Goal: Task Accomplishment & Management: Manage account settings

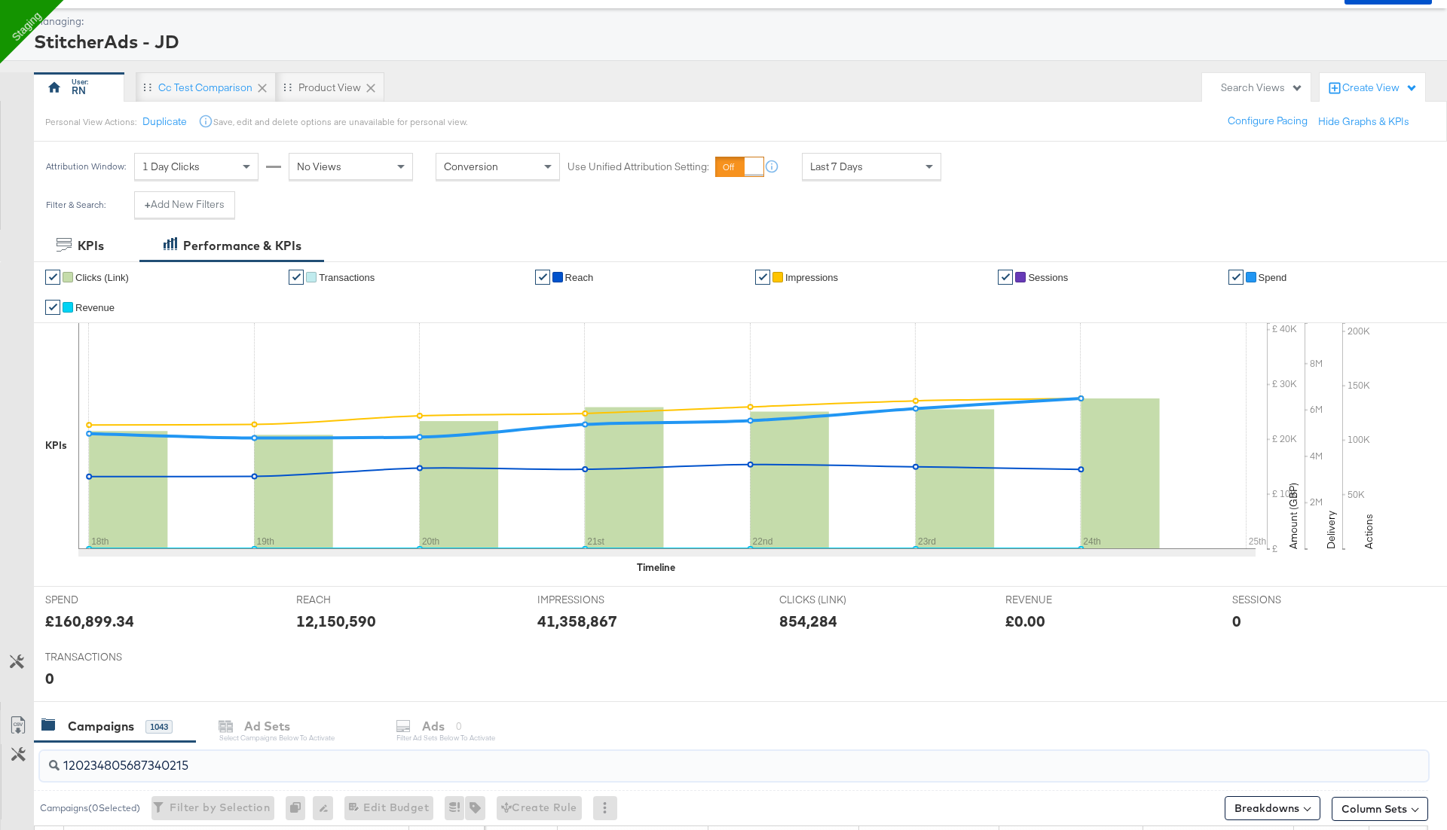
scroll to position [57, 0]
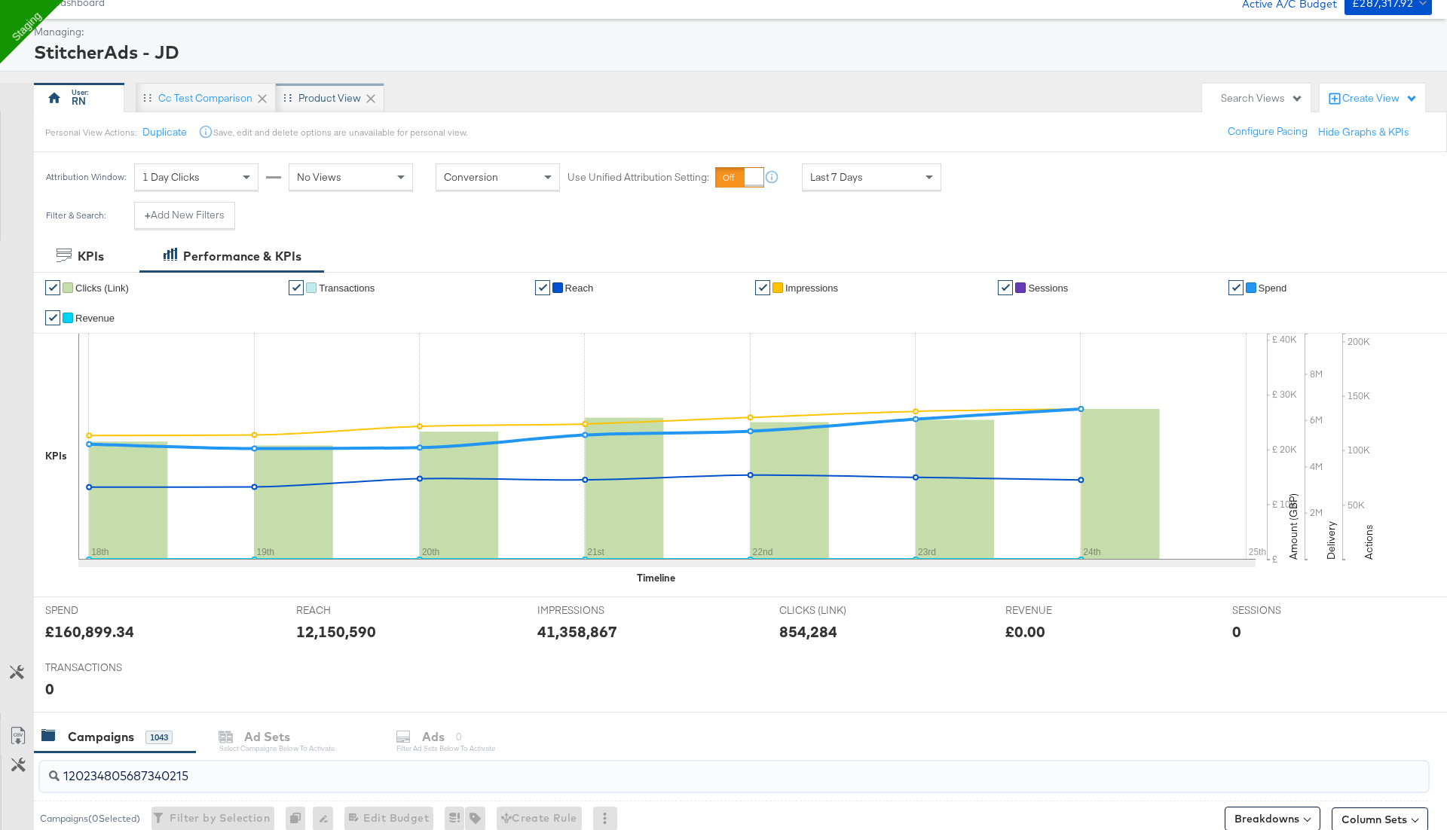
click at [319, 97] on div "Product View" at bounding box center [329, 98] width 63 height 14
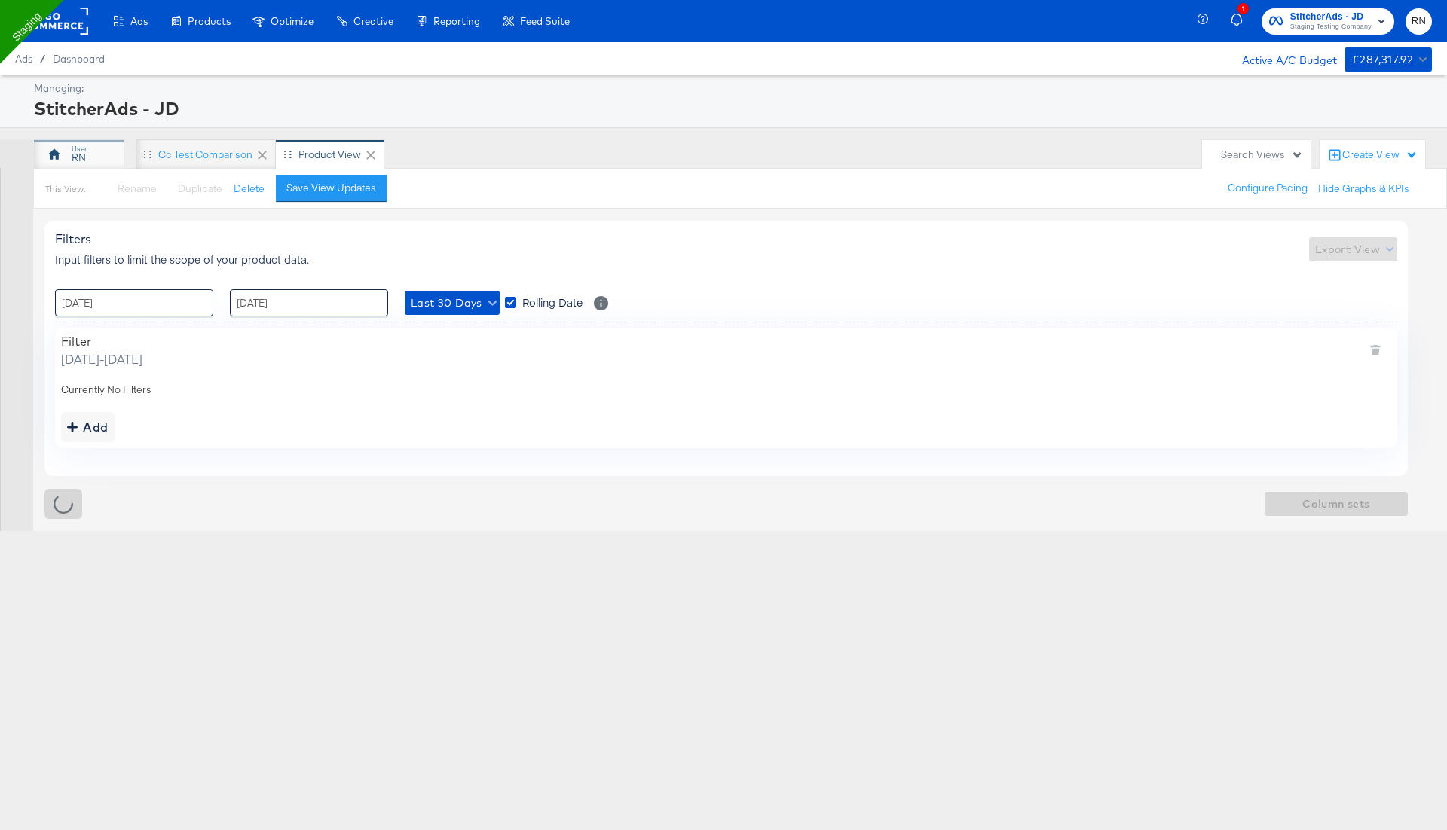
click at [71, 149] on div "RN" at bounding box center [79, 154] width 90 height 30
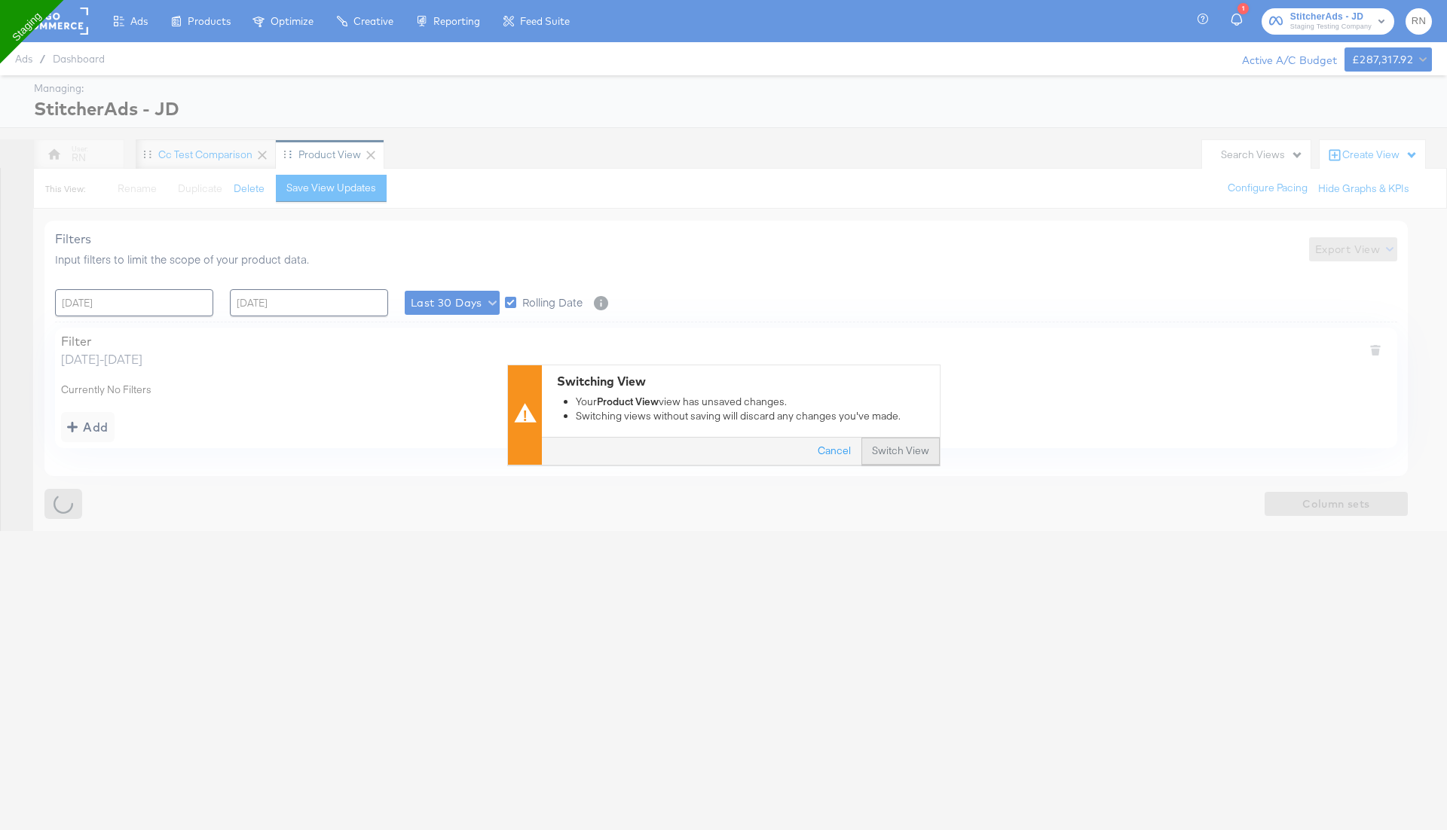
click at [910, 447] on button "Switch View" at bounding box center [900, 452] width 78 height 27
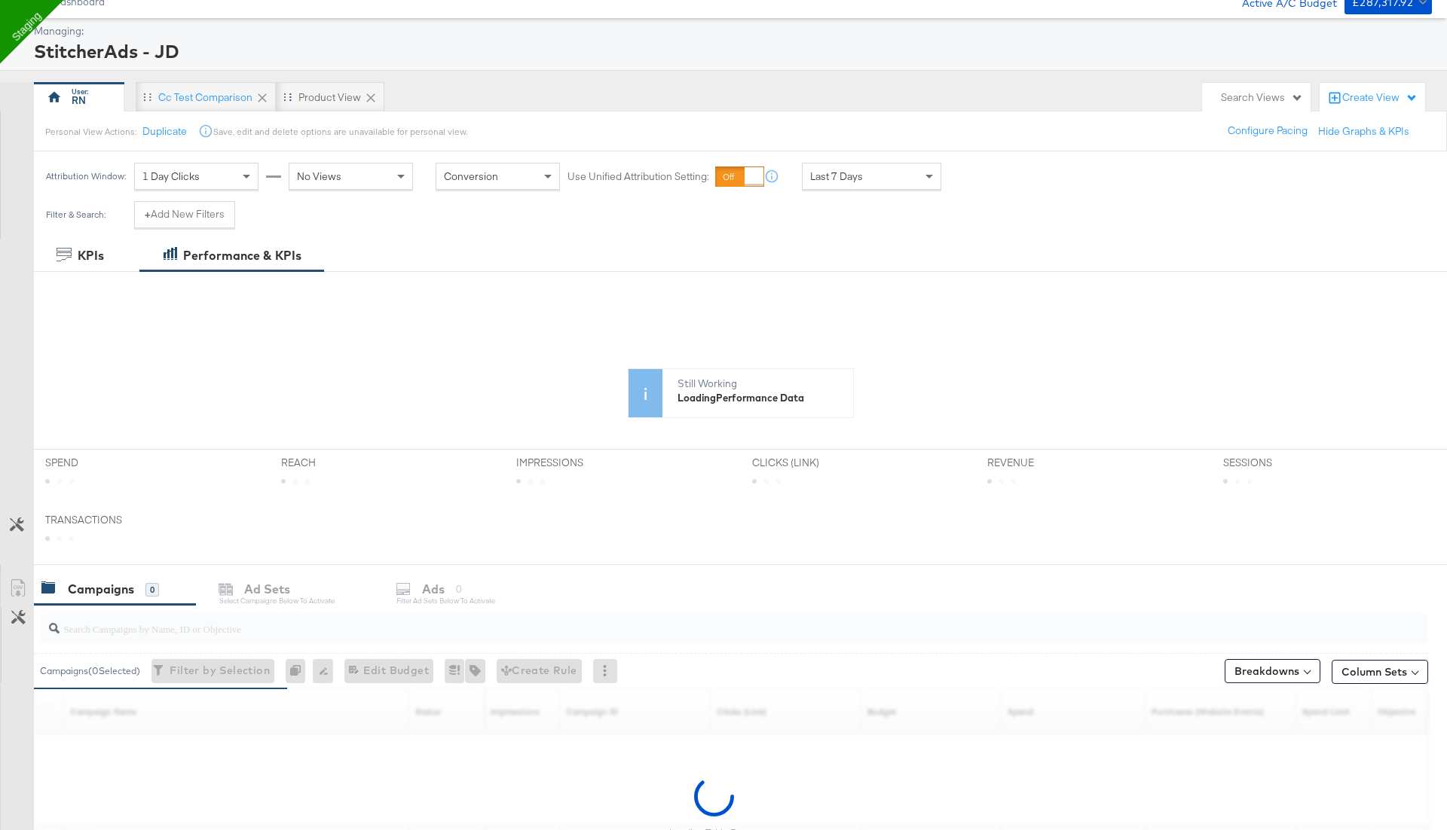
scroll to position [70, 0]
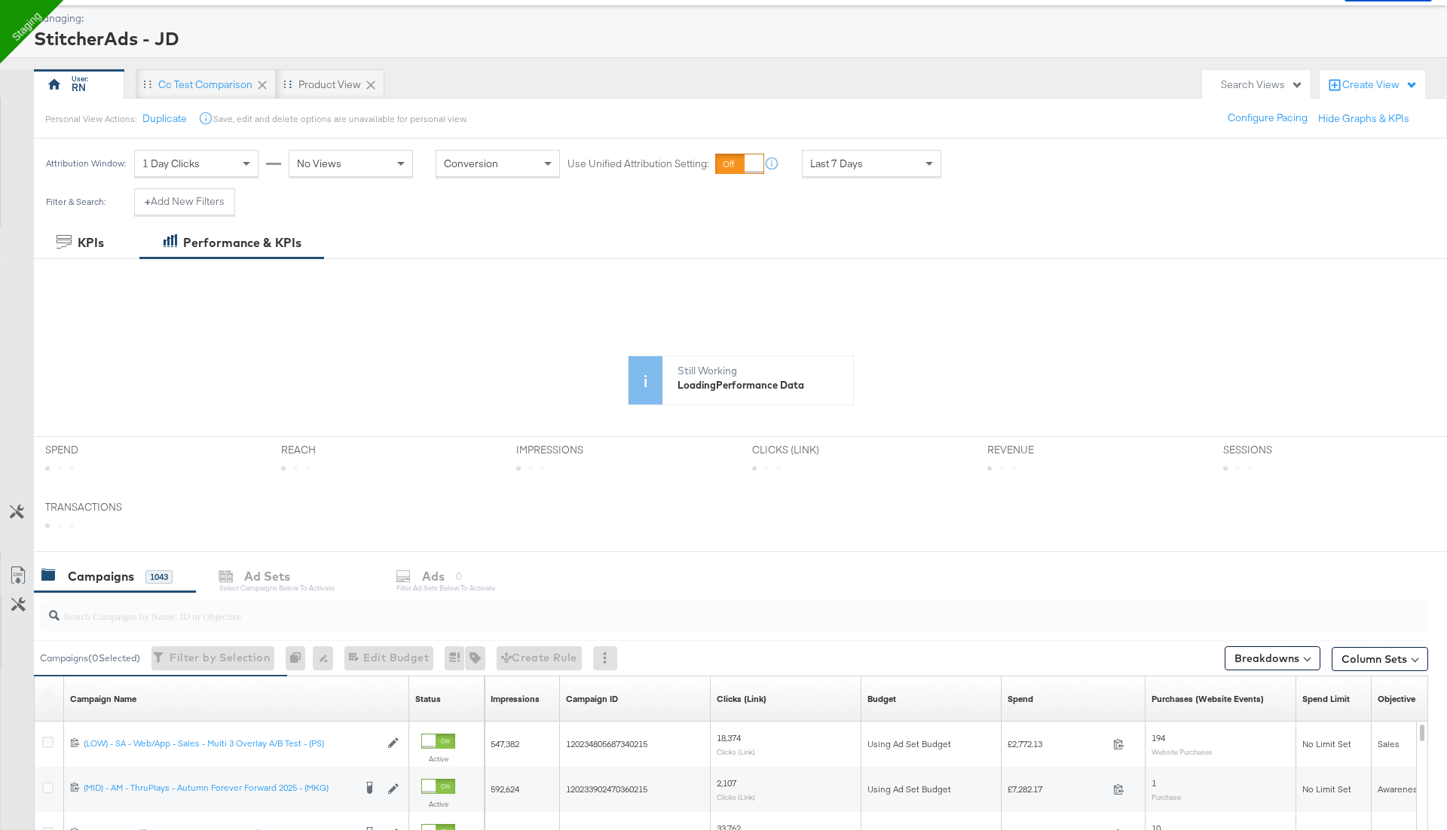
click at [201, 612] on input "search" at bounding box center [680, 609] width 1241 height 29
paste input "120234805687340215"
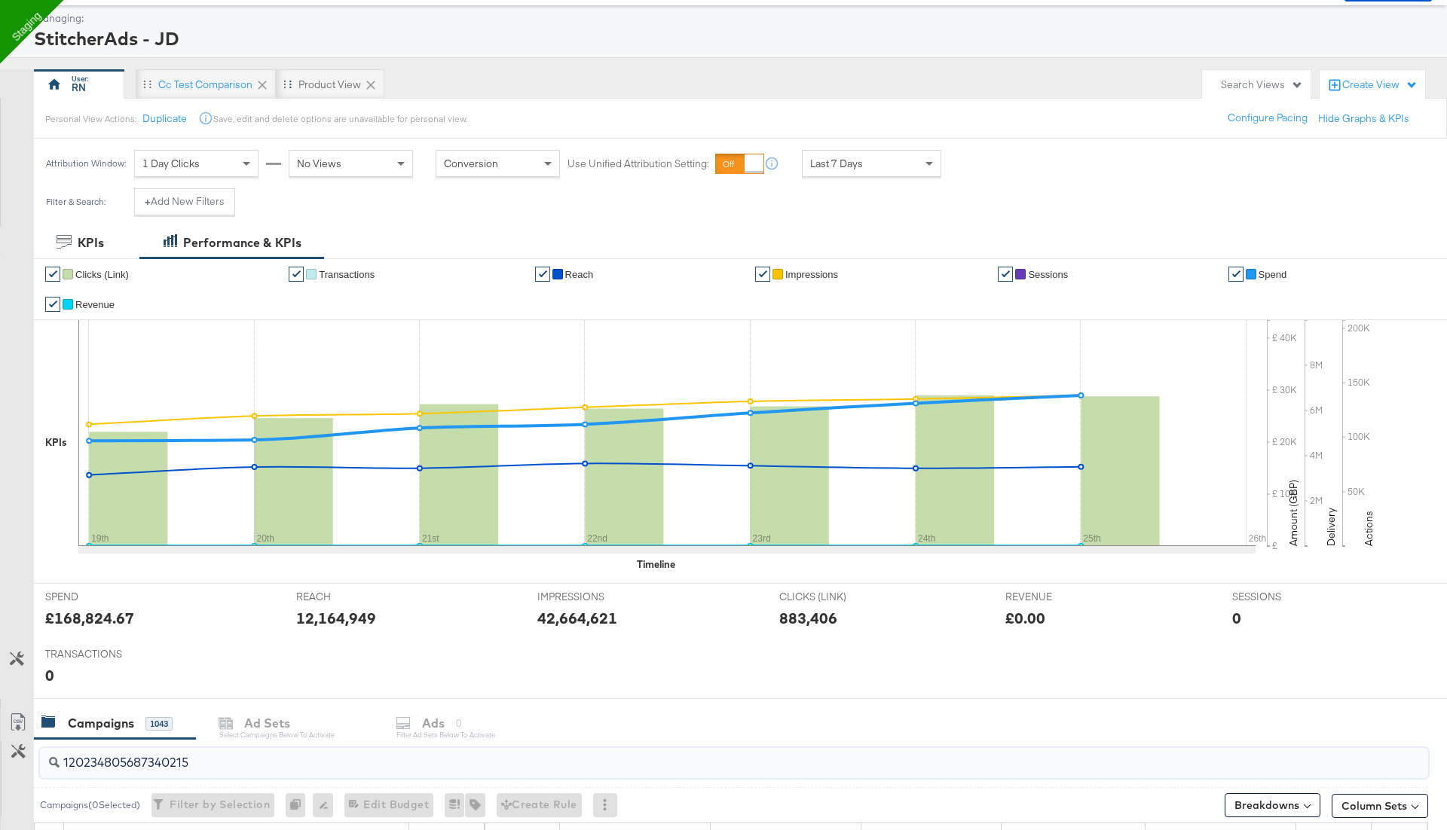
type input "120234805687340215"
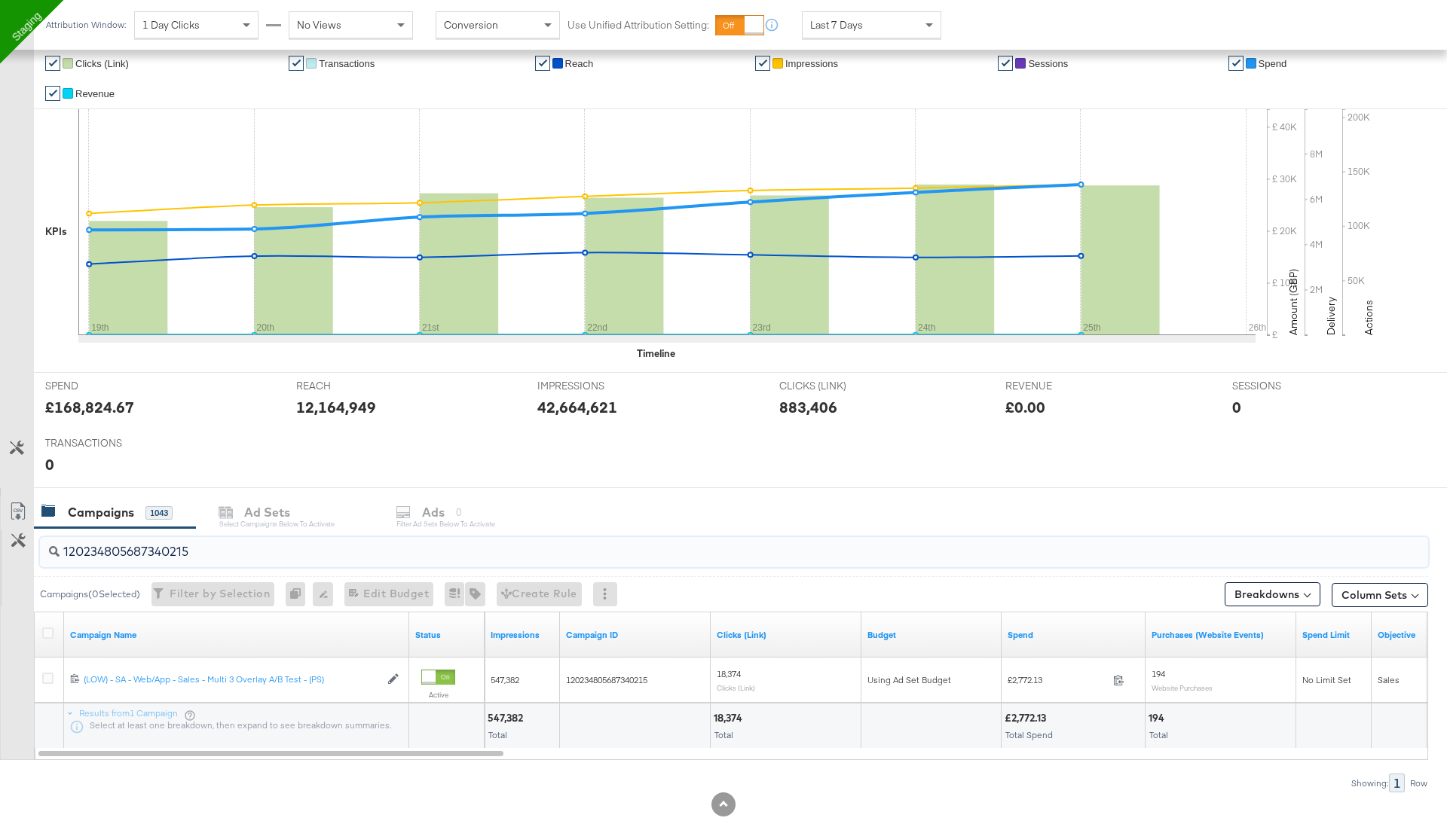
scroll to position [286, 0]
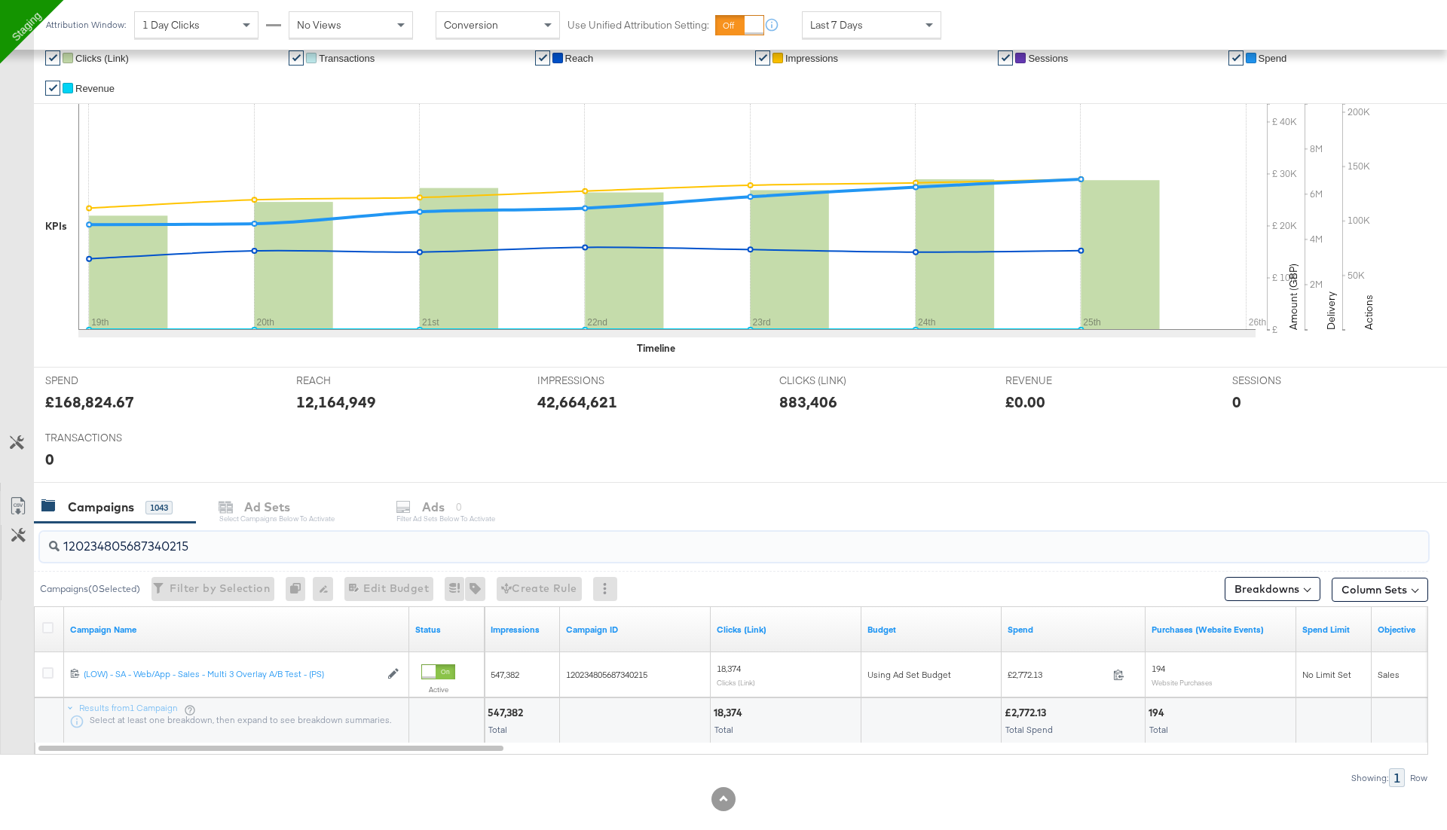
click at [139, 544] on input "120234805687340215" at bounding box center [680, 540] width 1241 height 29
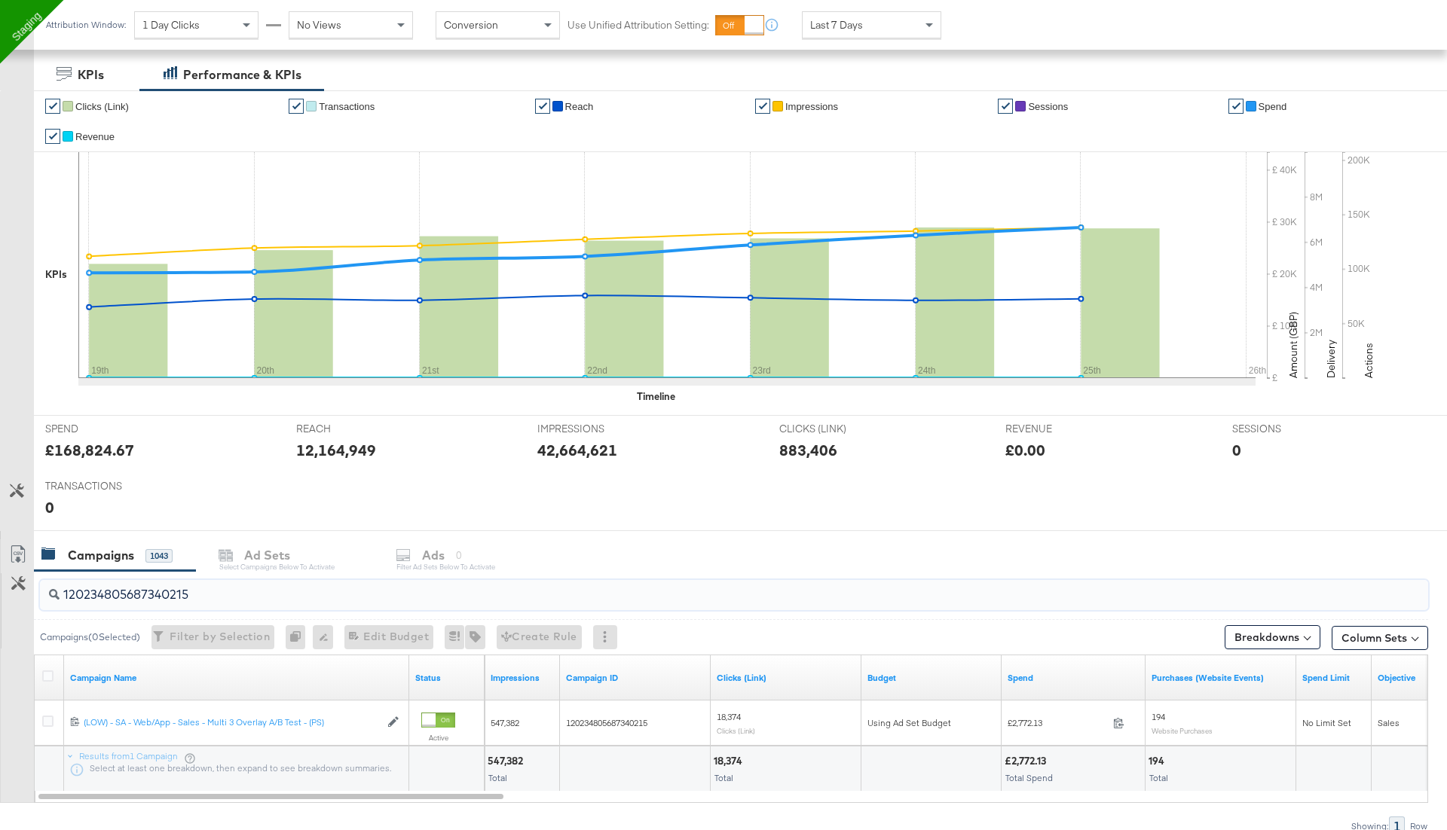
scroll to position [306, 0]
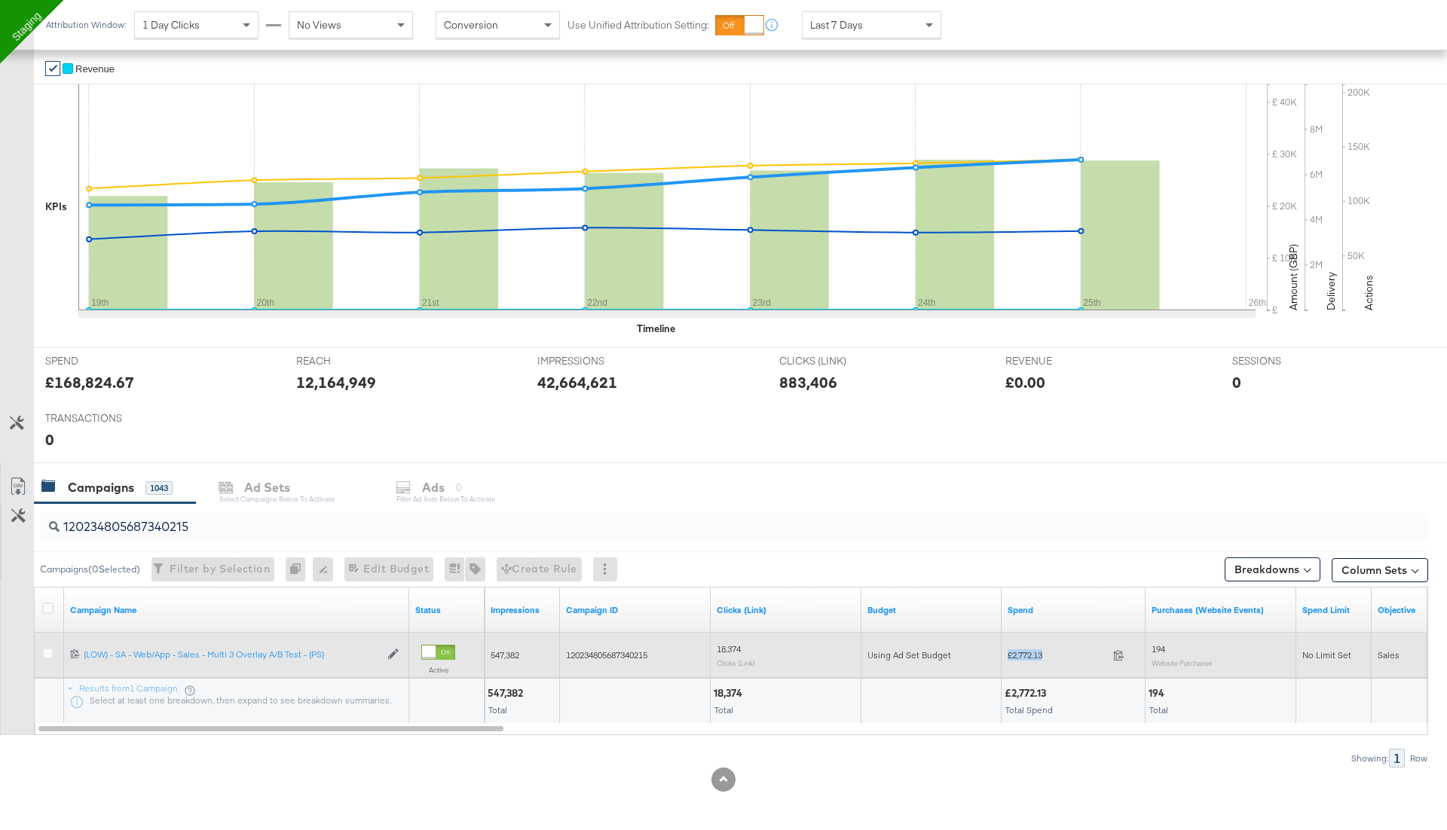
drag, startPoint x: 1001, startPoint y: 650, endPoint x: 1054, endPoint y: 650, distance: 53.5
click at [1054, 650] on div "£2,772.13 2772.13" at bounding box center [1074, 655] width 144 height 23
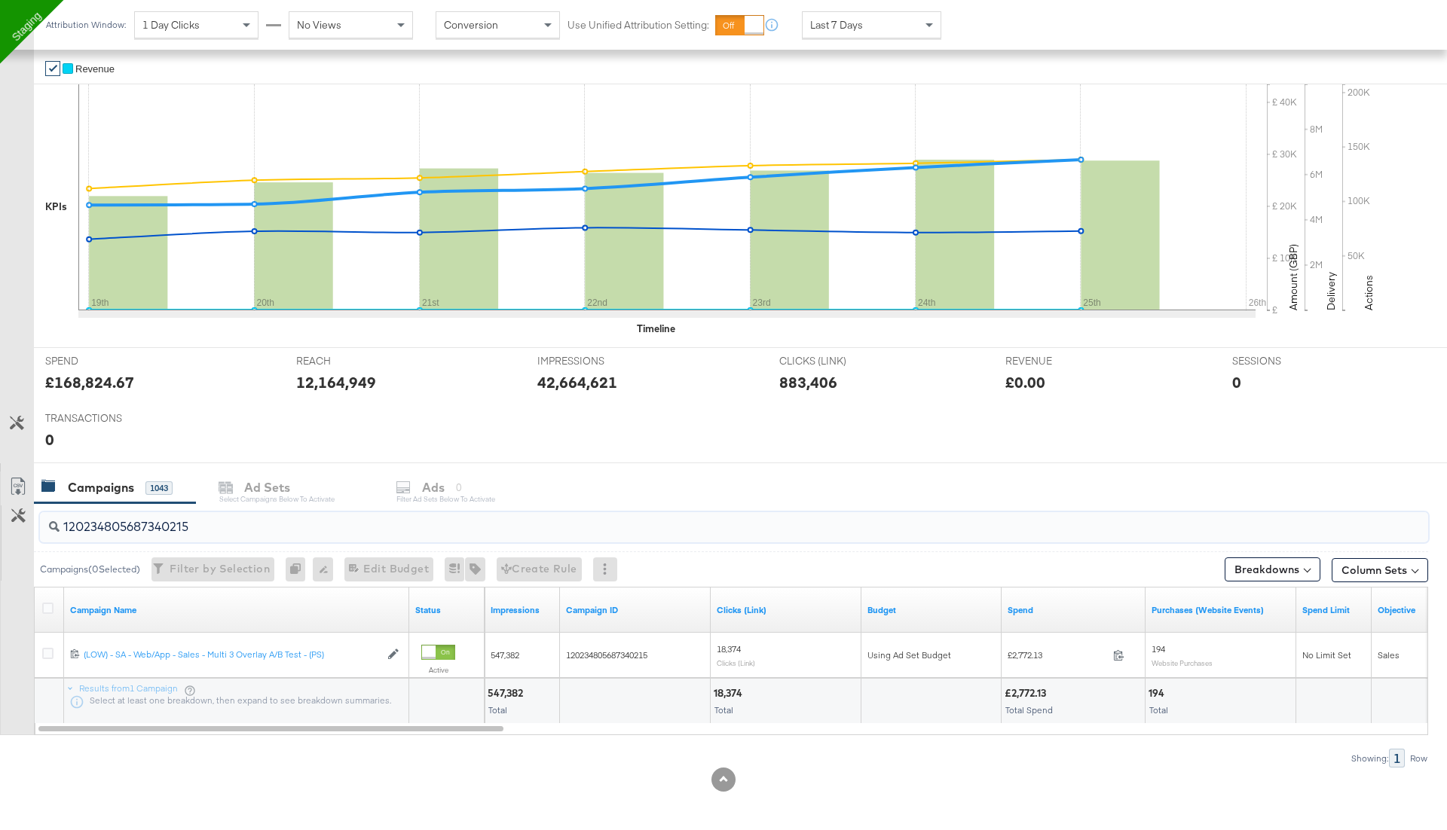
click at [126, 516] on input "120234805687340215" at bounding box center [680, 520] width 1241 height 29
click at [152, 91] on icon at bounding box center [666, 197] width 1177 height 226
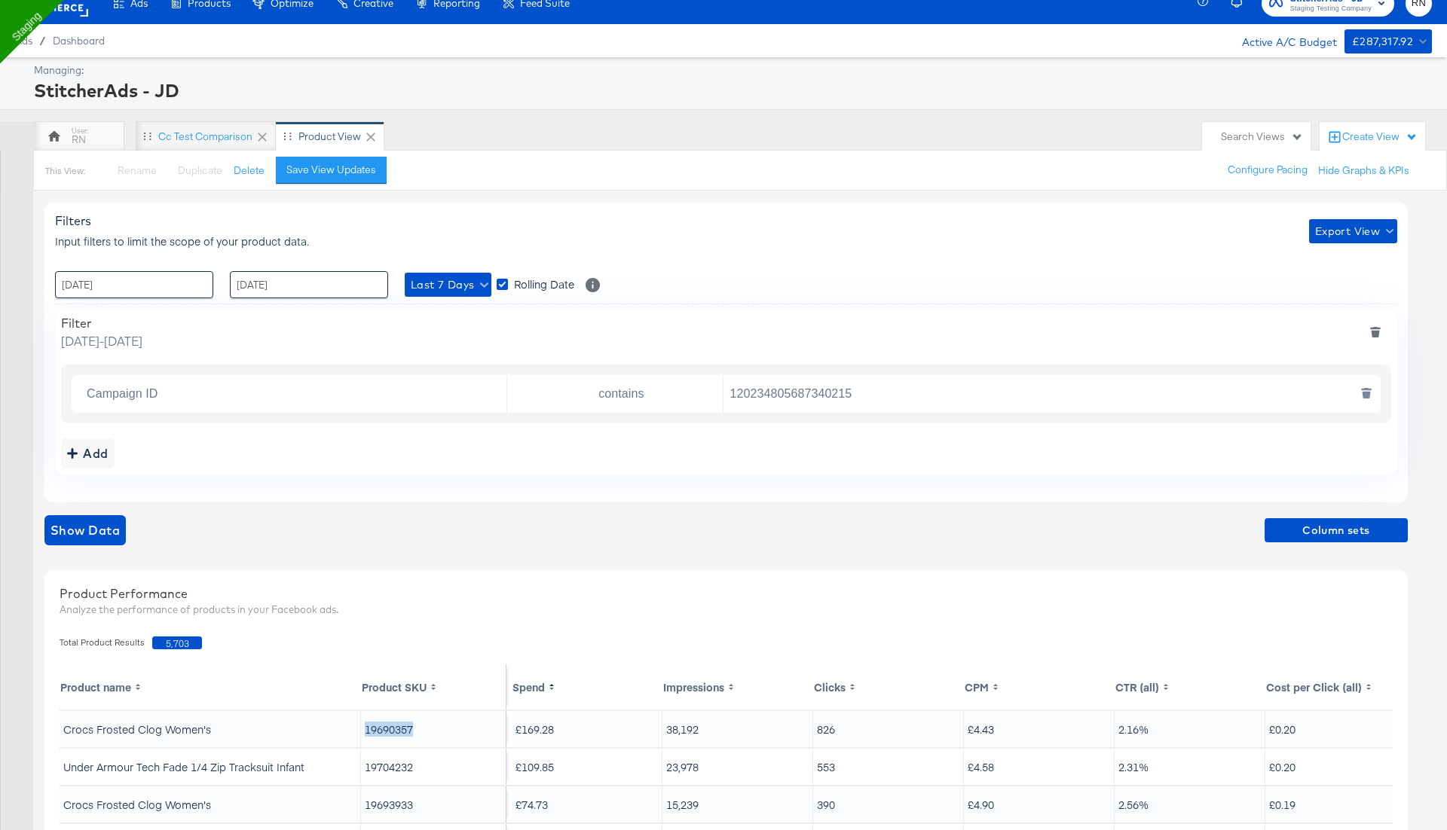
scroll to position [14, 0]
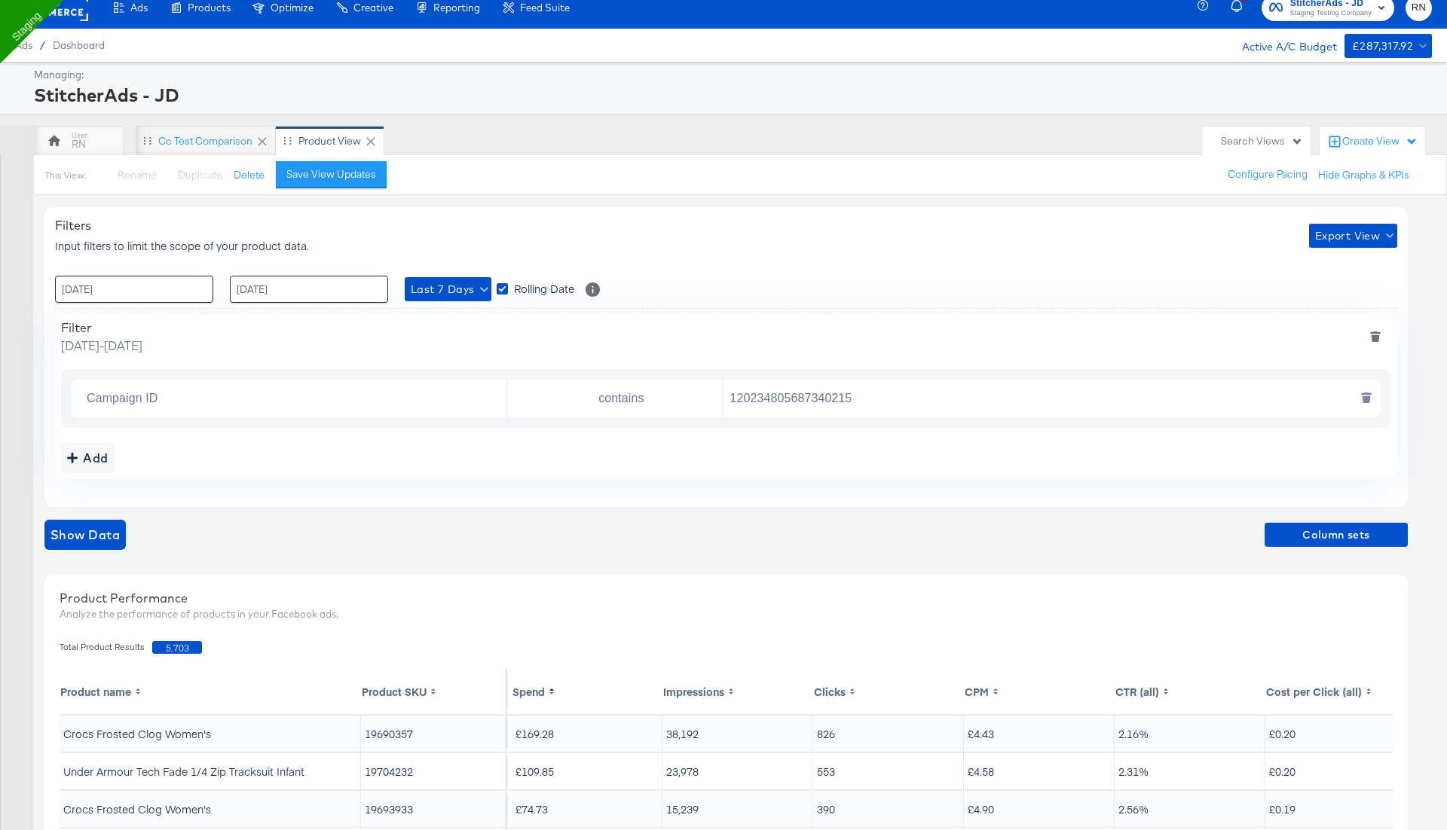
click at [830, 396] on input "120234805687340215" at bounding box center [1048, 399] width 650 height 31
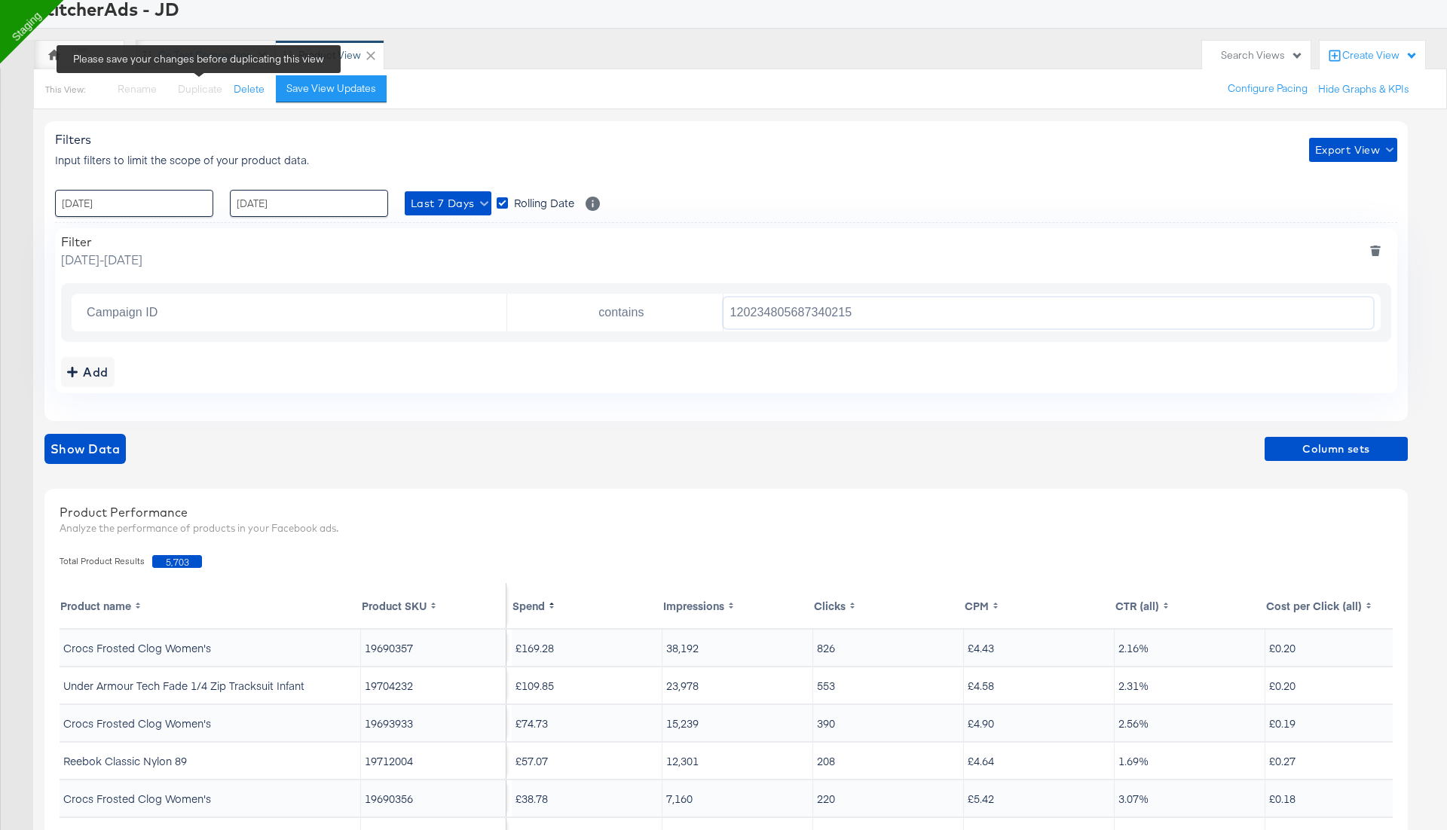
scroll to position [0, 0]
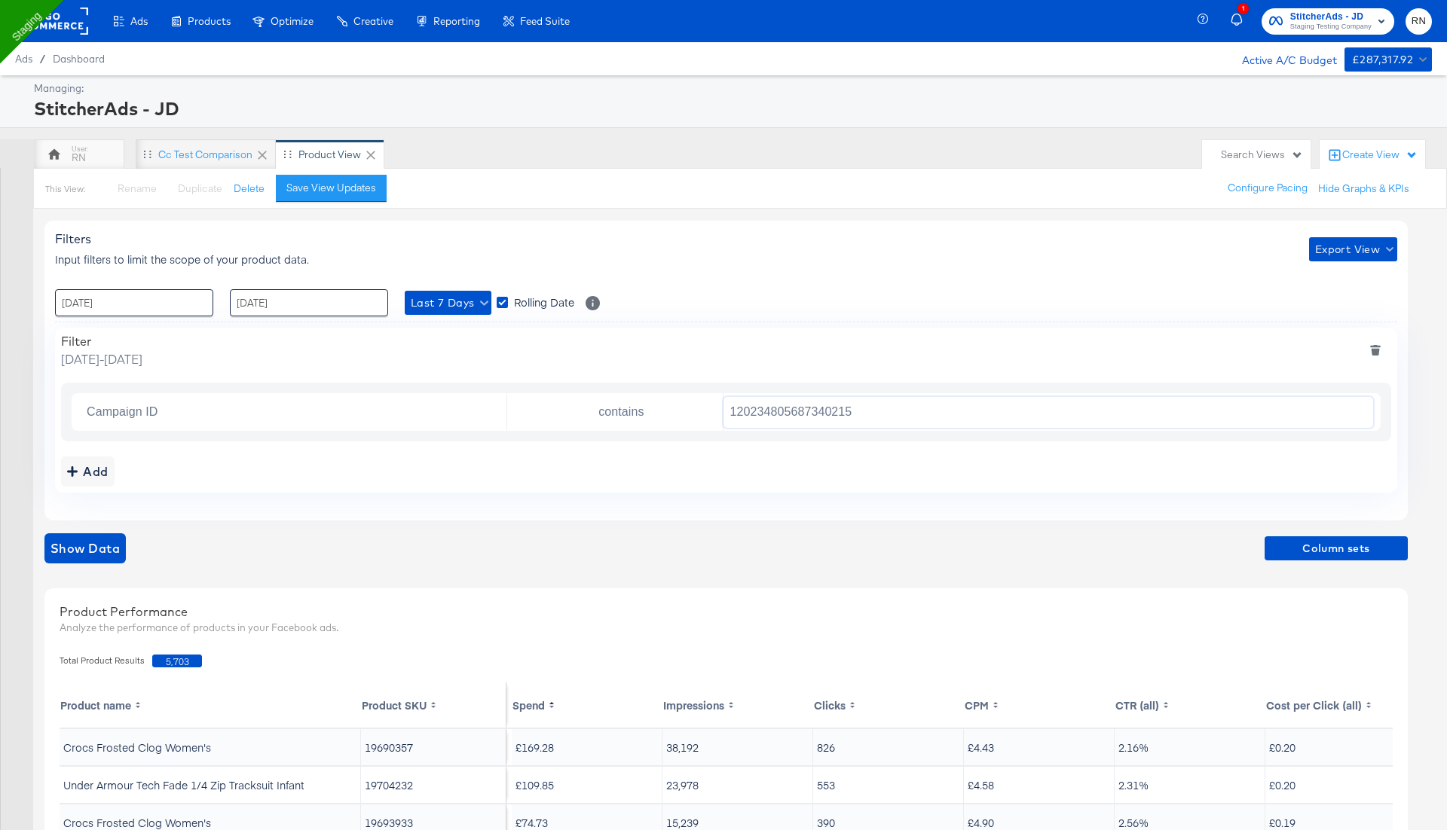
click at [66, 22] on rect at bounding box center [53, 21] width 69 height 27
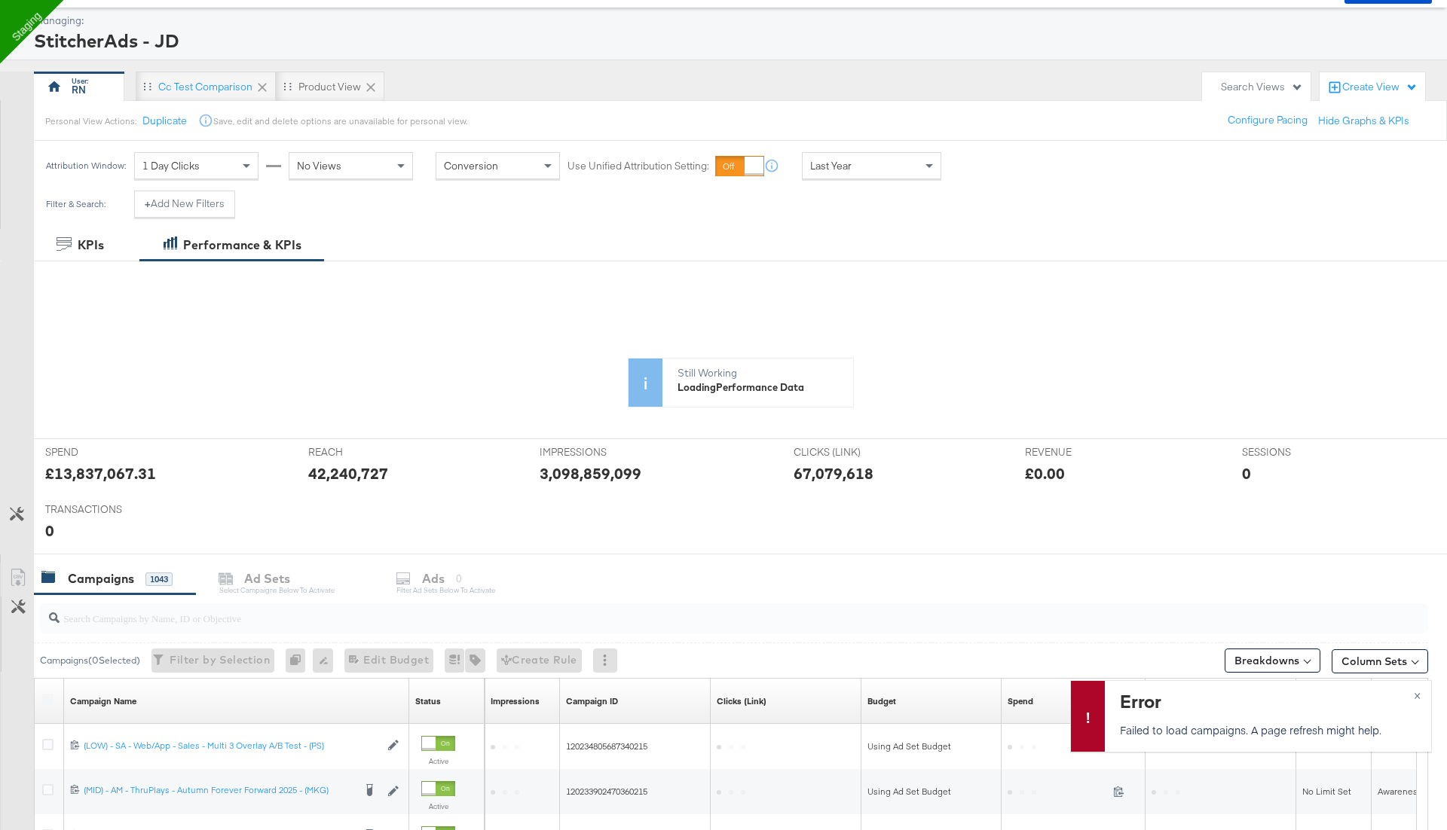
scroll to position [72, 0]
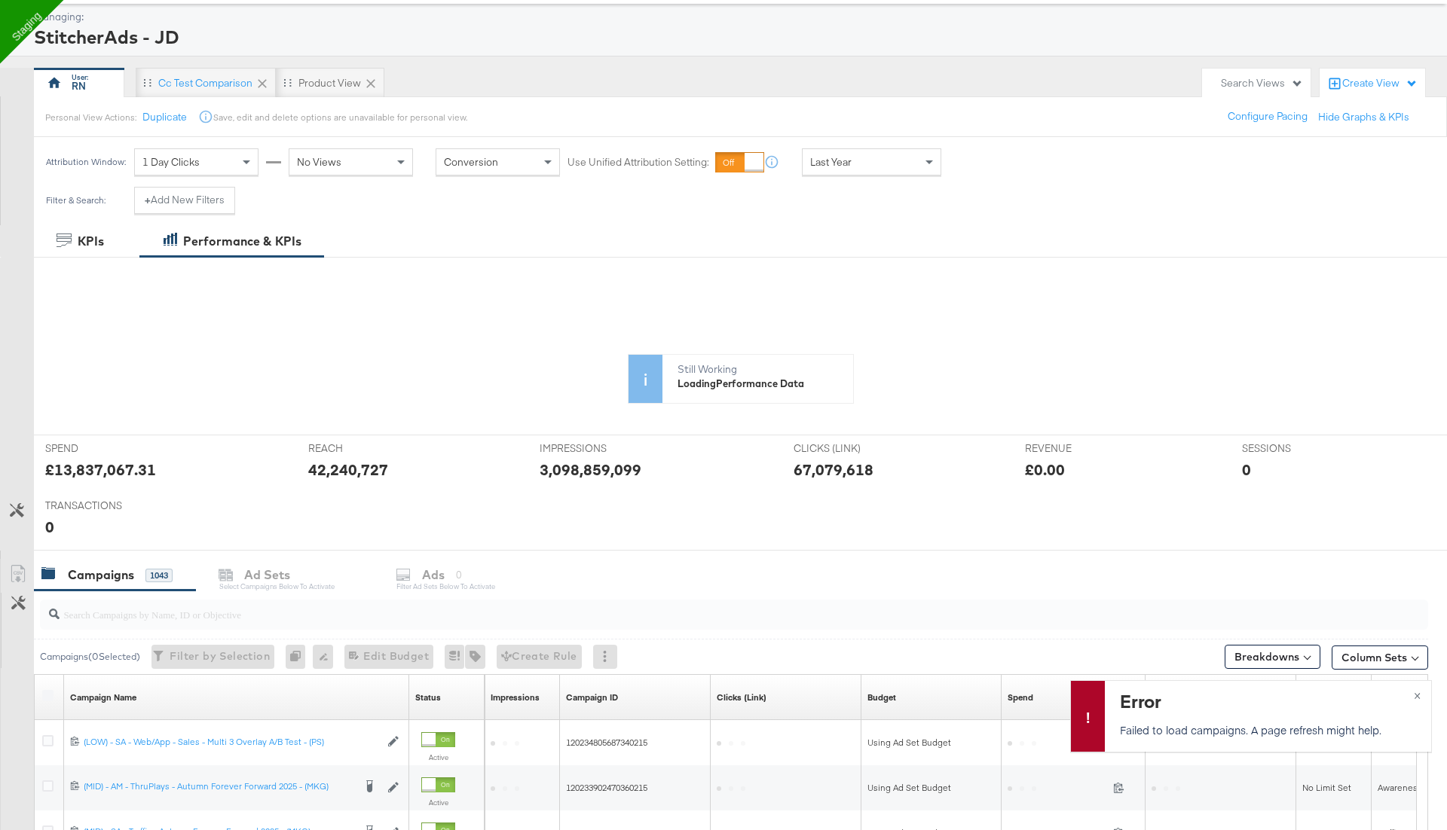
click at [879, 163] on div "Last Year" at bounding box center [872, 162] width 138 height 26
click at [844, 173] on div "Last Year" at bounding box center [871, 161] width 139 height 27
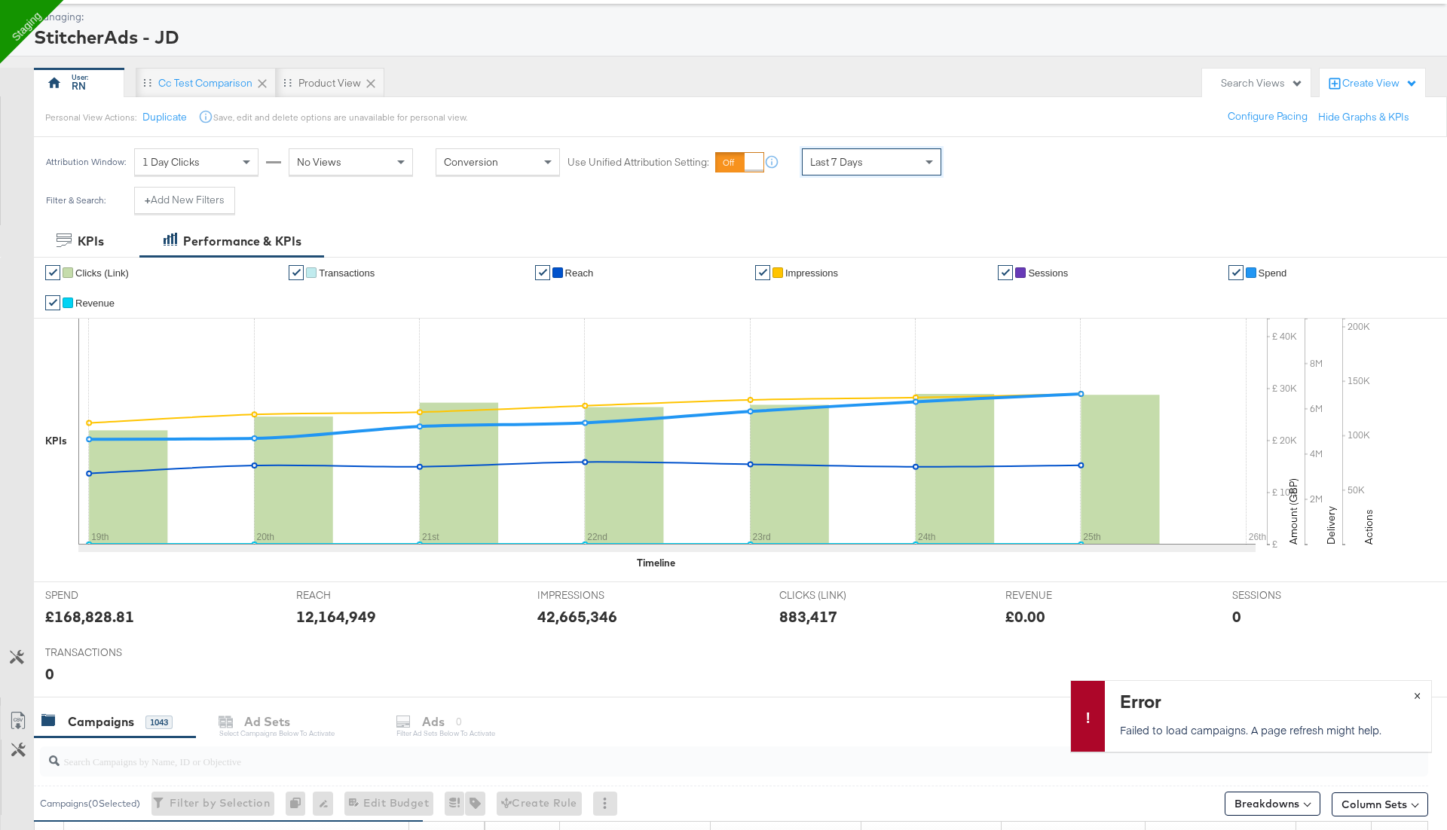
click at [1418, 691] on button "×" at bounding box center [1417, 694] width 28 height 27
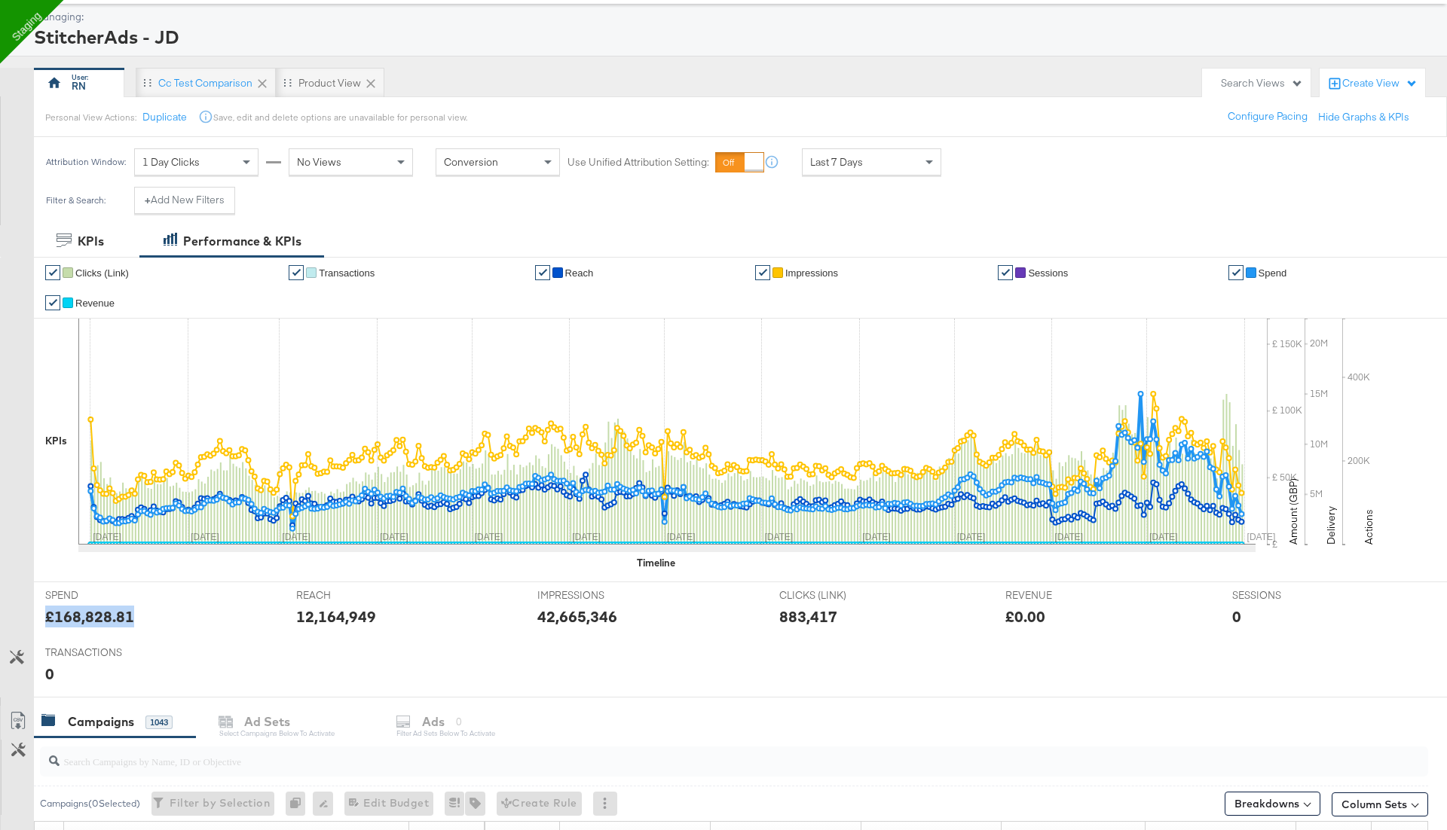
drag, startPoint x: 135, startPoint y: 610, endPoint x: 29, endPoint y: 610, distance: 105.5
click at [29, 610] on div "Customize KPIs ✔ Clicks (Link) ✔ Transactions ✔ Reach ✔ Impressions ✔ Sessions …" at bounding box center [723, 477] width 1447 height 441
copy div "£168,828.81"
drag, startPoint x: 189, startPoint y: 42, endPoint x: 35, endPoint y: 46, distance: 154.5
click at [35, 46] on div "StitcherAds - JD" at bounding box center [731, 37] width 1394 height 26
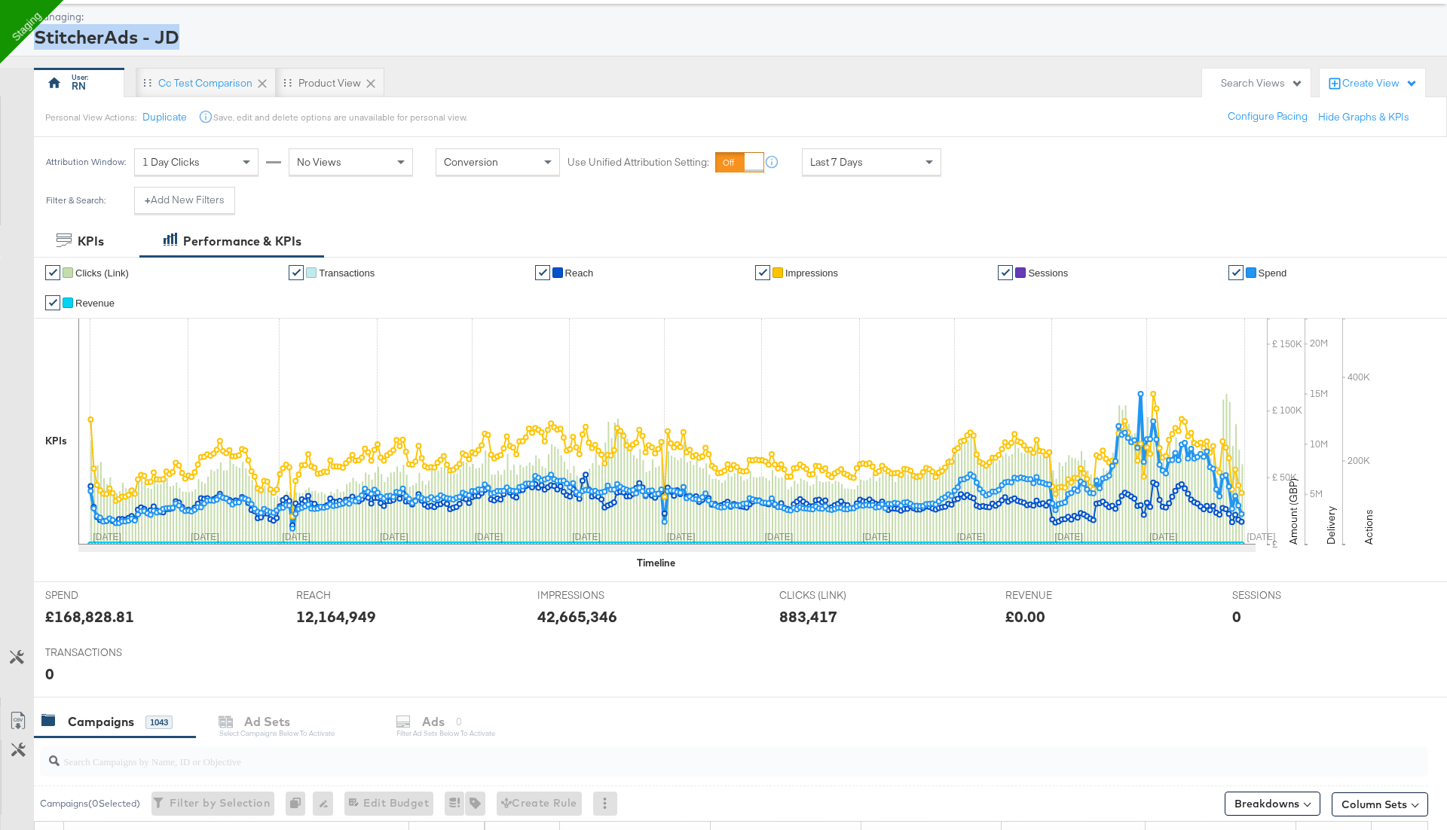
copy div "StitcherAds - JD"
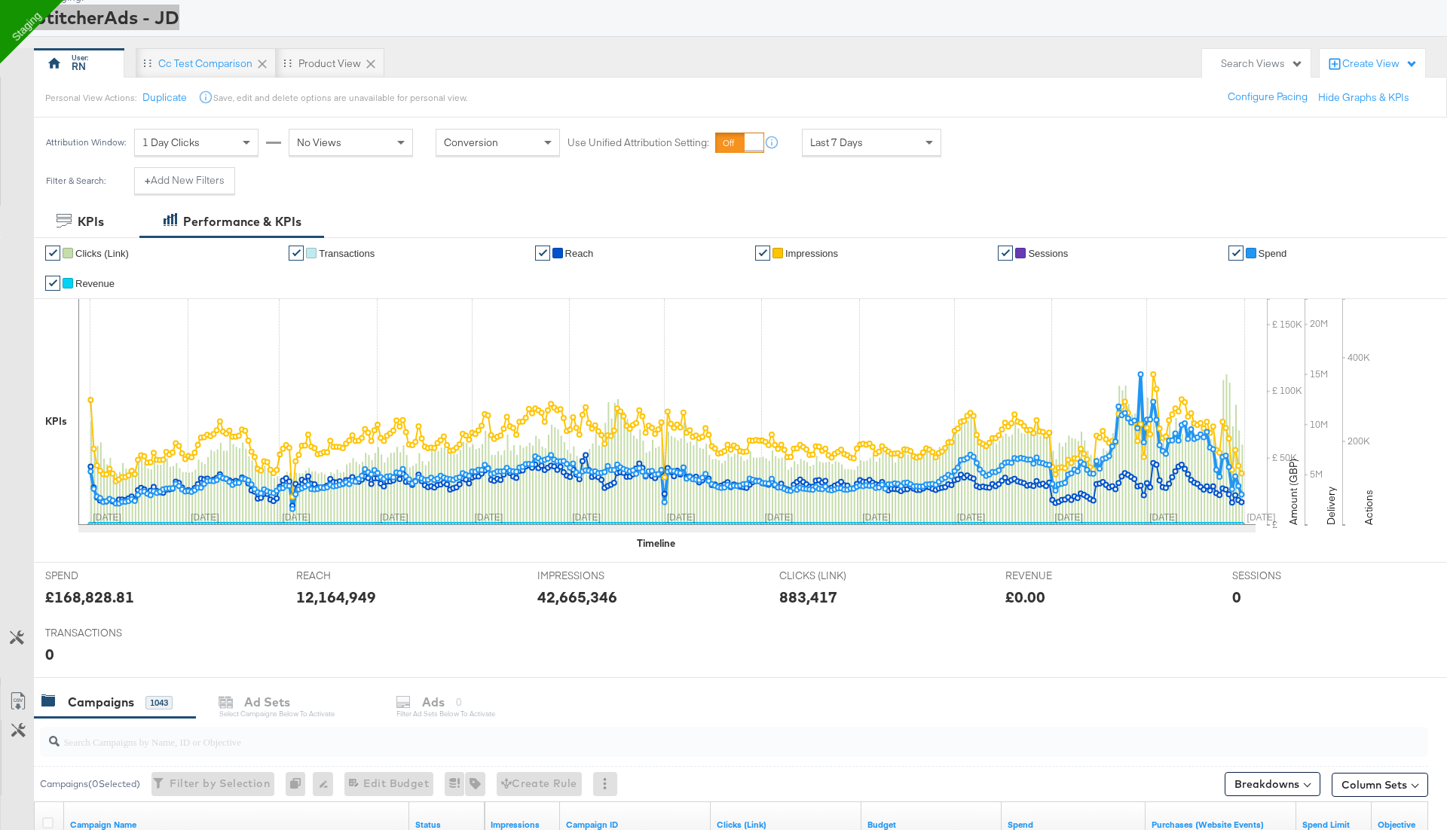
scroll to position [83, 0]
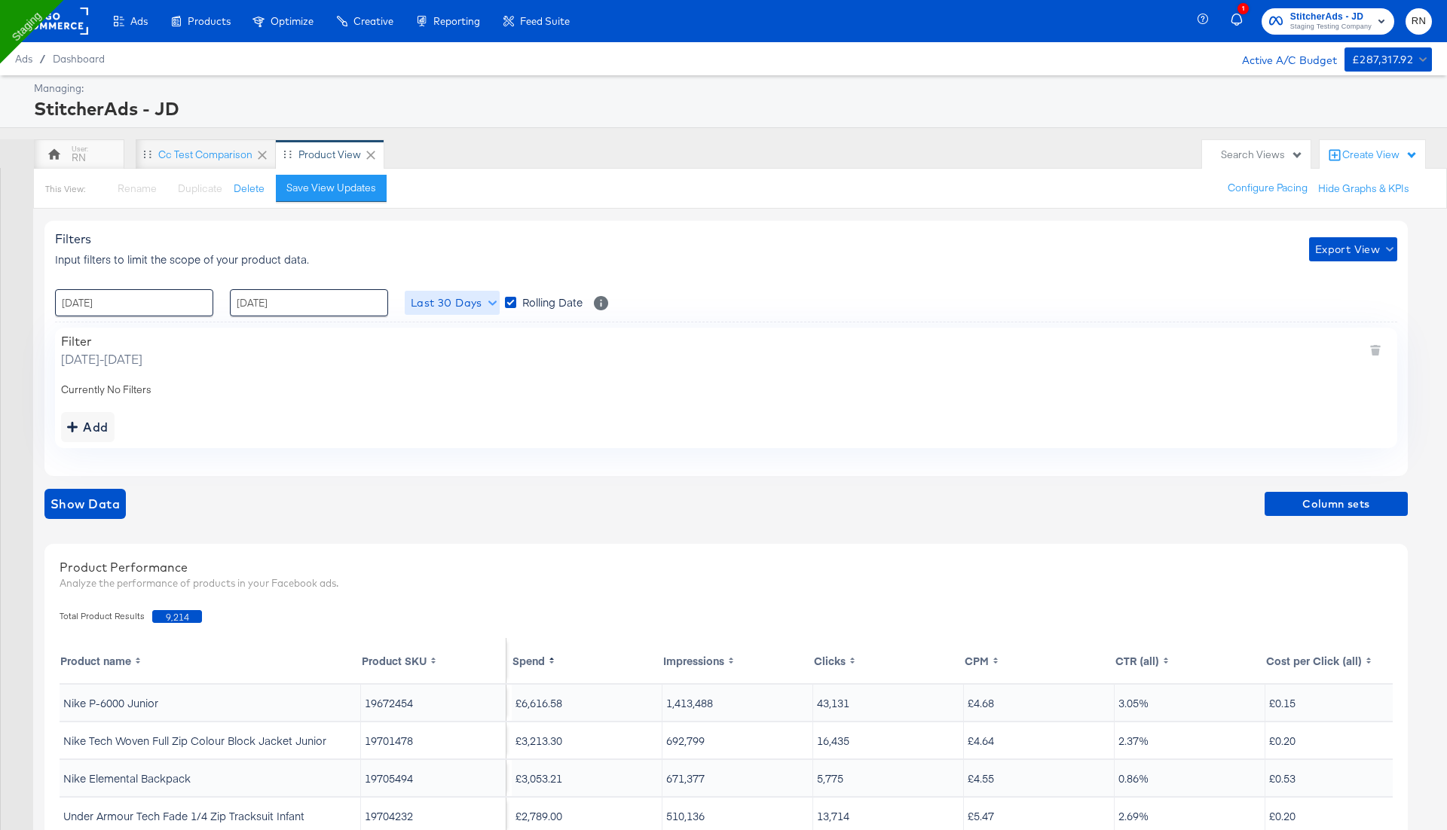
click at [437, 304] on span "Last 30 Days" at bounding box center [452, 303] width 83 height 19
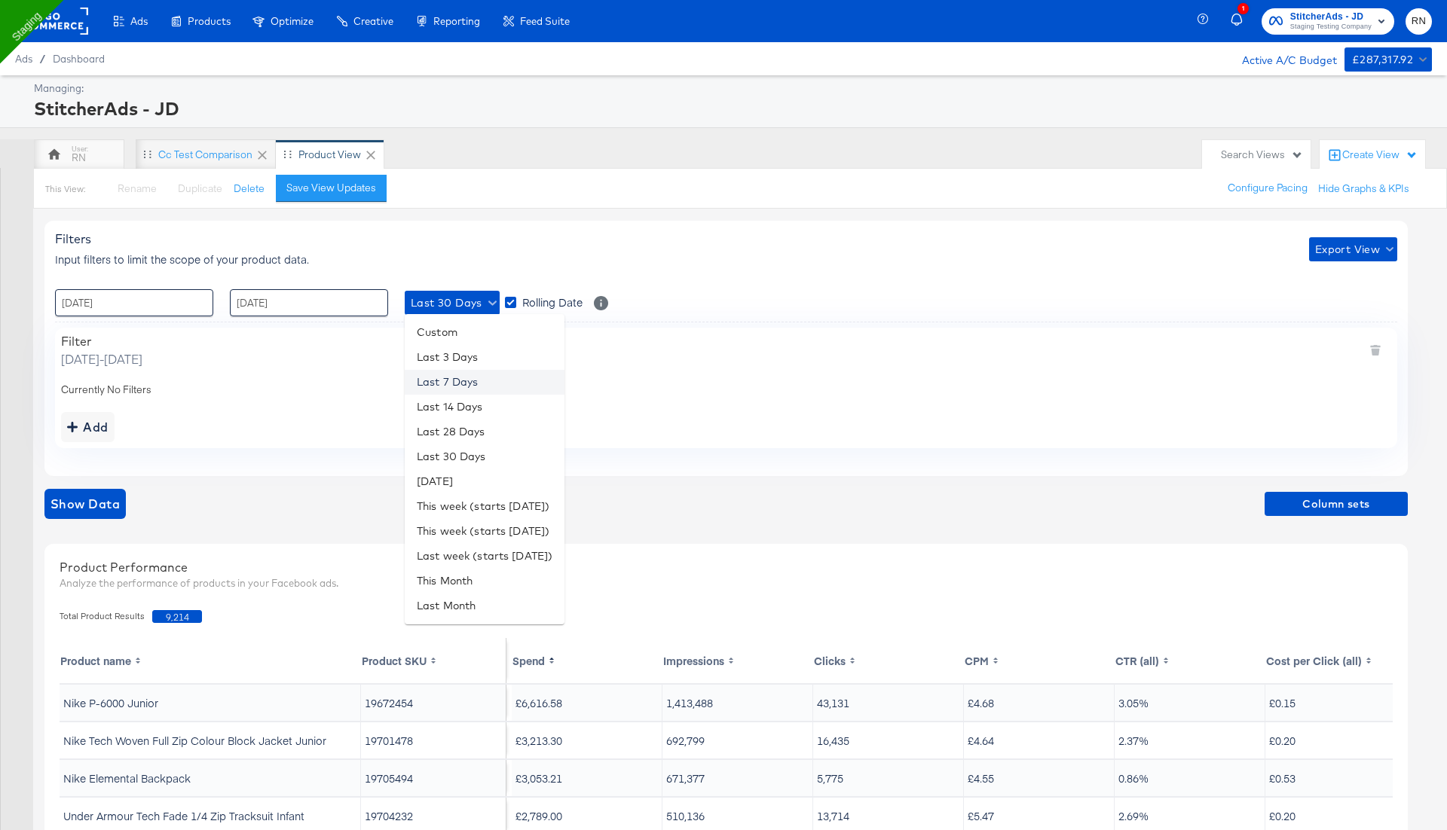
click at [453, 381] on li "Last 7 Days" at bounding box center [485, 382] width 160 height 25
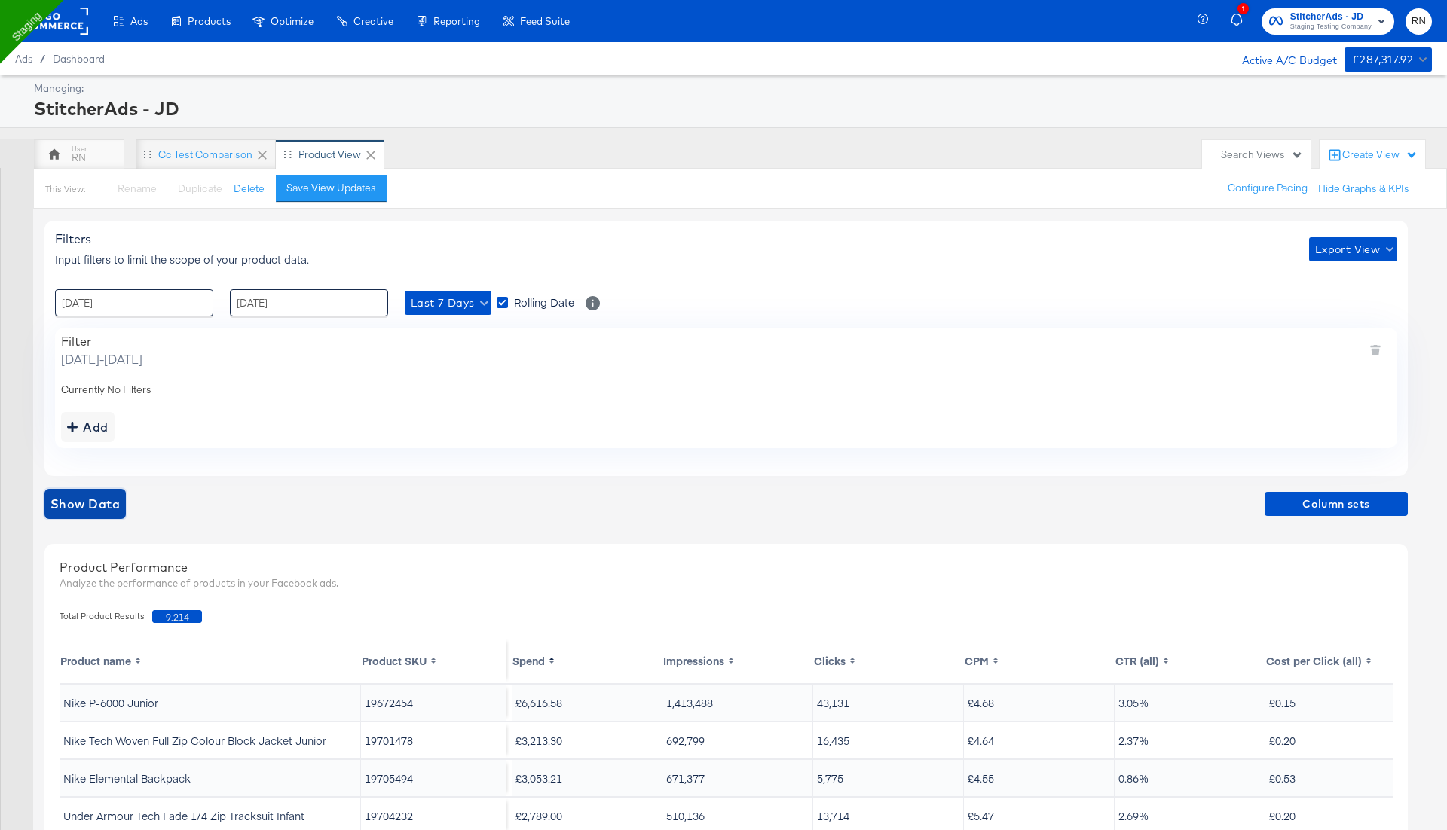
click at [80, 509] on span "Show Data" at bounding box center [84, 504] width 69 height 21
click at [1351, 503] on span "Column sets" at bounding box center [1336, 504] width 131 height 19
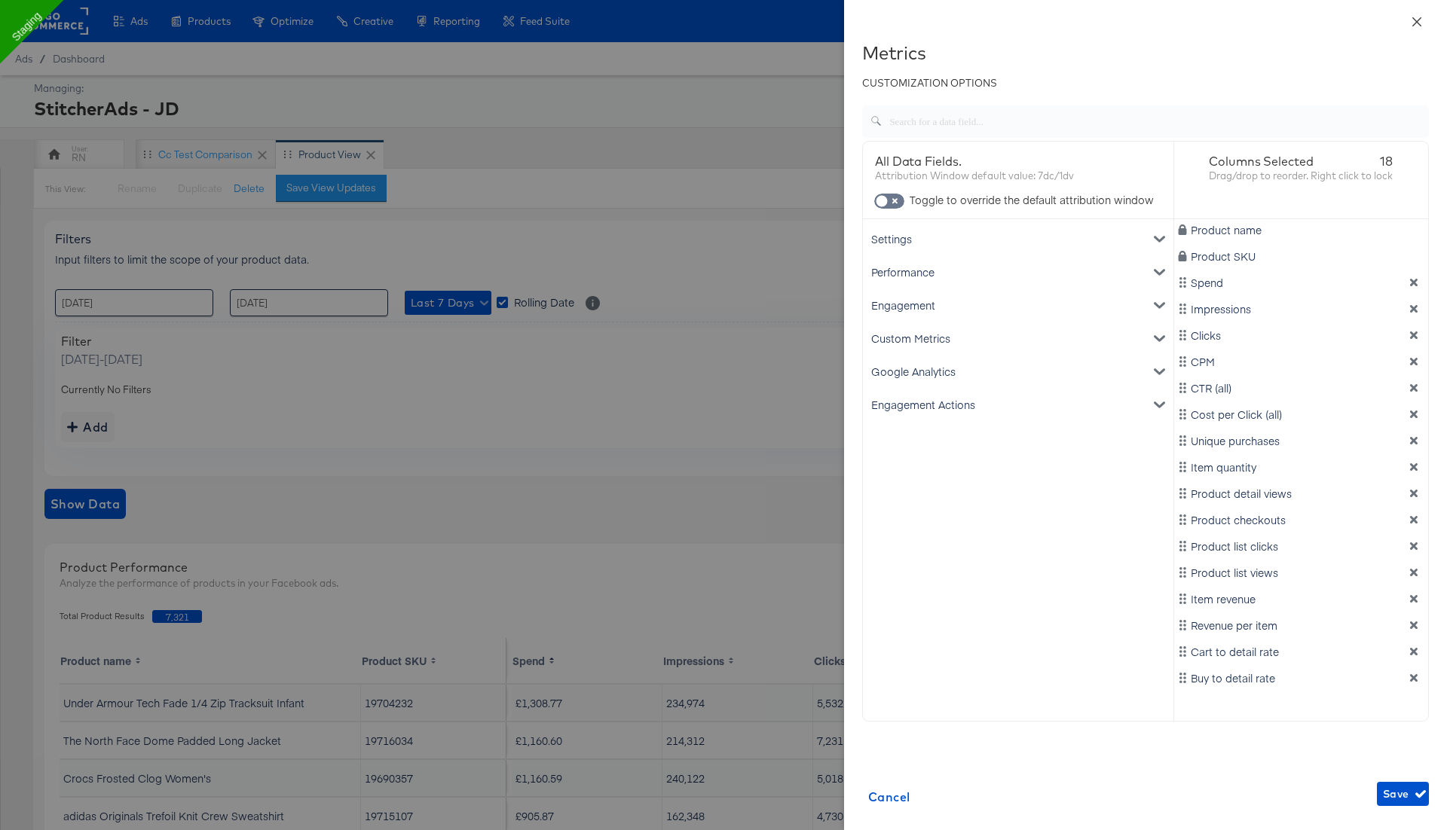
click at [1418, 19] on icon "close" at bounding box center [1417, 22] width 12 height 12
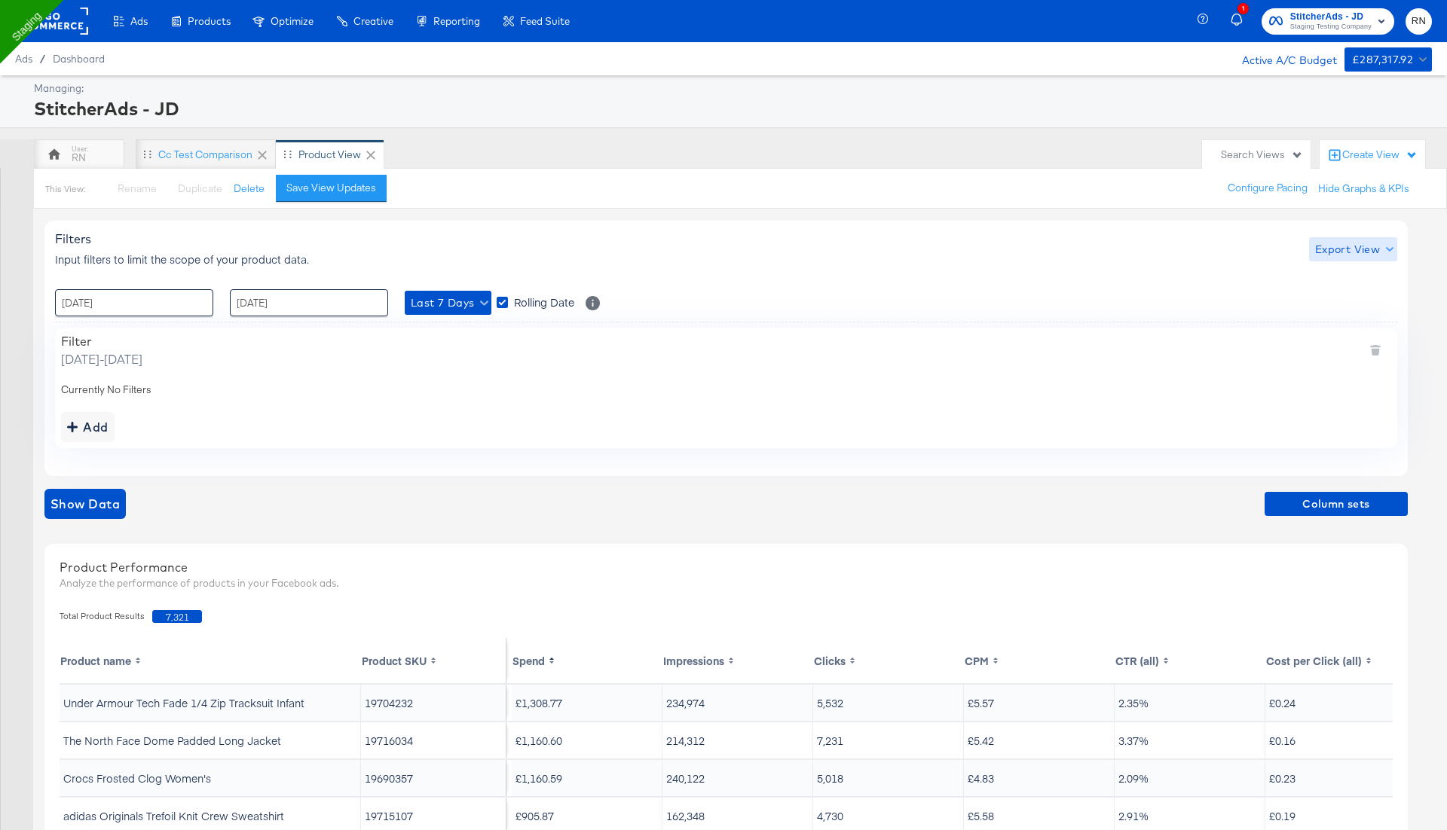
click at [1343, 249] on span "Export View" at bounding box center [1353, 249] width 76 height 19
click at [1340, 314] on div at bounding box center [1349, 319] width 59 height 16
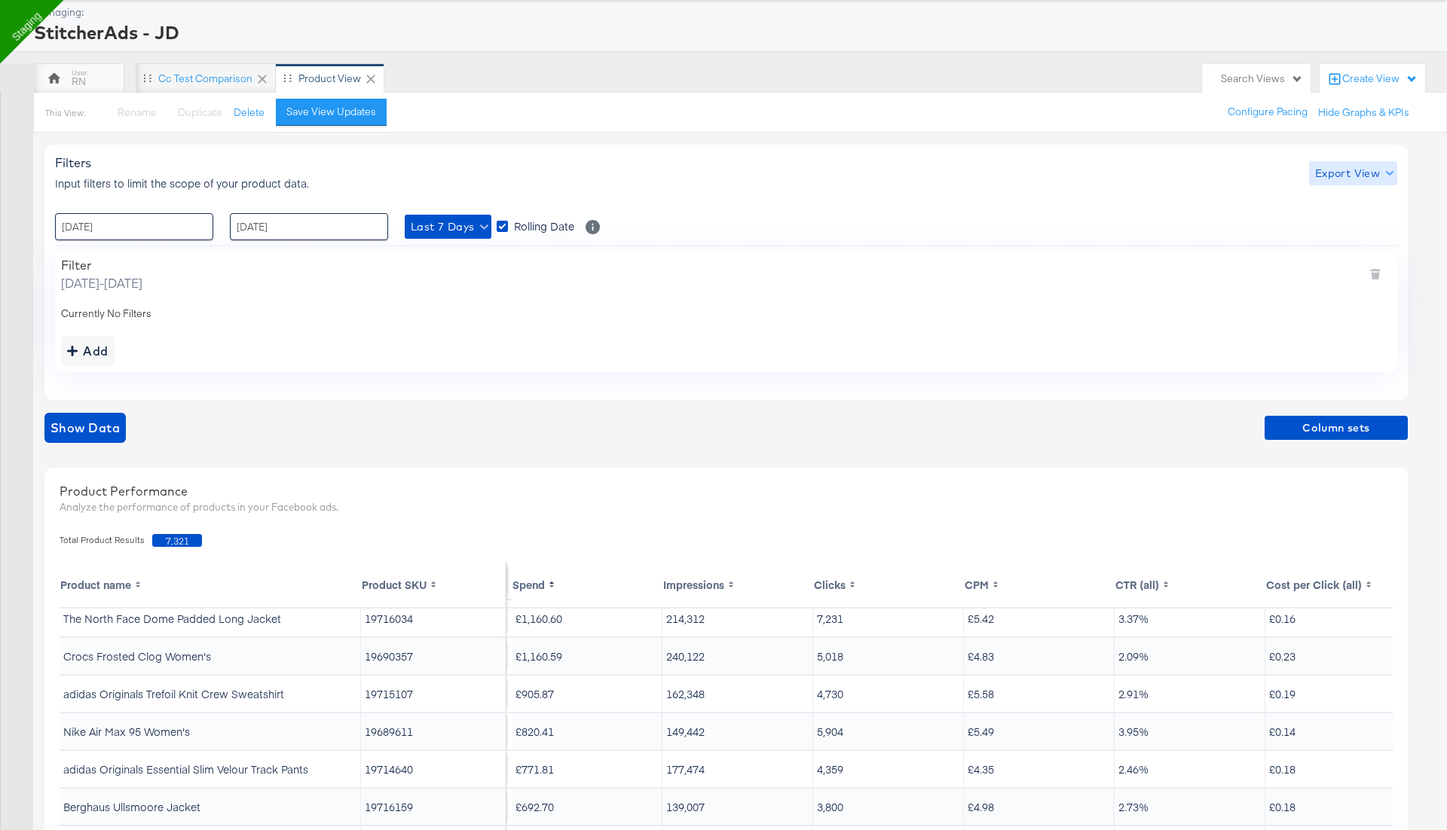
scroll to position [78, 0]
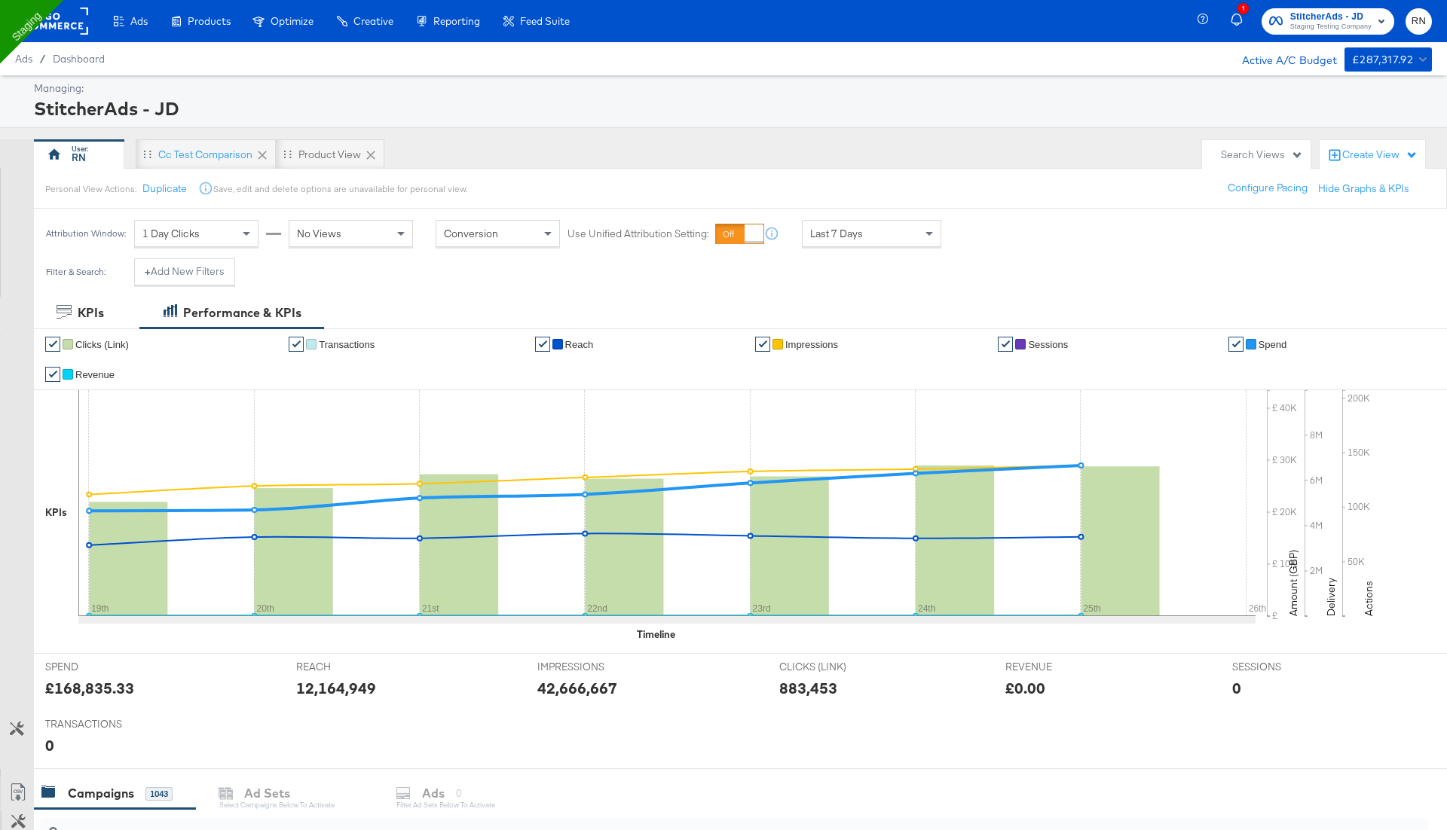
click at [840, 234] on span "Last 7 Days" at bounding box center [836, 234] width 53 height 14
click at [705, 286] on div "Filter & Search: + Add New Filters" at bounding box center [723, 277] width 1447 height 38
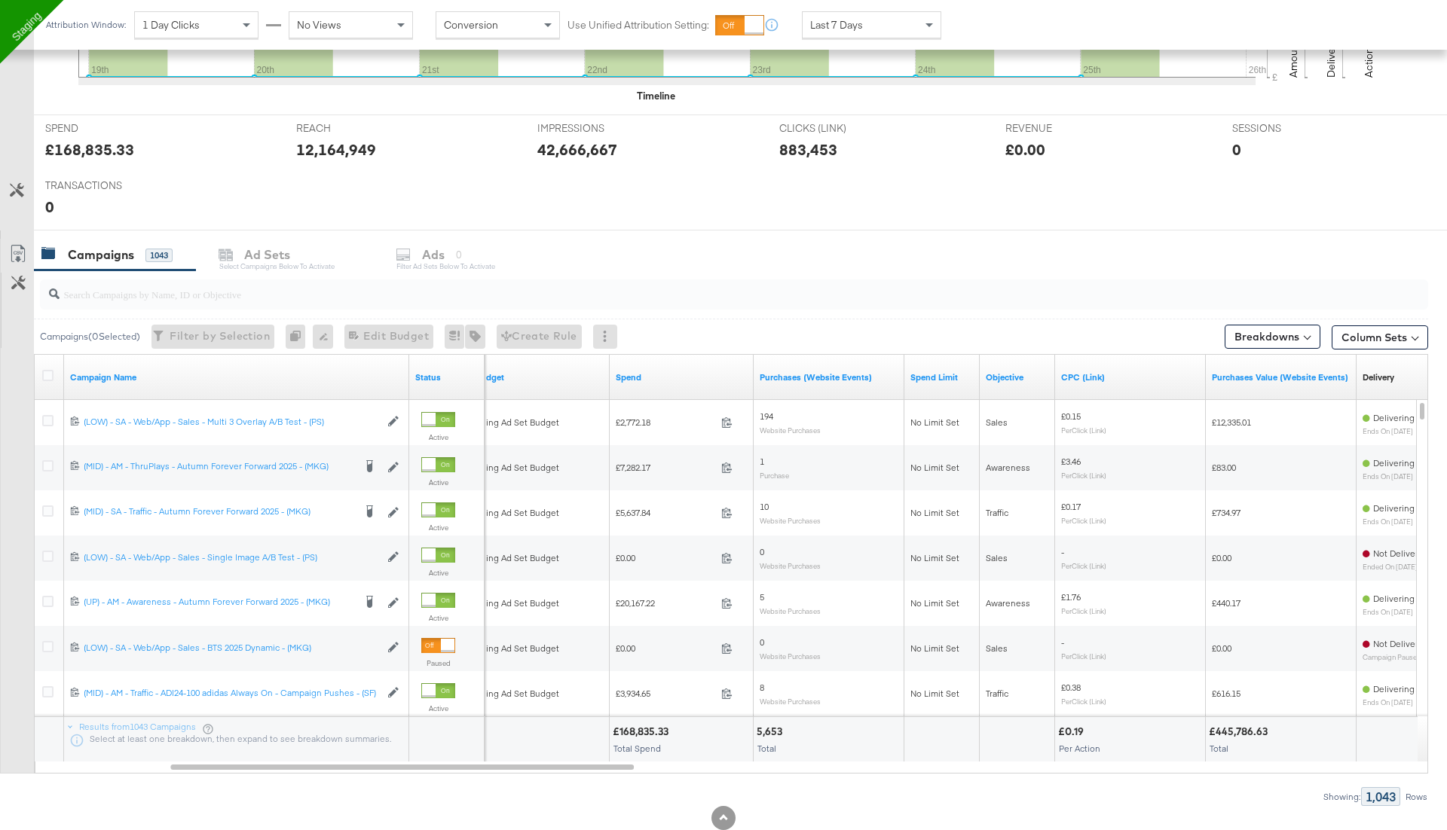
scroll to position [0, 0]
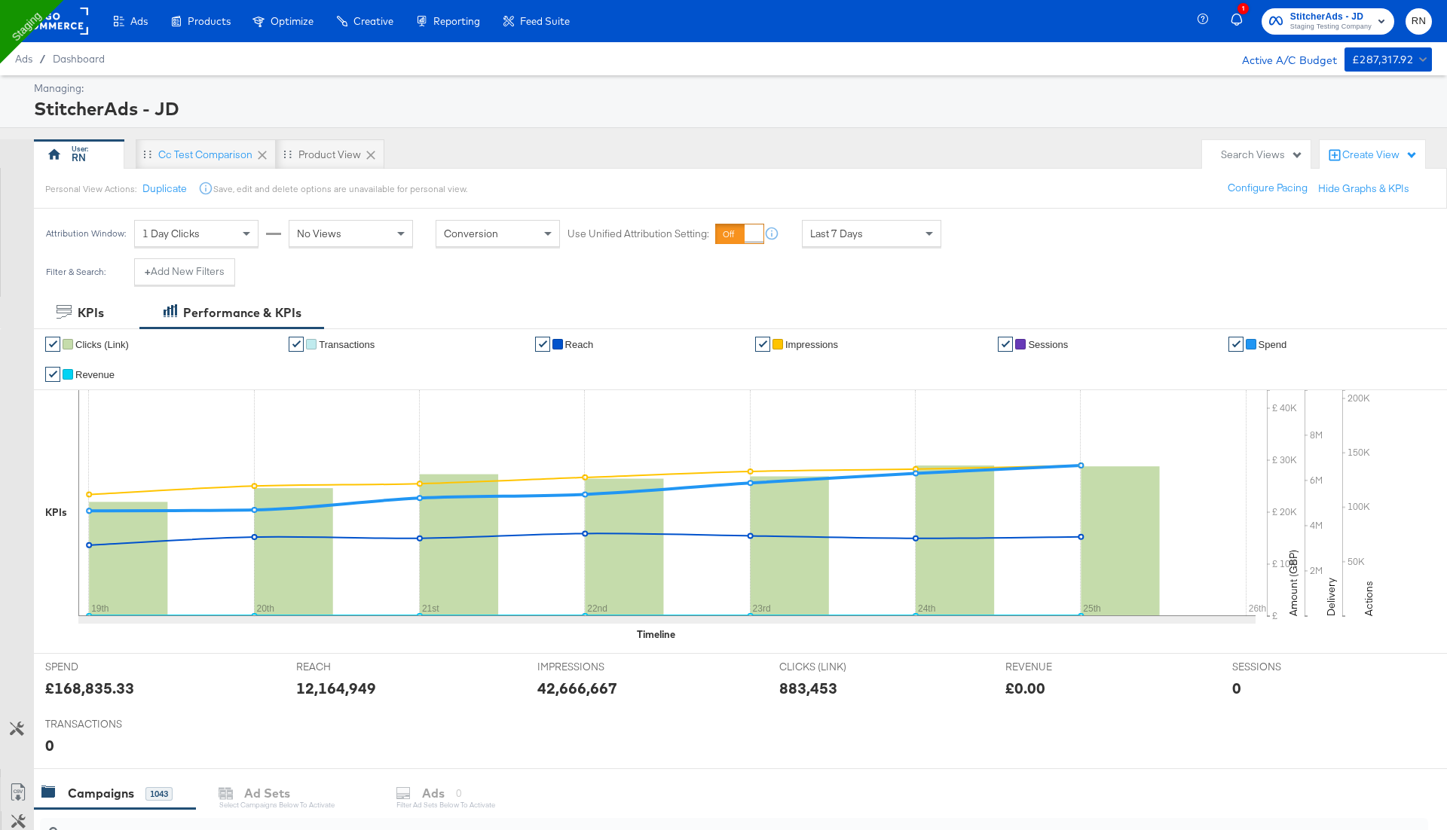
click at [63, 32] on rect at bounding box center [53, 21] width 69 height 27
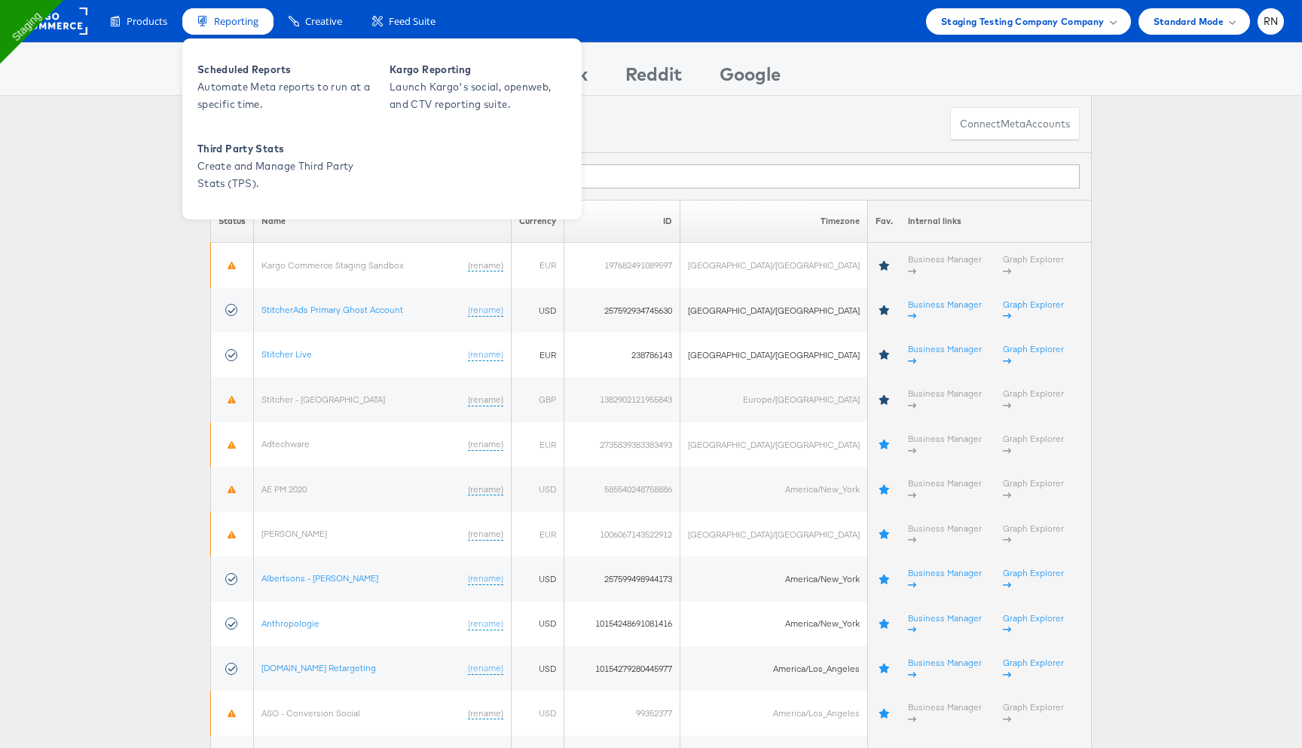
click at [255, 26] on span "Reporting" at bounding box center [236, 21] width 44 height 14
click at [243, 92] on span "Automate Meta reports to run at a specific time." at bounding box center [287, 95] width 181 height 35
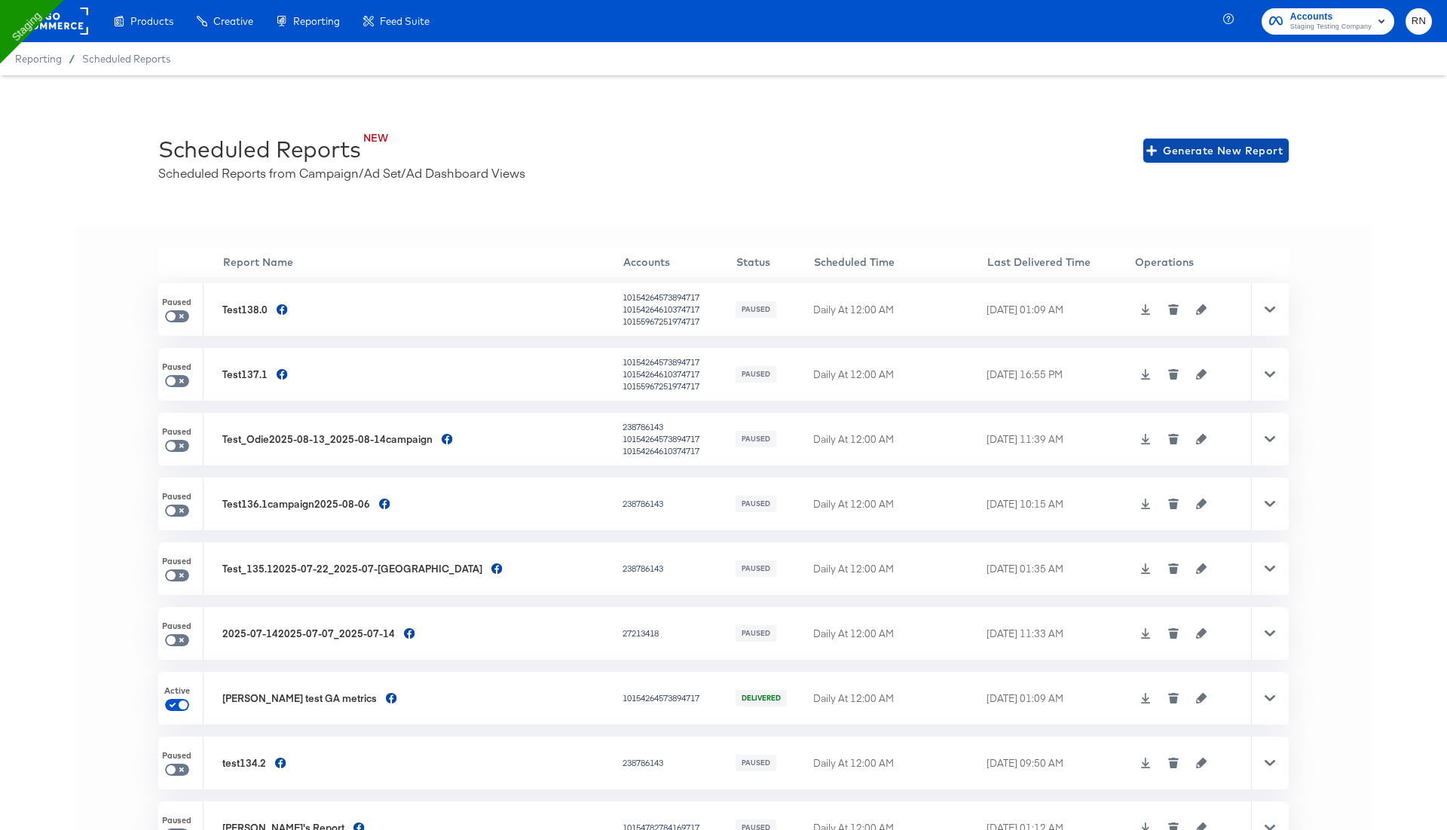
click at [1188, 154] on span "Generate New Report" at bounding box center [1215, 151] width 133 height 19
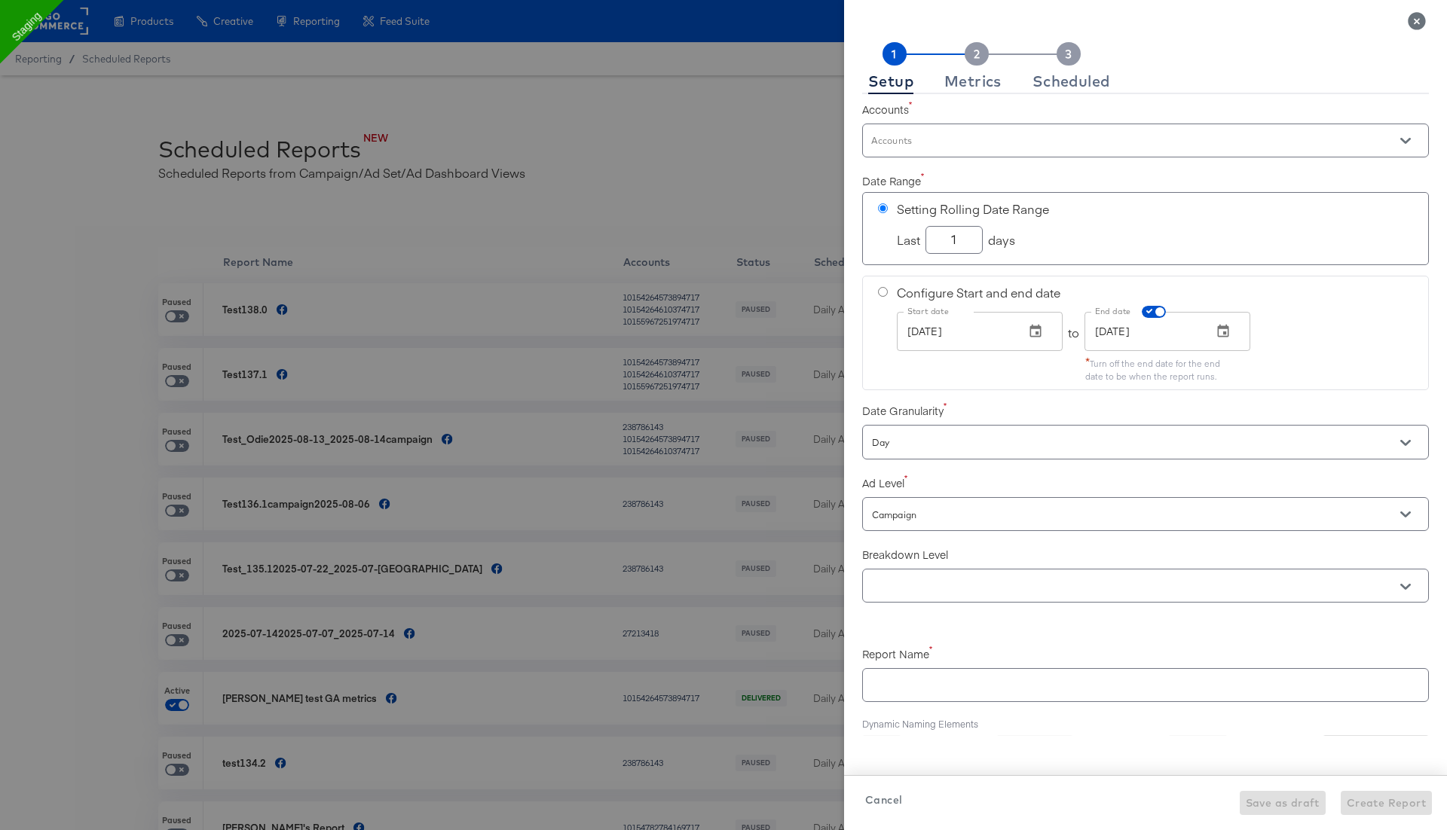
click at [995, 149] on input "Accounts" at bounding box center [1124, 147] width 510 height 17
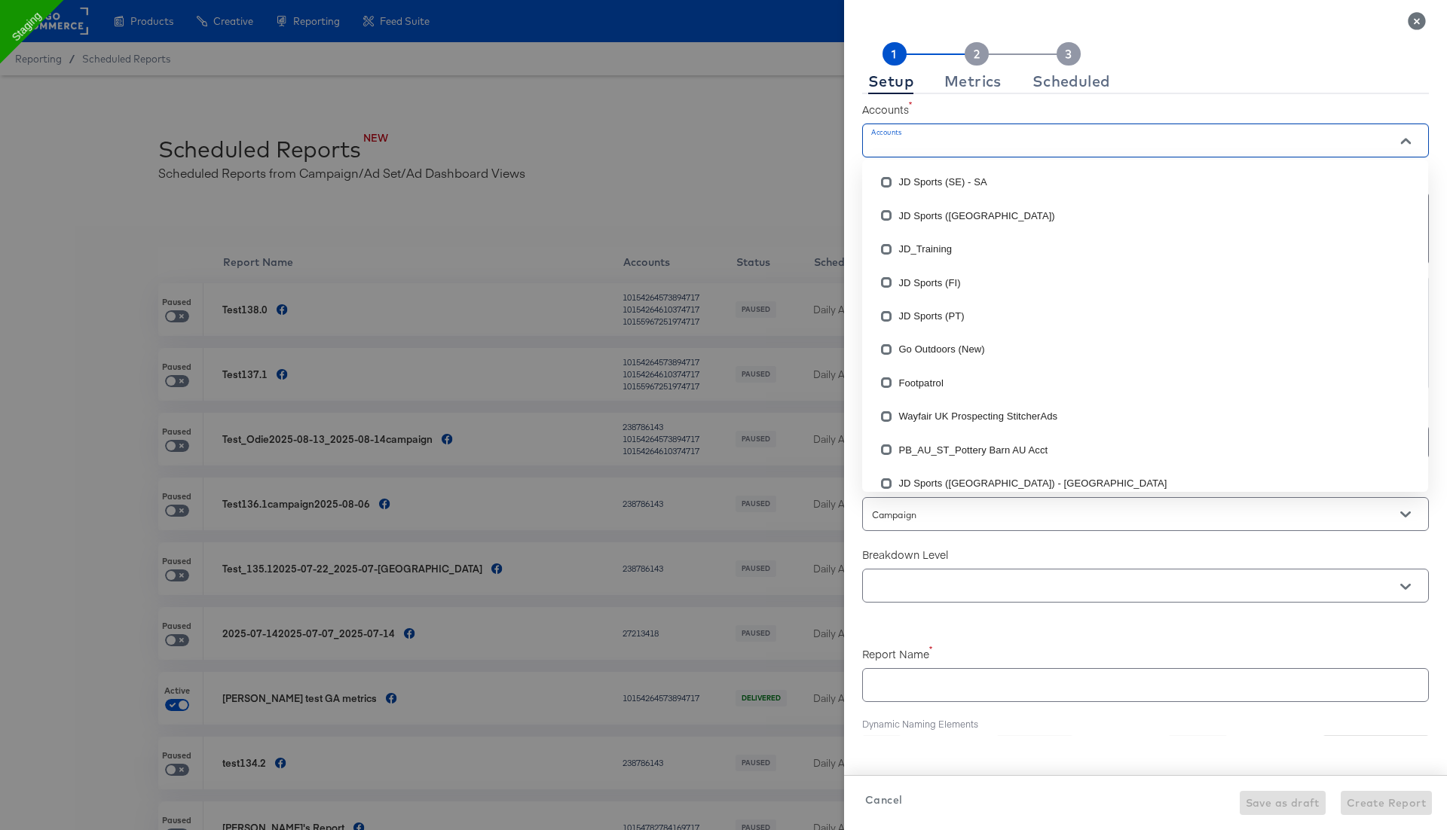
checkbox input "true"
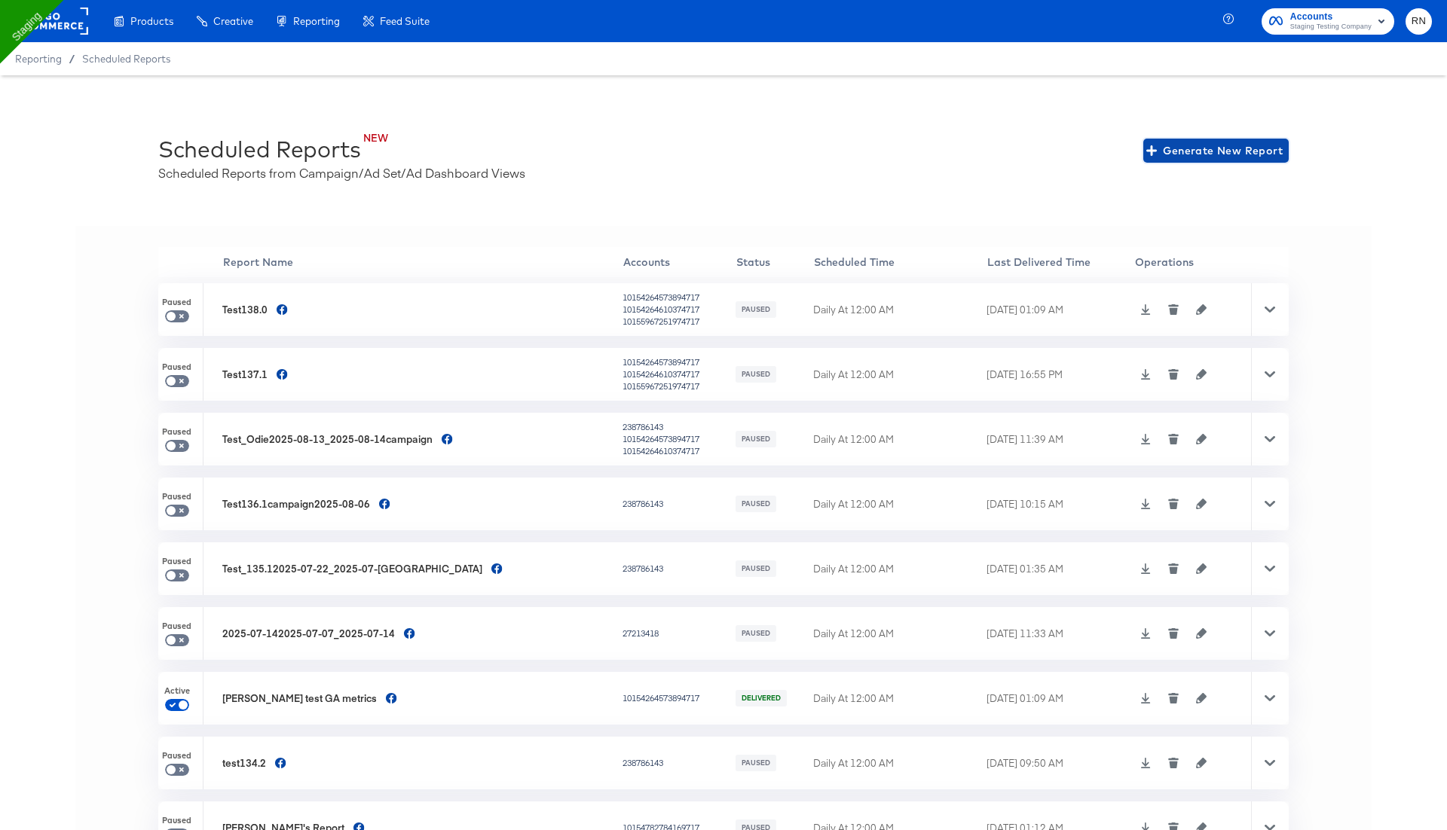
click at [1200, 151] on span "Generate New Report" at bounding box center [1215, 151] width 133 height 19
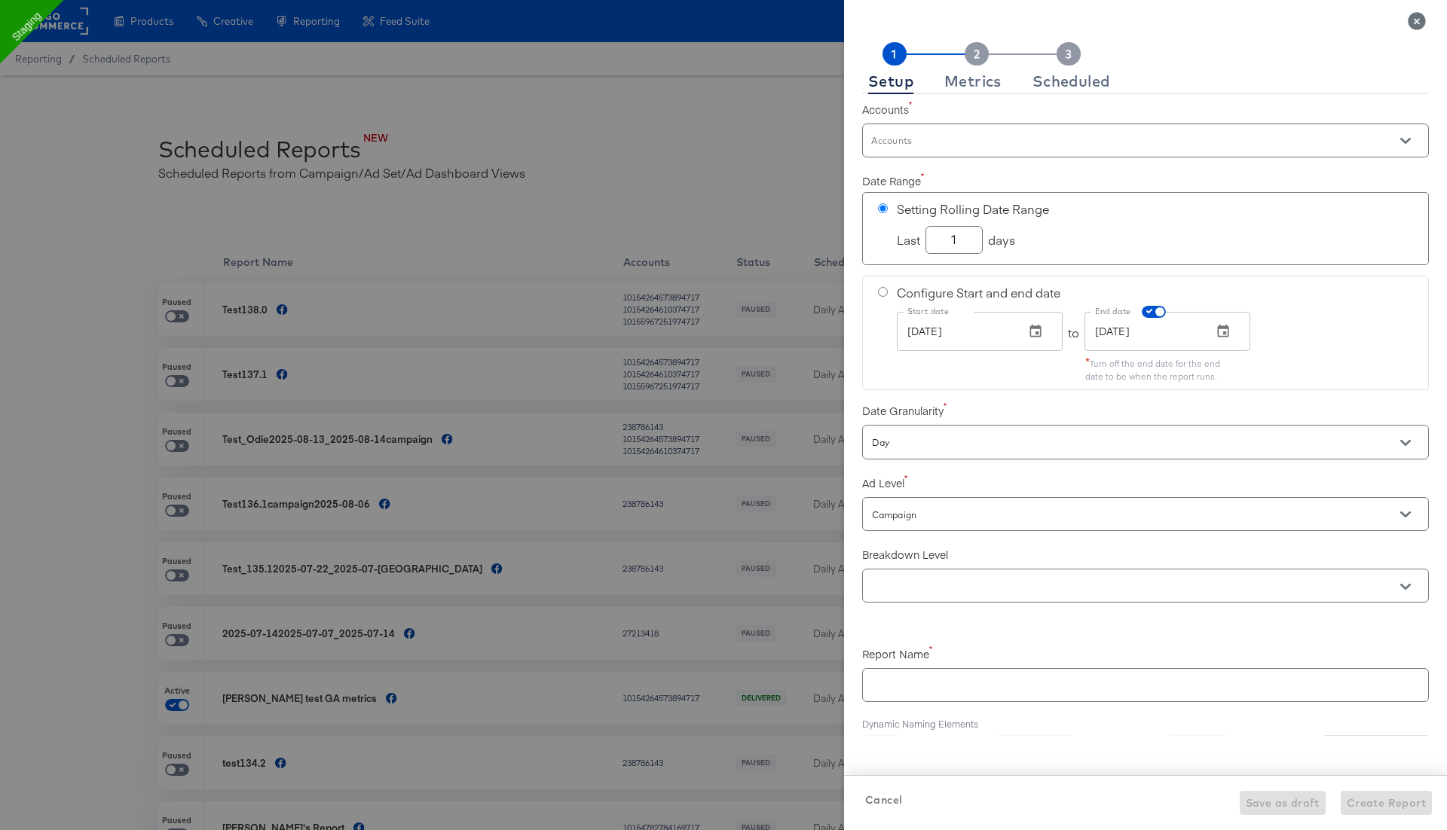
click at [1031, 142] on input "Accounts" at bounding box center [1124, 147] width 510 height 17
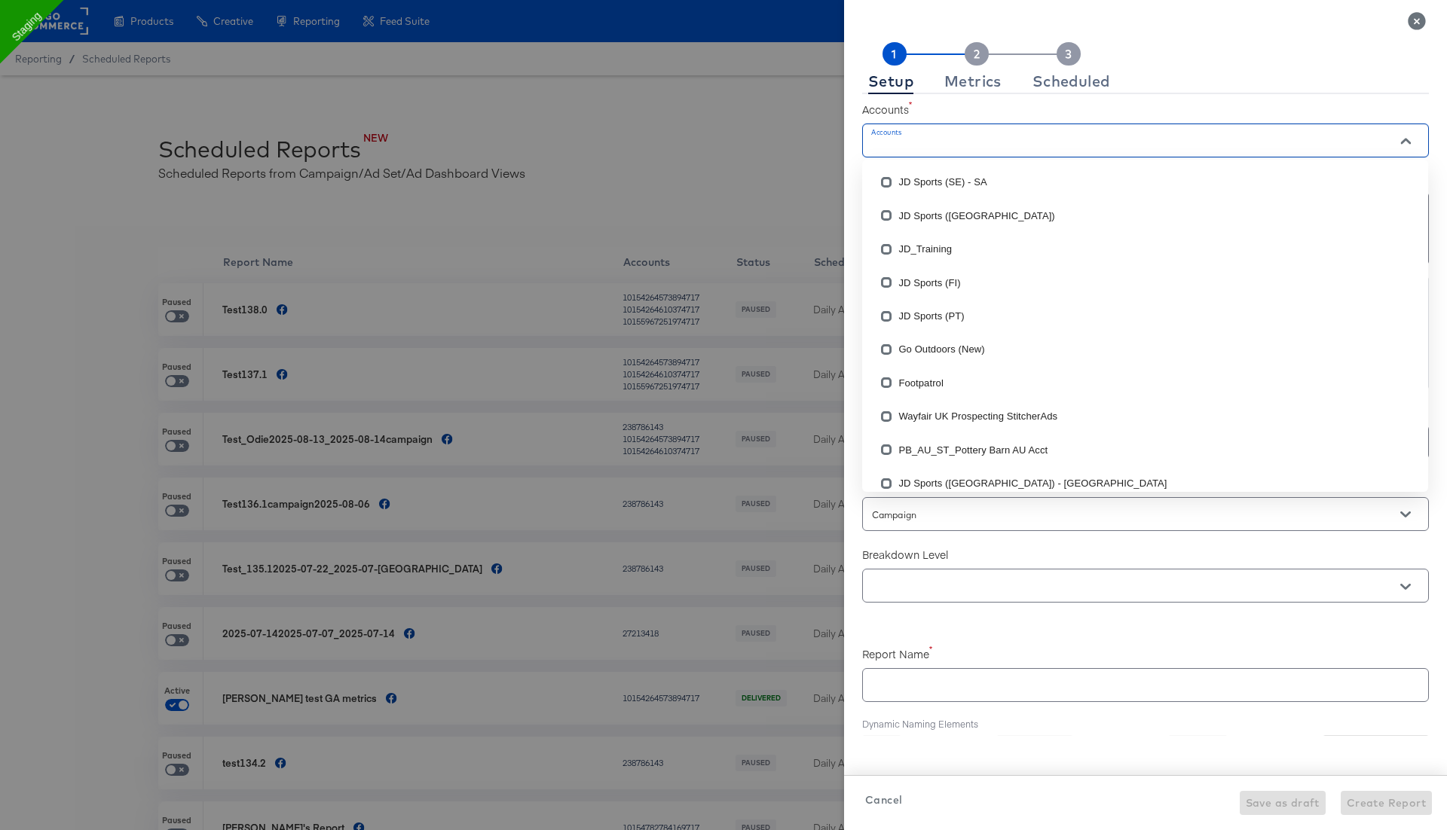
checkbox input "true"
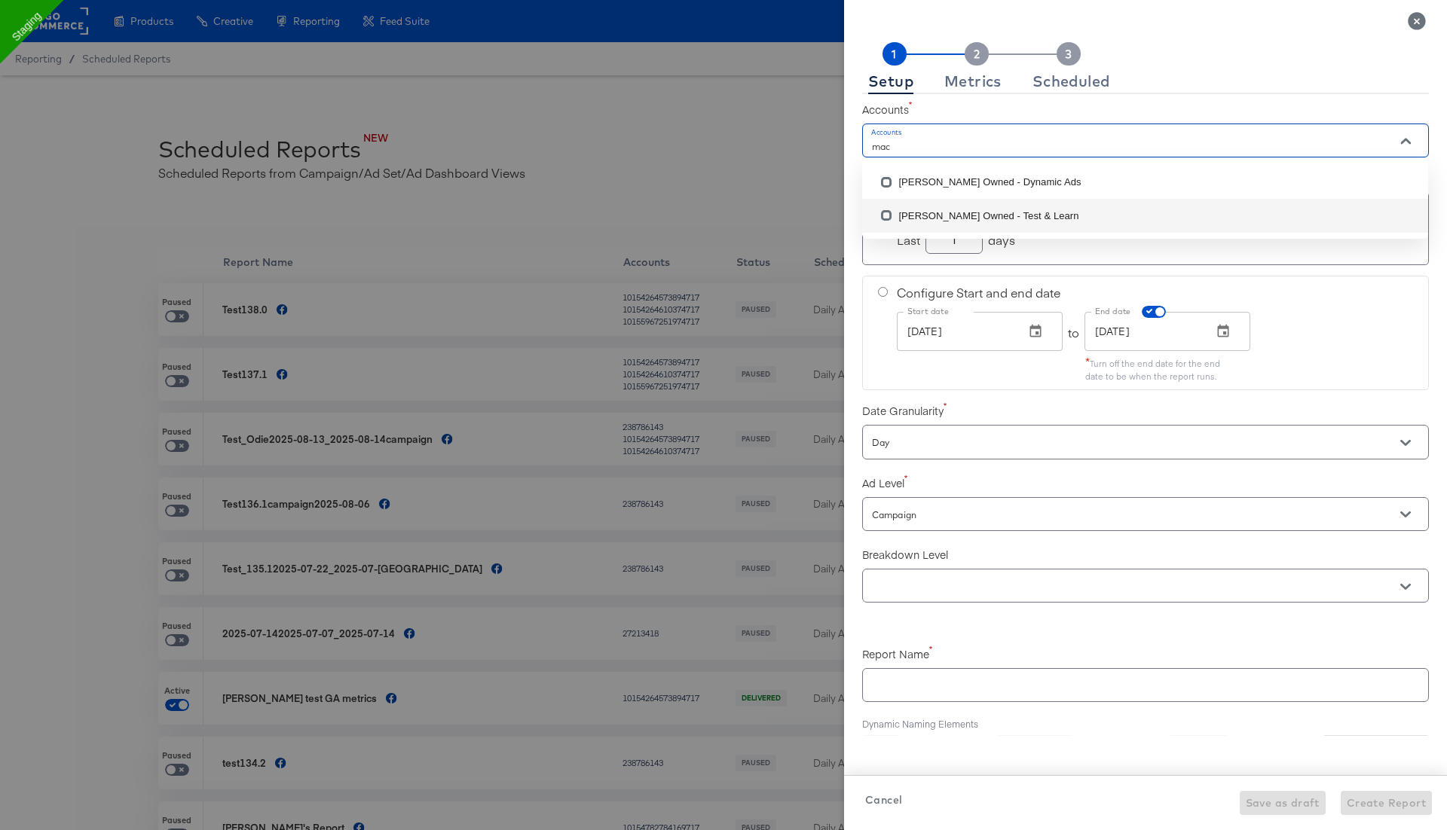
type input "mac"
click at [1417, 24] on icon "Close" at bounding box center [1416, 20] width 17 height 17
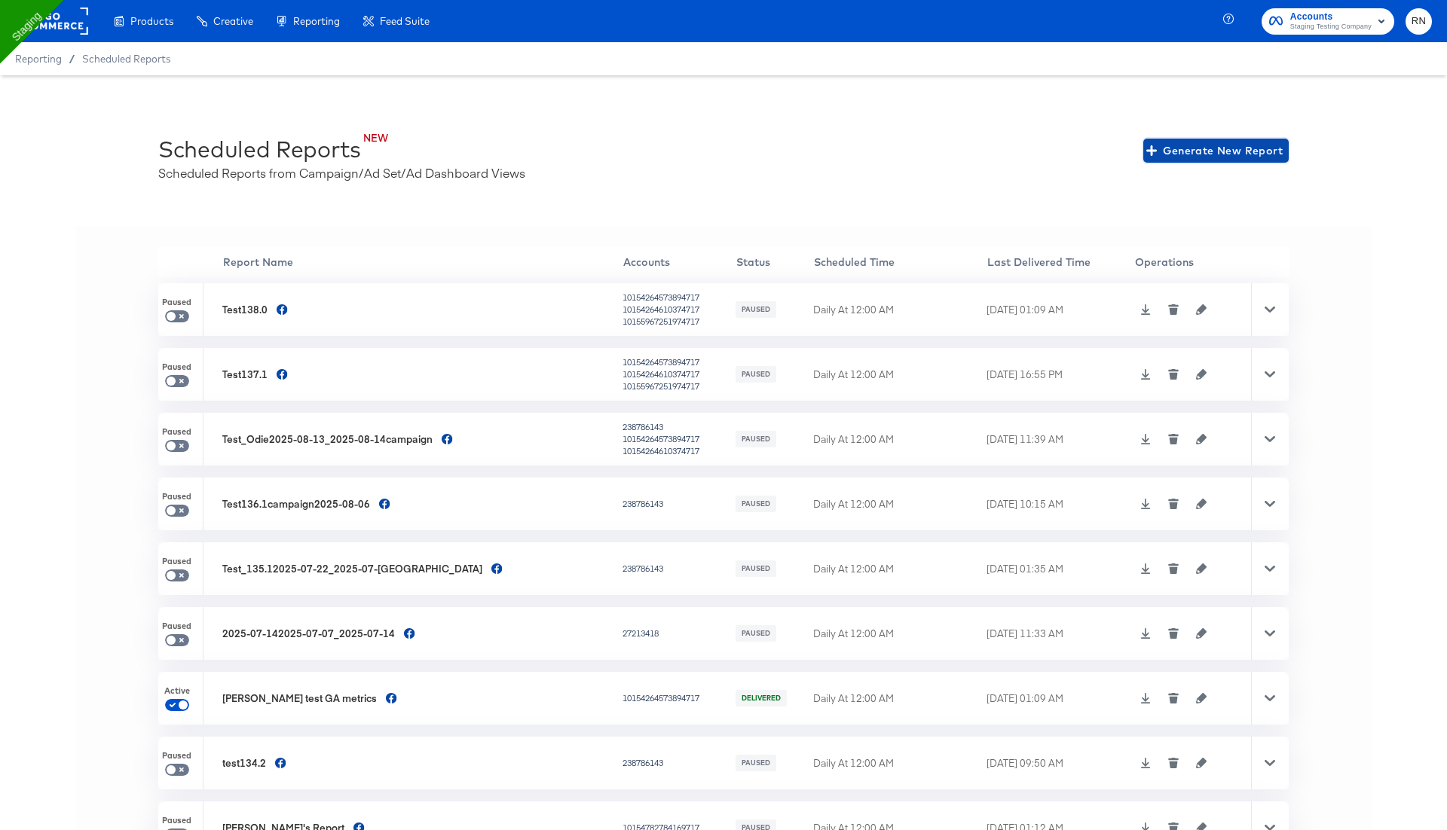
click at [1182, 162] on button "Generate New Report" at bounding box center [1215, 151] width 145 height 24
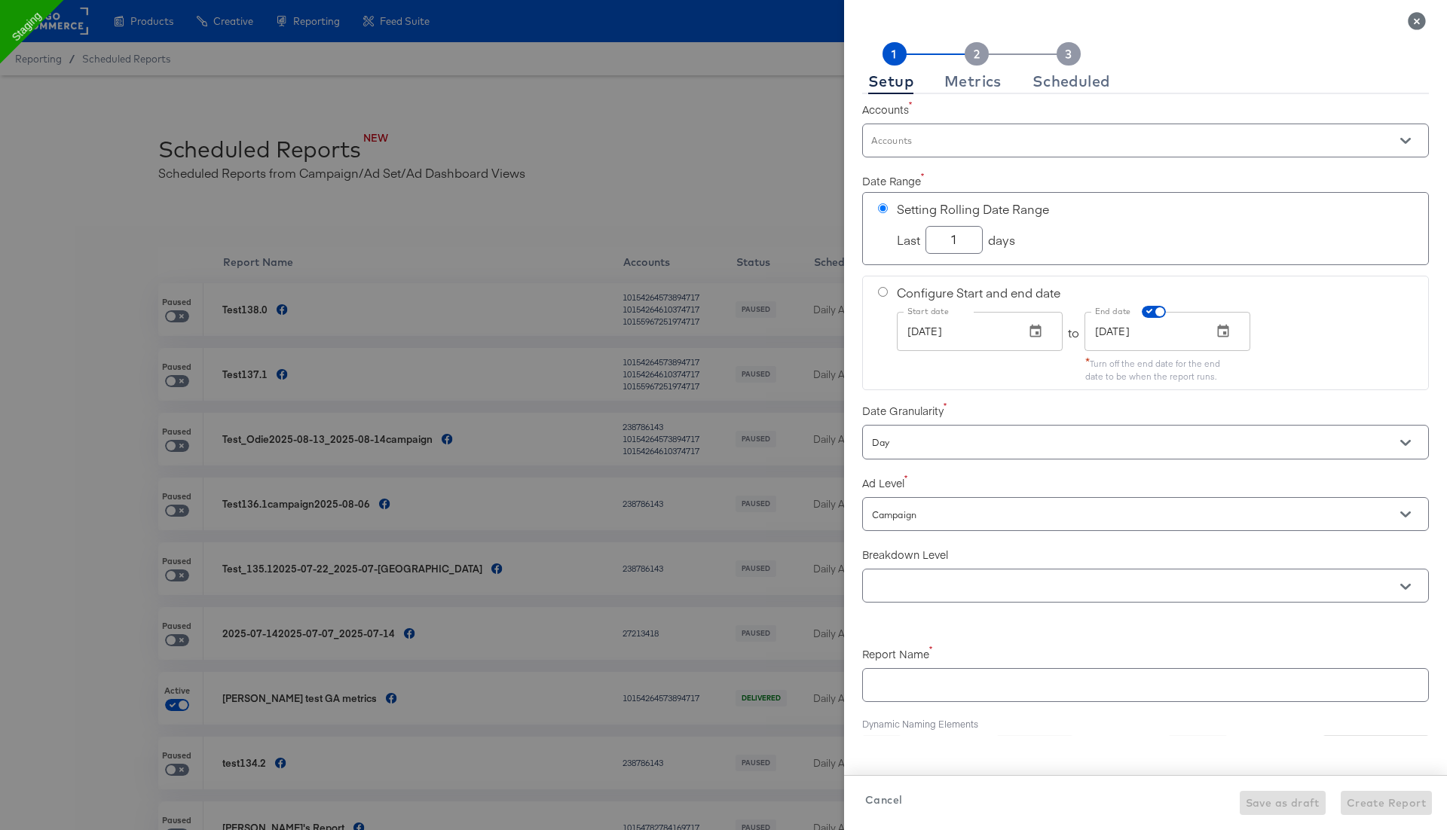
click at [972, 146] on input "Accounts" at bounding box center [1124, 147] width 510 height 17
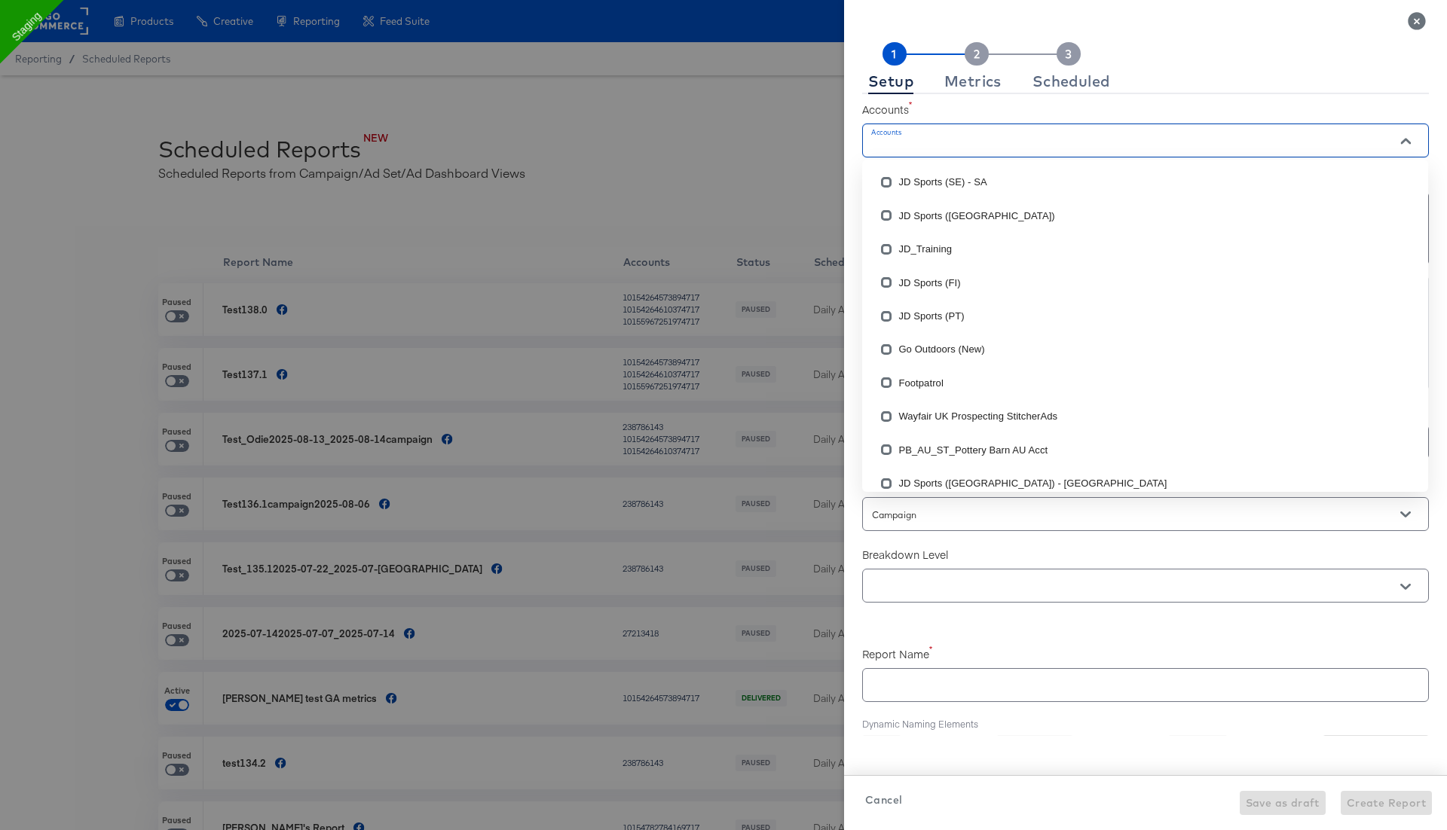
checkbox input "true"
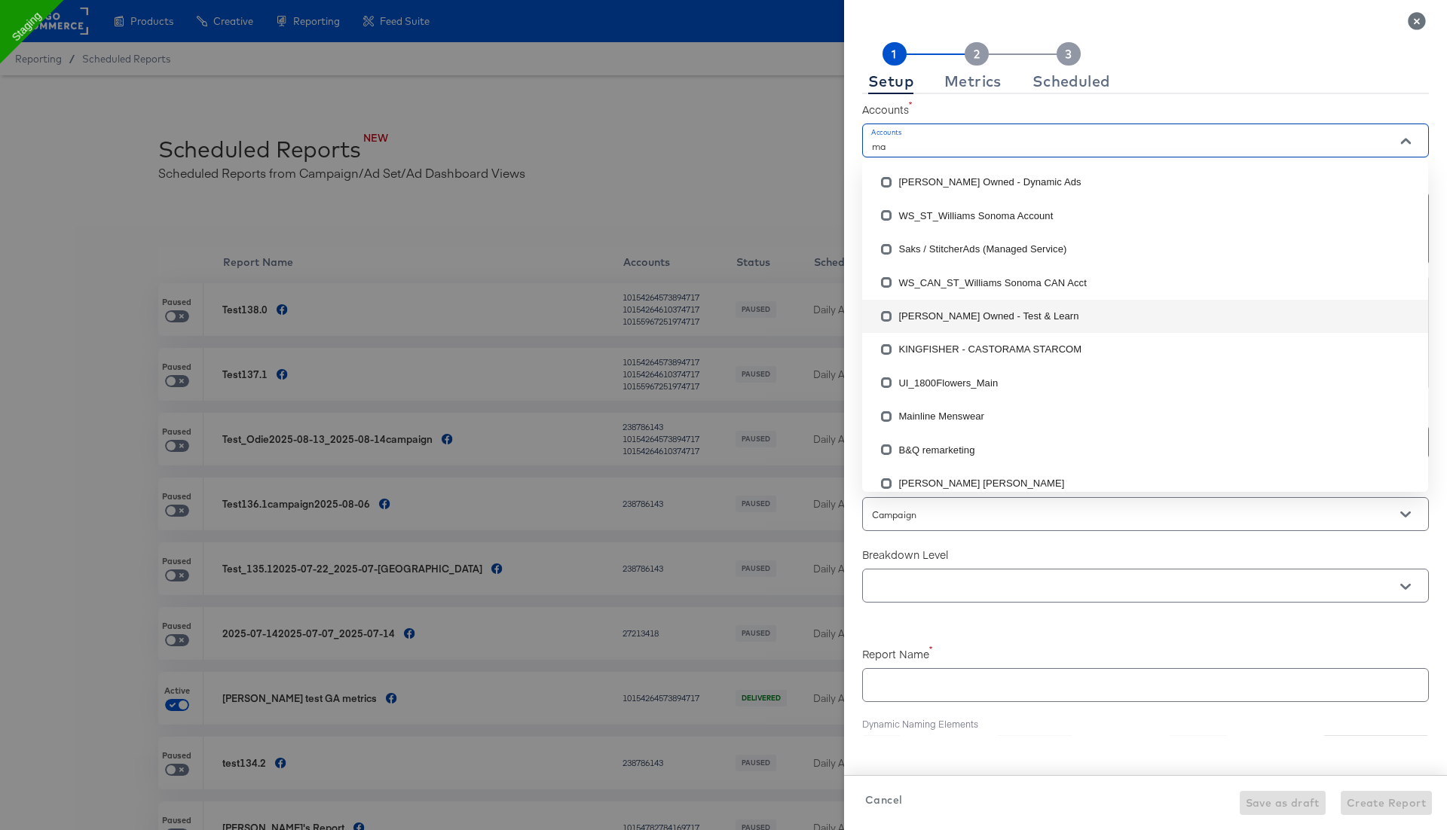
type input "mac"
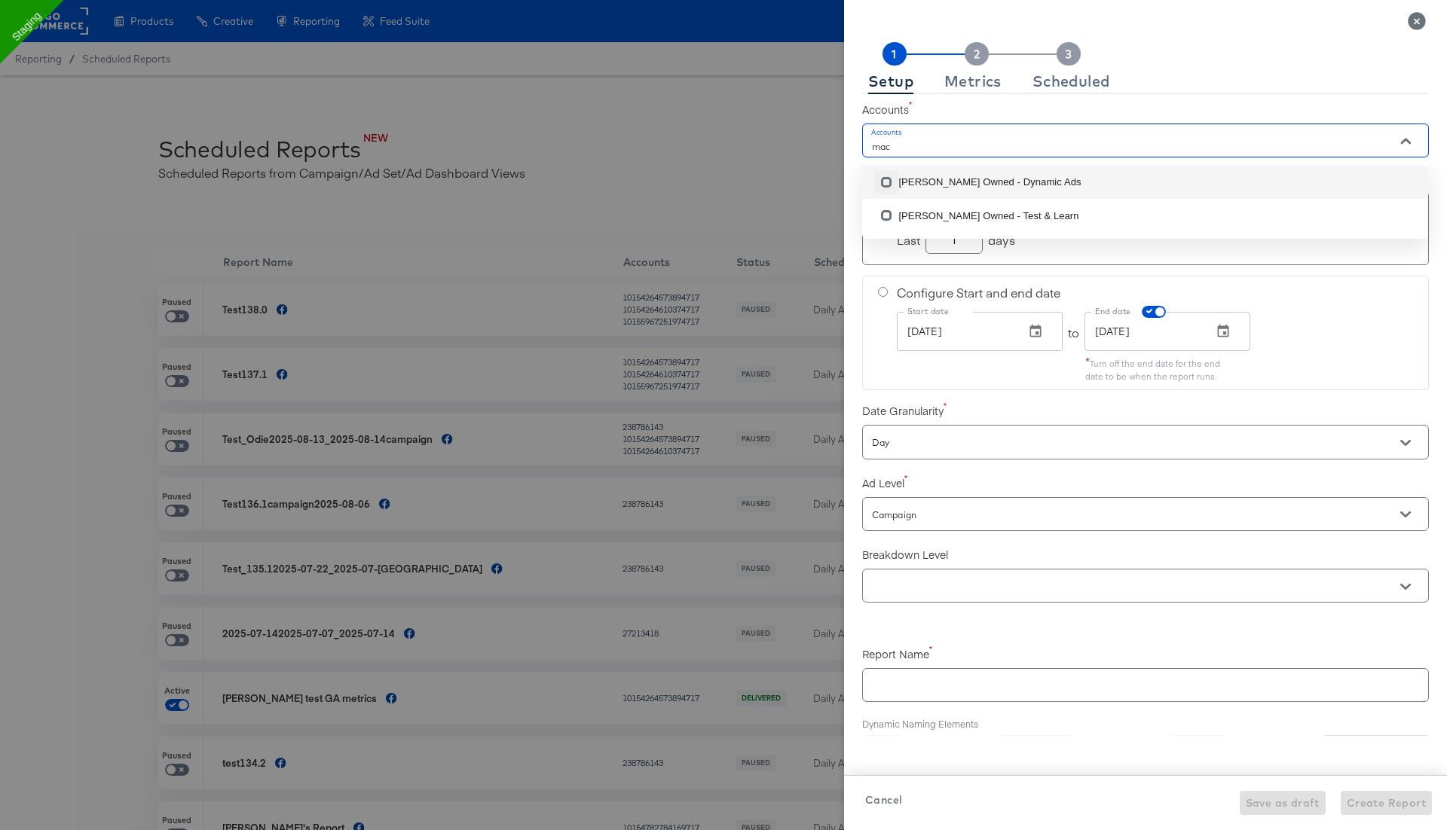
click at [888, 184] on input "checkbox" at bounding box center [886, 185] width 24 height 24
checkbox input "false"
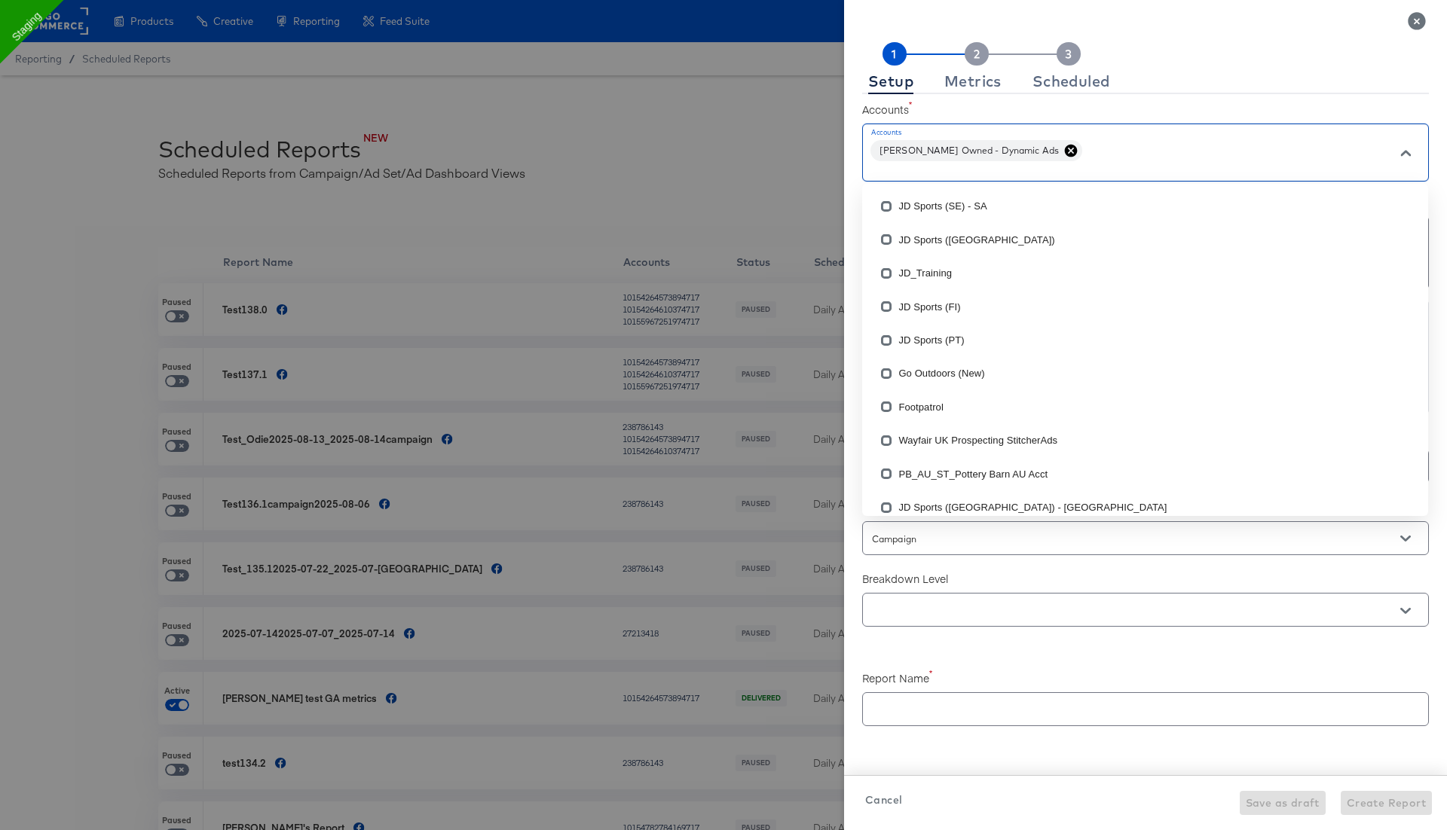
checkbox input "true"
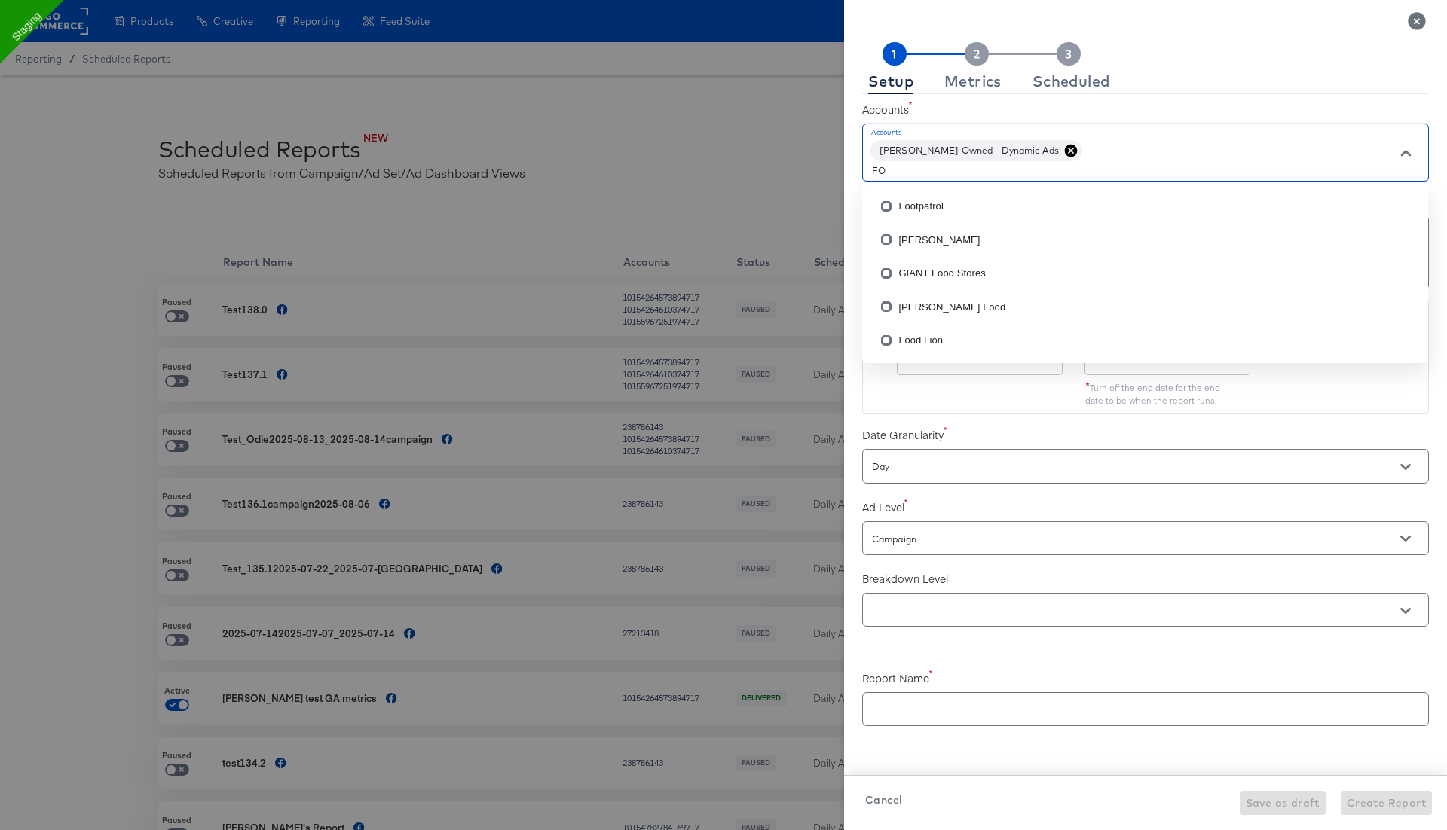
type input "F"
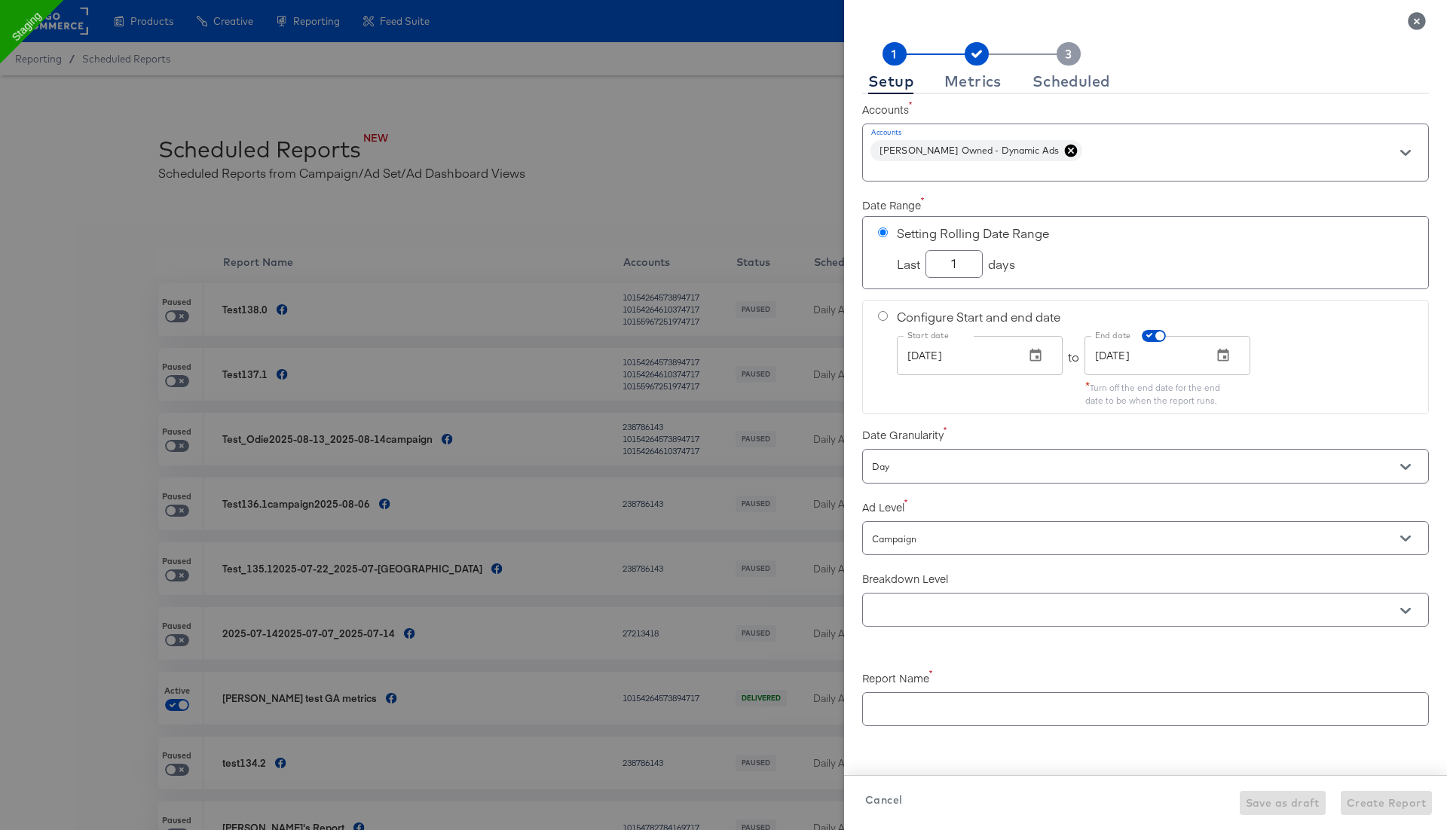
checkbox input "true"
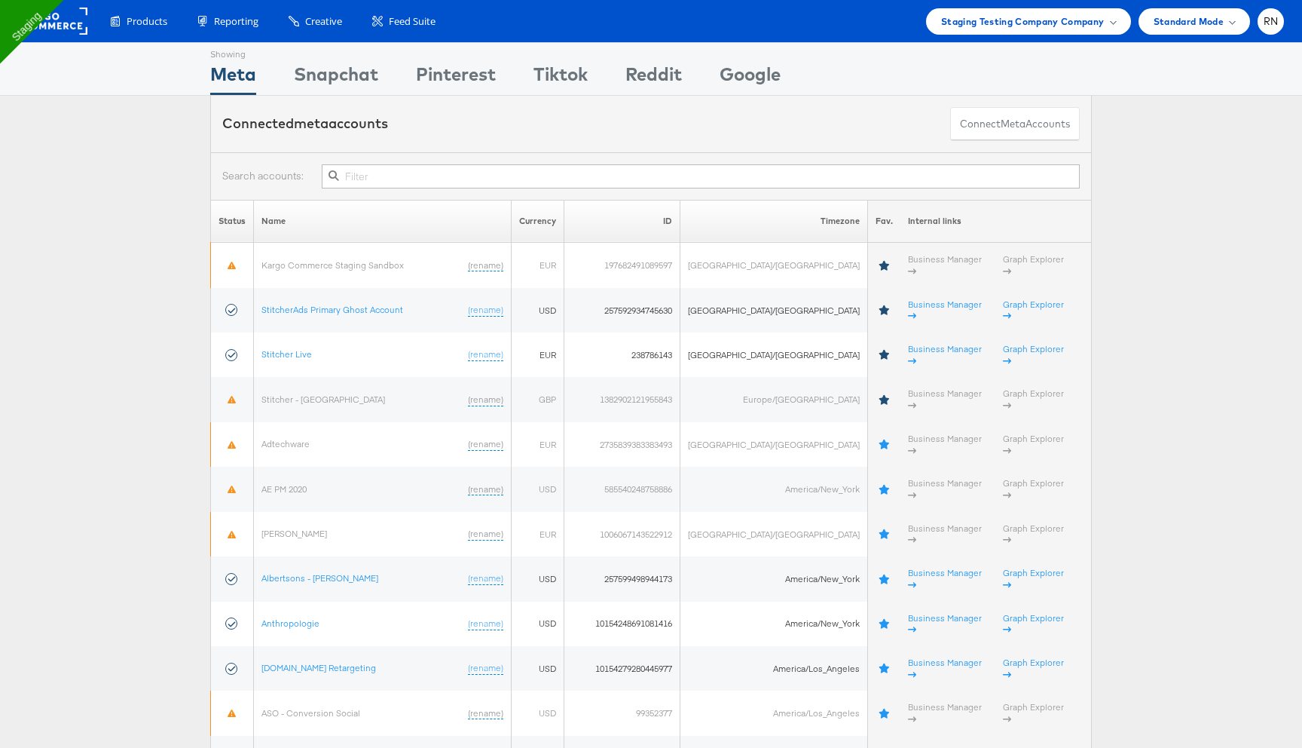
click at [401, 178] on input "text" at bounding box center [701, 176] width 758 height 24
type input "macy"
click at [983, 123] on button "Connect meta Accounts" at bounding box center [1015, 124] width 130 height 34
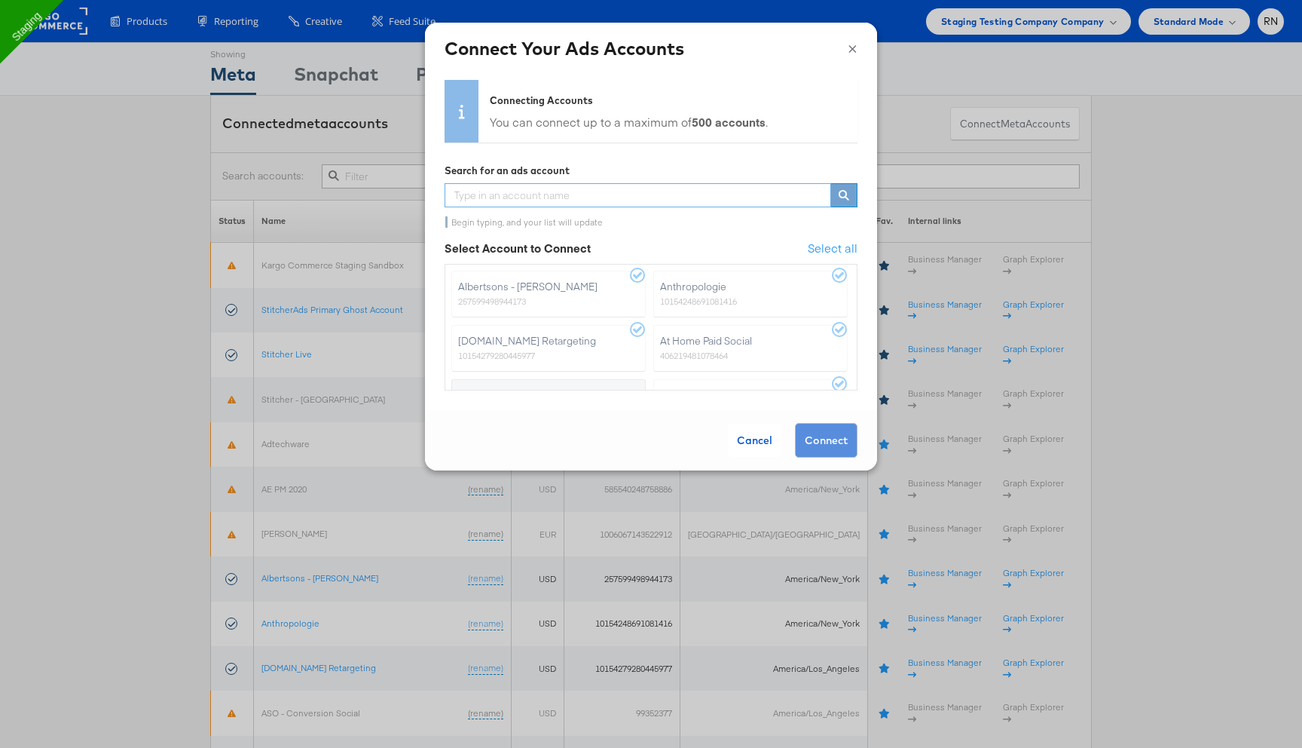
click at [501, 201] on input "text" at bounding box center [638, 195] width 387 height 24
type input "mac"
click at [788, 295] on label "Macy's Owned - FOB Dynamic 368852893985312" at bounding box center [750, 294] width 194 height 47
click at [0, 0] on input "Macy's Owned - FOB Dynamic 368852893985312" at bounding box center [0, 0] width 0 height 0
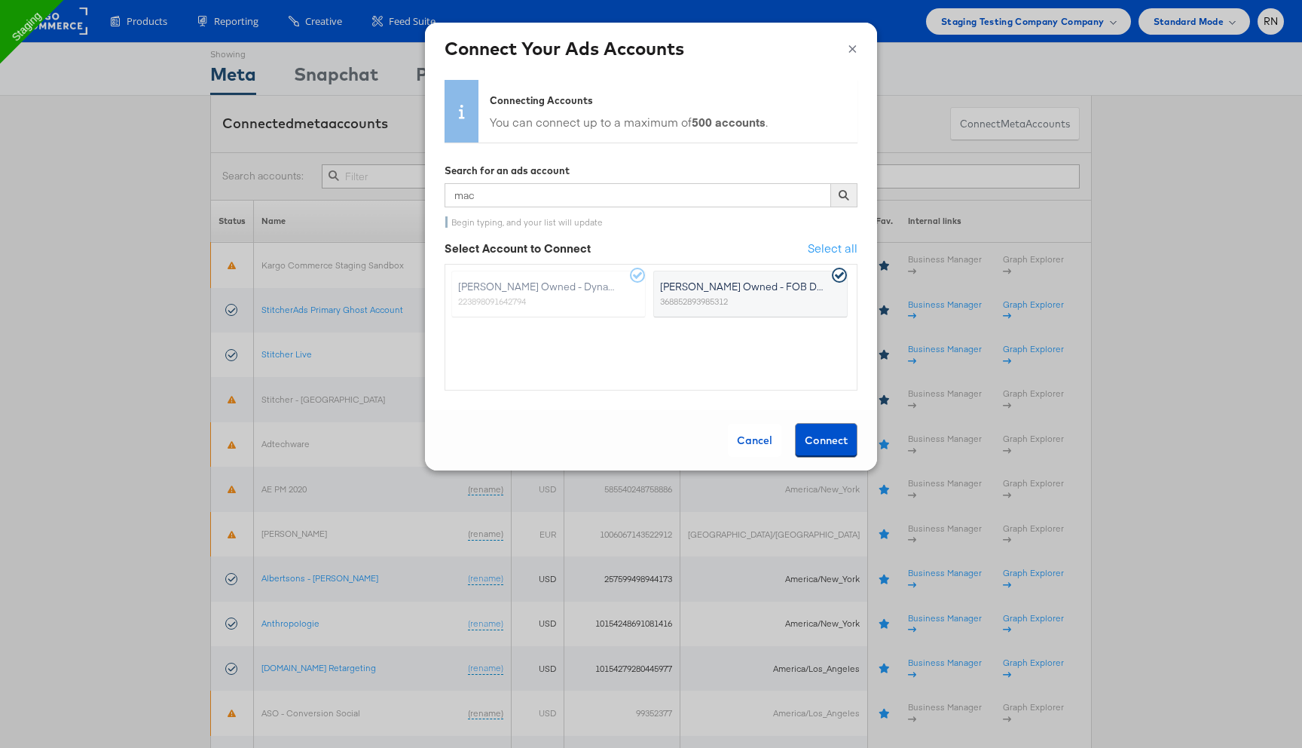
click at [826, 433] on button "Connect" at bounding box center [826, 440] width 63 height 35
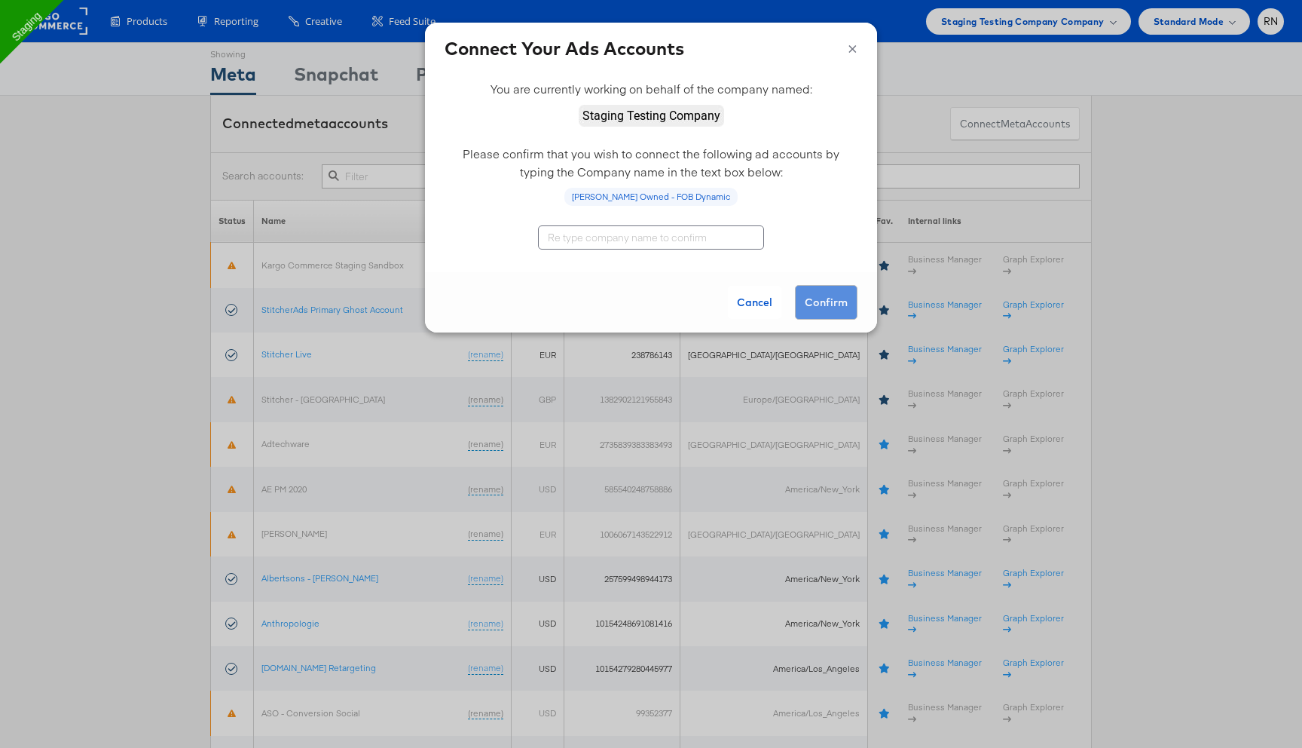
click at [650, 240] on input "text" at bounding box center [651, 237] width 226 height 24
type input "Staging Testing Company"
click at [818, 299] on button "Confirm" at bounding box center [826, 302] width 63 height 35
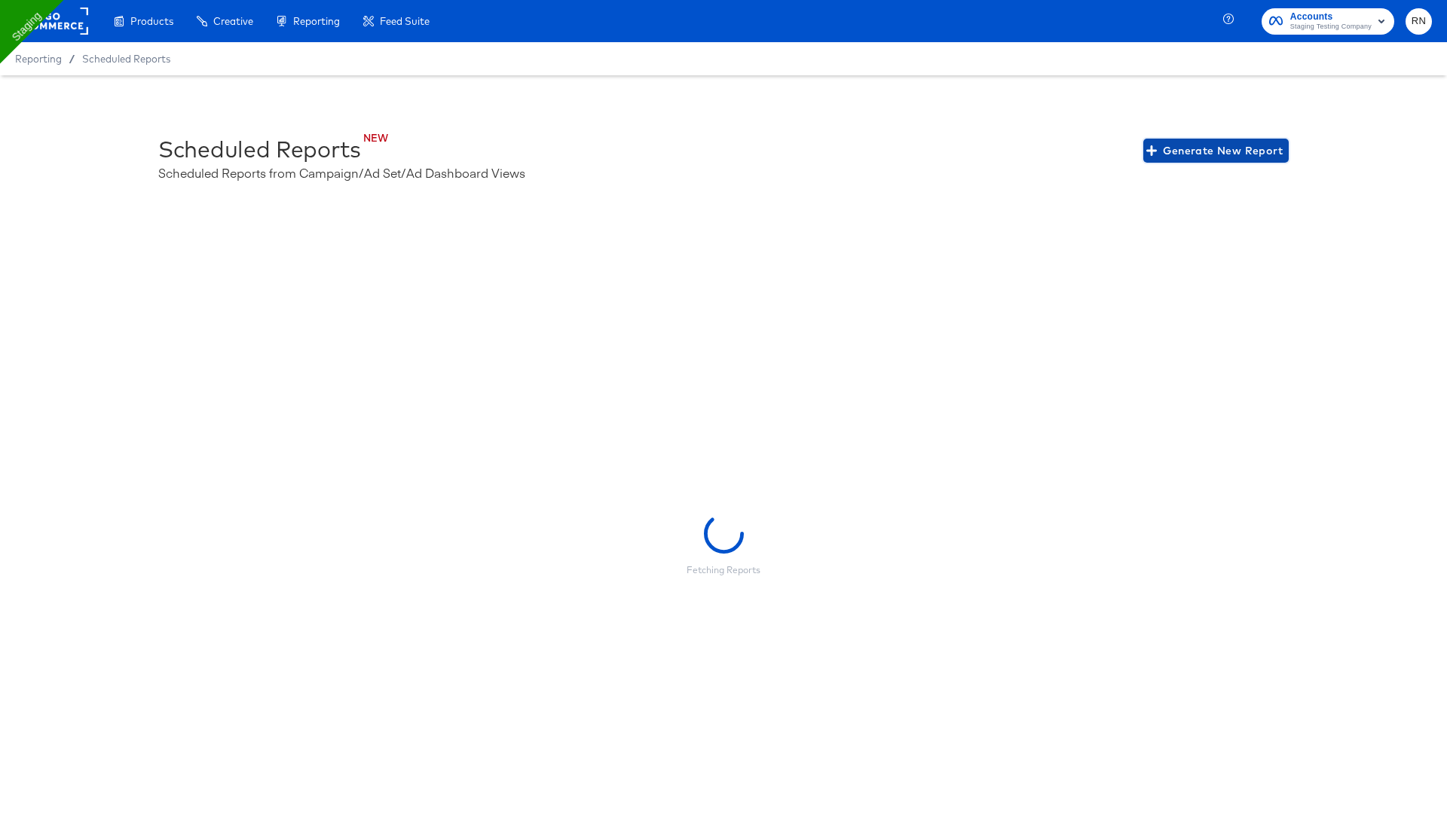
click at [1198, 151] on span "Generate New Report" at bounding box center [1215, 151] width 133 height 19
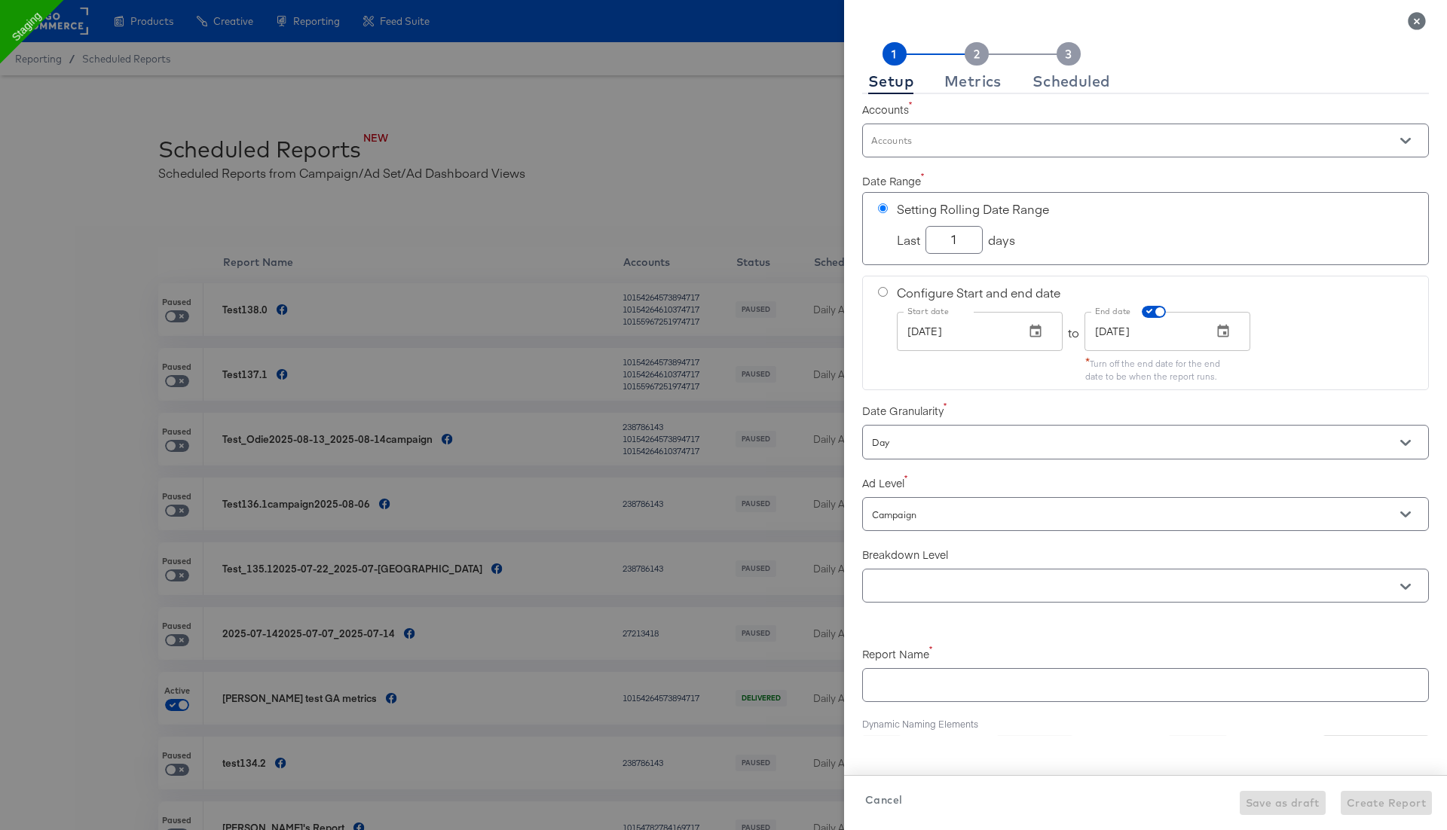
checkbox input "true"
click at [922, 139] on input "Accounts" at bounding box center [1124, 147] width 510 height 17
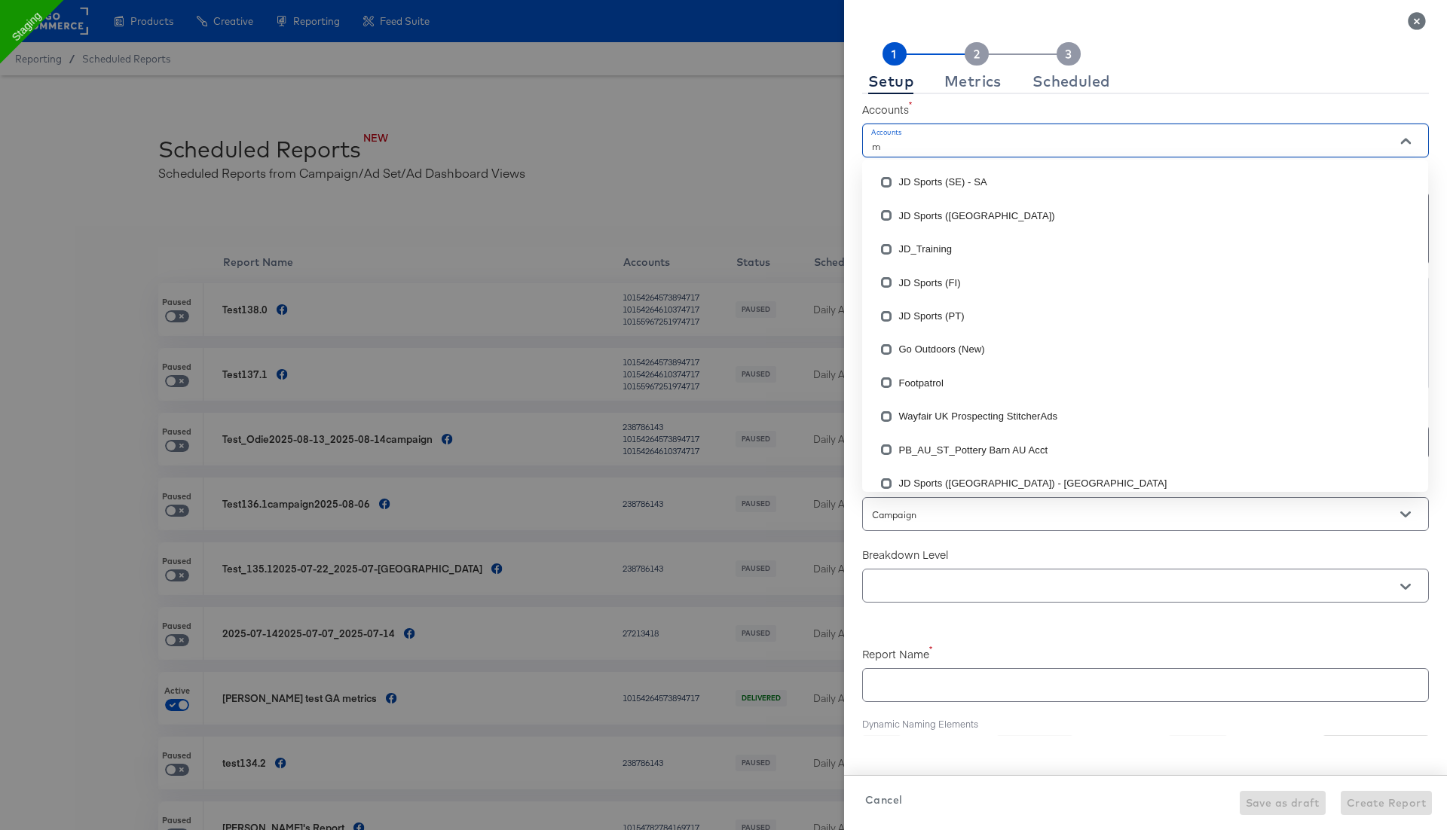
type input "ma"
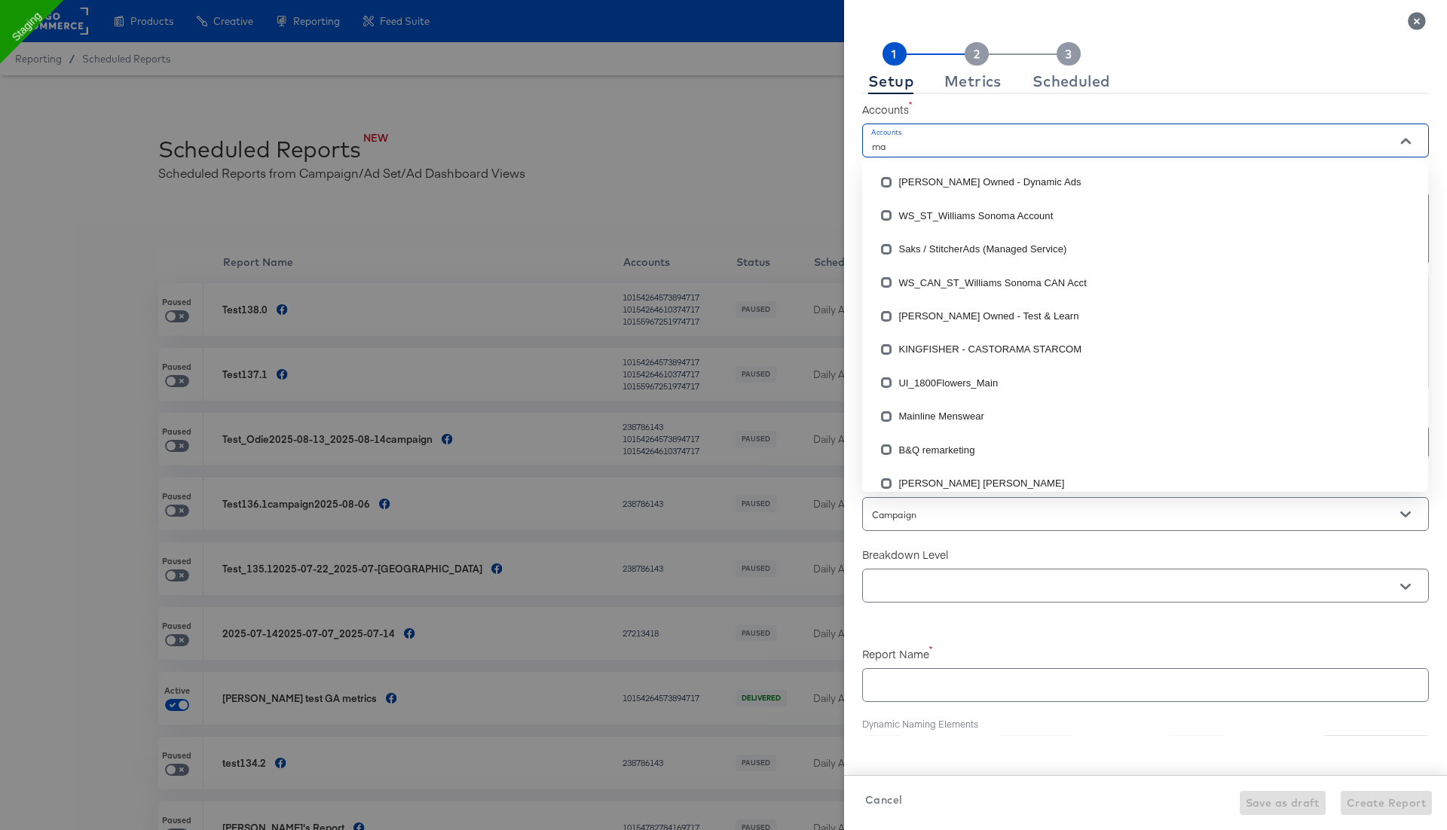
checkbox input "true"
type input "macy"
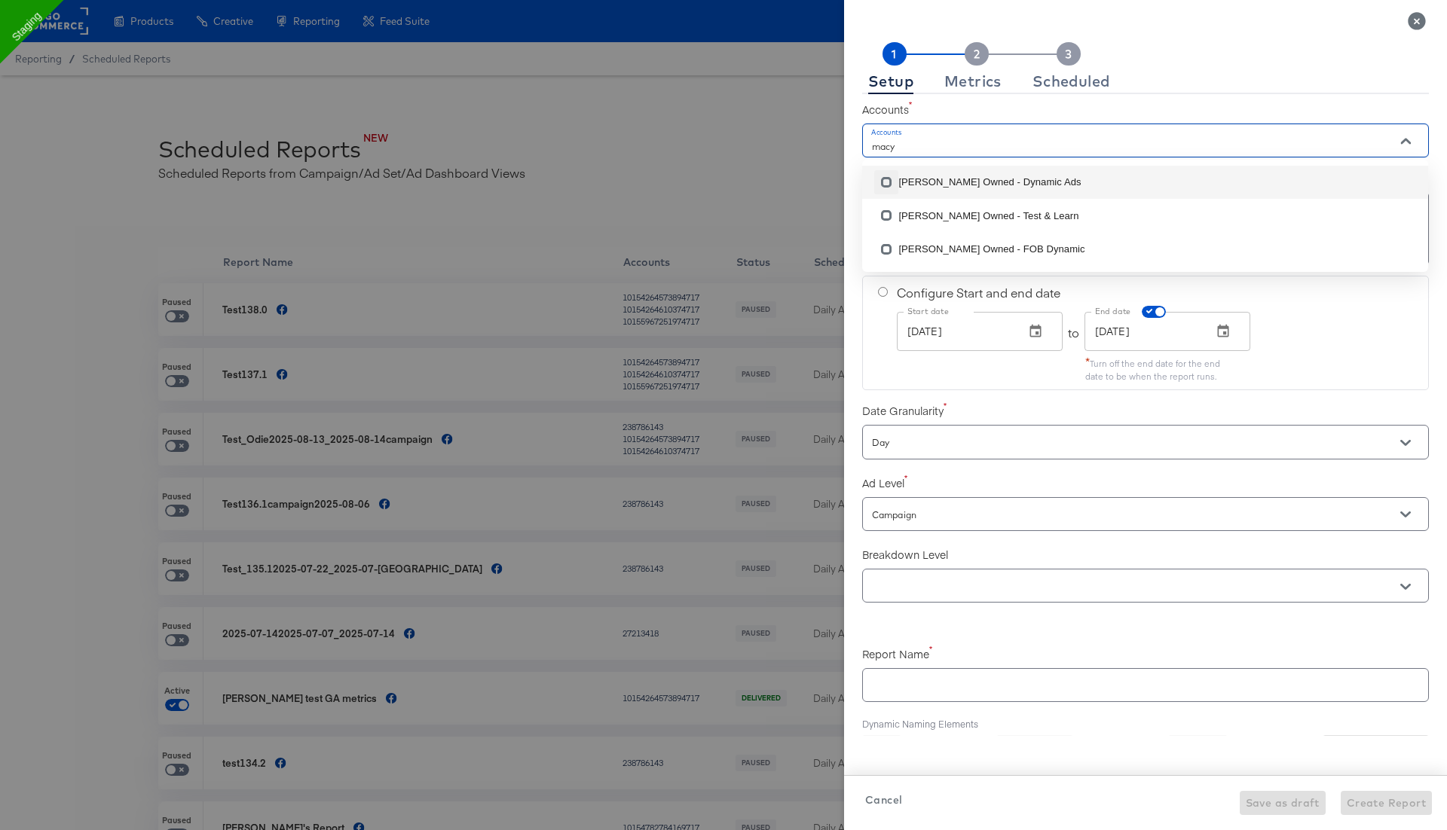
click at [888, 185] on input "checkbox" at bounding box center [886, 185] width 24 height 24
checkbox input "false"
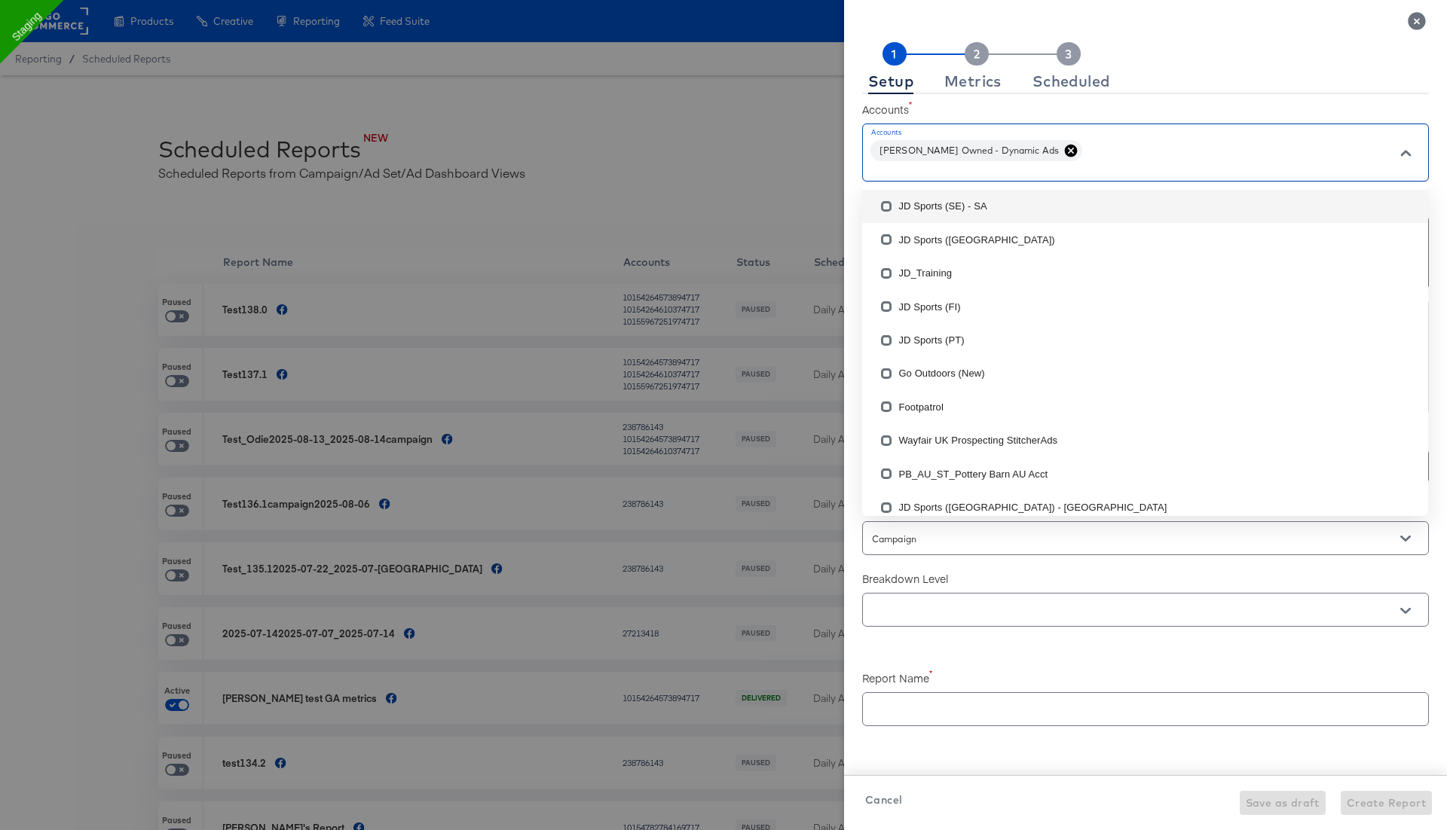
checkbox input "true"
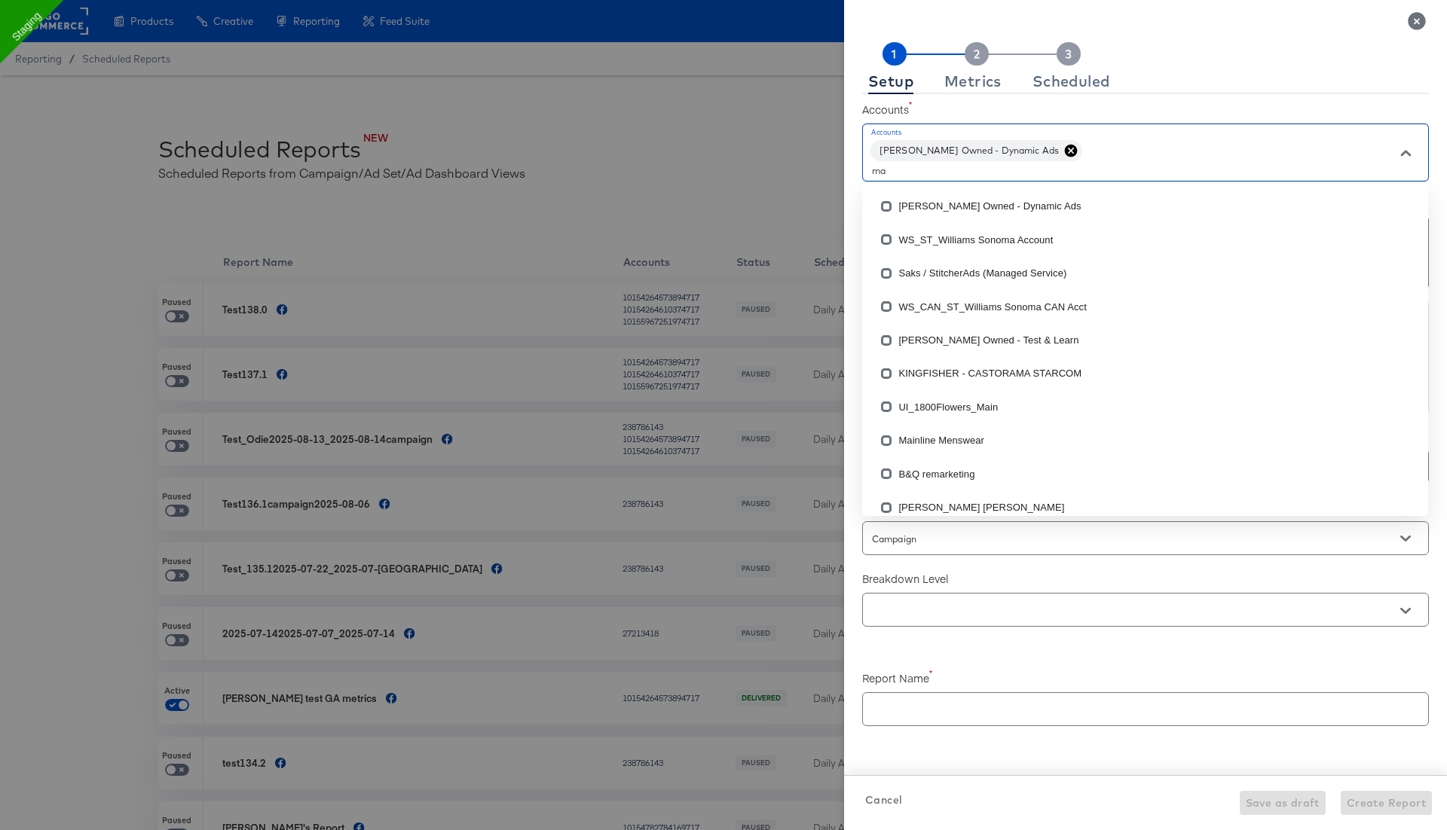
type input "mac"
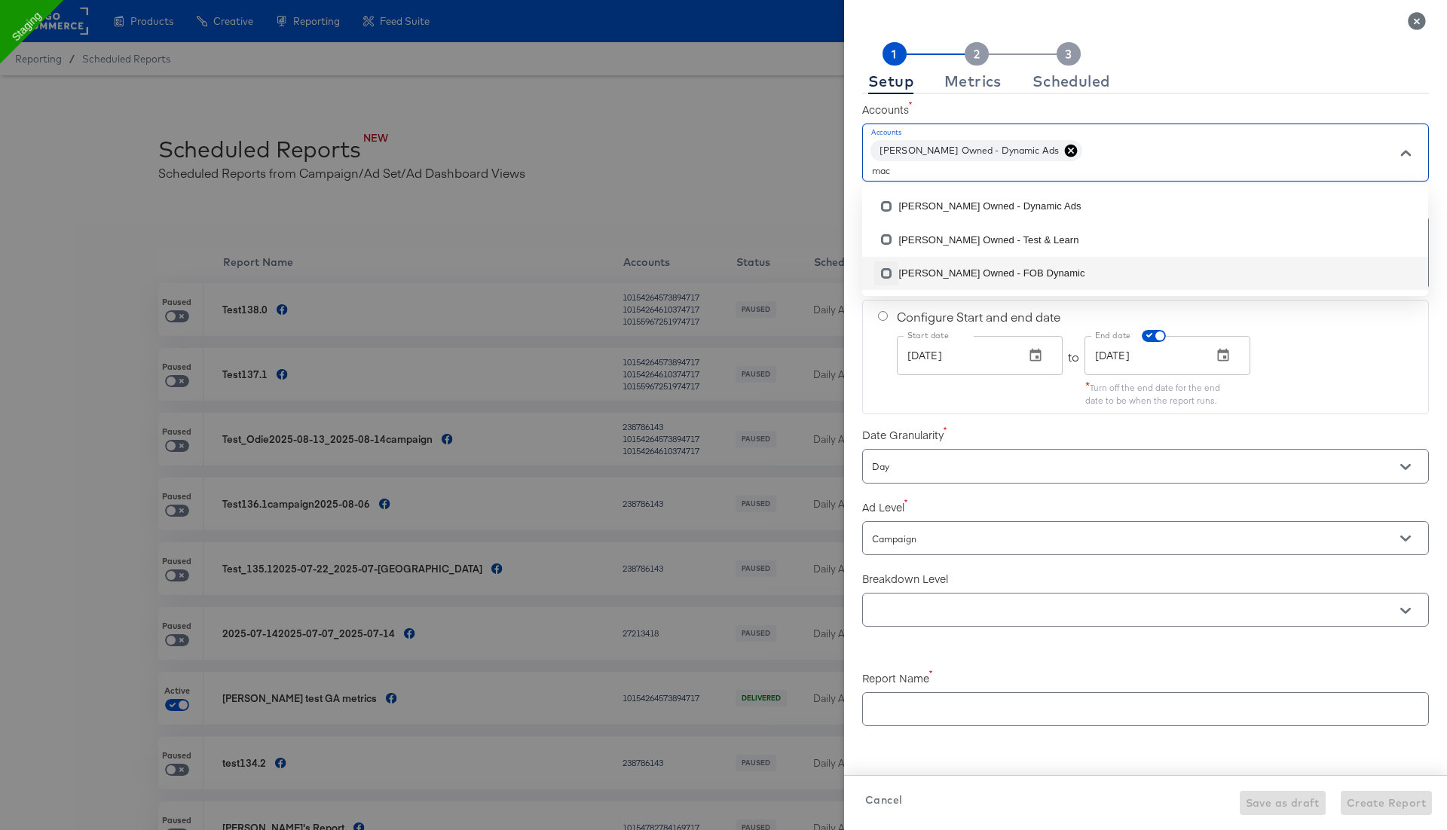
click at [888, 274] on input "checkbox" at bounding box center [886, 277] width 24 height 24
checkbox input "false"
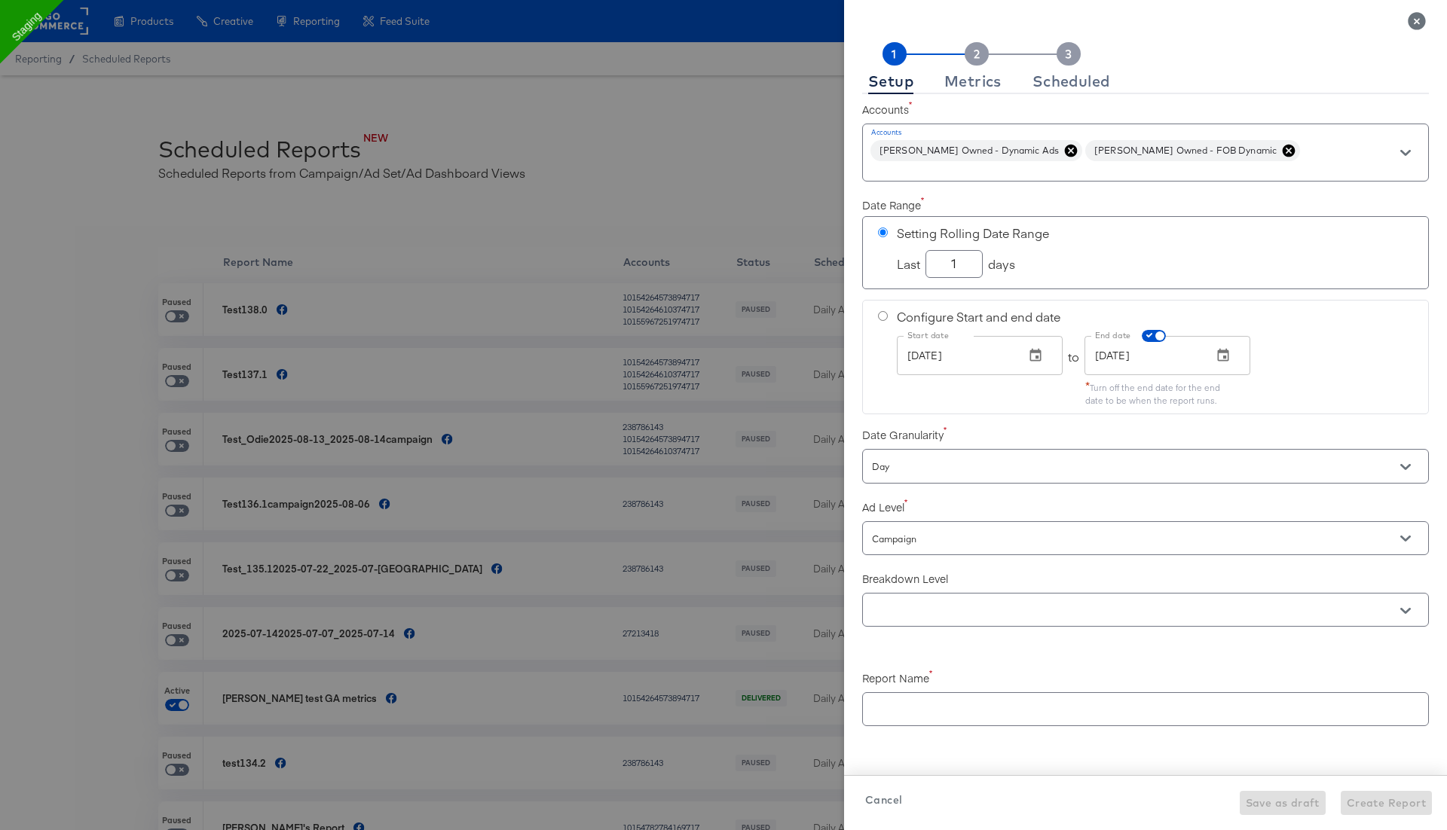
click at [1153, 60] on div "Setup Metrics Scheduled" at bounding box center [1145, 68] width 567 height 52
click at [928, 540] on input "Campaign" at bounding box center [1124, 539] width 510 height 17
click at [919, 594] on li "Ad Set" at bounding box center [1145, 596] width 566 height 24
checkbox input "true"
type input "Ad Set"
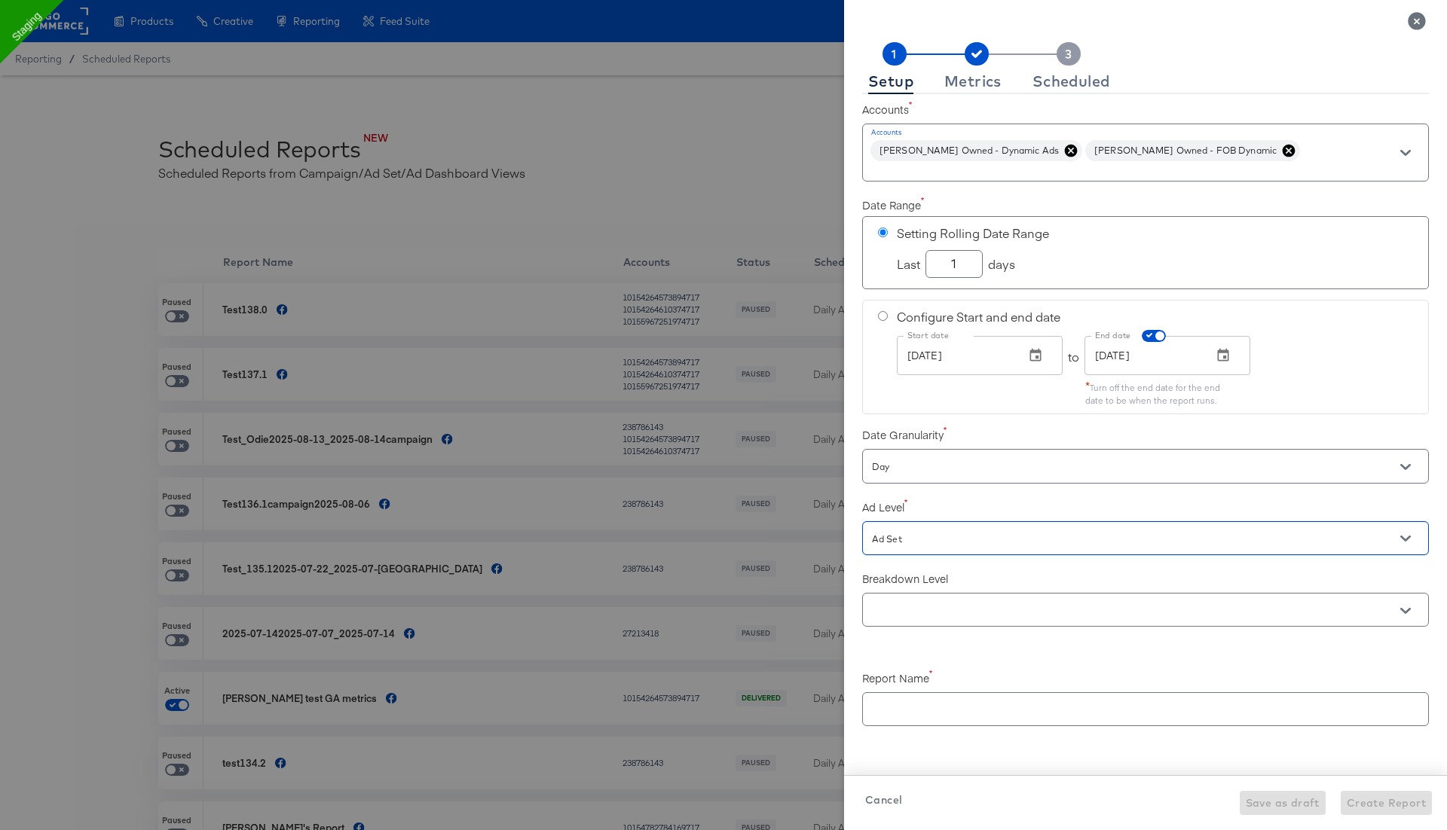
scroll to position [111, 0]
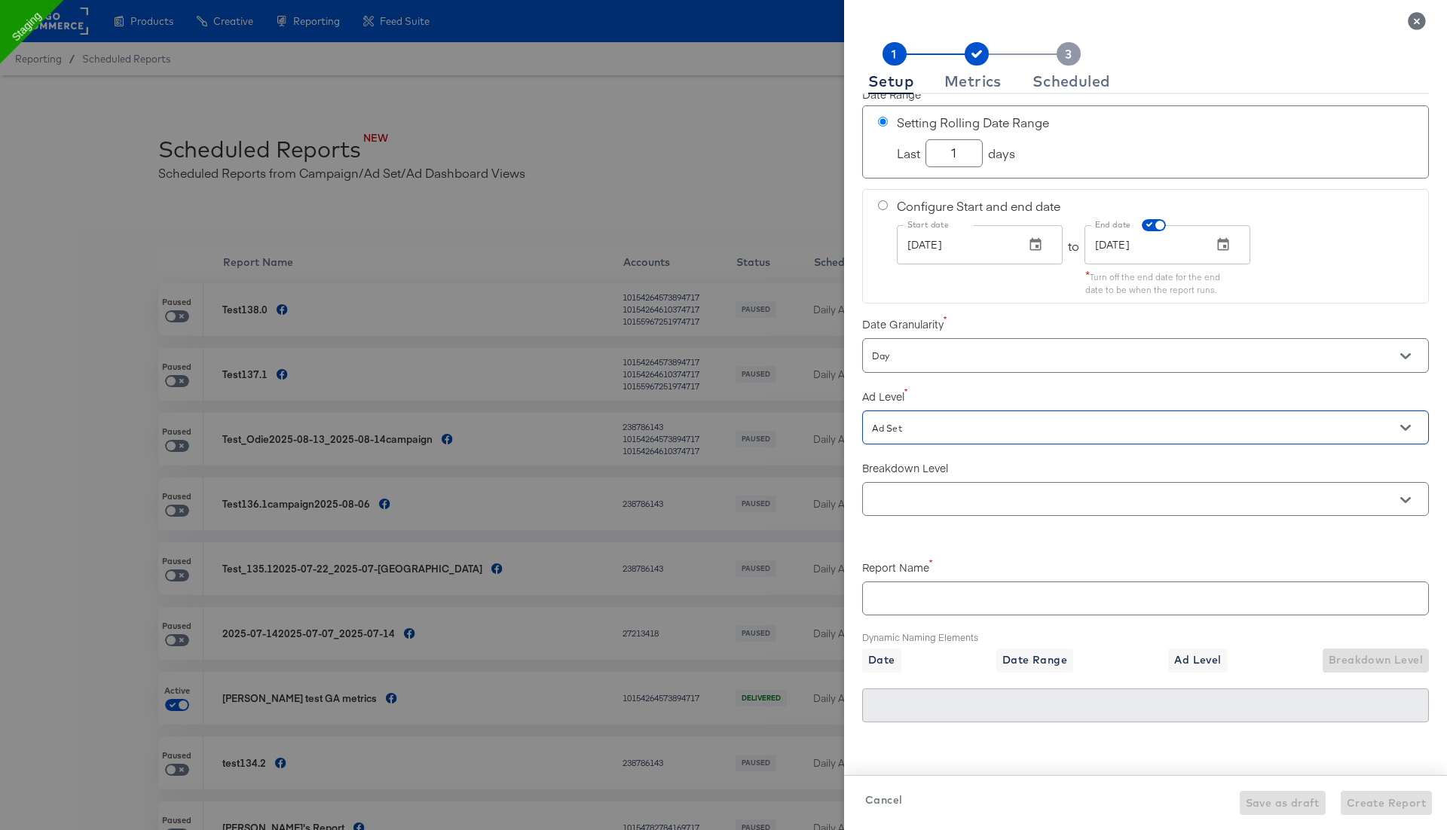
click at [907, 590] on input "text" at bounding box center [1145, 593] width 565 height 32
paste input "[TEST] Macy's Daily Pacing DA FOB"
checkbox input "true"
type input "[TEST] Macy's Daily Pacing DA FOB"
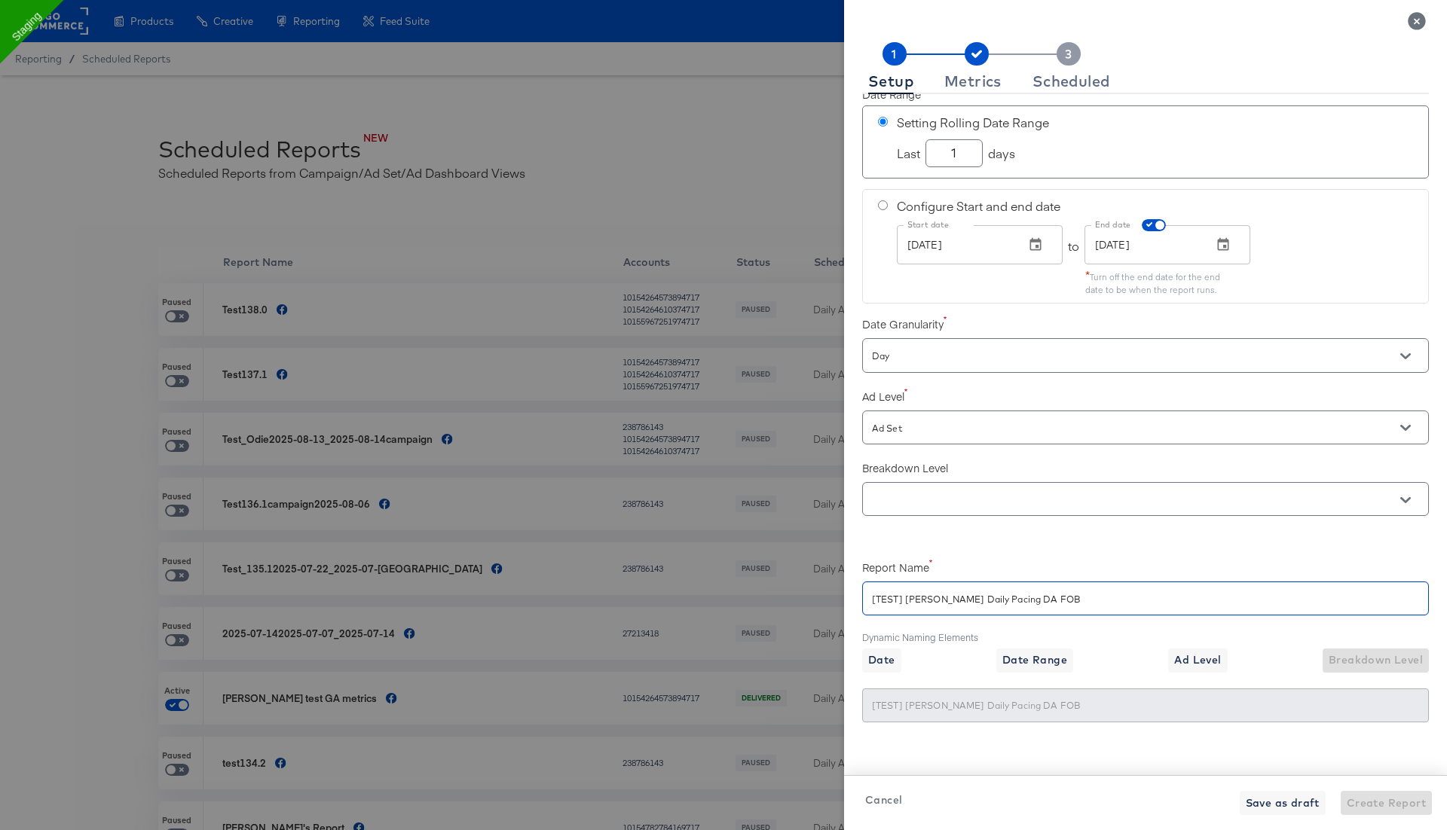
click at [871, 592] on input "[TEST] Macy's Daily Pacing DA FOB" at bounding box center [1145, 593] width 565 height 32
checkbox input "true"
type input "R[TEST] Macy's Daily Pacing DA FOB"
checkbox input "true"
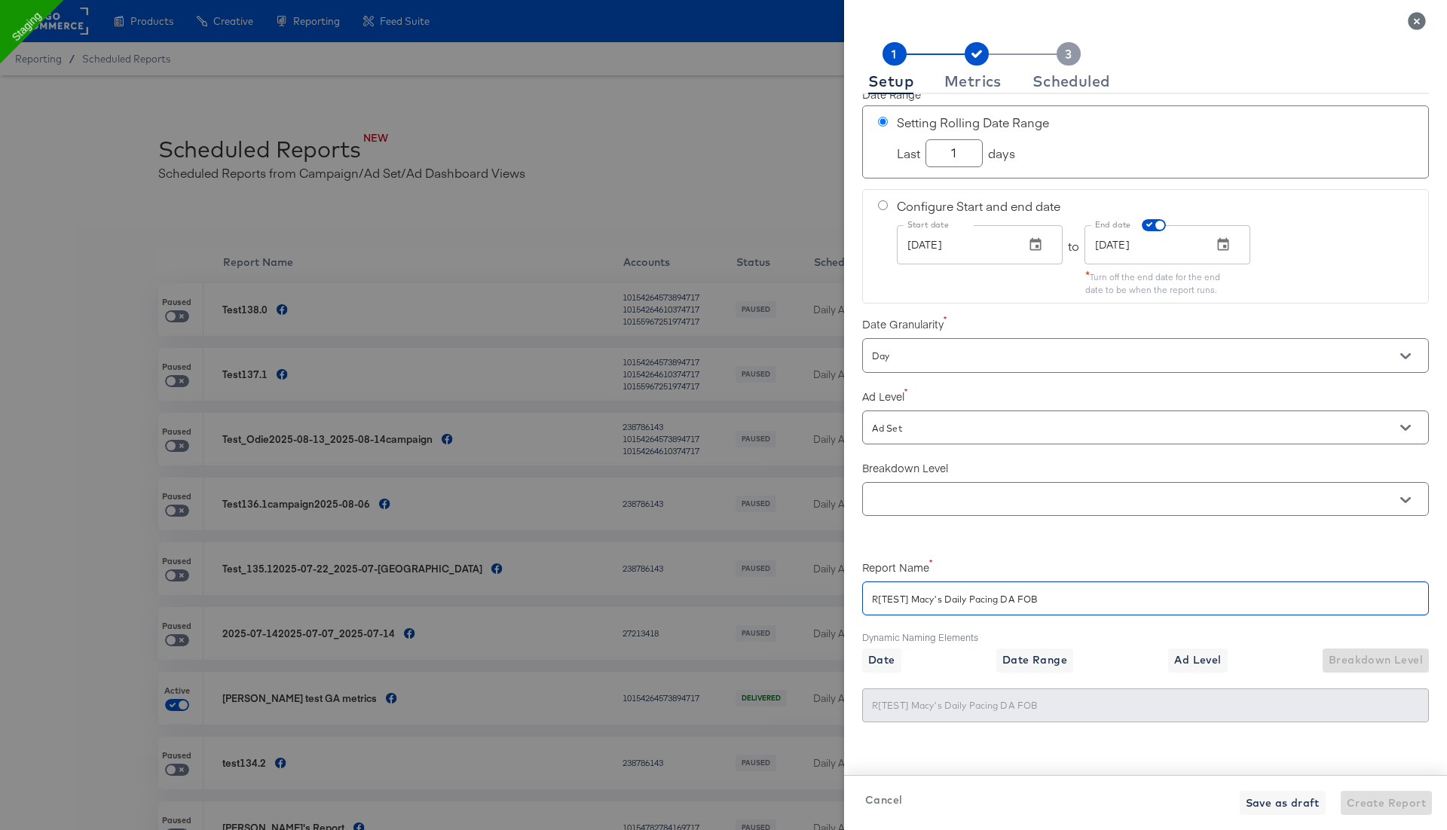
type input "RN[TEST] Macy's Daily Pacing DA FOB"
checkbox input "true"
type input "RN_[TEST] Macy's Daily Pacing DA FOB"
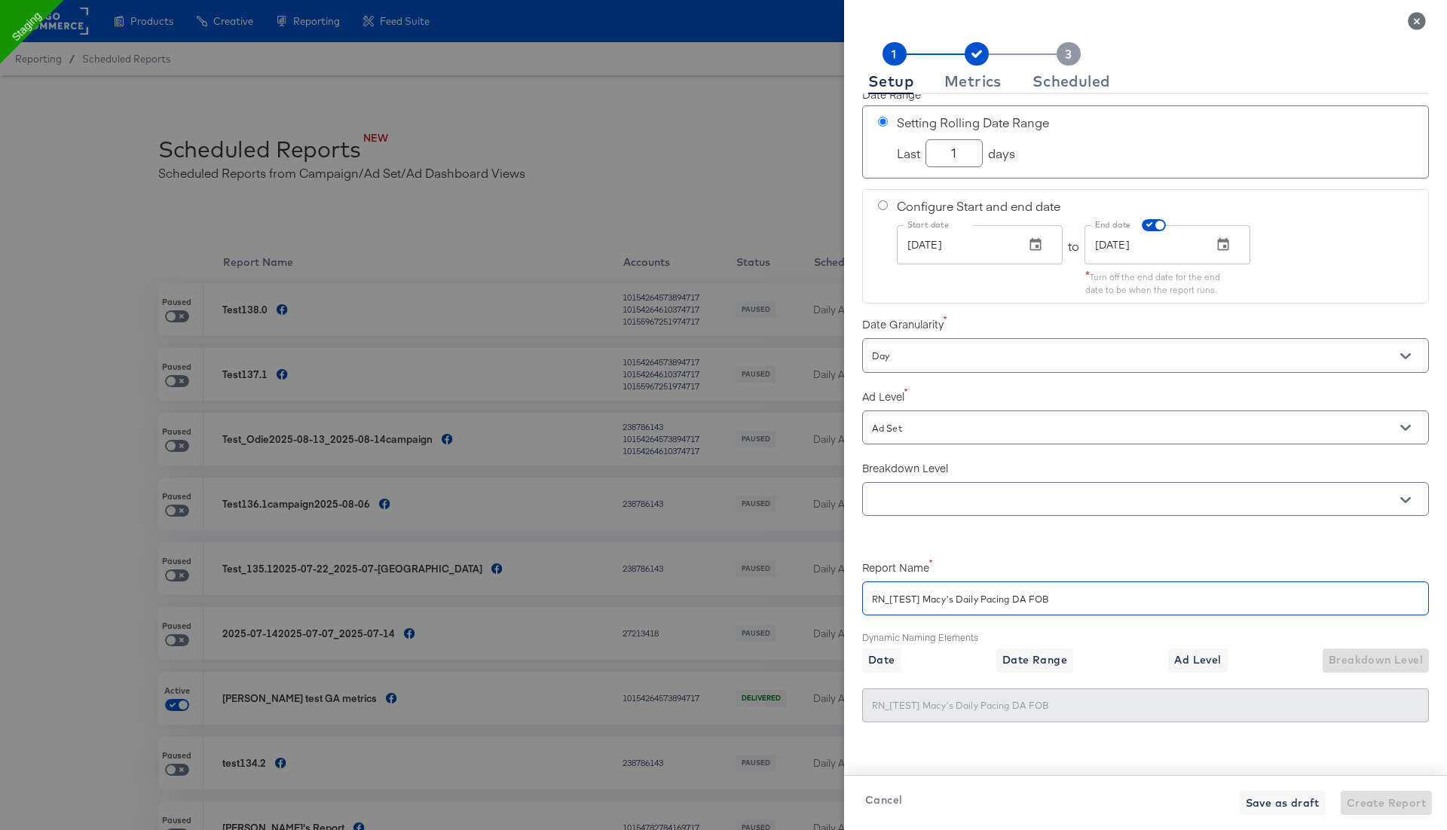
type input "RN_[TEST] Macy's Daily Pacing DA FOB"
click at [1072, 537] on div "Accounts Accounts Macy's Owned - Dynamic Ads Macy's Owned - FOB Dynamic Date Ra…" at bounding box center [1145, 415] width 567 height 642
click at [987, 79] on div "Metrics" at bounding box center [972, 81] width 57 height 12
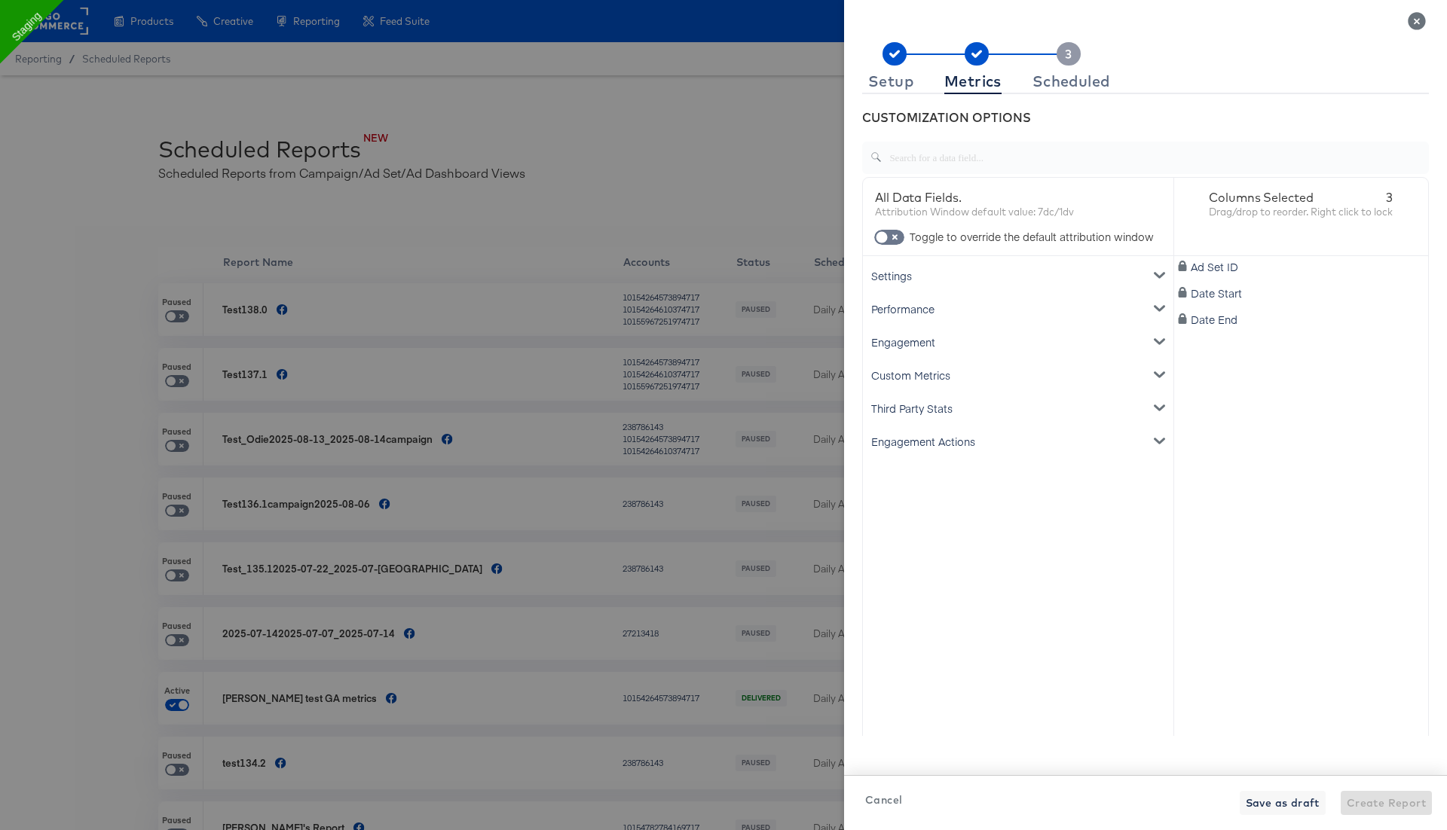
click at [909, 280] on div "Settings" at bounding box center [1018, 275] width 304 height 33
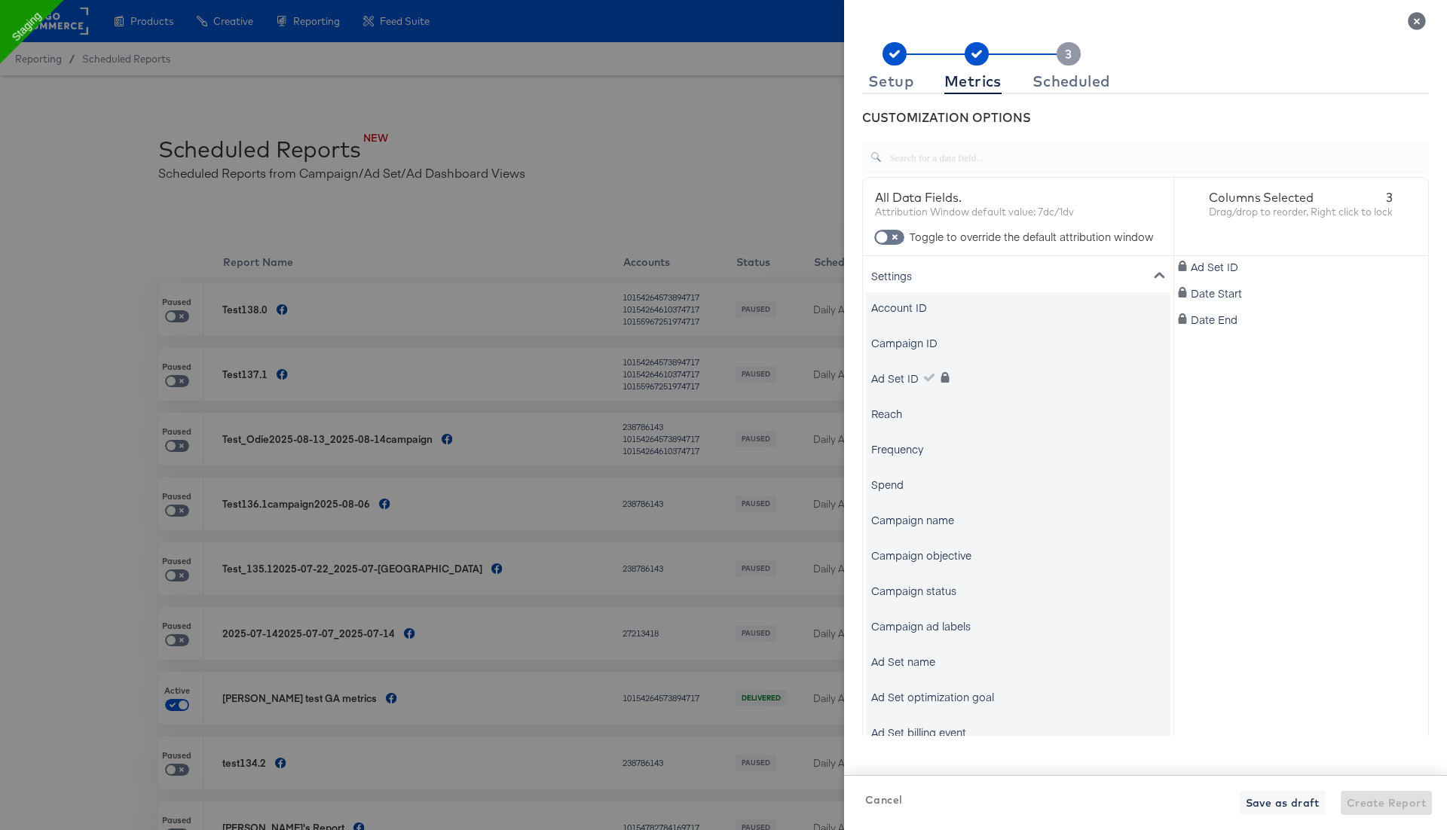
click at [948, 308] on div "Account ID" at bounding box center [1018, 307] width 304 height 30
click at [917, 520] on div "Campaign name" at bounding box center [912, 519] width 83 height 15
click at [912, 663] on div "Ad Set name" at bounding box center [903, 661] width 64 height 15
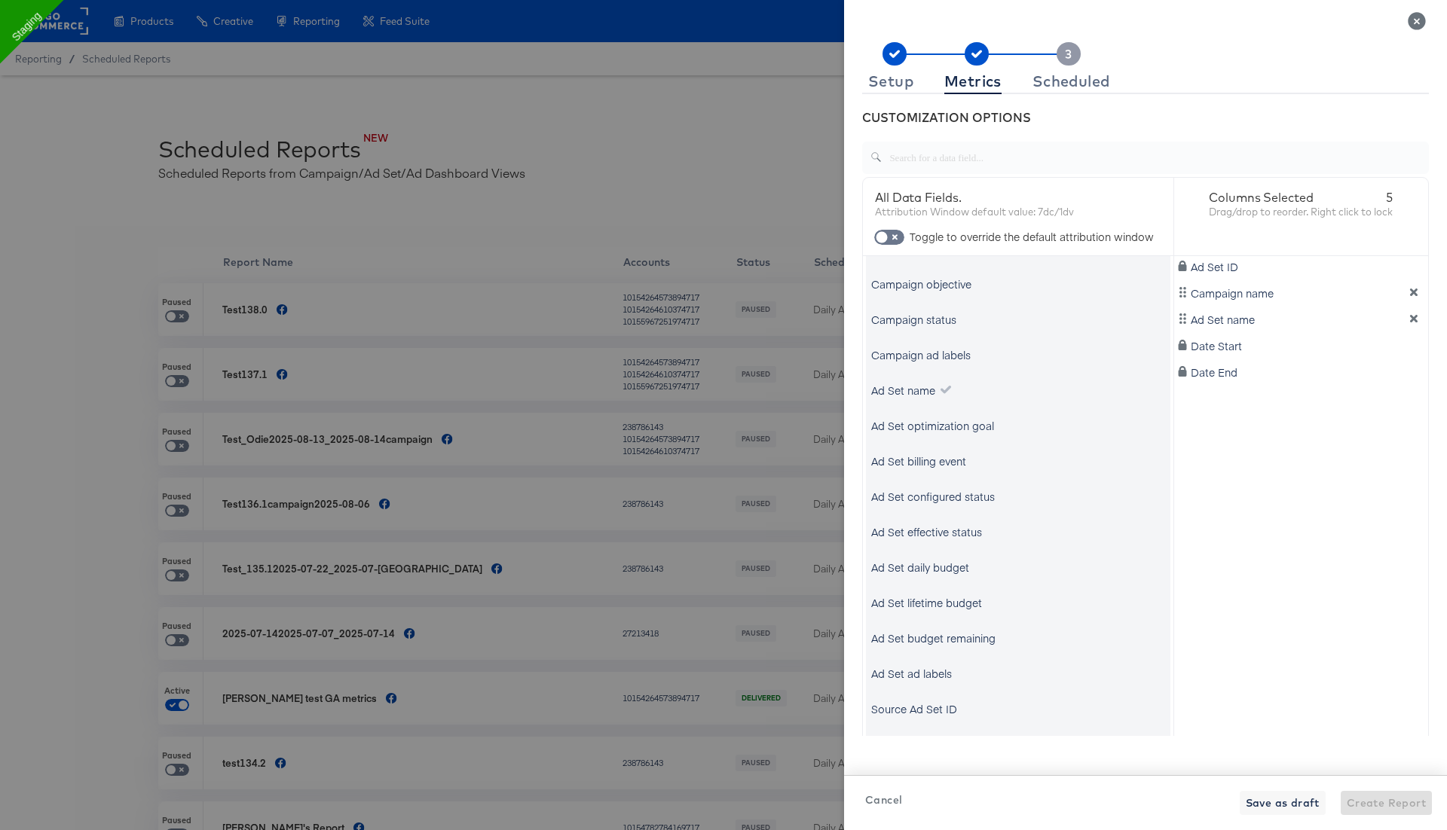
scroll to position [445, 0]
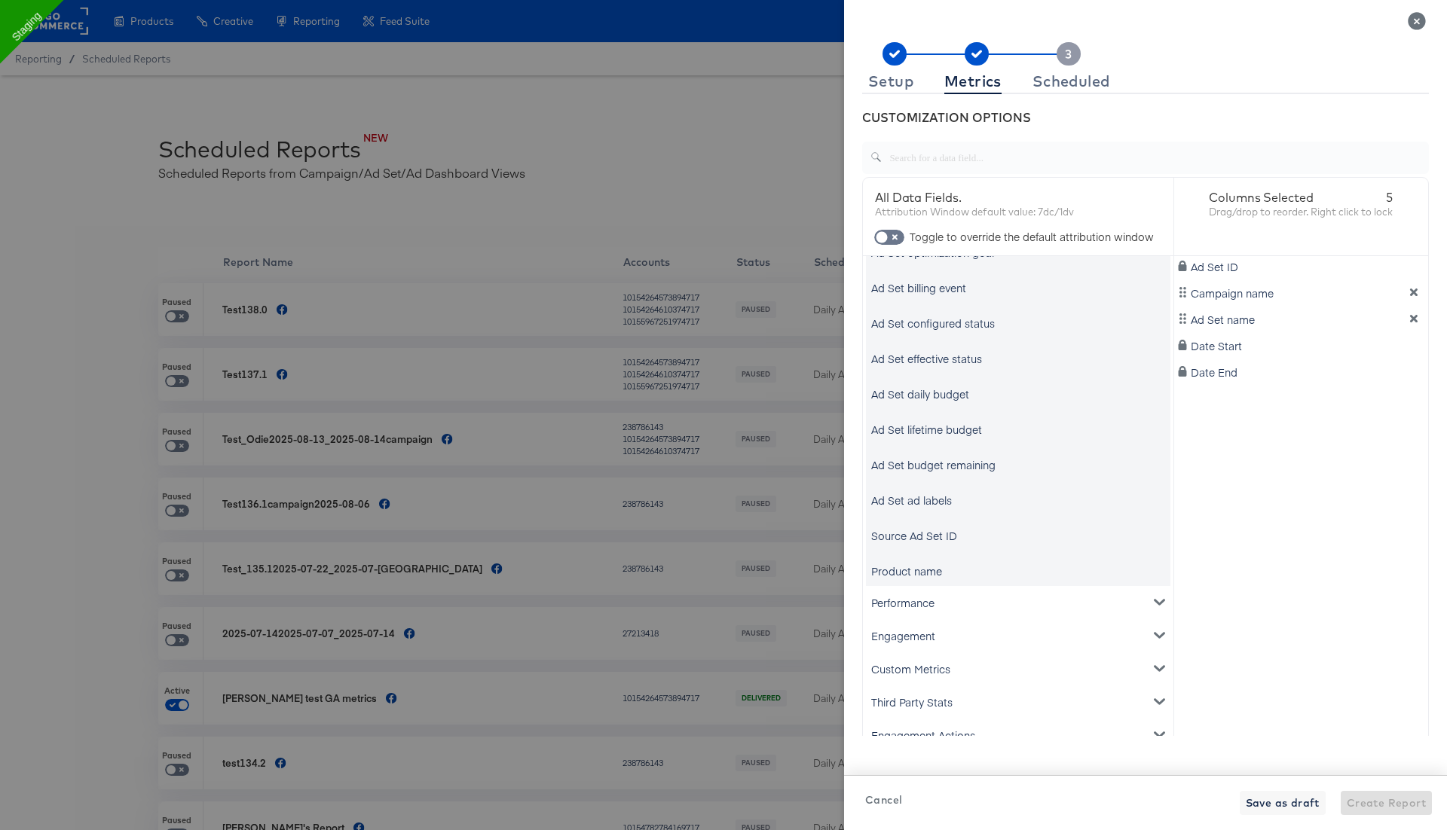
click at [925, 608] on div "Performance" at bounding box center [1018, 602] width 304 height 33
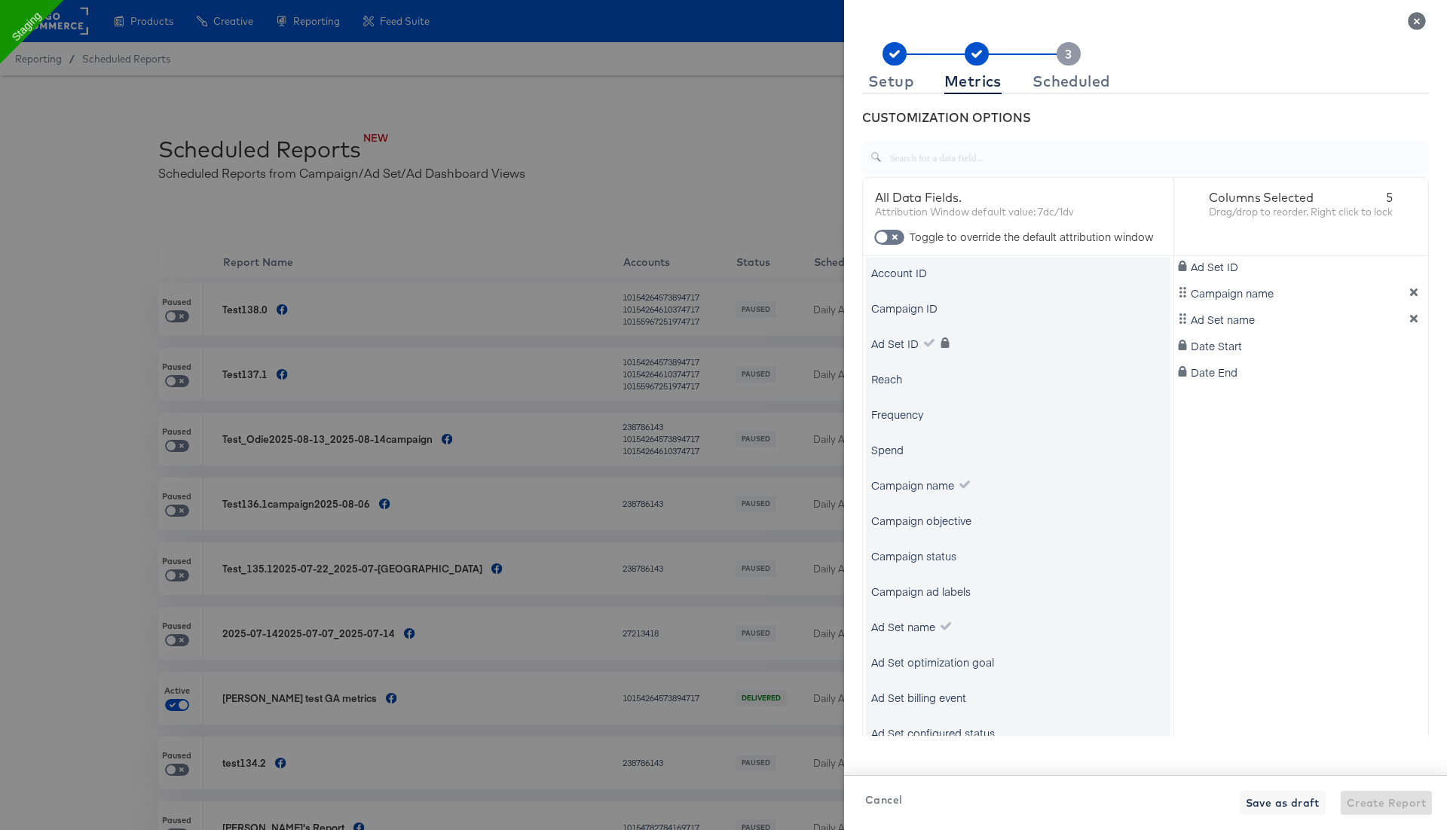
scroll to position [0, 0]
click at [900, 482] on div "Spend" at bounding box center [887, 484] width 32 height 15
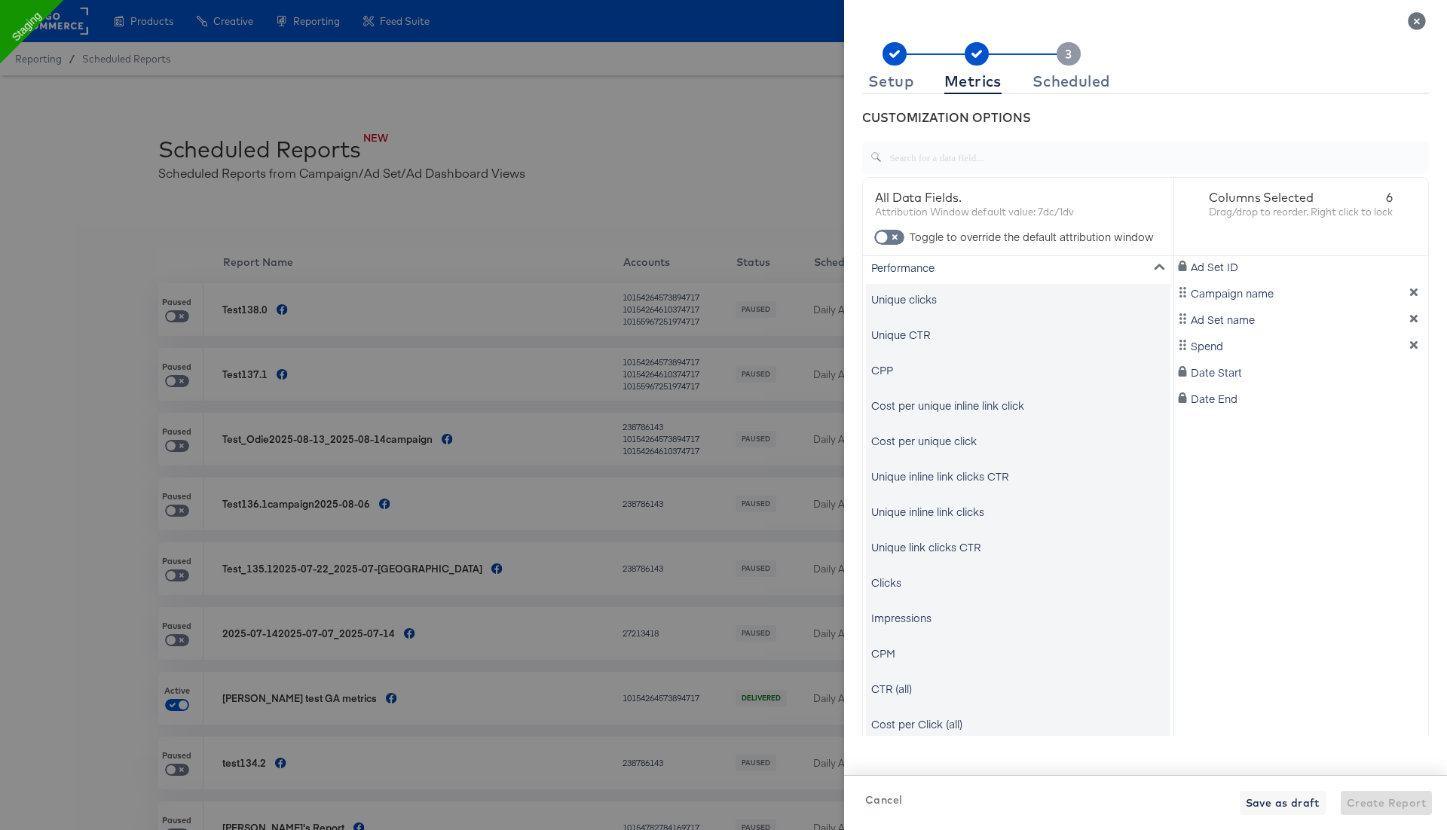
scroll to position [900, 0]
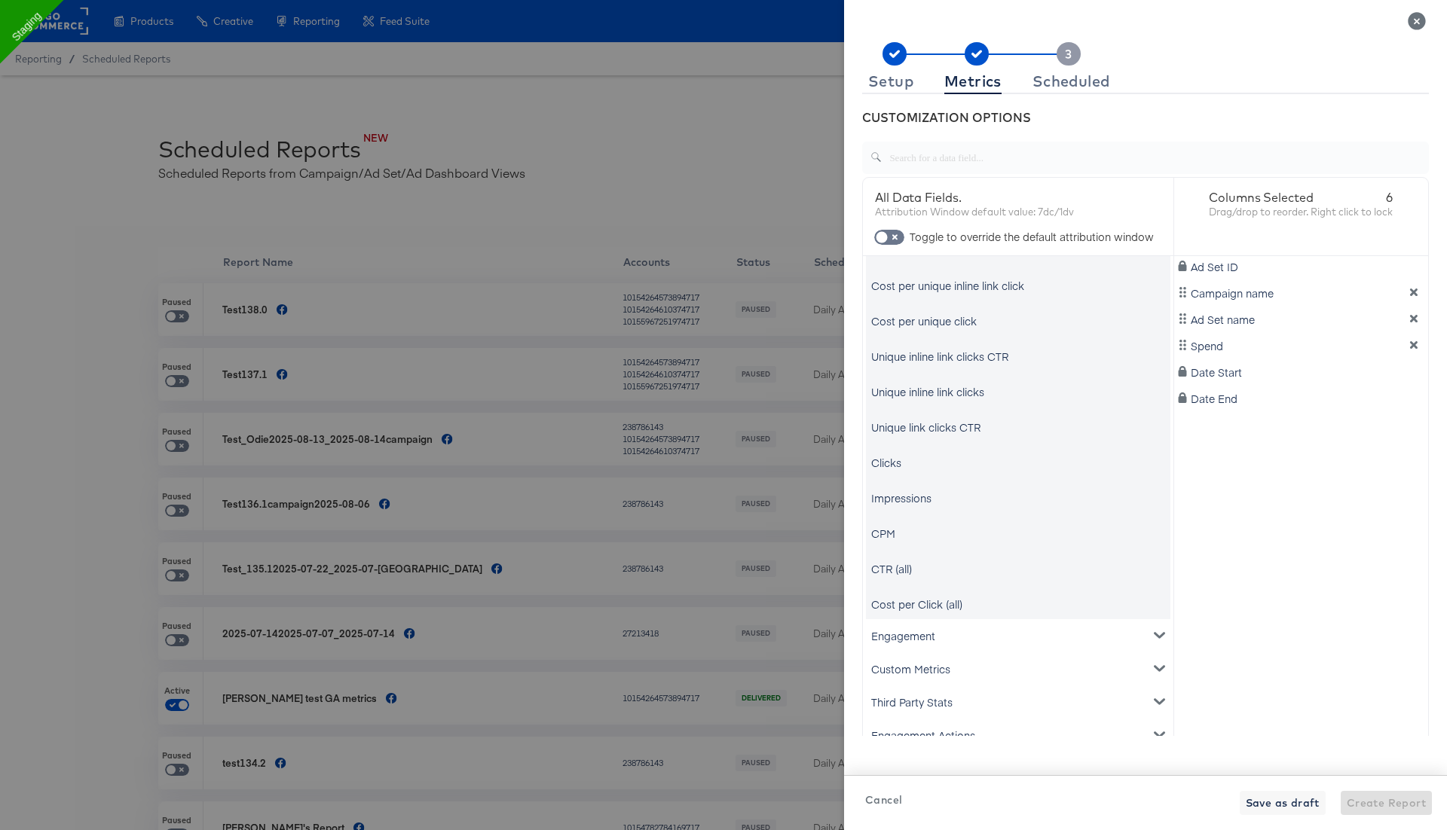
click at [900, 500] on div "Impressions" at bounding box center [901, 498] width 60 height 15
click at [893, 456] on div "Clicks" at bounding box center [886, 462] width 30 height 15
click at [1078, 87] on div "Scheduled" at bounding box center [1071, 81] width 78 height 12
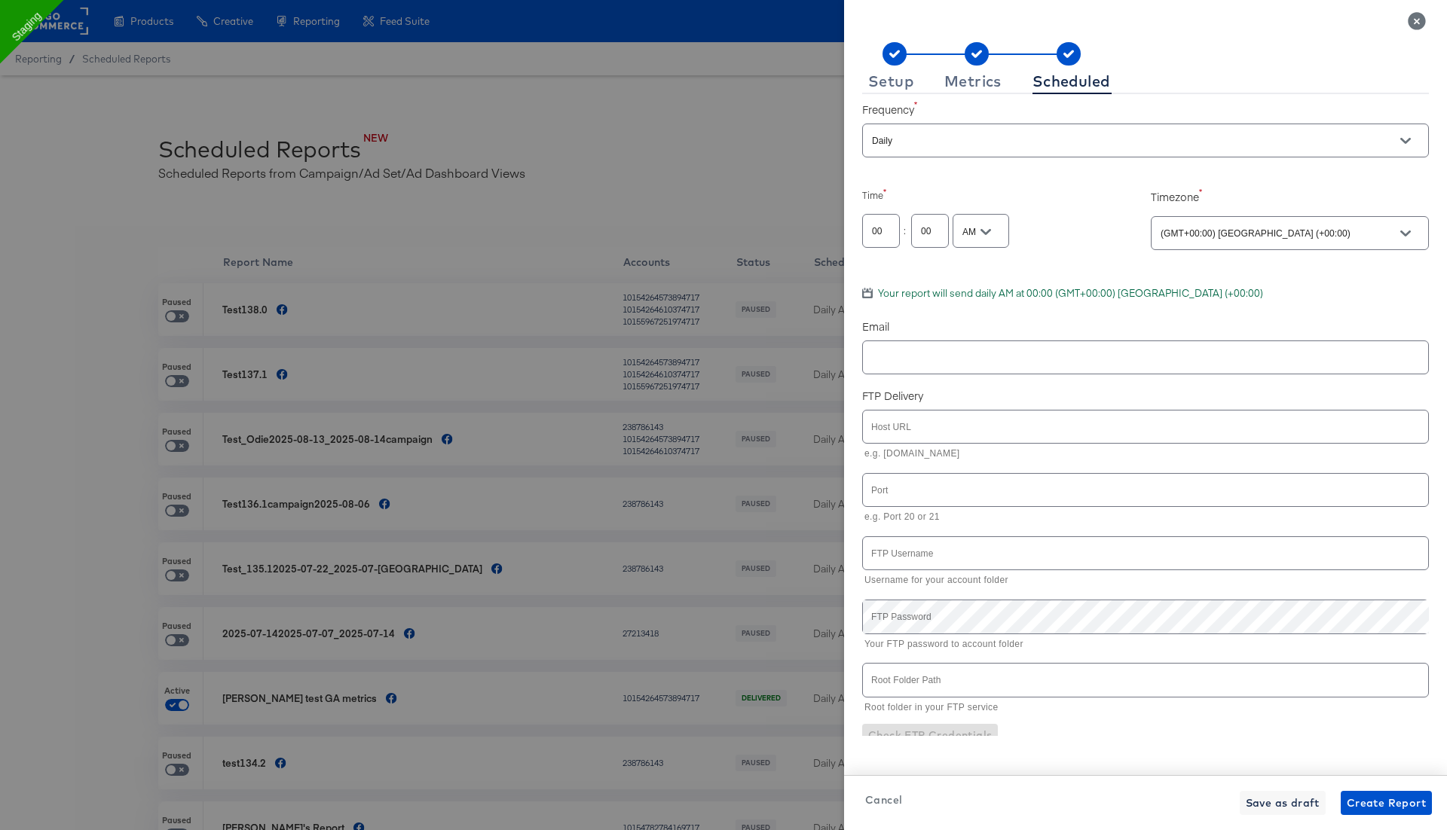
click at [877, 231] on input "00" at bounding box center [881, 225] width 36 height 32
drag, startPoint x: 882, startPoint y: 236, endPoint x: 843, endPoint y: 236, distance: 39.9
click at [846, 236] on div "Setup Metrics Scheduled Frequency Daily Select Day Mon Tue Wed Thur Fri Sat Sun…" at bounding box center [1145, 427] width 603 height 806
type input "11"
click at [1254, 237] on input "(GMT+00:00) Abidjan (+00:00)" at bounding box center [1269, 233] width 222 height 17
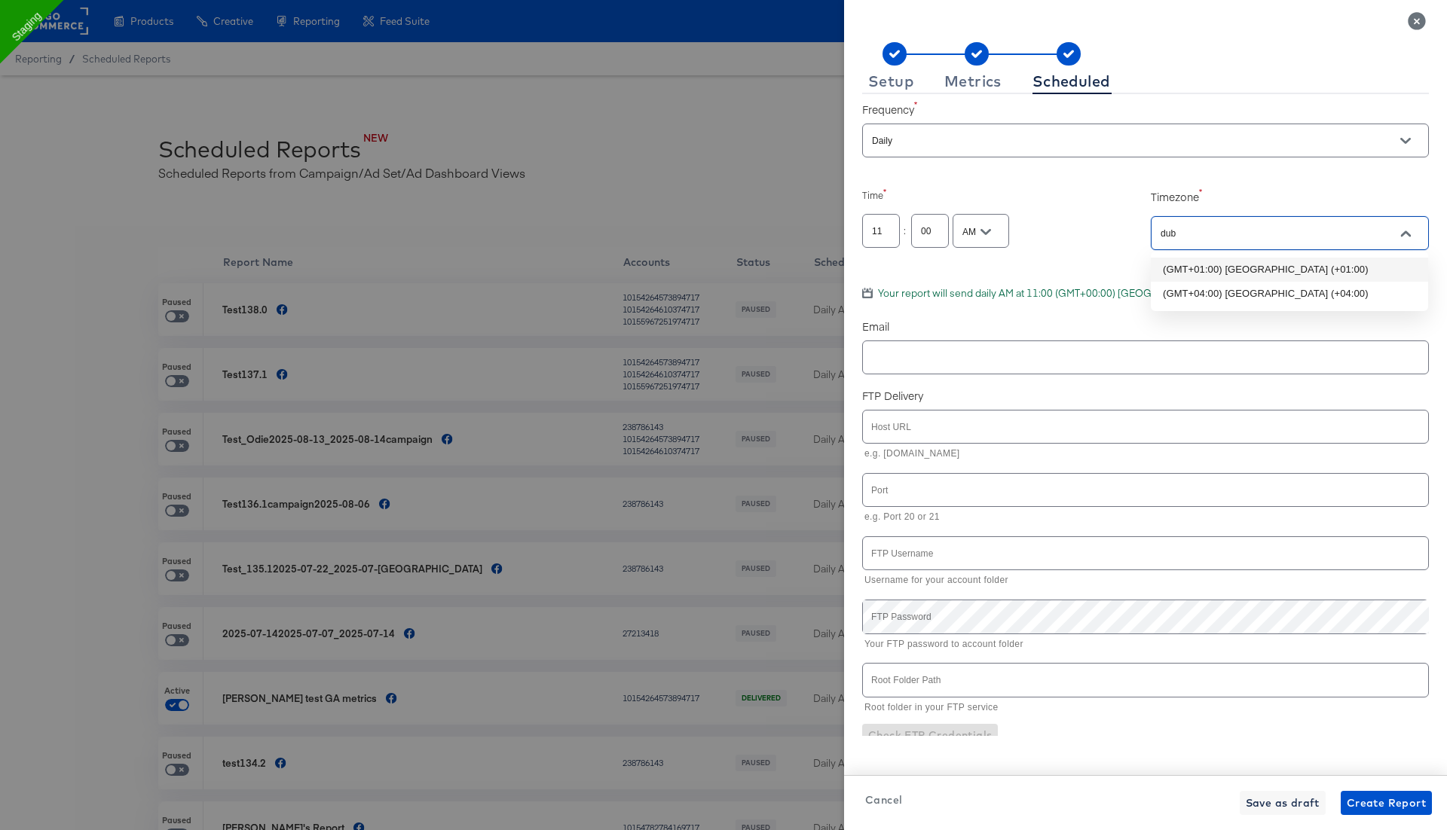
click at [1290, 272] on li "(GMT+01:00) Dublin (+01:00)" at bounding box center [1289, 270] width 277 height 24
type input "(GMT+01:00) Dublin (+01:00)"
click at [956, 356] on input "text" at bounding box center [1124, 358] width 510 height 17
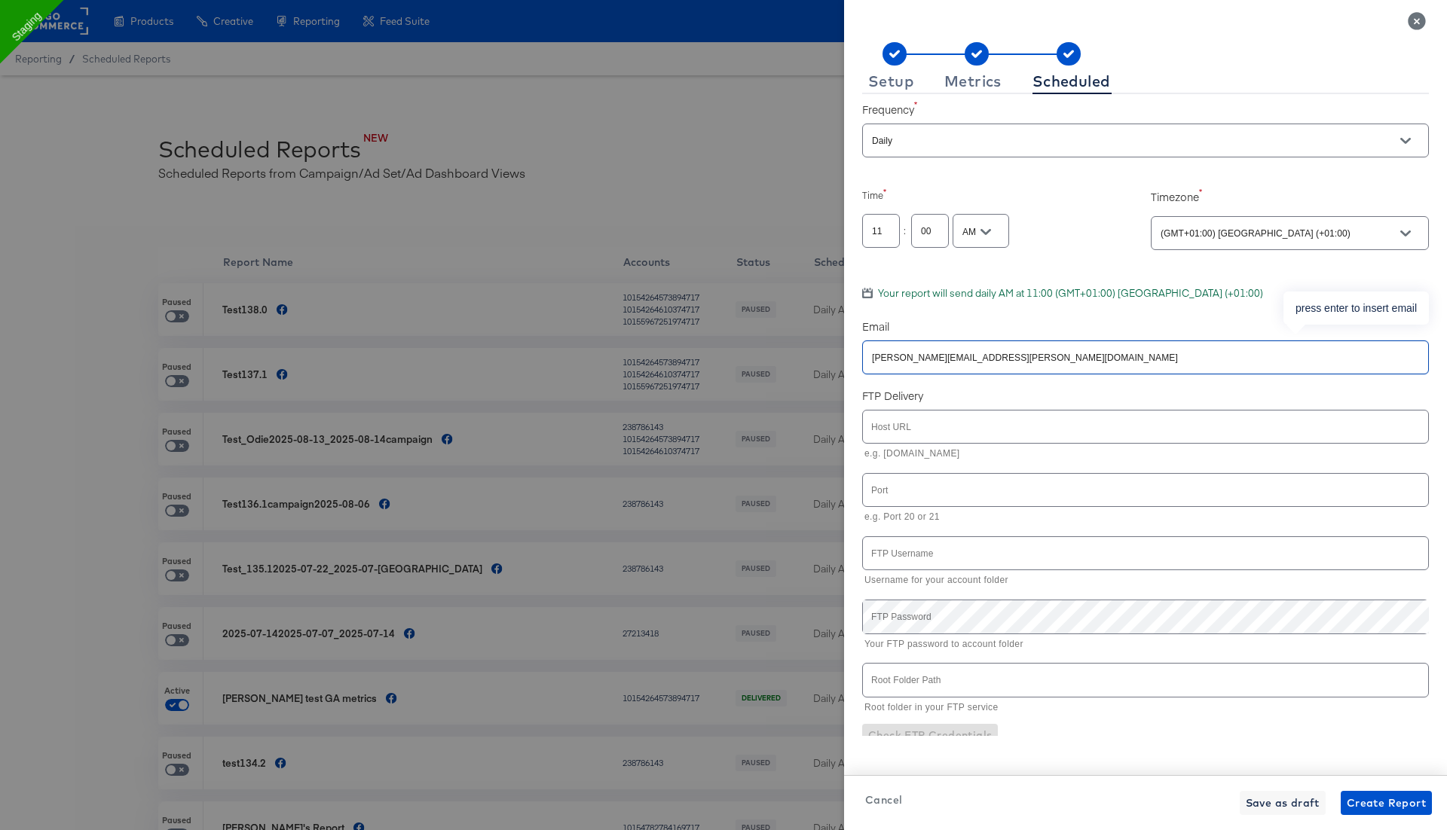
type input "rupali.narkhede@kargo.com"
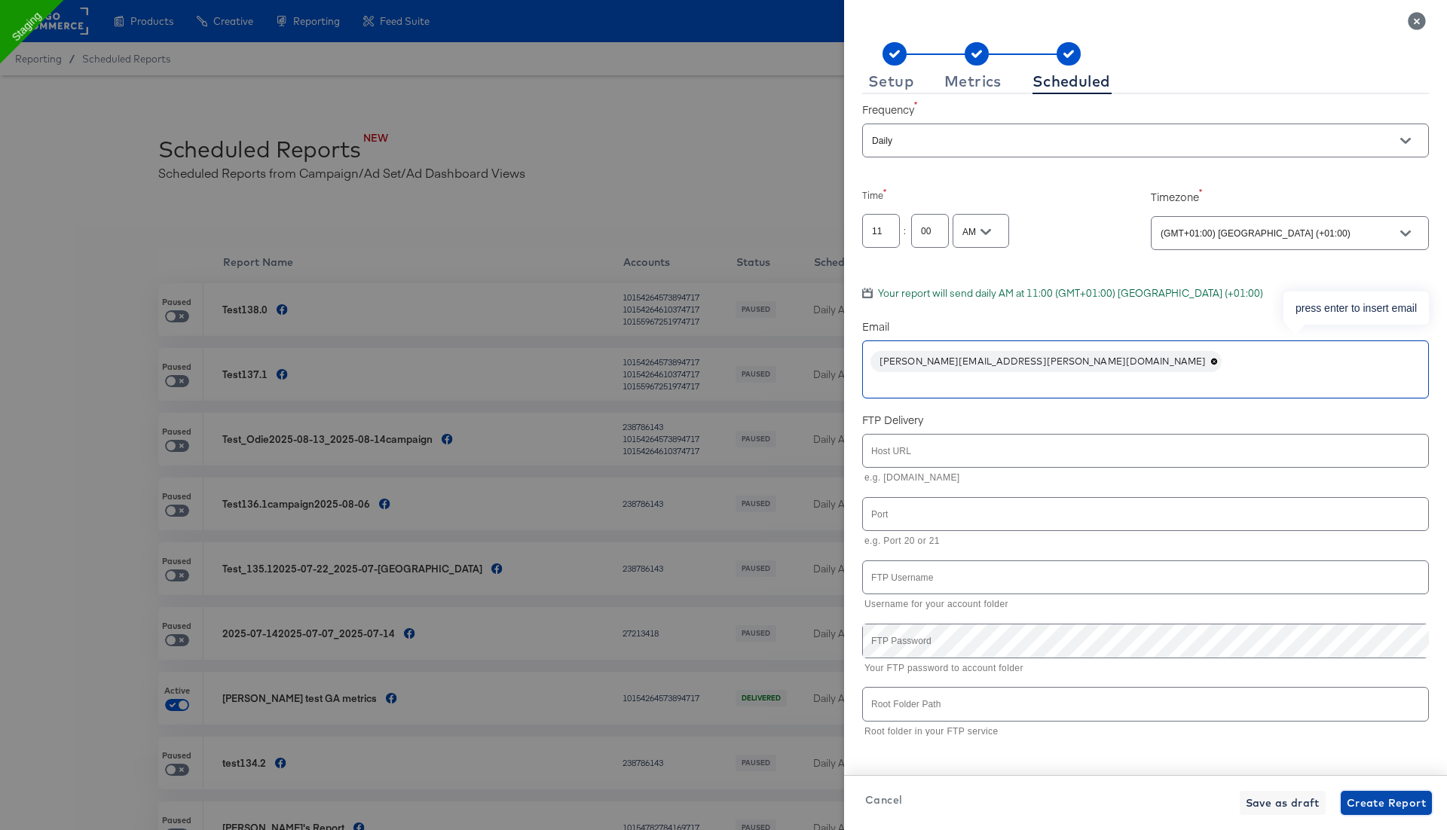
click at [1389, 808] on span "Create Report" at bounding box center [1386, 803] width 79 height 19
checkbox input "true"
checkbox input "false"
checkbox input "true"
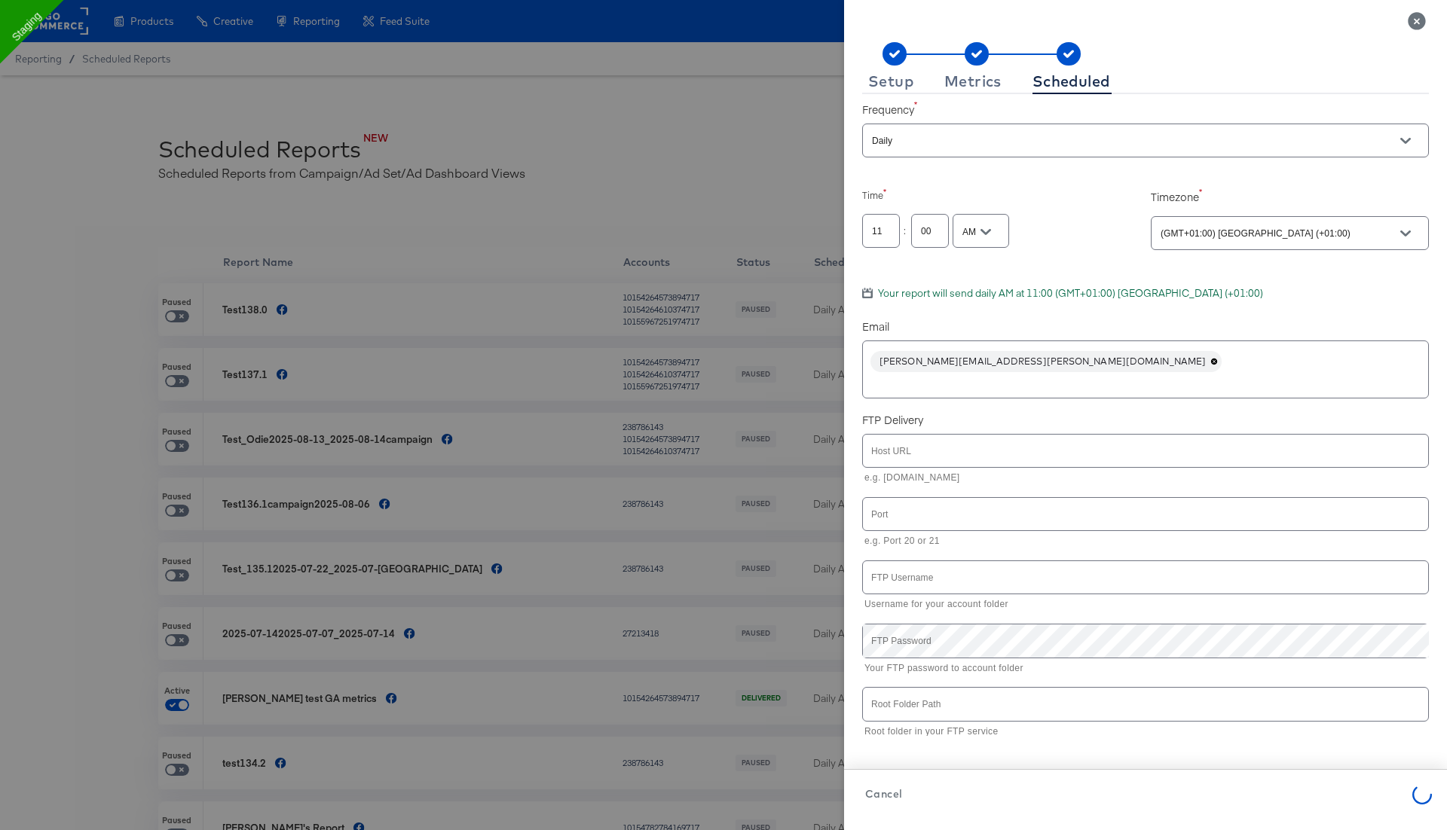
checkbox input "false"
checkbox input "true"
checkbox input "false"
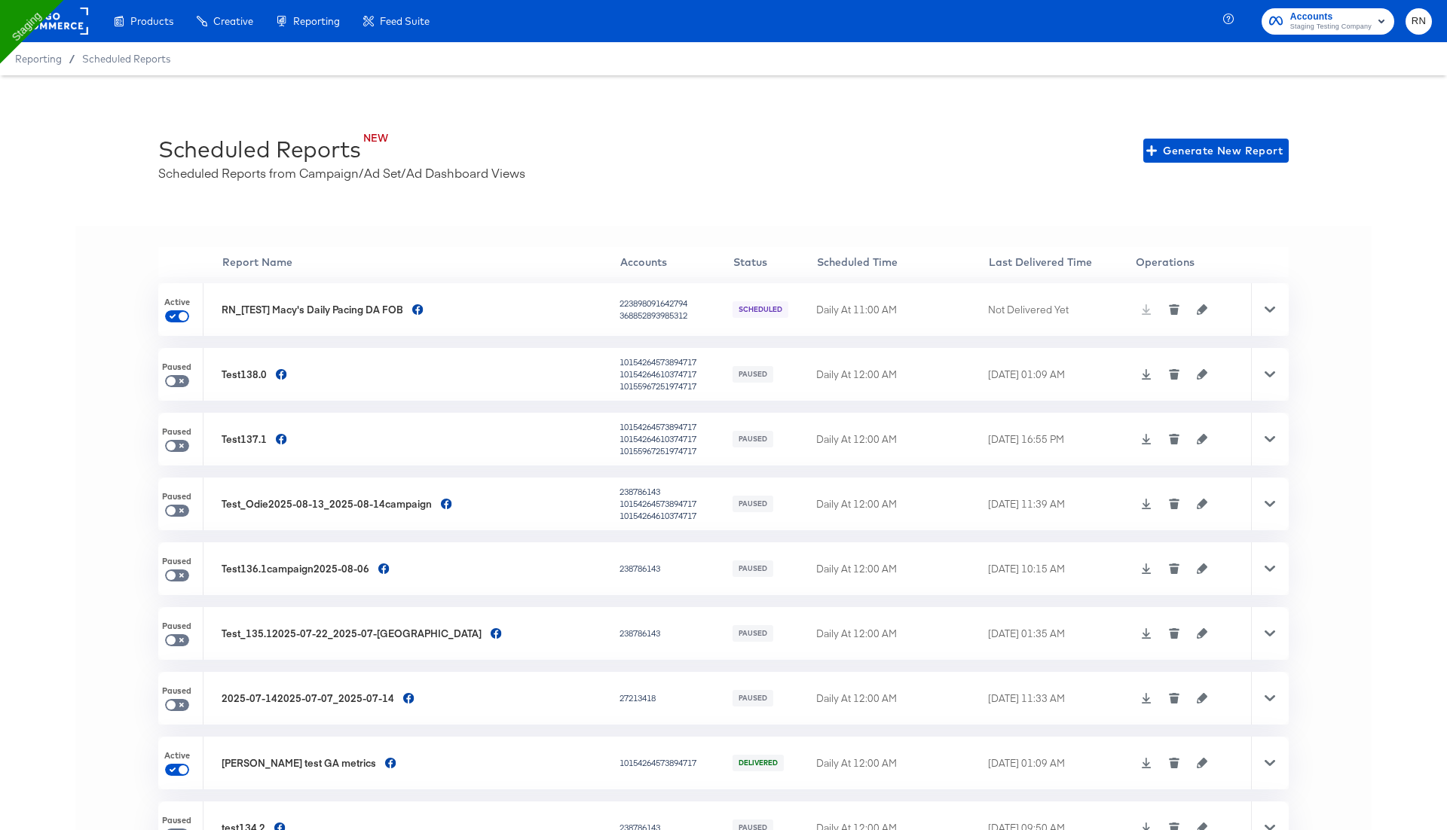
click at [1273, 313] on icon at bounding box center [1270, 309] width 11 height 11
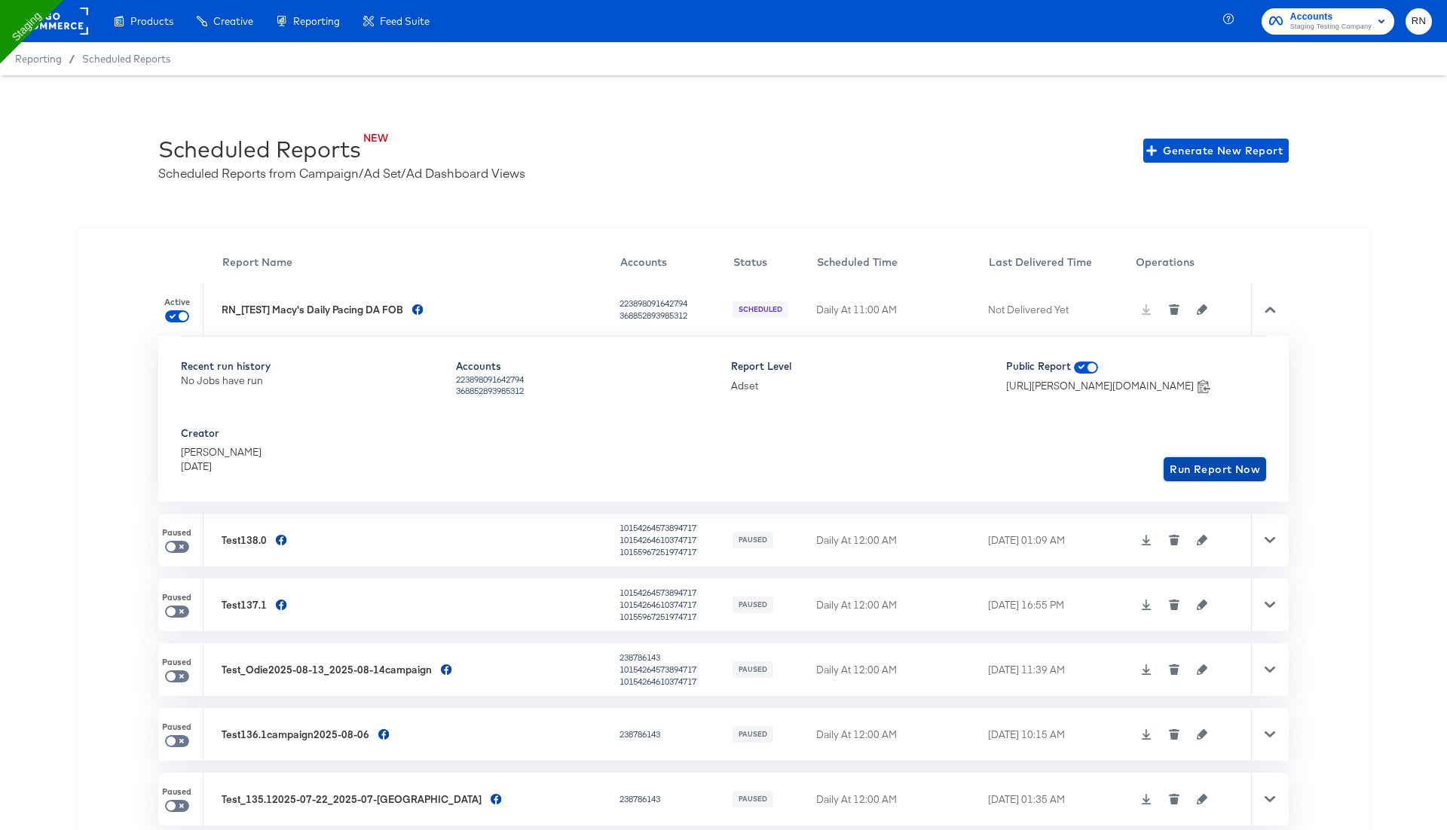
click at [1219, 468] on span "Run Report Now" at bounding box center [1215, 469] width 90 height 19
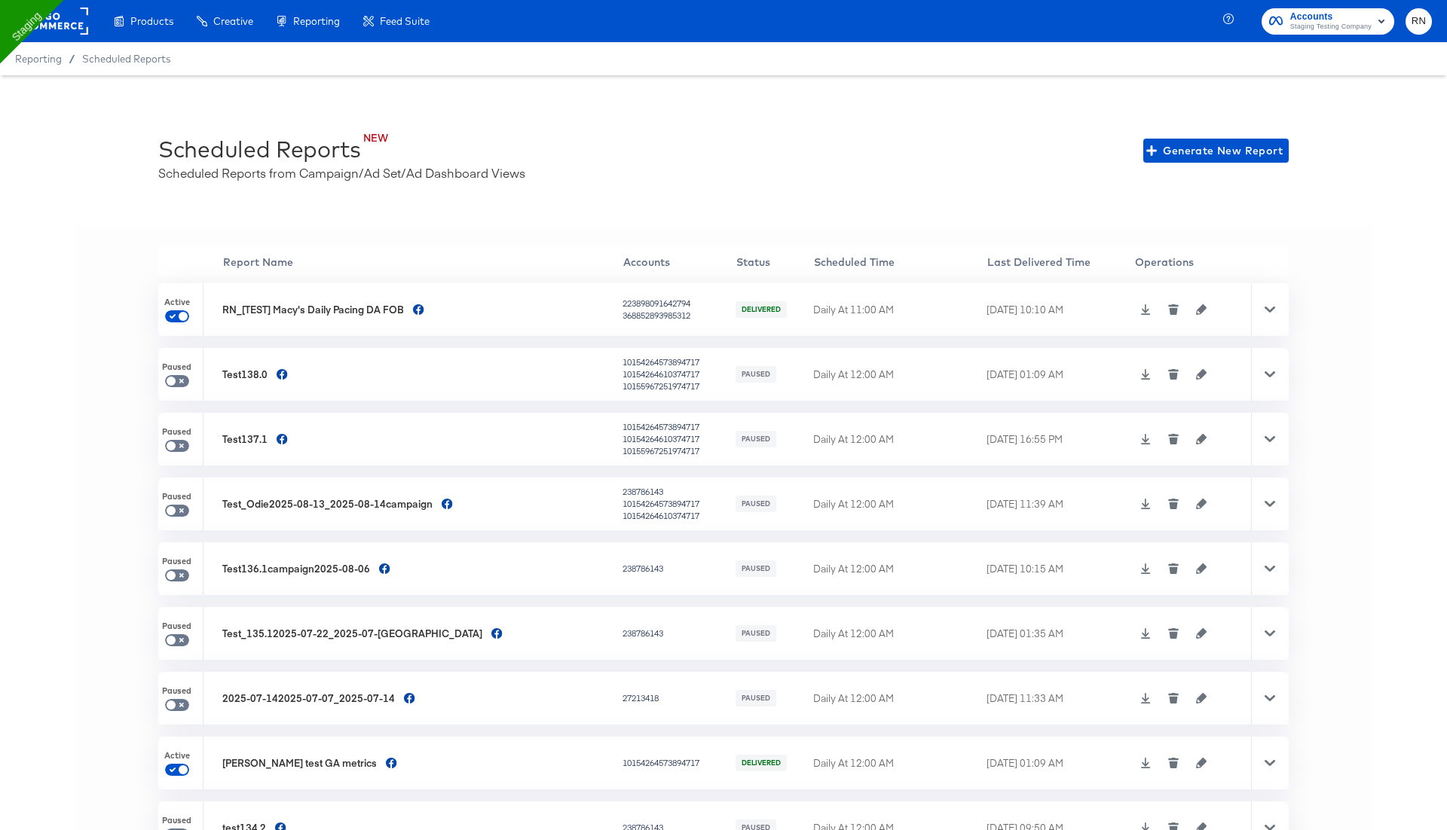
click at [1140, 310] on icon at bounding box center [1145, 309] width 11 height 11
click at [1196, 312] on icon "button" at bounding box center [1201, 309] width 11 height 11
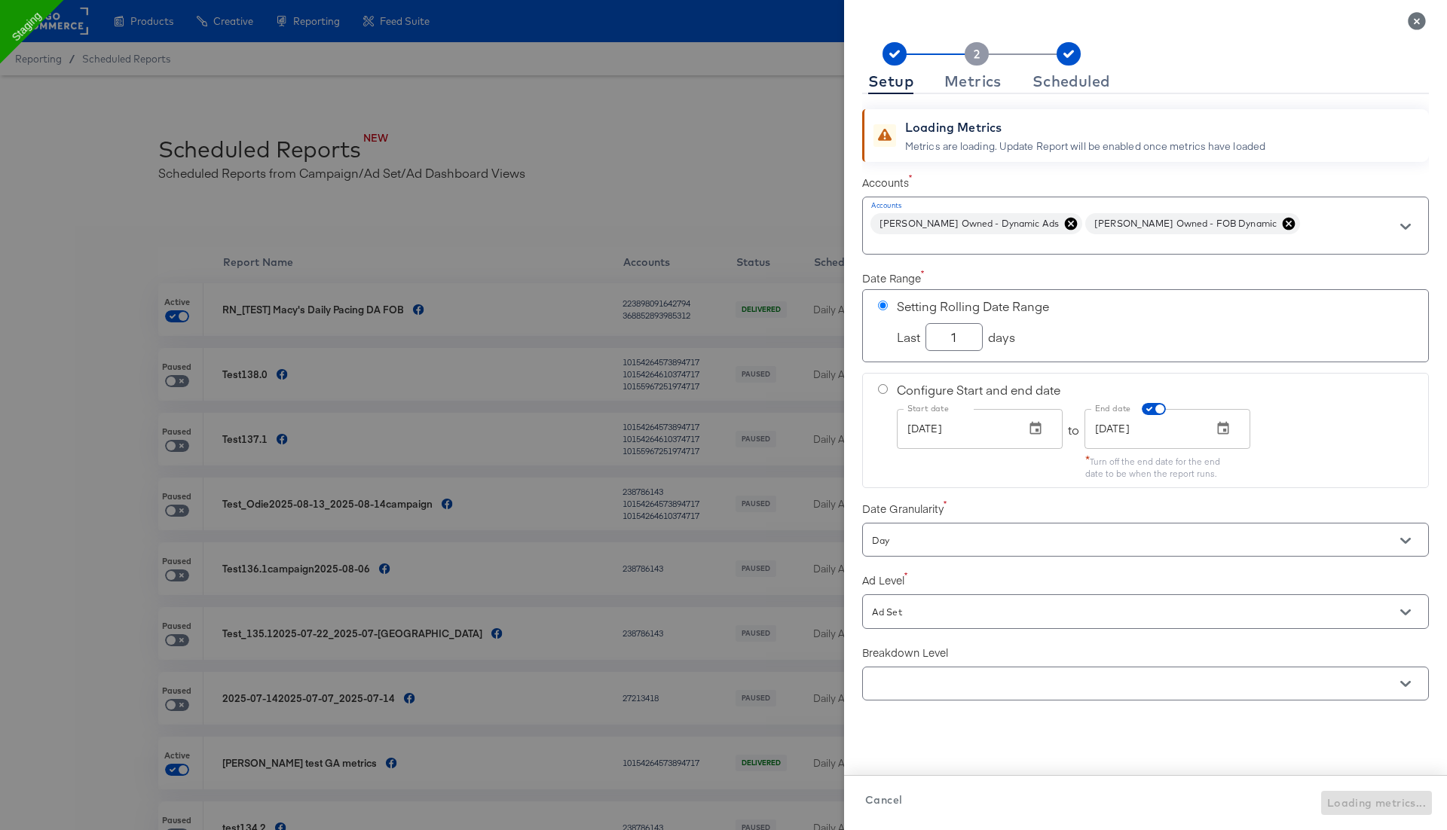
checkbox input "true"
click at [1414, 18] on icon "Close" at bounding box center [1416, 20] width 17 height 17
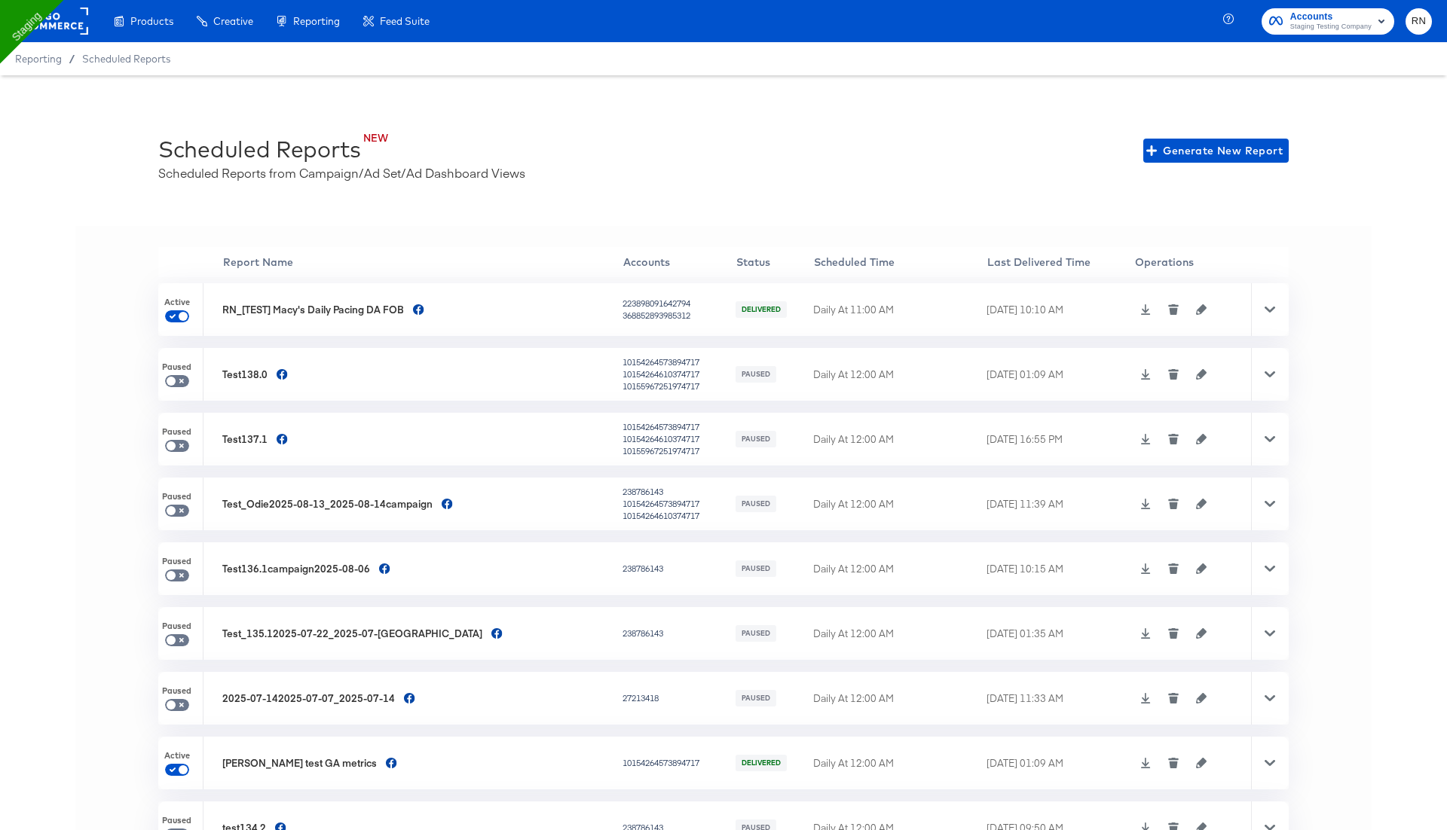
click at [932, 168] on div "NEW Scheduled Reports Scheduled Reports from Campaign/Ad Set/Ad Dashboard Views…" at bounding box center [723, 150] width 1130 height 61
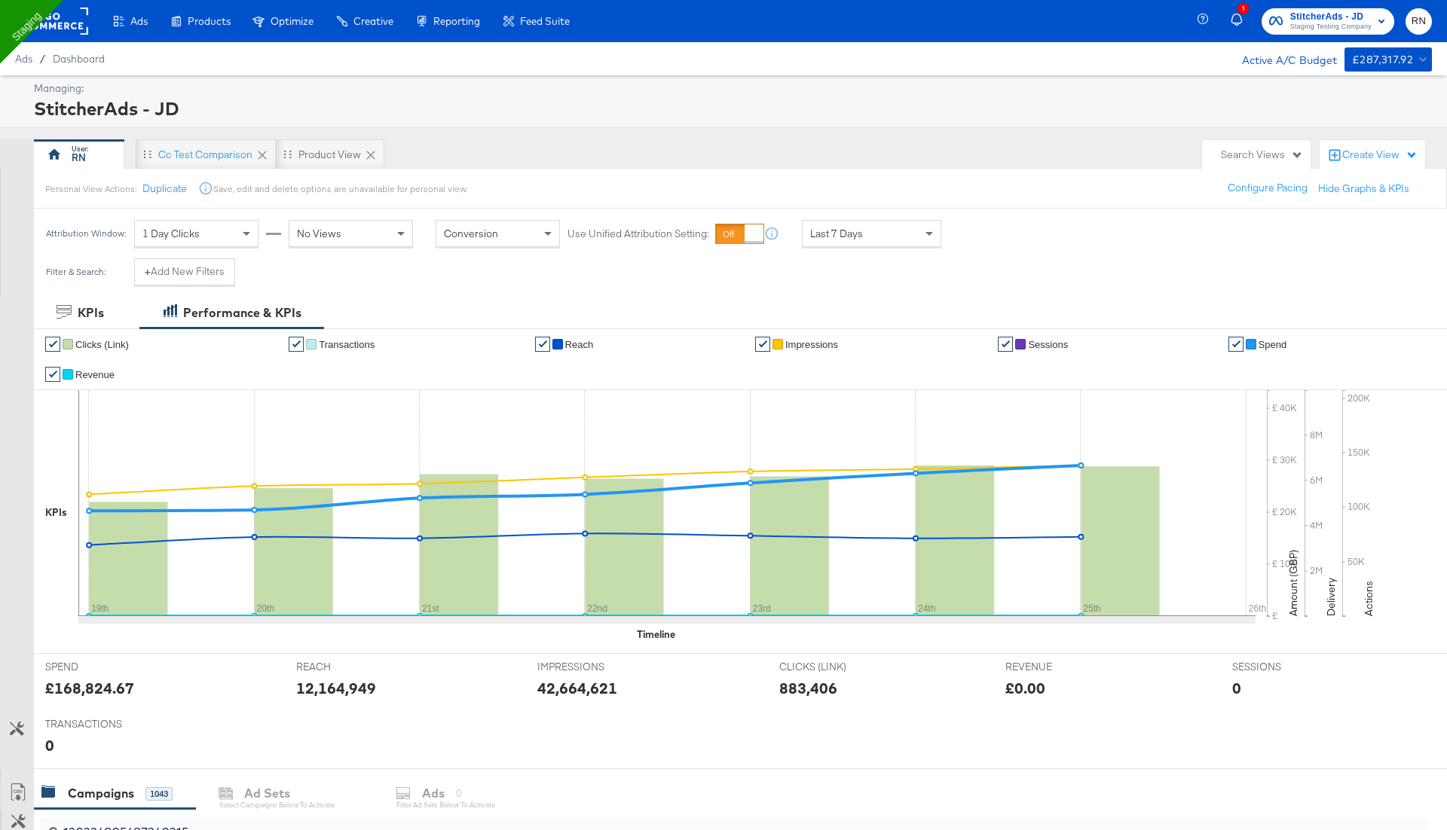
click at [903, 233] on div "Last 7 Days" at bounding box center [872, 234] width 138 height 26
click at [299, 160] on div "Product View" at bounding box center [329, 155] width 63 height 14
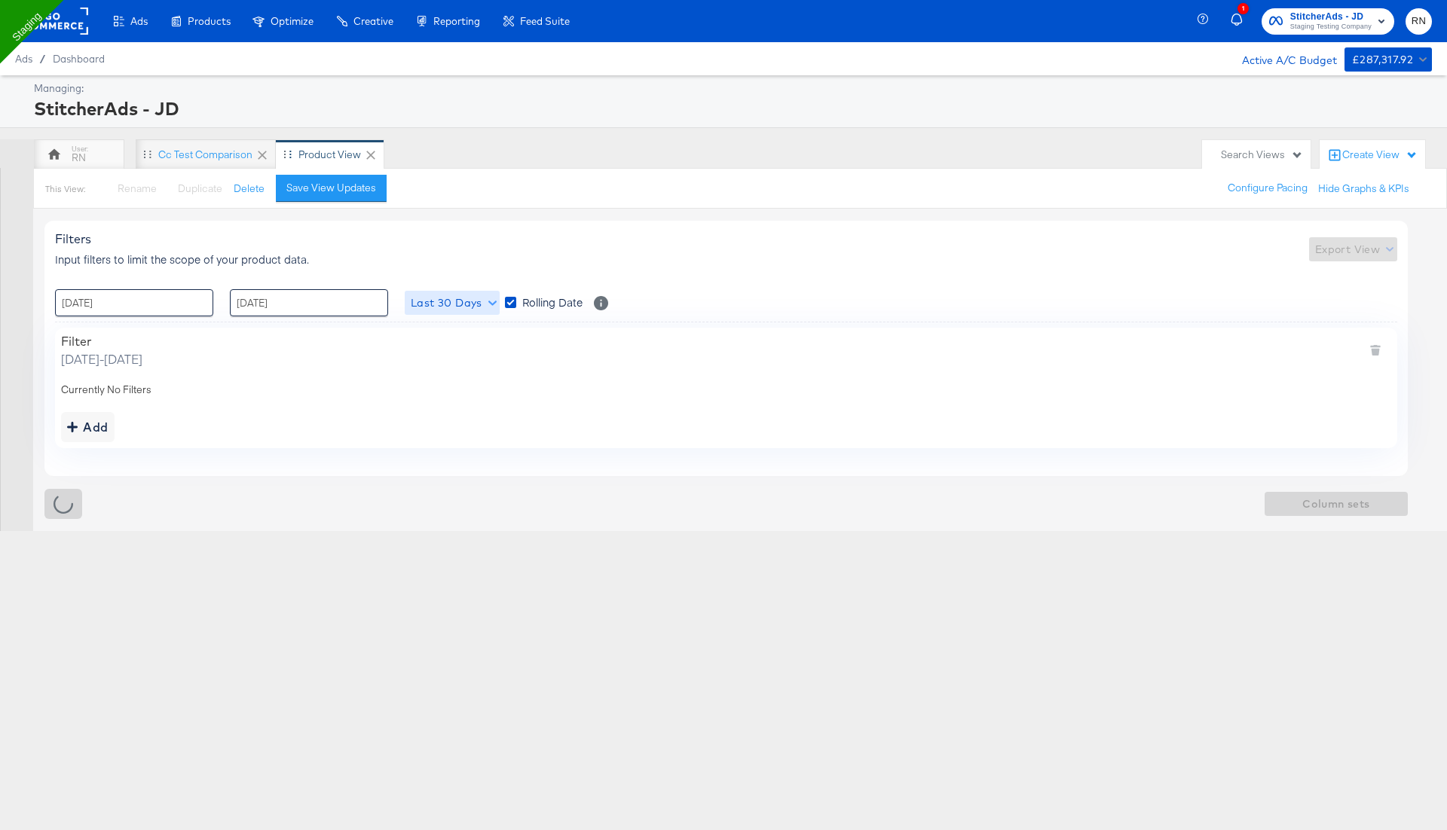
click at [474, 310] on span "Last 30 Days" at bounding box center [452, 303] width 83 height 19
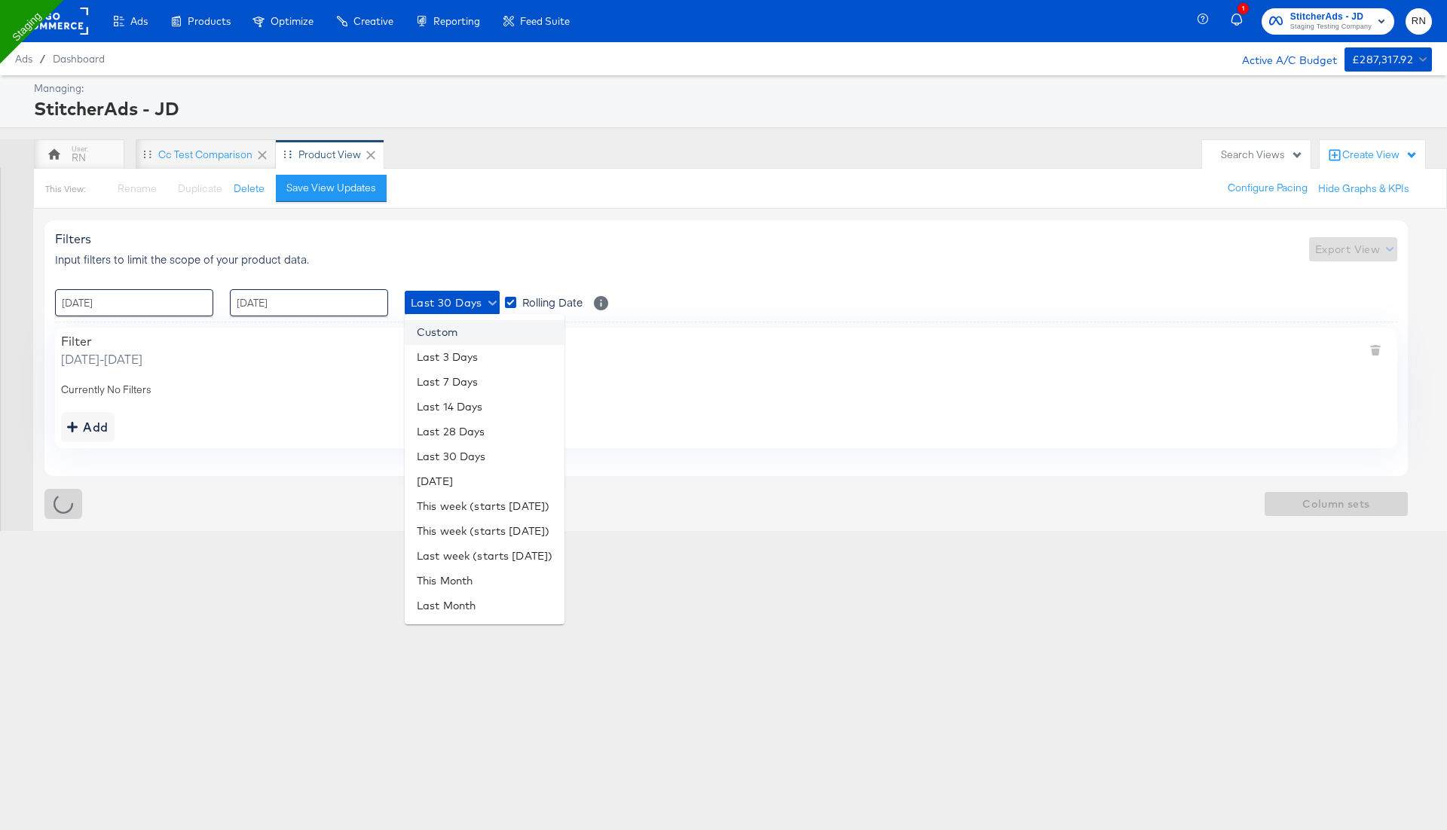
click at [457, 337] on li "Custom" at bounding box center [485, 332] width 160 height 25
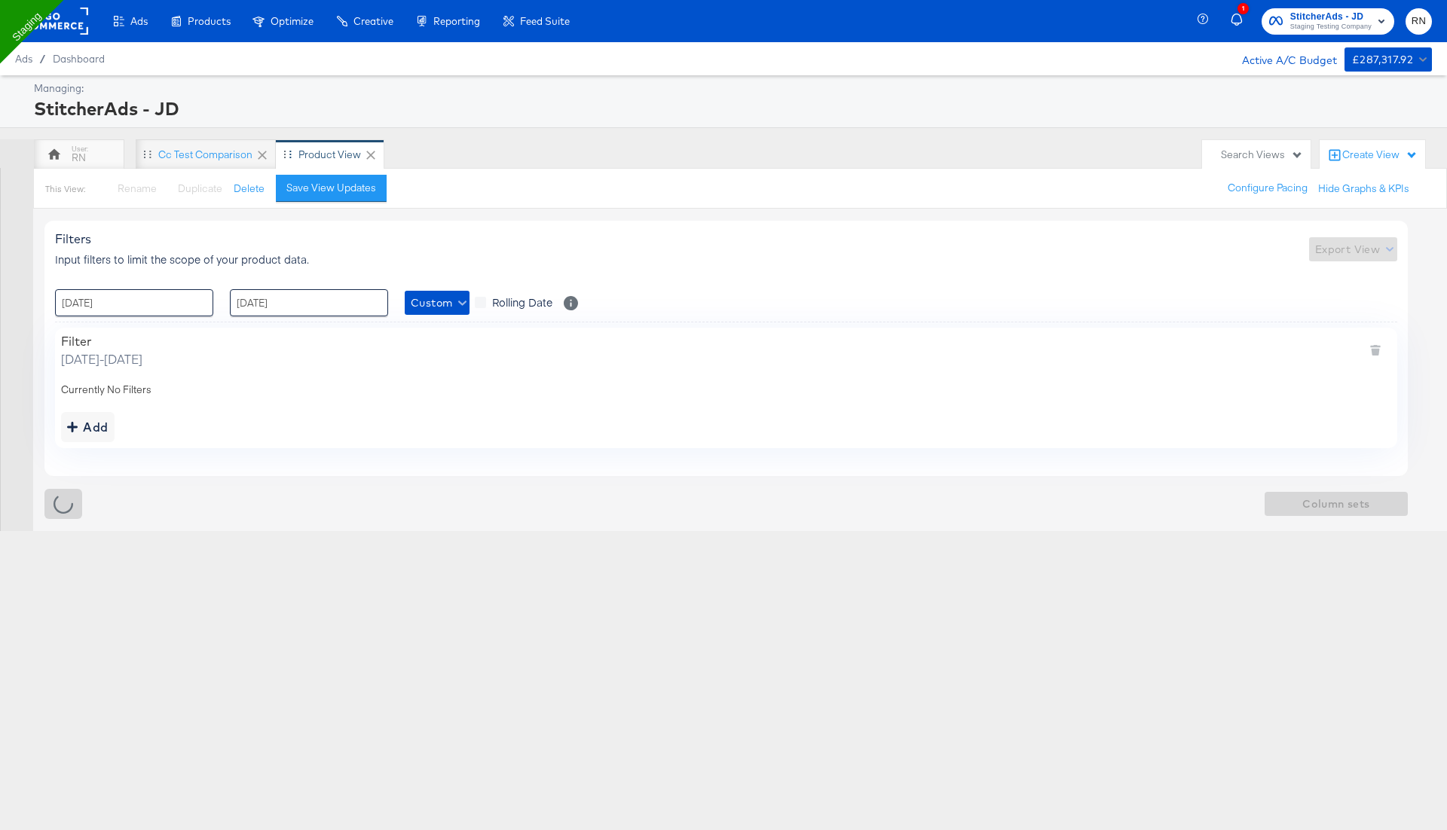
click at [445, 314] on div "Custom Rolling Date Select to update the date range every day" at bounding box center [491, 302] width 173 height 27
click at [443, 295] on span "Custom" at bounding box center [437, 303] width 53 height 19
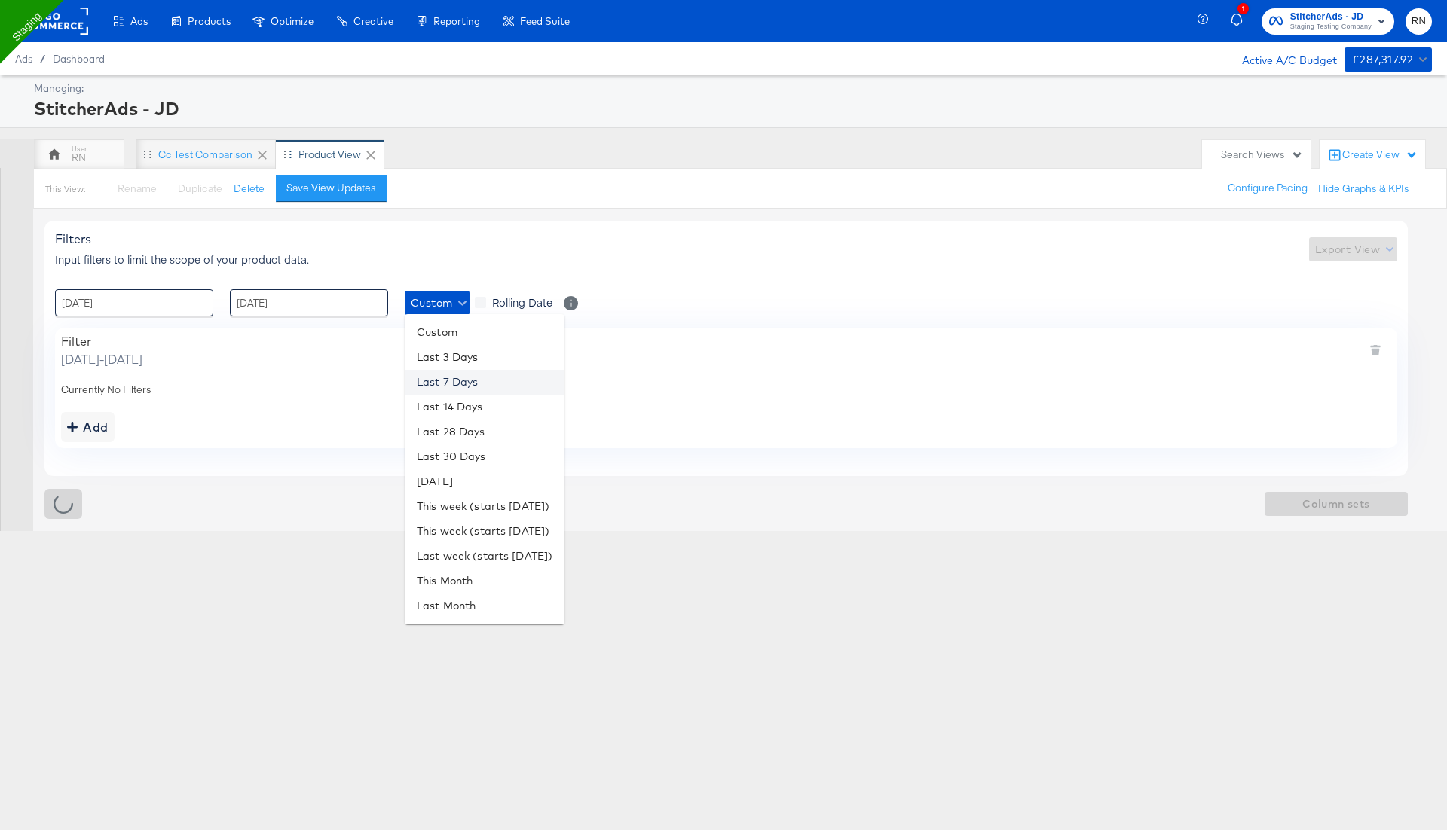
click at [445, 386] on li "Last 7 Days" at bounding box center [485, 382] width 160 height 25
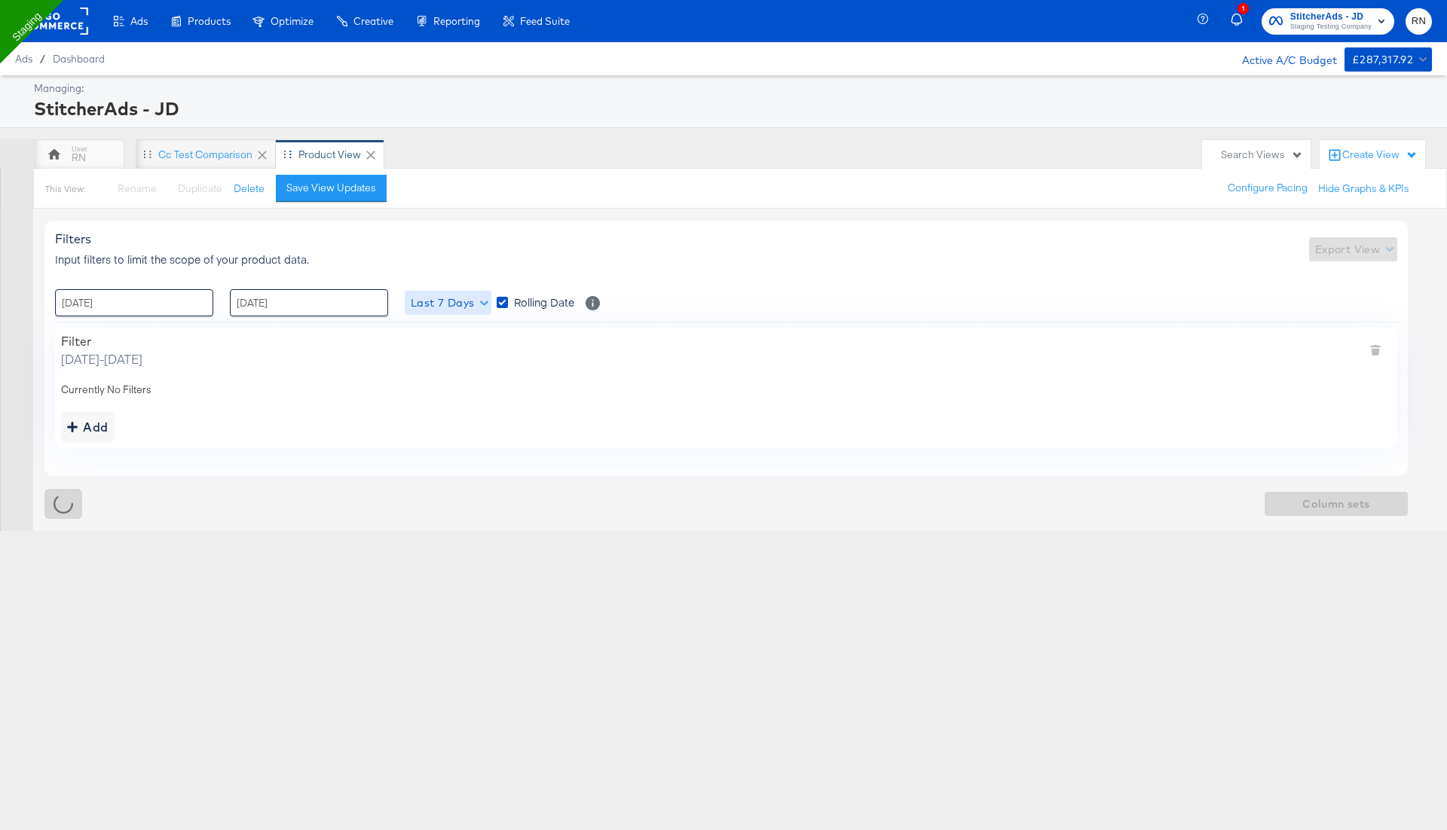
click at [438, 298] on span "Last 7 Days" at bounding box center [448, 303] width 75 height 19
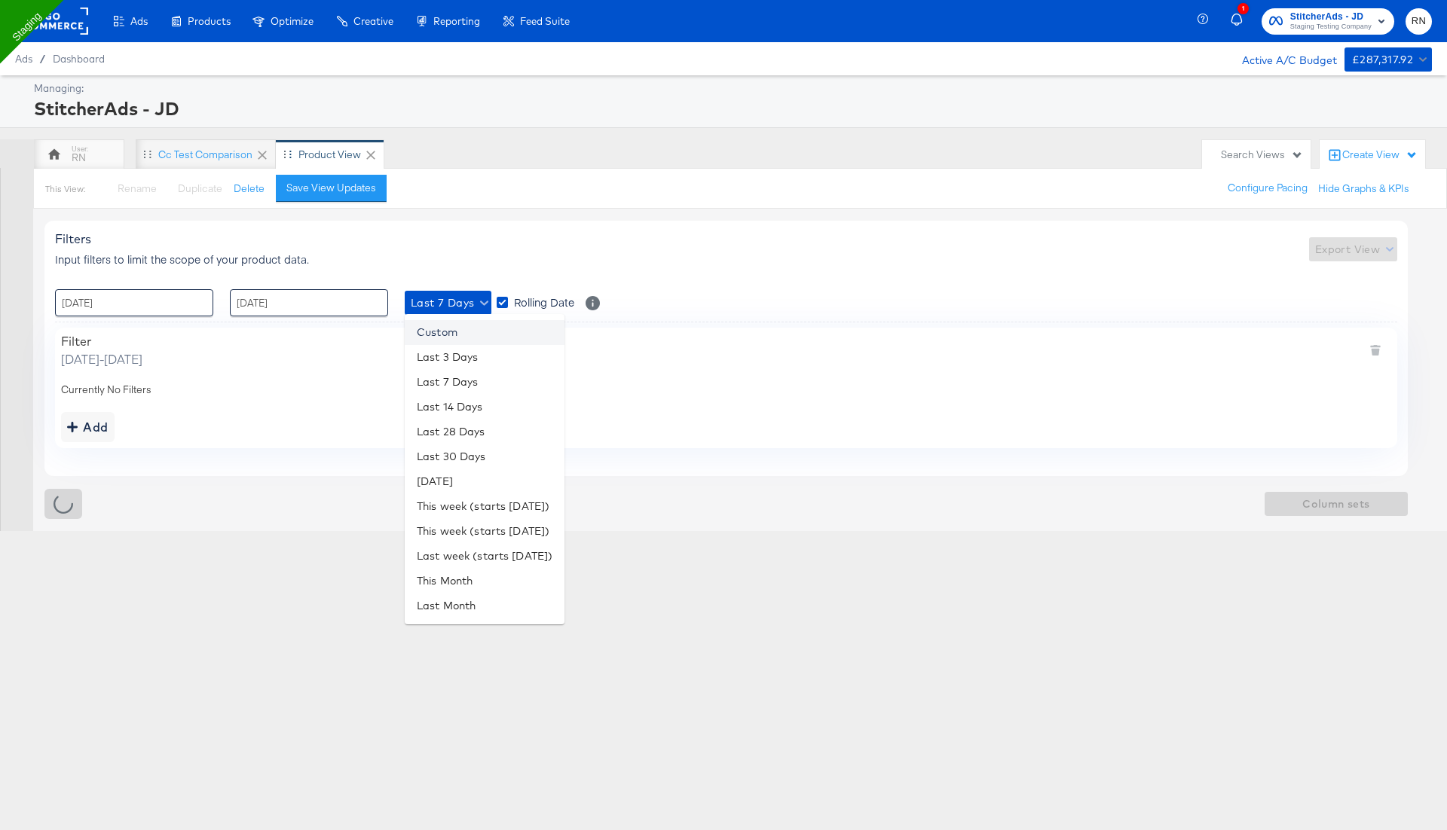
click at [451, 329] on li "Custom" at bounding box center [485, 332] width 160 height 25
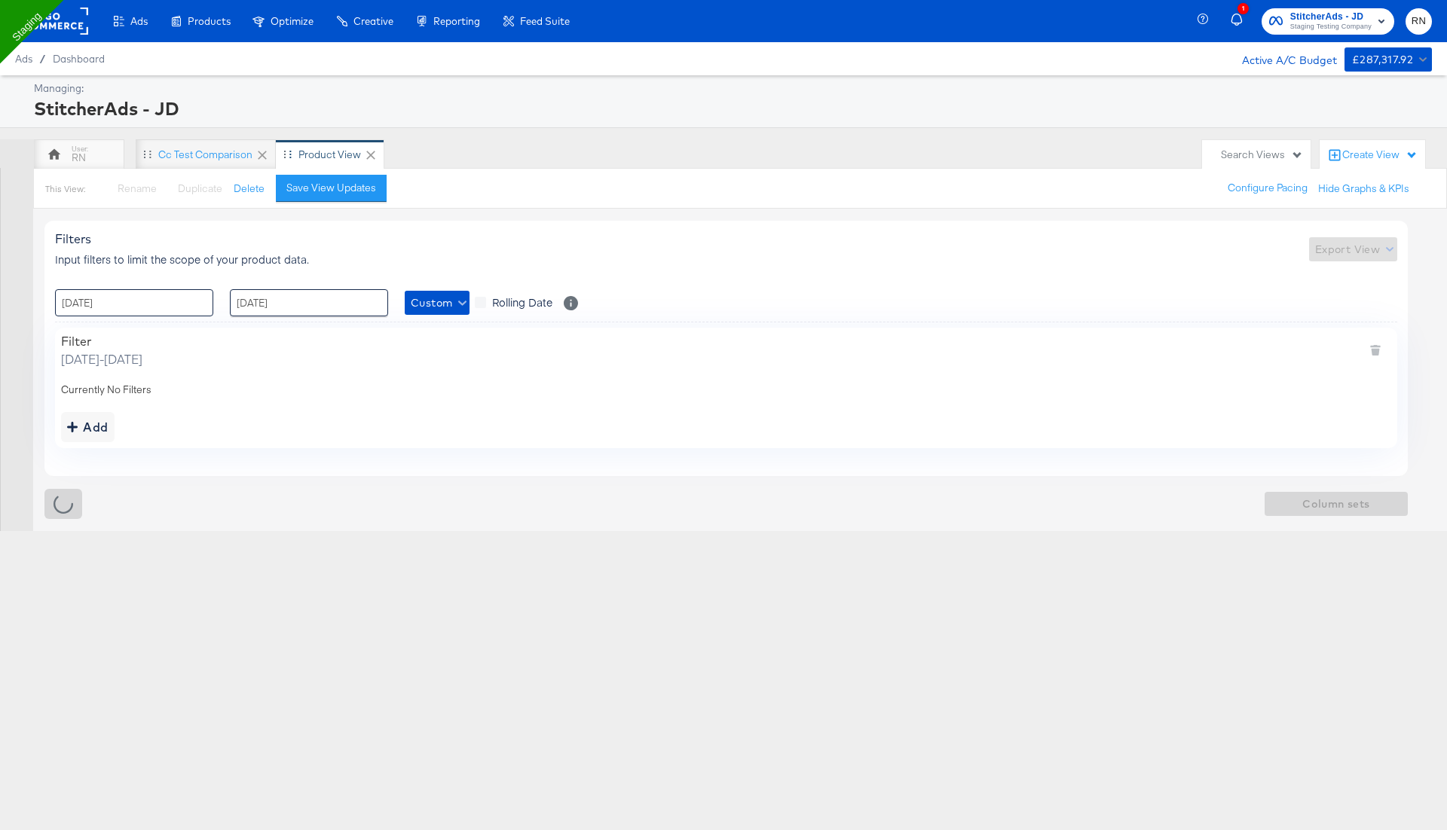
click at [169, 304] on input "[DATE]" at bounding box center [134, 302] width 158 height 27
click at [124, 421] on td "16" at bounding box center [124, 421] width 26 height 21
type input "16 / September / 2025 00:00"
click at [142, 338] on div "Filter" at bounding box center [101, 341] width 81 height 15
drag, startPoint x: 113, startPoint y: 356, endPoint x: 451, endPoint y: 356, distance: 337.6
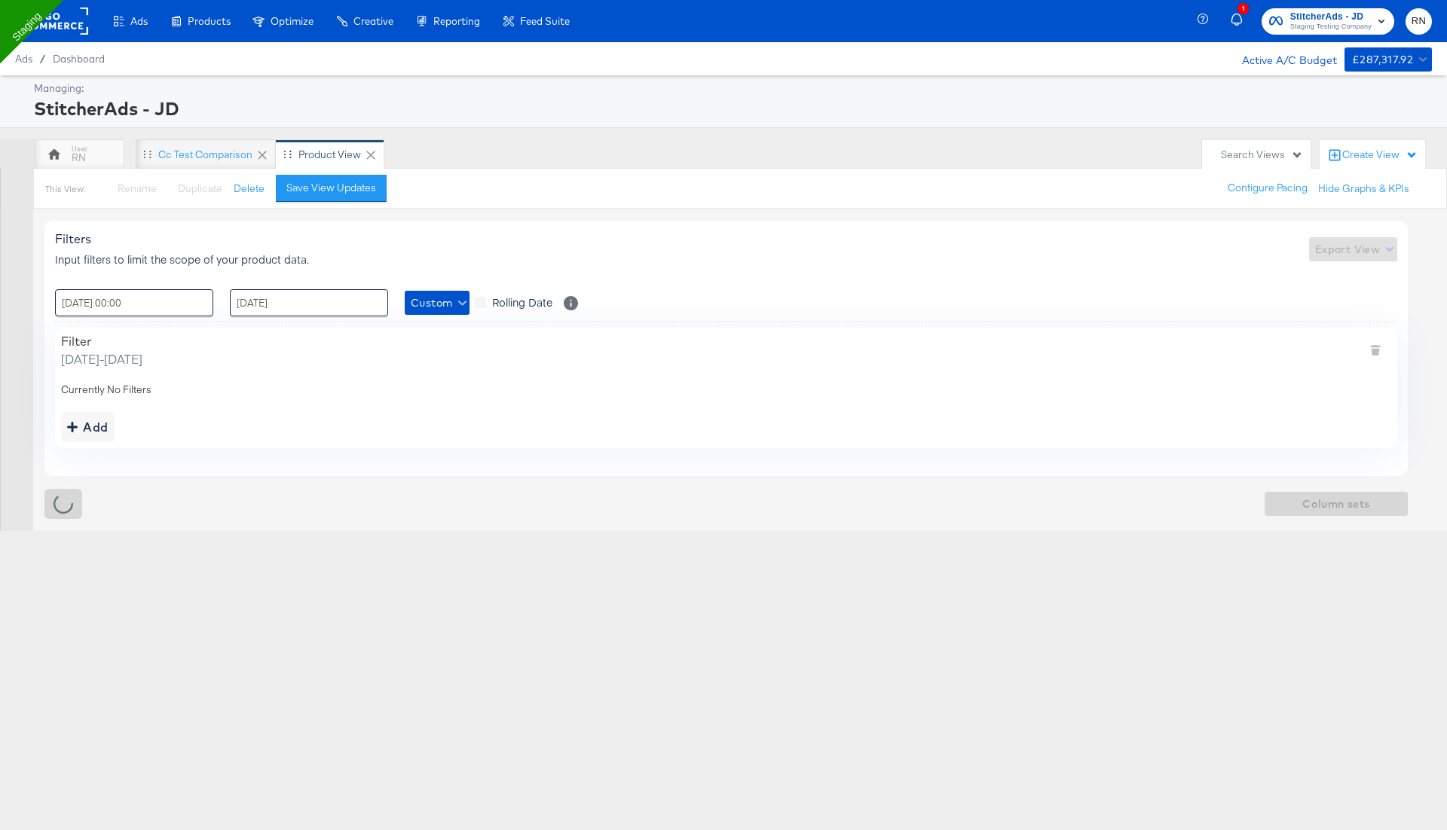
click at [451, 356] on div "Filter Tuesday, September 16 2025 - Thursday, September 25 2025" at bounding box center [726, 351] width 1330 height 34
copy span "September 16 2025 - Thursday, September 25 2025"
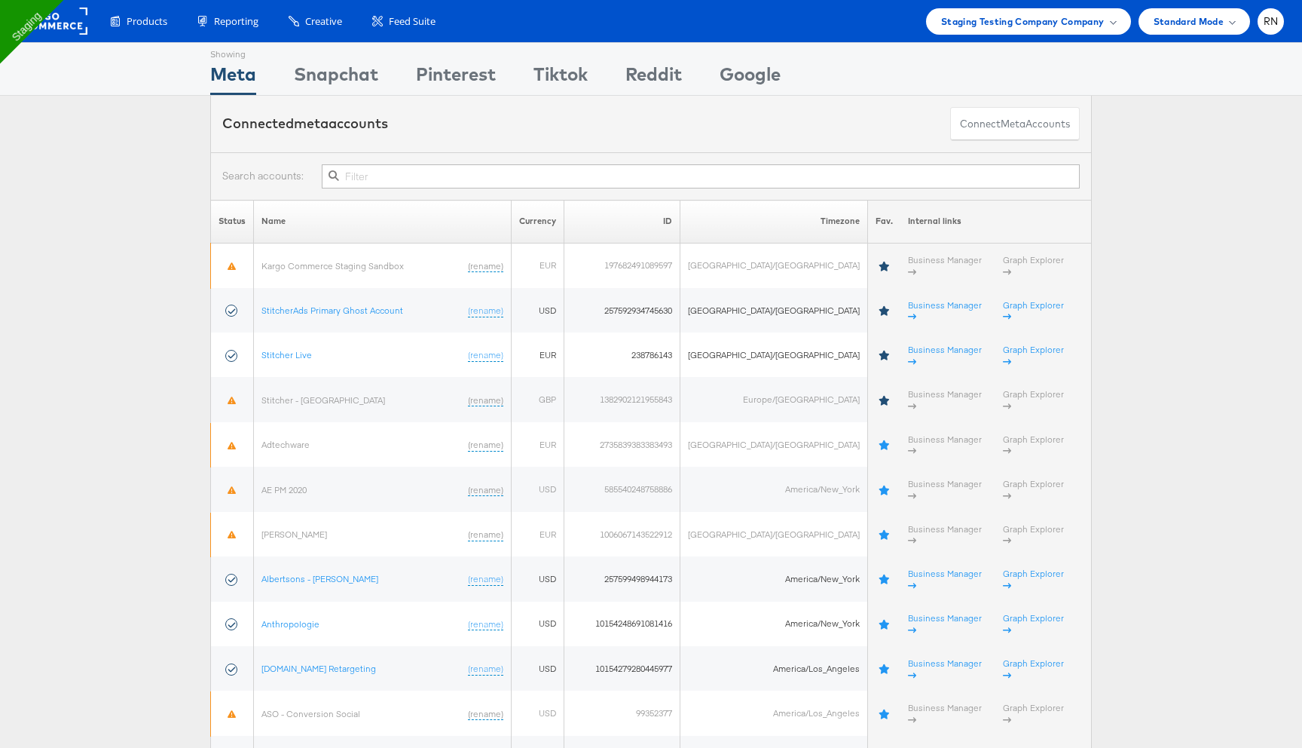
click at [474, 180] on input "text" at bounding box center [701, 176] width 758 height 24
type input "10154279280445977"
click at [998, 125] on button "Connect meta Accounts" at bounding box center [1015, 124] width 130 height 34
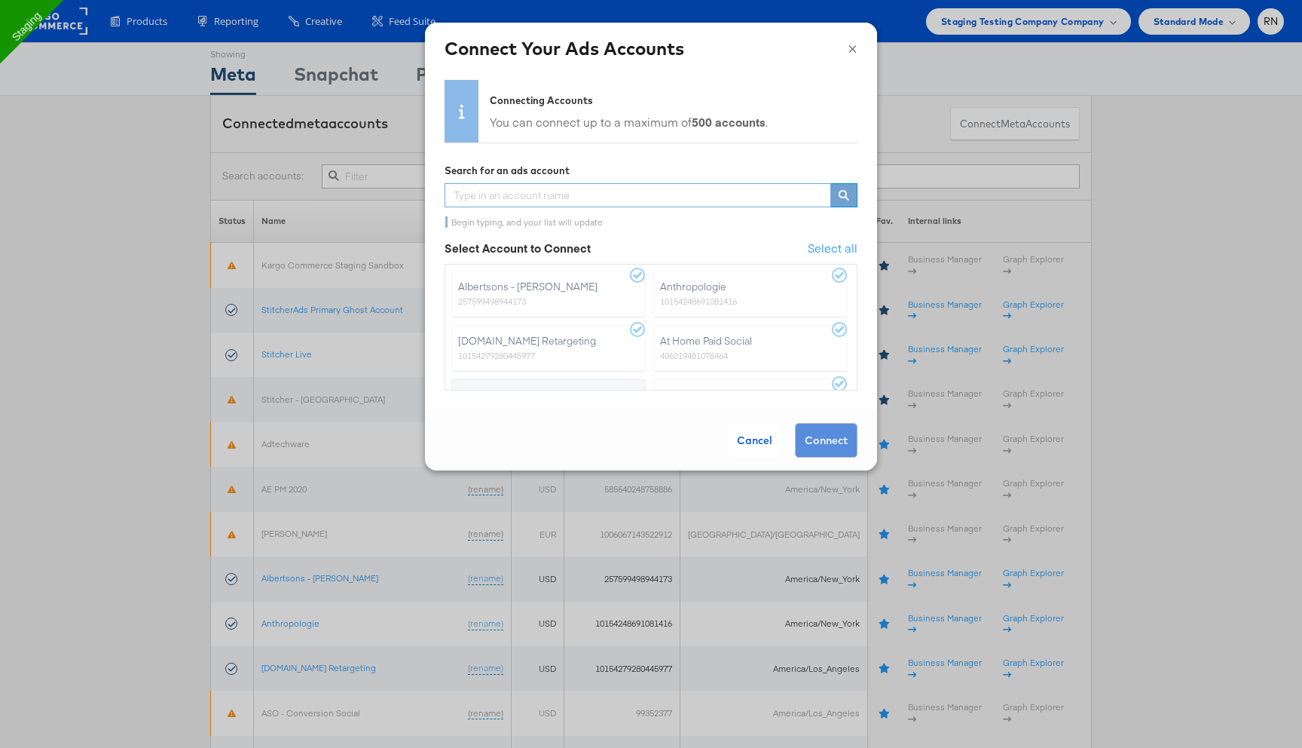
click at [607, 197] on input "text" at bounding box center [638, 195] width 387 height 24
type input "cr"
click at [852, 47] on button "×" at bounding box center [853, 46] width 10 height 23
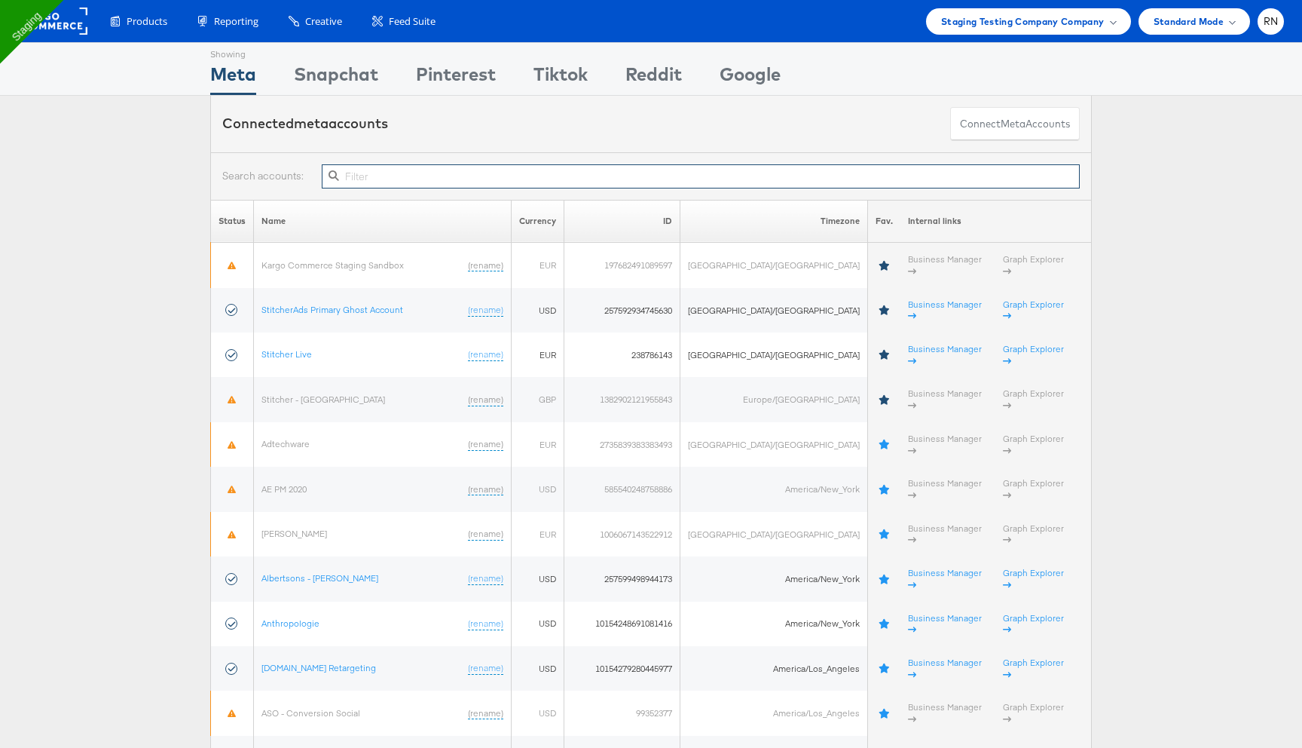
click at [522, 176] on input "text" at bounding box center [701, 176] width 758 height 24
paste input "cr"
type input "cr"
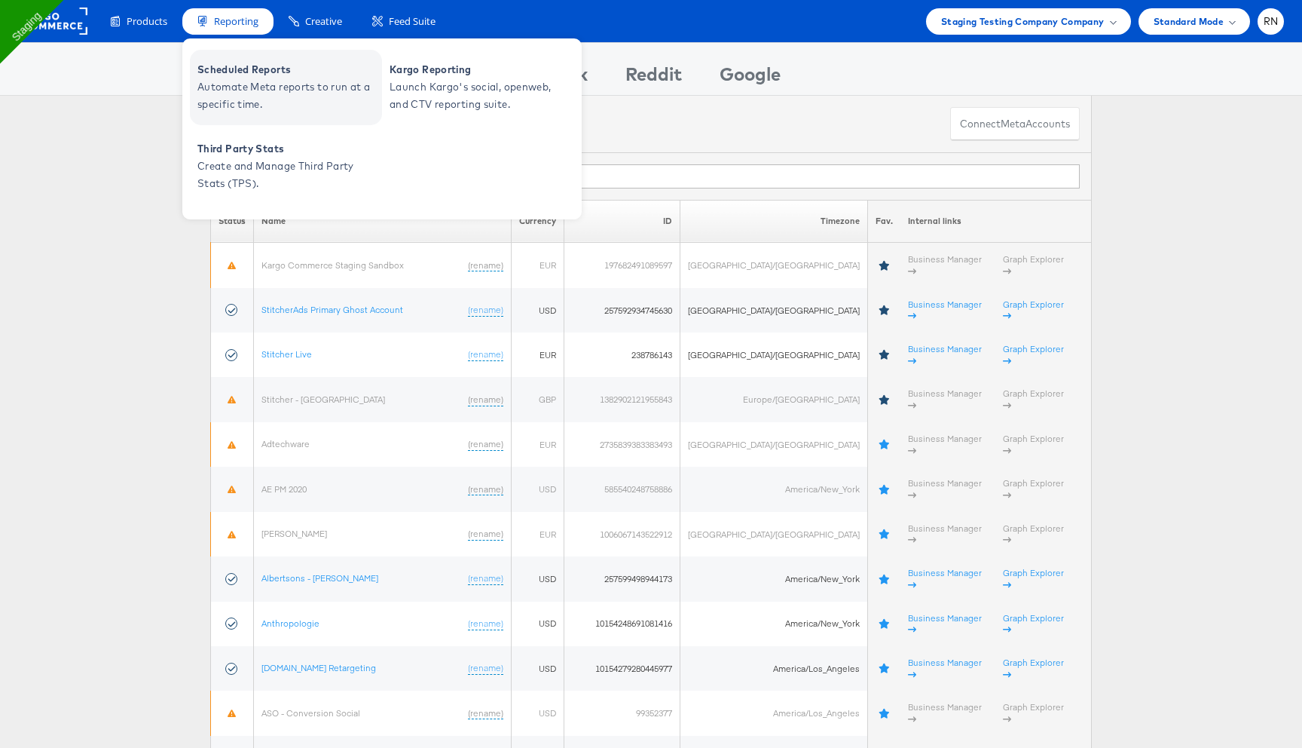
click at [271, 78] on span "Automate Meta reports to run at a specific time." at bounding box center [287, 95] width 181 height 35
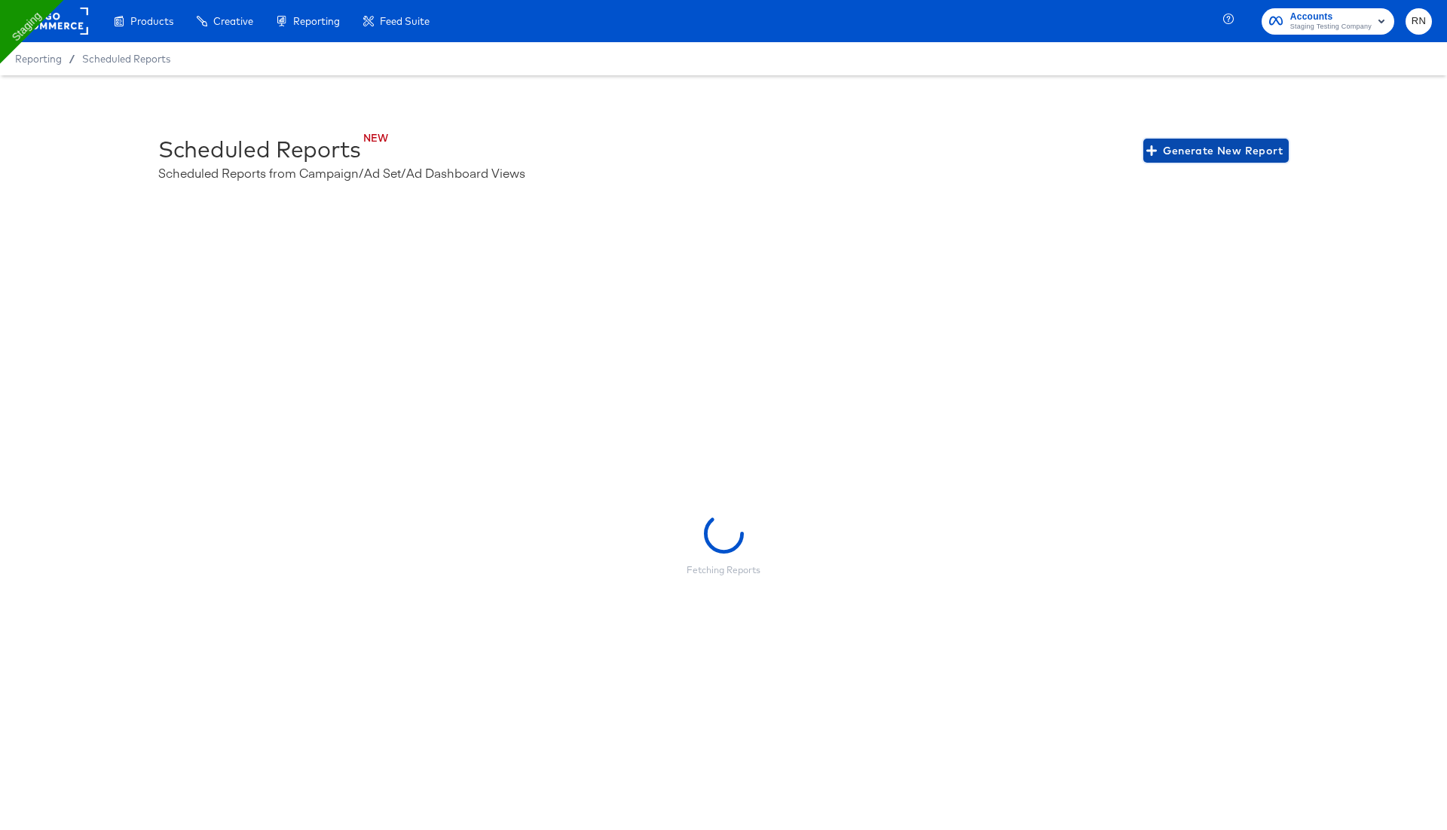
click at [1206, 154] on span "Generate New Report" at bounding box center [1215, 151] width 133 height 19
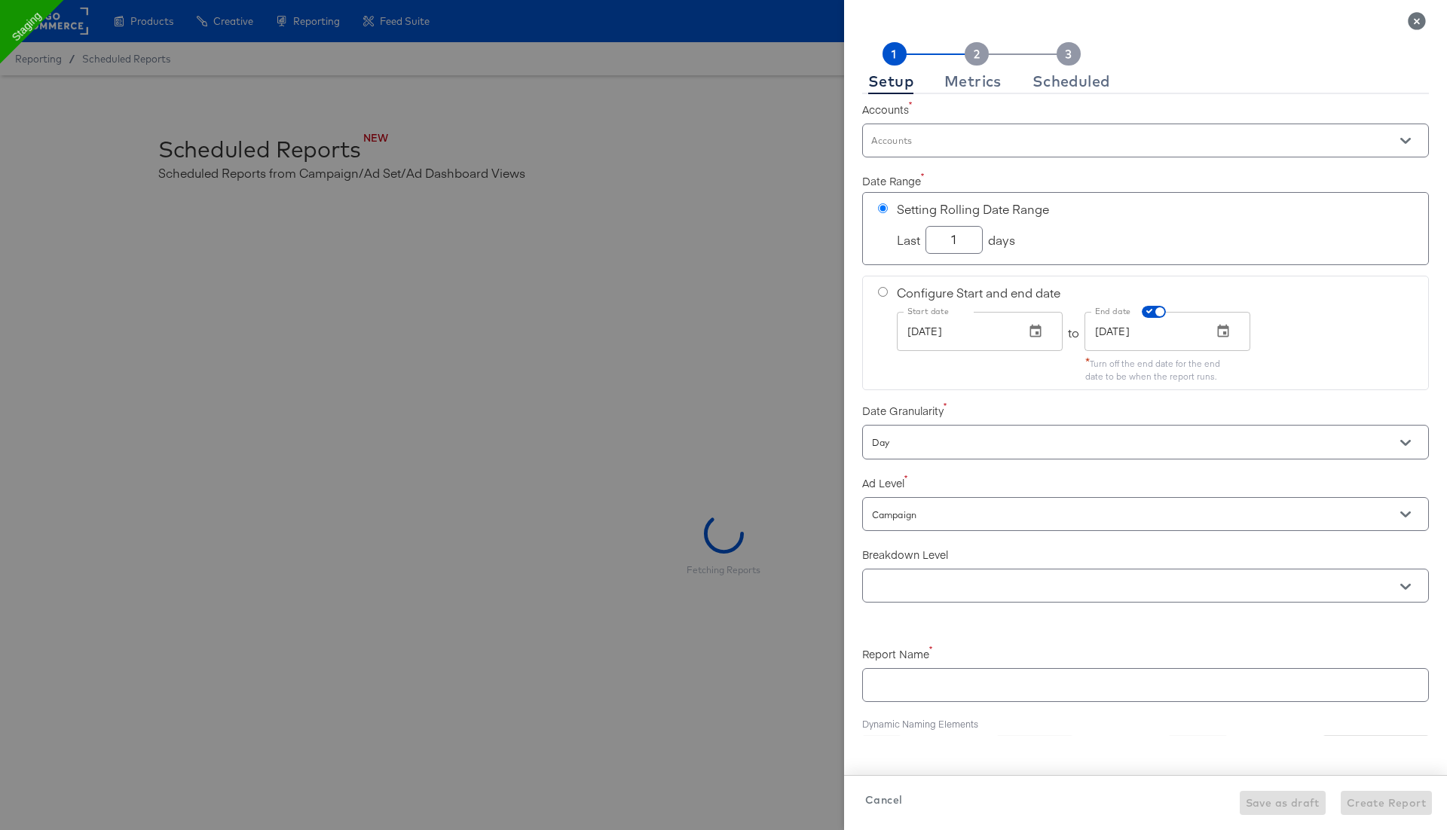
click at [956, 141] on input "Accounts" at bounding box center [1124, 147] width 510 height 17
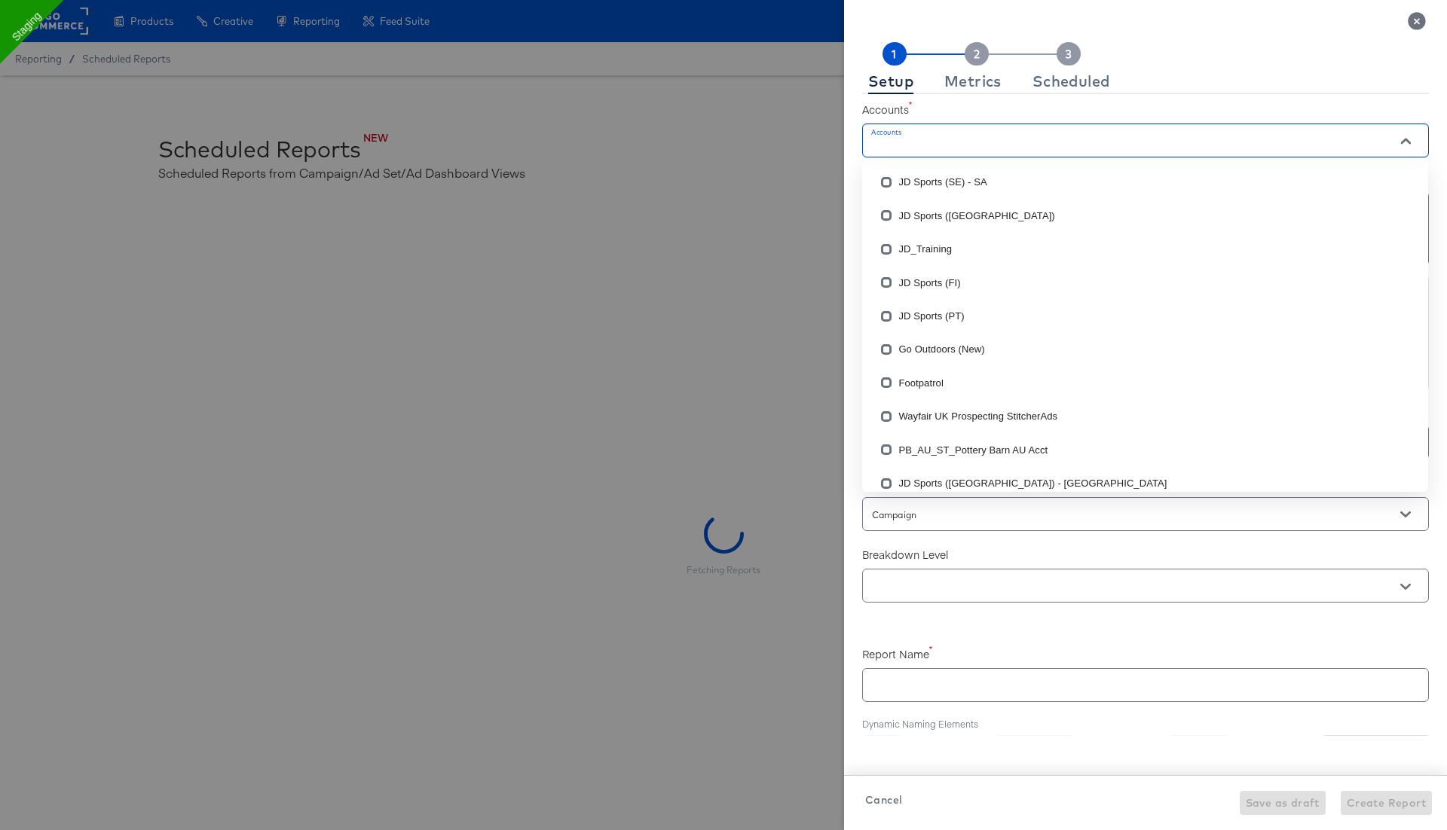
checkbox input "true"
paste input "cr"
type input "cr"
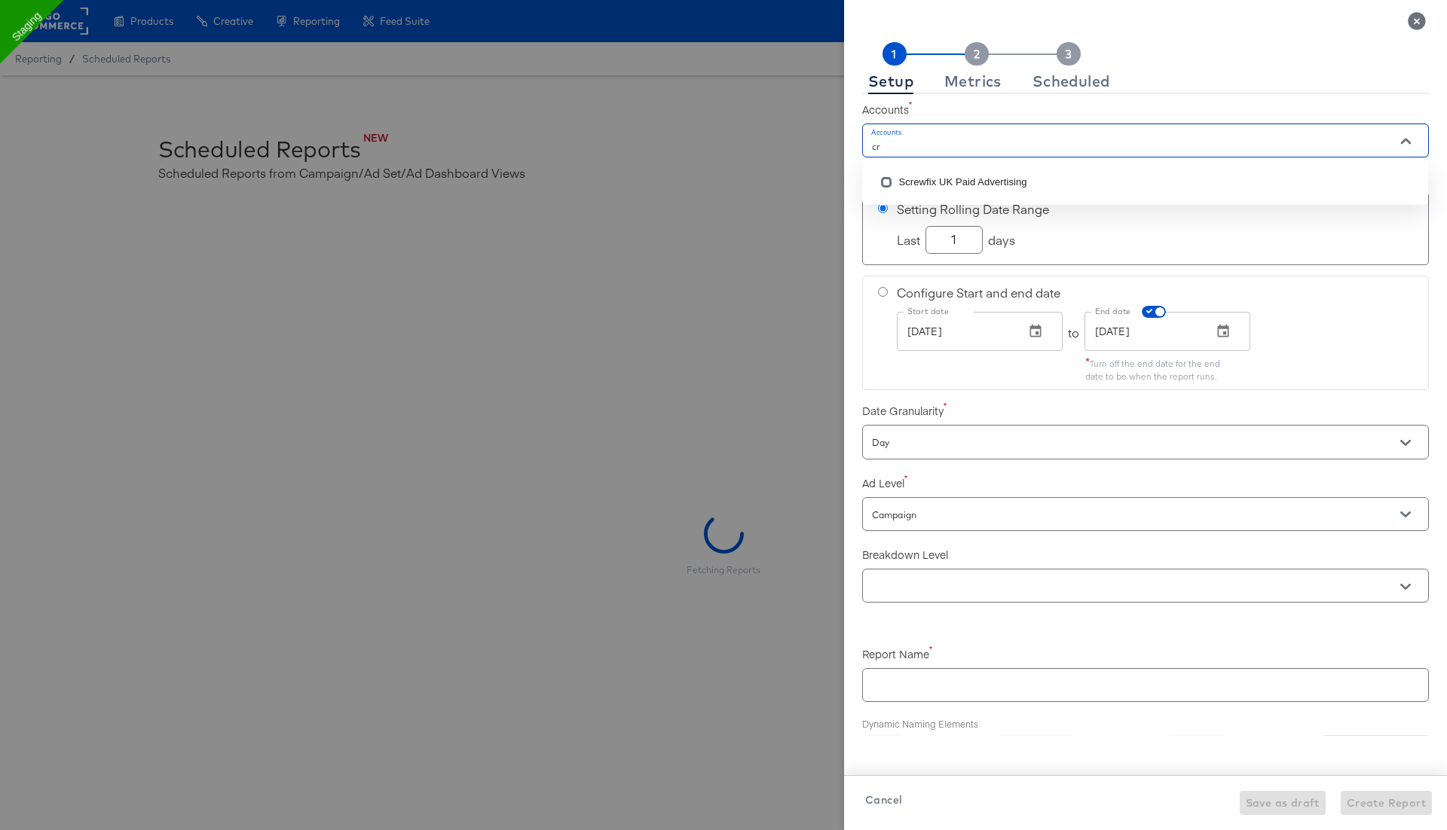
checkbox input "true"
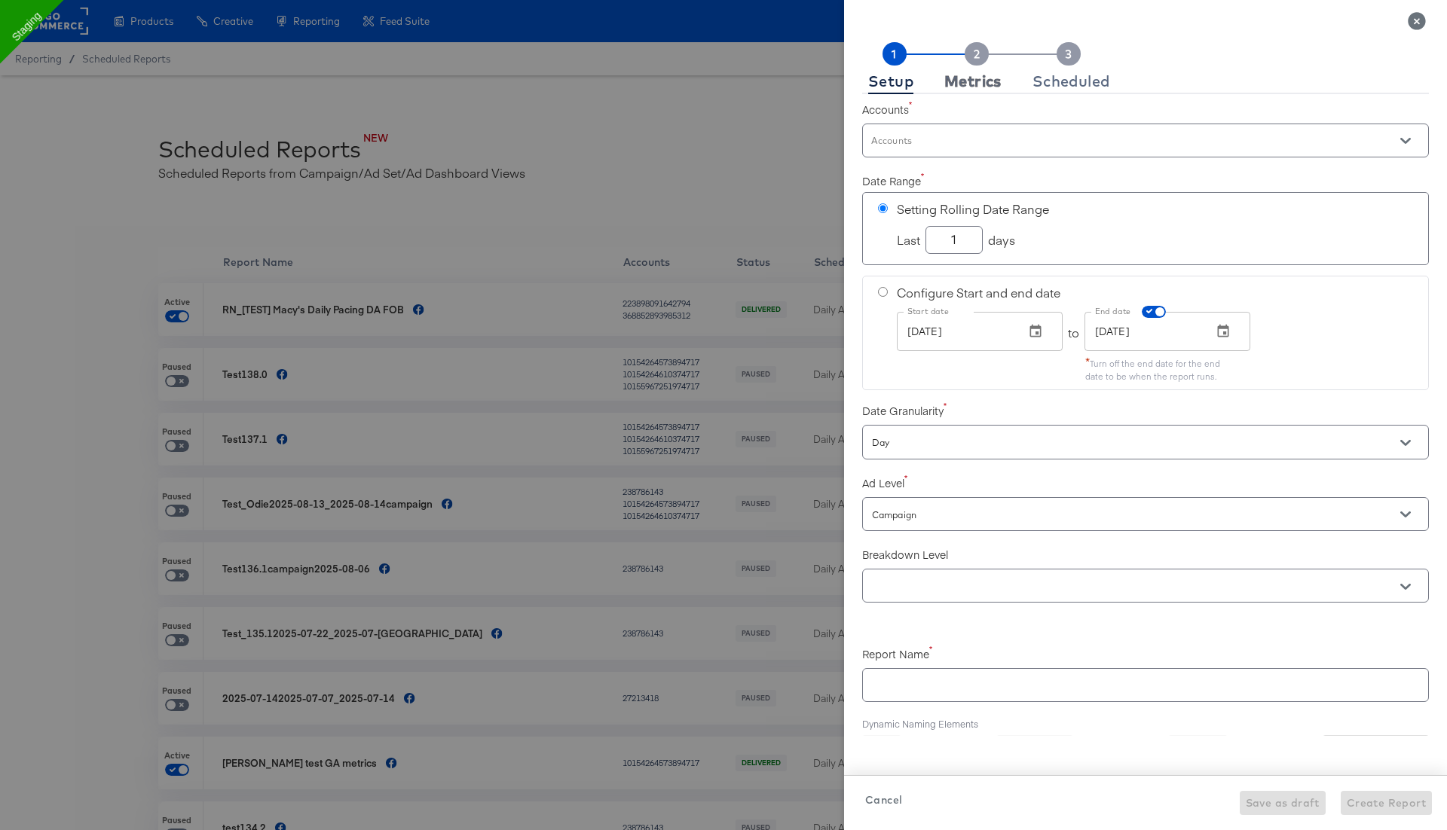
checkbox input "true"
click at [944, 124] on div at bounding box center [1145, 141] width 567 height 34
paste input "10154279280445977"
type input "10154279280445977"
drag, startPoint x: 973, startPoint y: 147, endPoint x: 827, endPoint y: 145, distance: 146.2
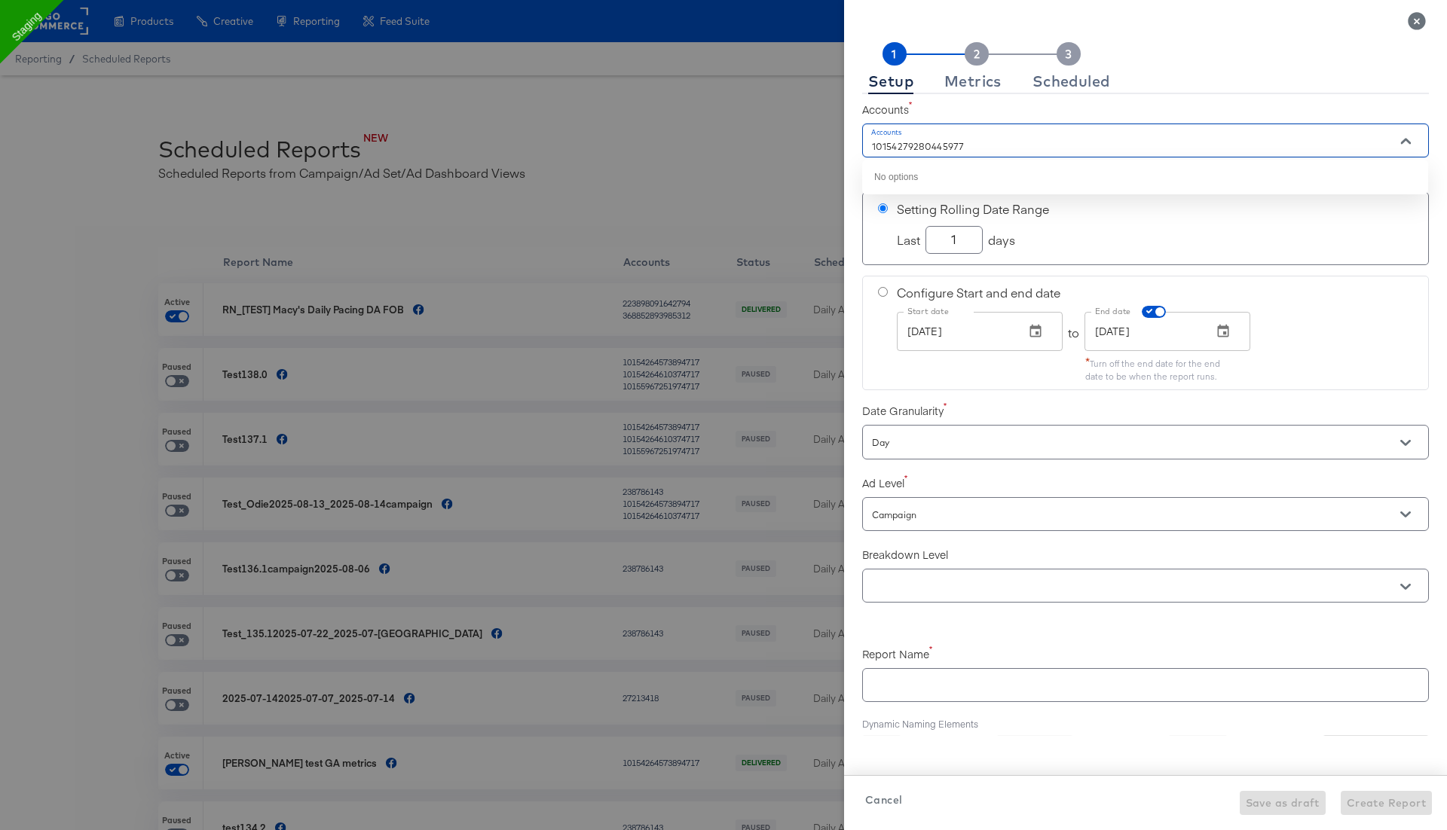
click at [827, 145] on div "Setup Metrics Scheduled Accounts Accounts 10154279280445977 Date Range Setting …" at bounding box center [723, 415] width 1447 height 830
checkbox input "true"
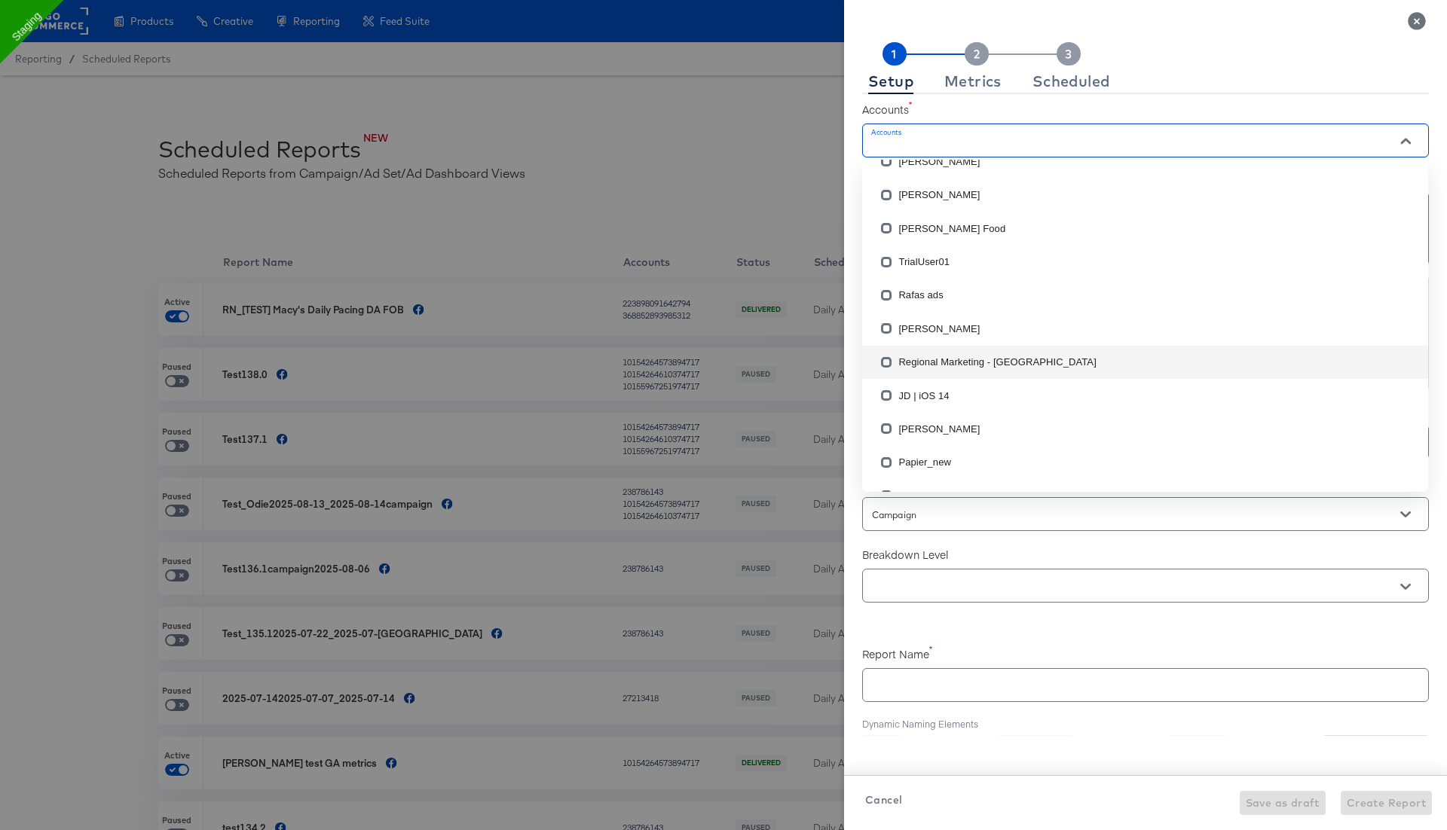
scroll to position [3458, 0]
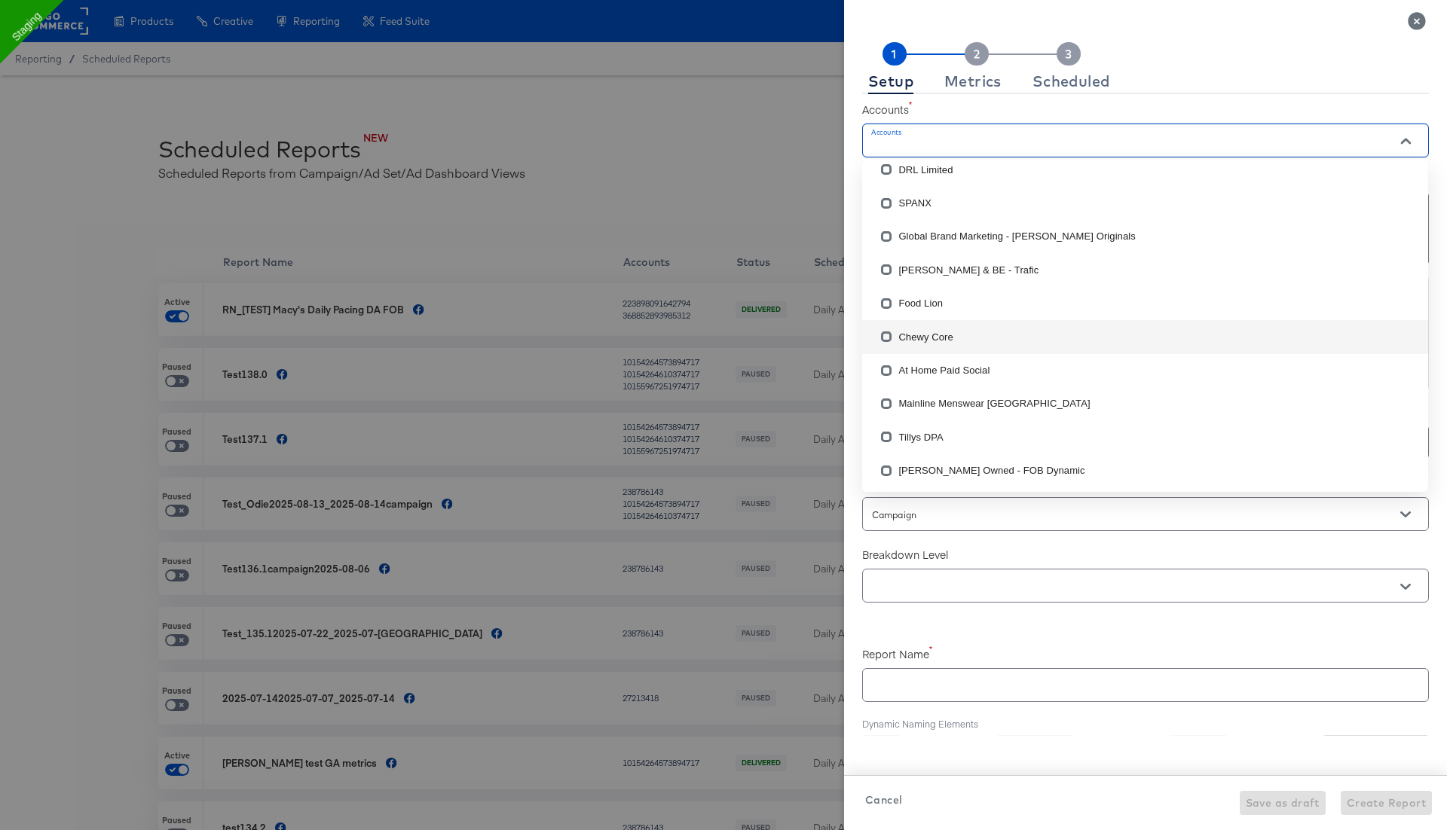
click at [750, 103] on div at bounding box center [723, 415] width 1447 height 830
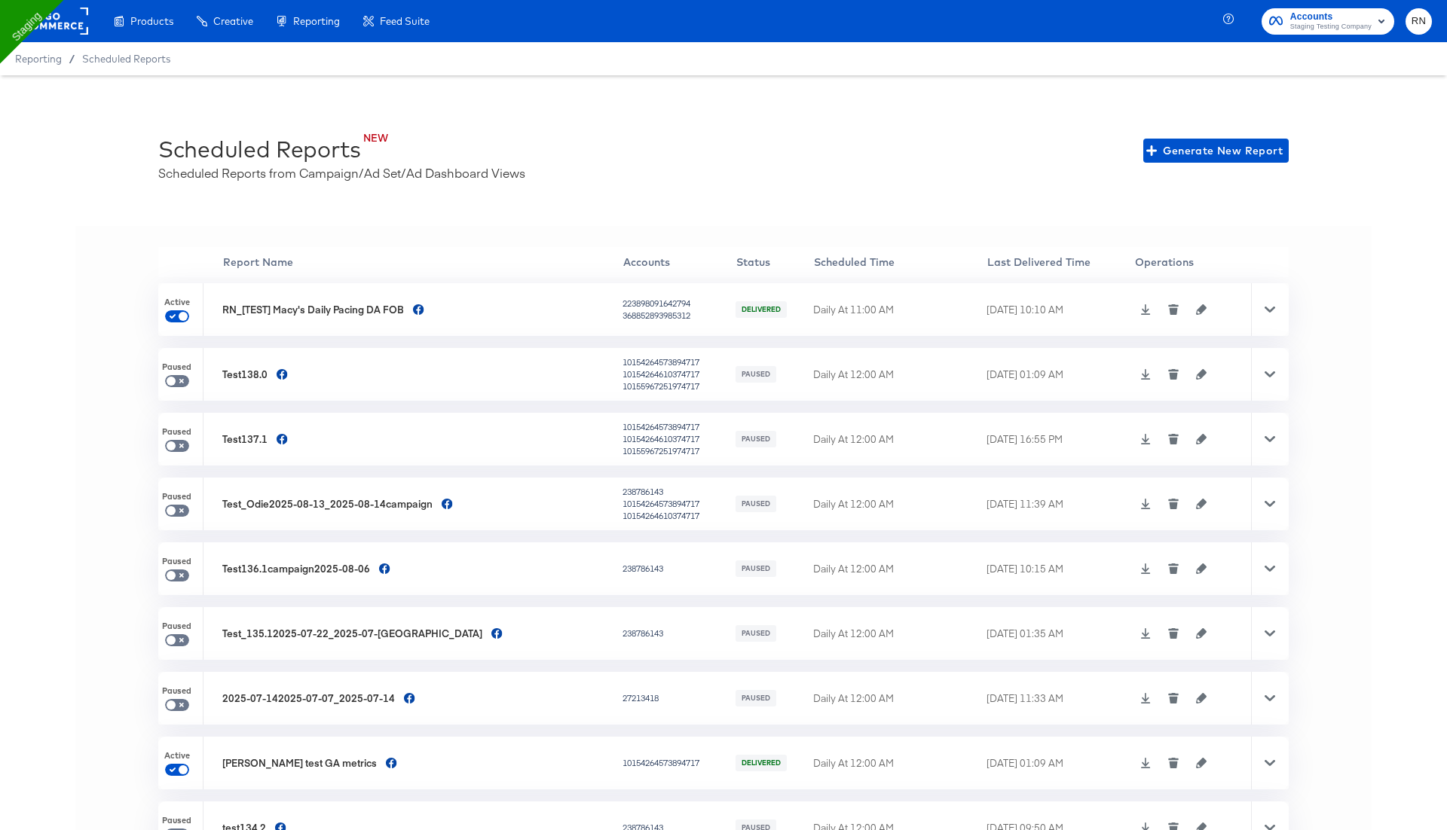
click at [76, 14] on rect at bounding box center [53, 21] width 69 height 27
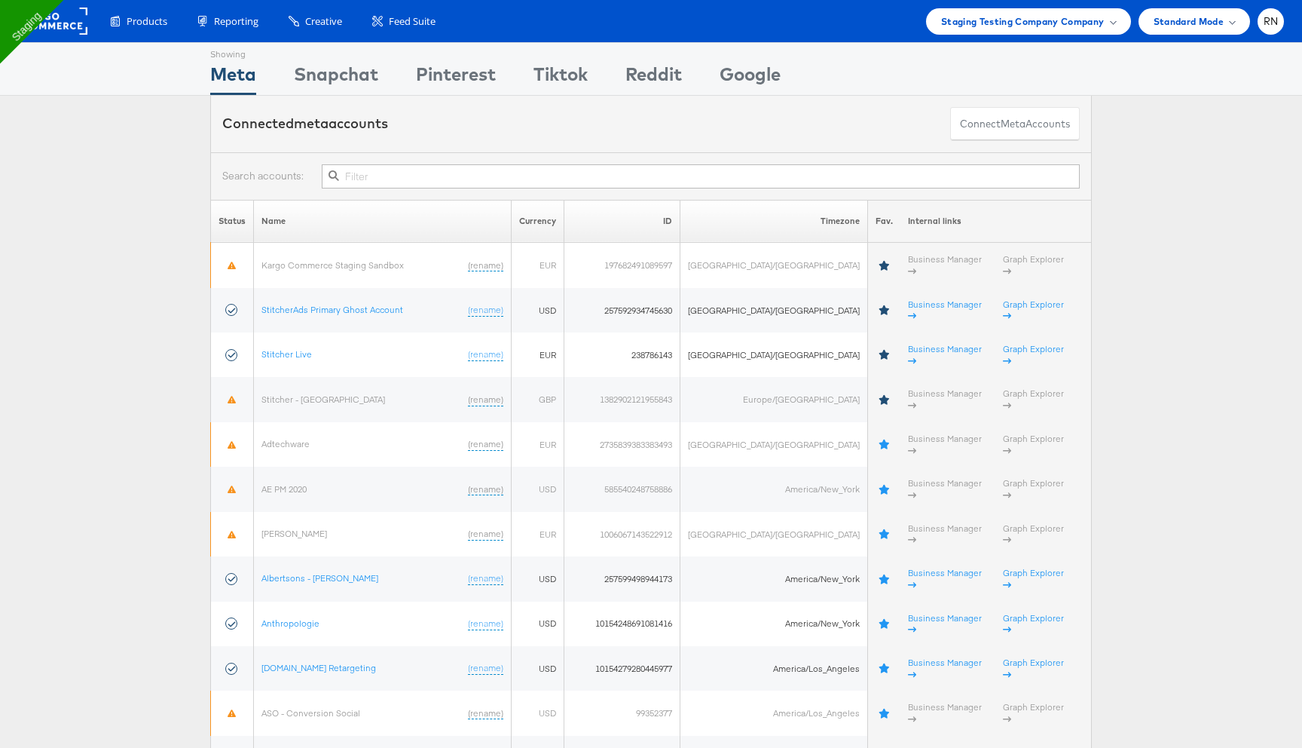
click at [427, 169] on input "text" at bounding box center [701, 176] width 758 height 24
type input "402750980545081"
click at [984, 115] on button "Connect meta Accounts" at bounding box center [1015, 124] width 130 height 34
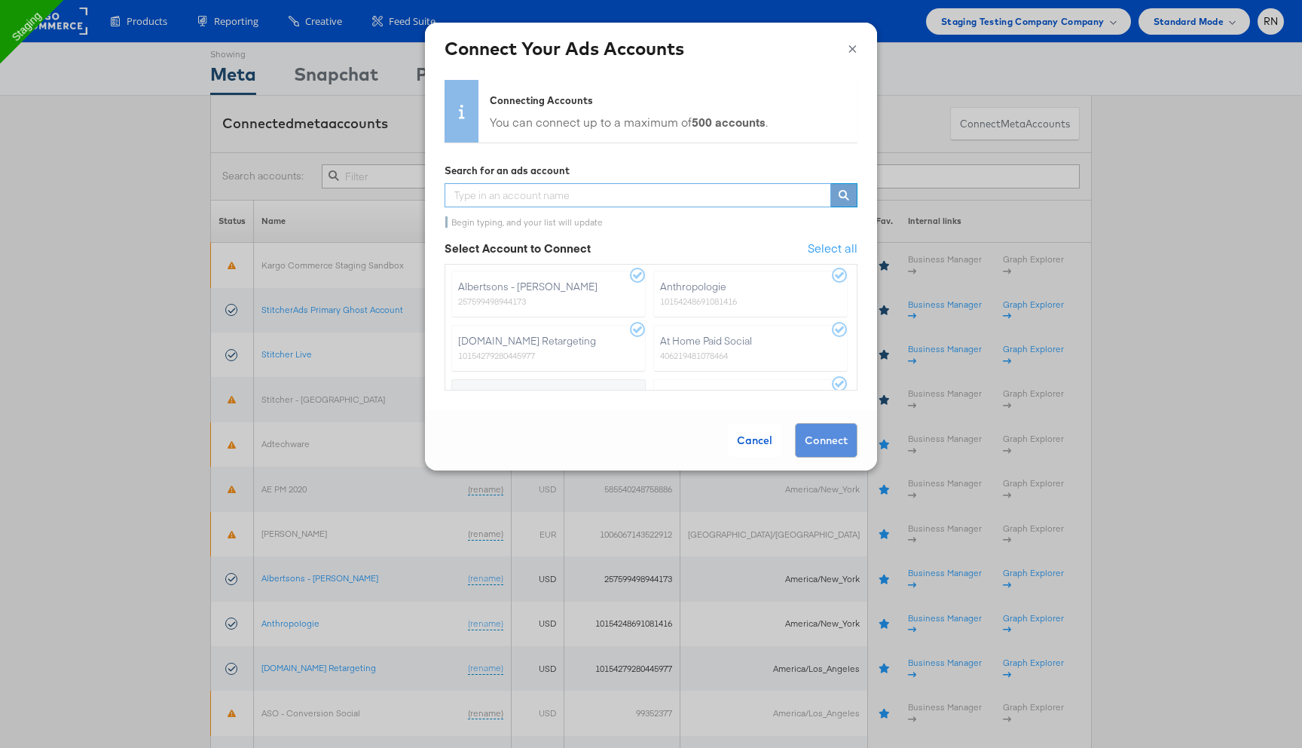
click at [592, 200] on input "text" at bounding box center [638, 195] width 387 height 24
paste input "402750980545081"
type input "402750980545081"
click at [850, 44] on button "×" at bounding box center [853, 46] width 10 height 23
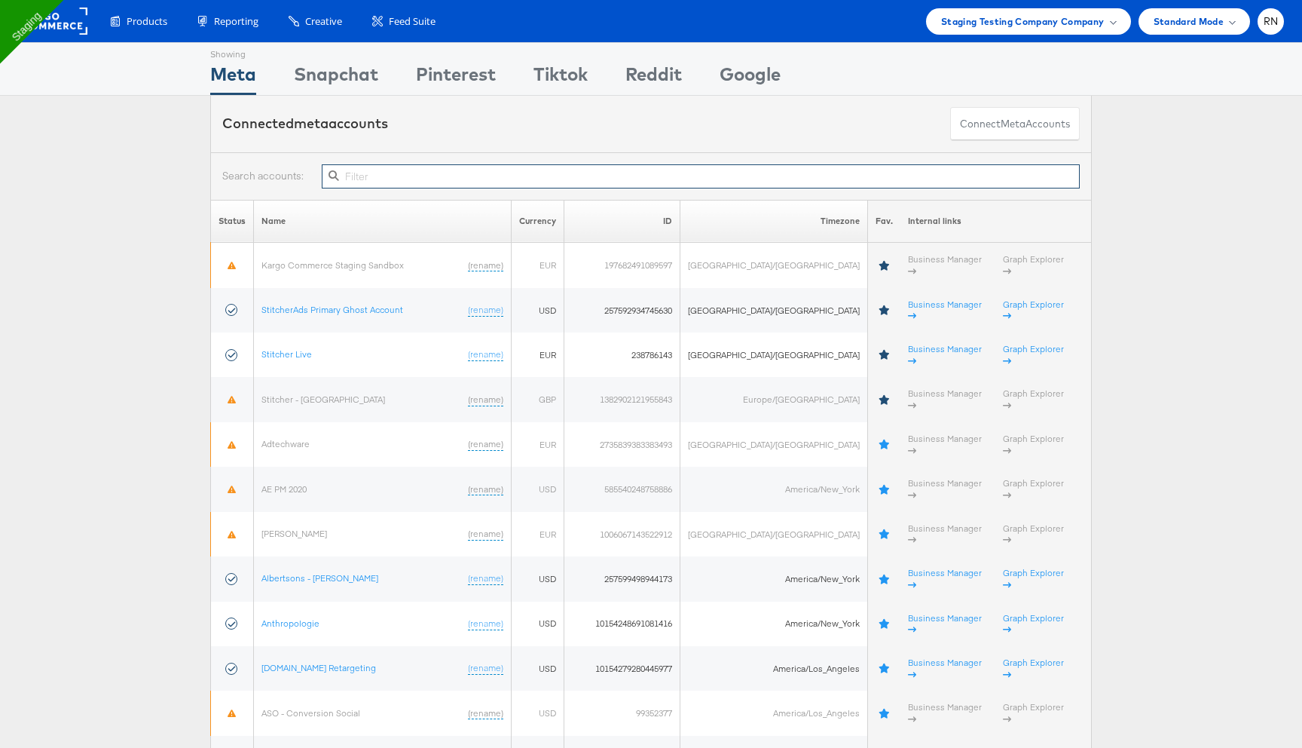
click at [582, 180] on input "text" at bounding box center [701, 176] width 758 height 24
paste input "1374234252831536"
type input "1374234252831536"
click at [985, 124] on button "Connect meta Accounts" at bounding box center [1015, 124] width 130 height 34
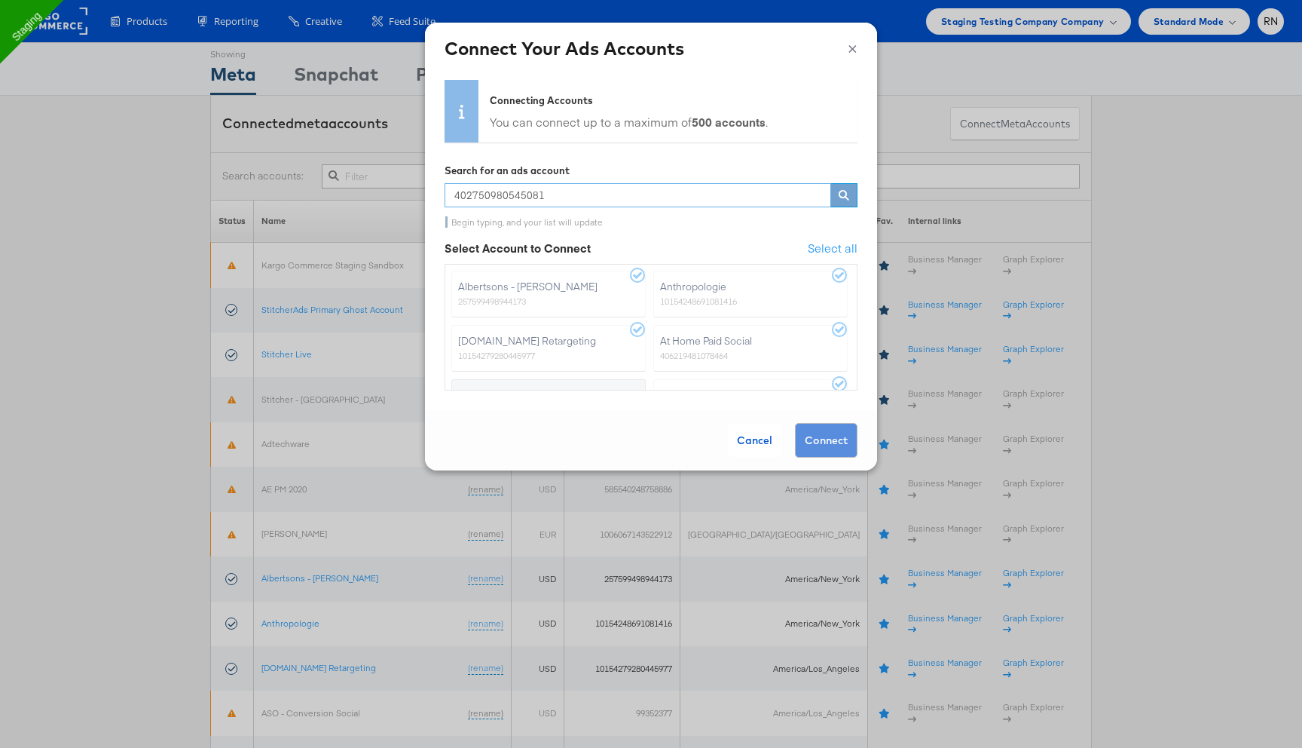
click at [575, 196] on input "402750980545081" at bounding box center [638, 195] width 387 height 24
paste input "1374234252831536"
type input "1374234252831536"
click at [750, 436] on div "Cancel" at bounding box center [755, 440] width 54 height 33
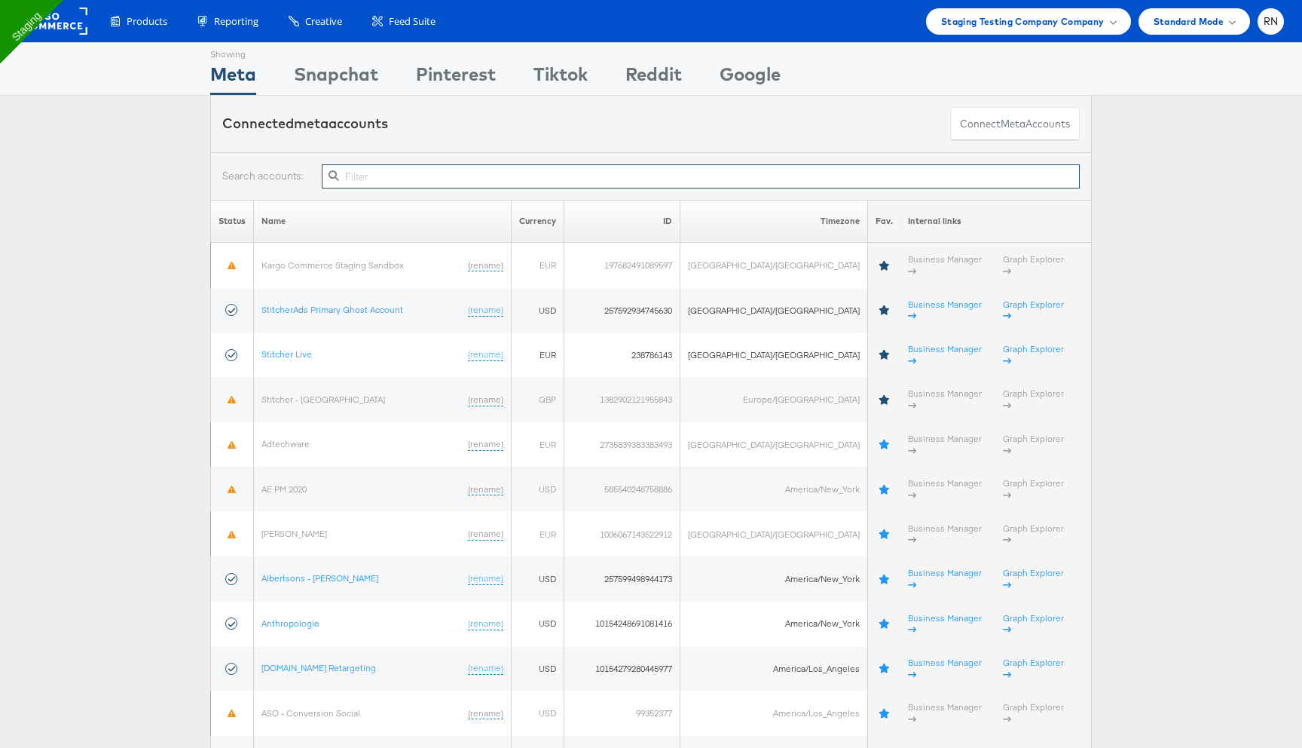
click at [557, 176] on input "text" at bounding box center [701, 176] width 758 height 24
paste input "1374234252831536"
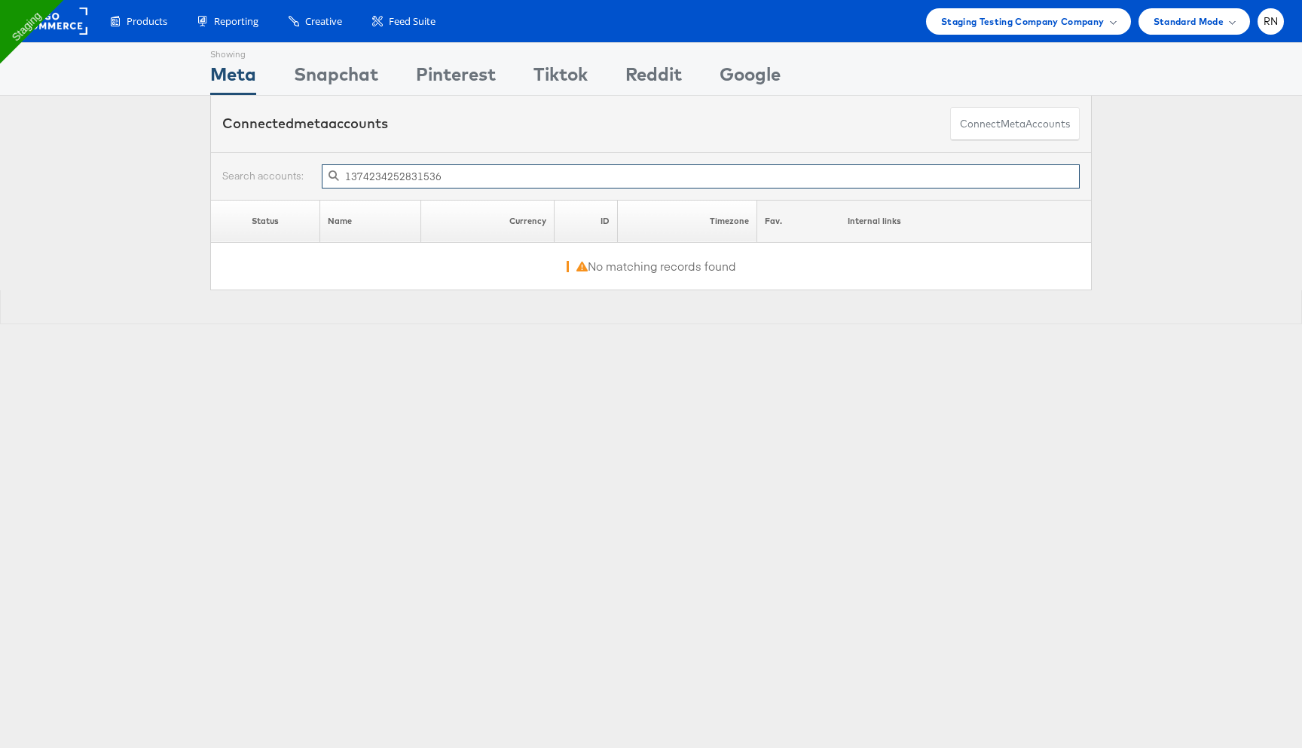
paste input "0202468347842424"
type input "10202468347842424"
click at [1021, 124] on span "meta" at bounding box center [1013, 124] width 25 height 14
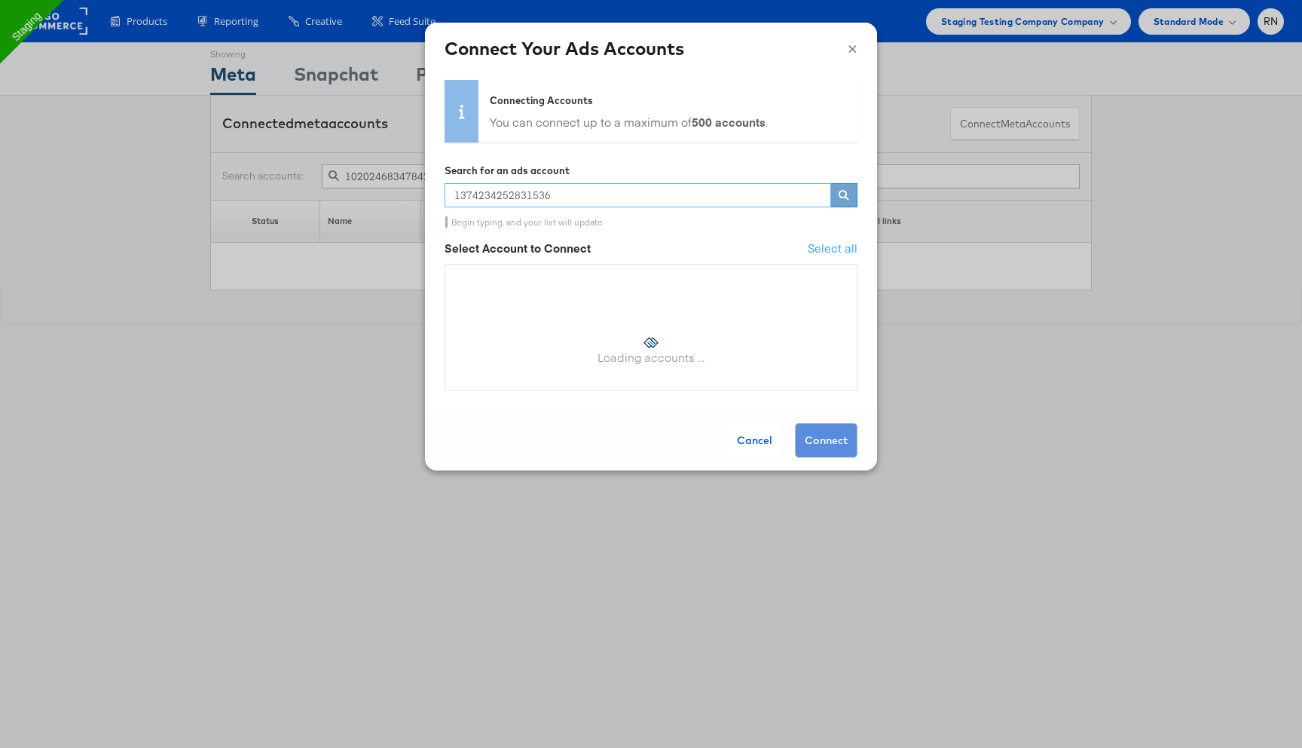
click at [635, 195] on input "1374234252831536" at bounding box center [638, 195] width 387 height 24
paste input "0202468347842424"
type input "10202468347842424"
click at [855, 48] on button "×" at bounding box center [853, 46] width 10 height 23
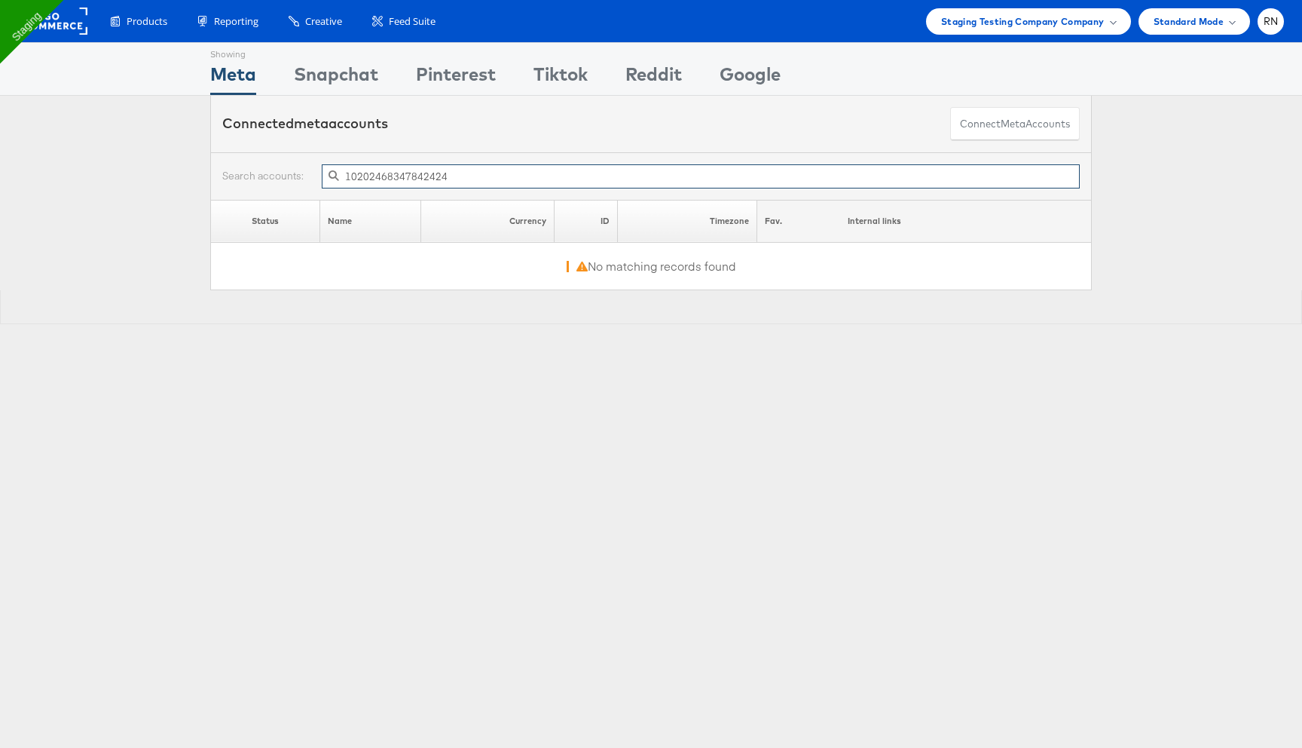
click at [757, 165] on input "10202468347842424" at bounding box center [701, 176] width 758 height 24
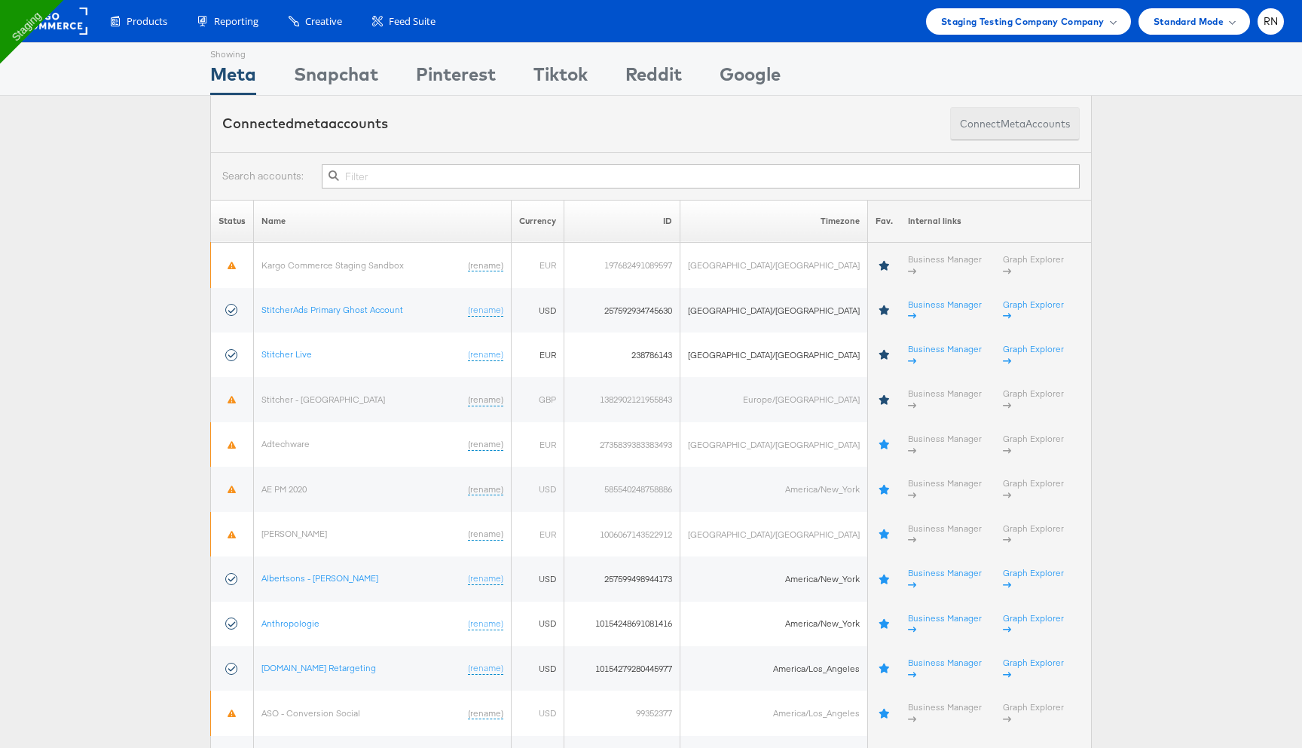
click at [1017, 123] on span "meta" at bounding box center [1013, 124] width 25 height 14
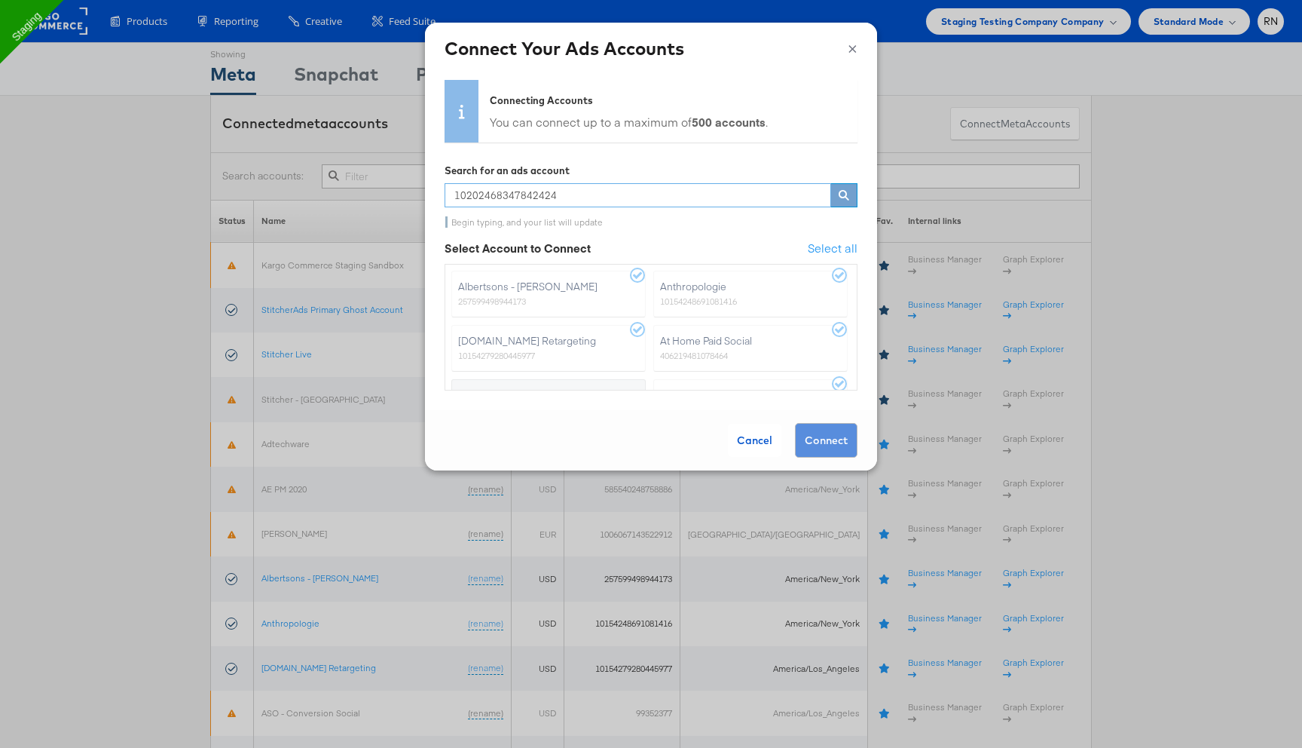
click at [710, 195] on input "10202468347842424" at bounding box center [638, 195] width 387 height 24
type input "dire"
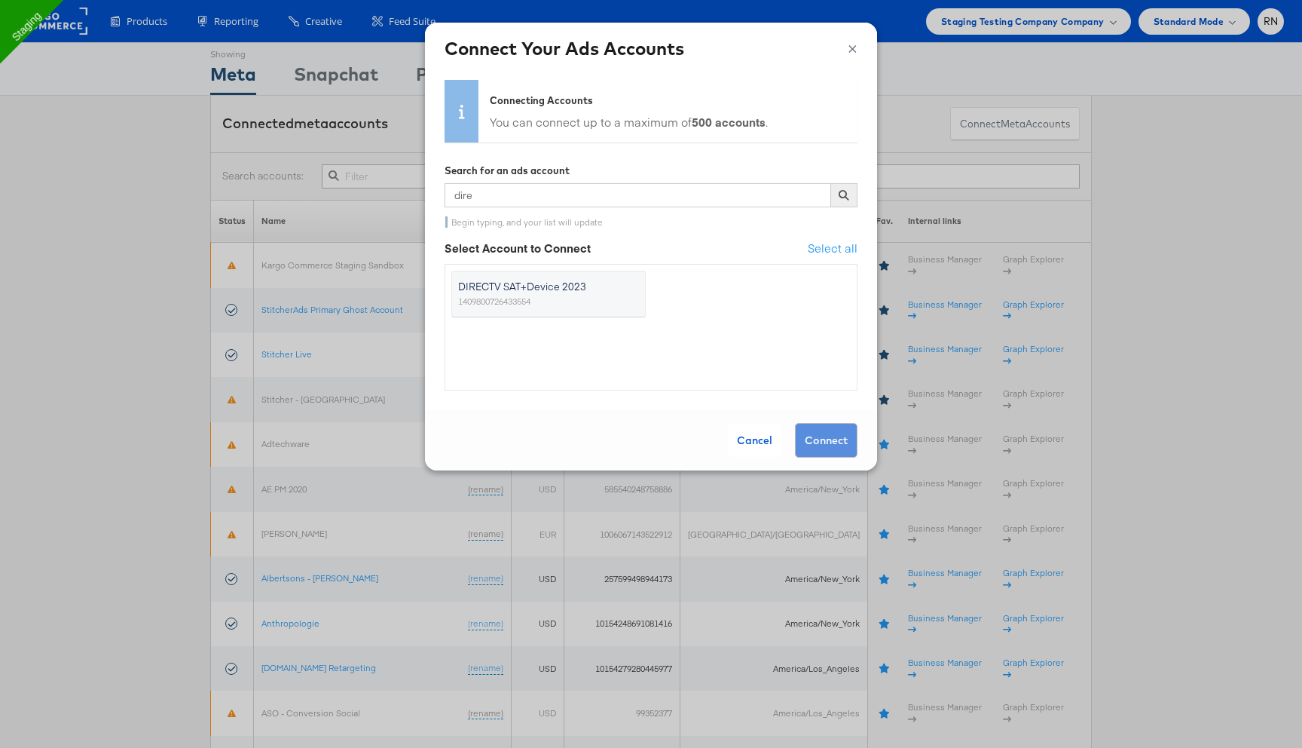
click at [606, 296] on label "DIRECTV SAT+Device 2023 1409800726433554" at bounding box center [548, 294] width 194 height 47
click at [0, 0] on input "DIRECTV SAT+Device 2023 1409800726433554" at bounding box center [0, 0] width 0 height 0
click at [823, 441] on button "Connect" at bounding box center [826, 440] width 63 height 35
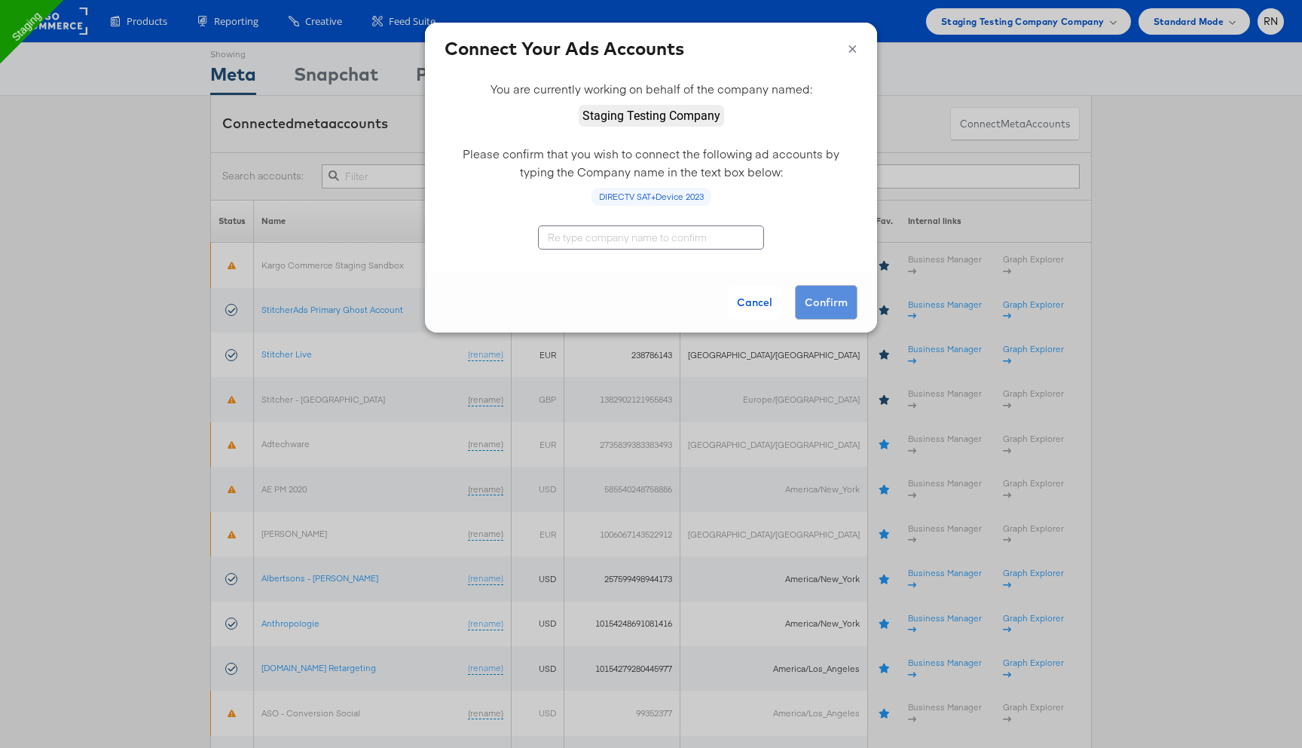
click at [650, 237] on input "text" at bounding box center [651, 237] width 226 height 24
type input "Staging Testing Company"
click at [841, 304] on button "Confirm" at bounding box center [826, 302] width 63 height 35
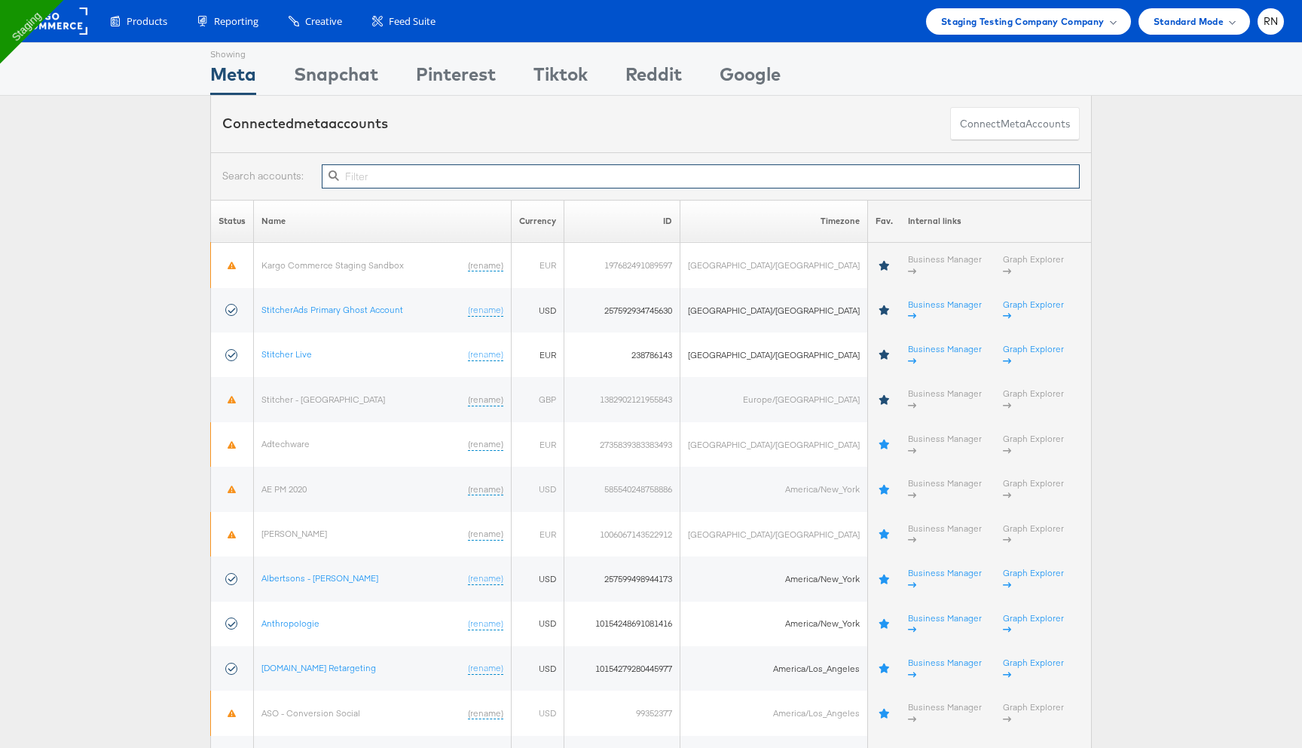
click at [528, 175] on input "text" at bounding box center [701, 176] width 758 height 24
paste input "1409800726433554"
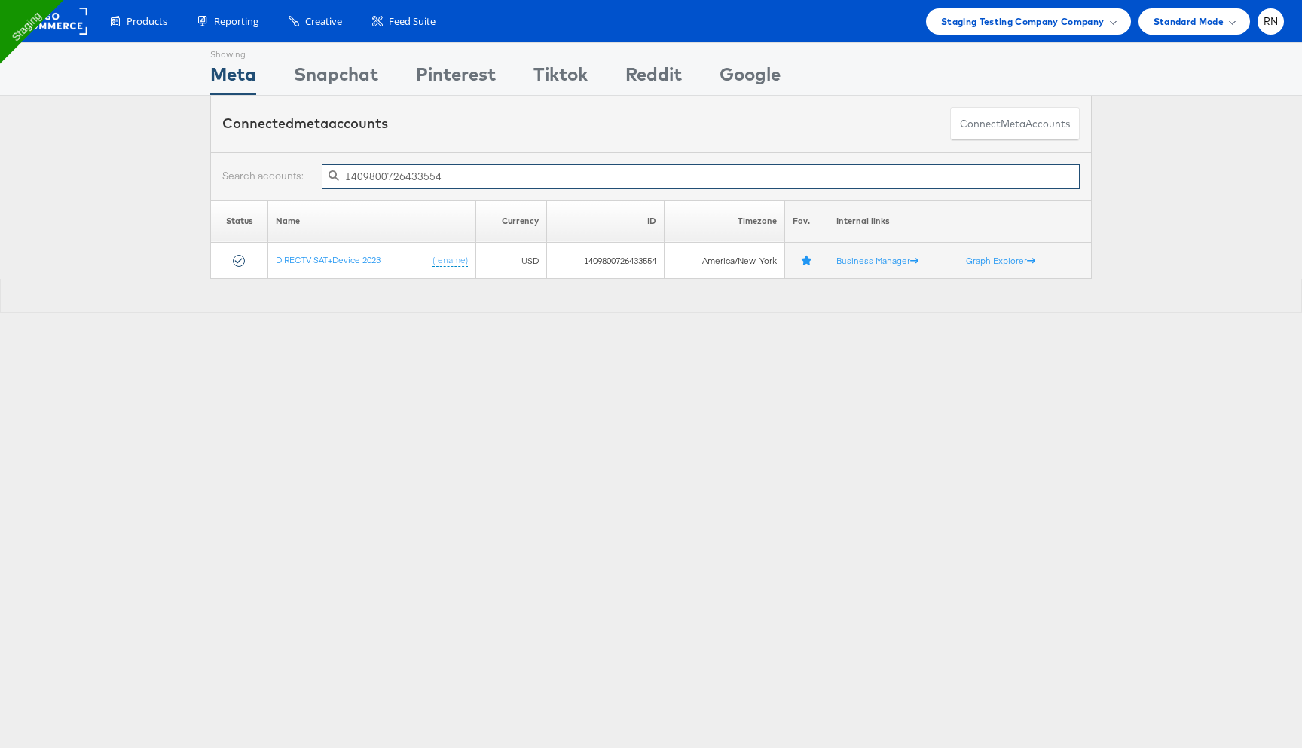
type input "140980072643355"
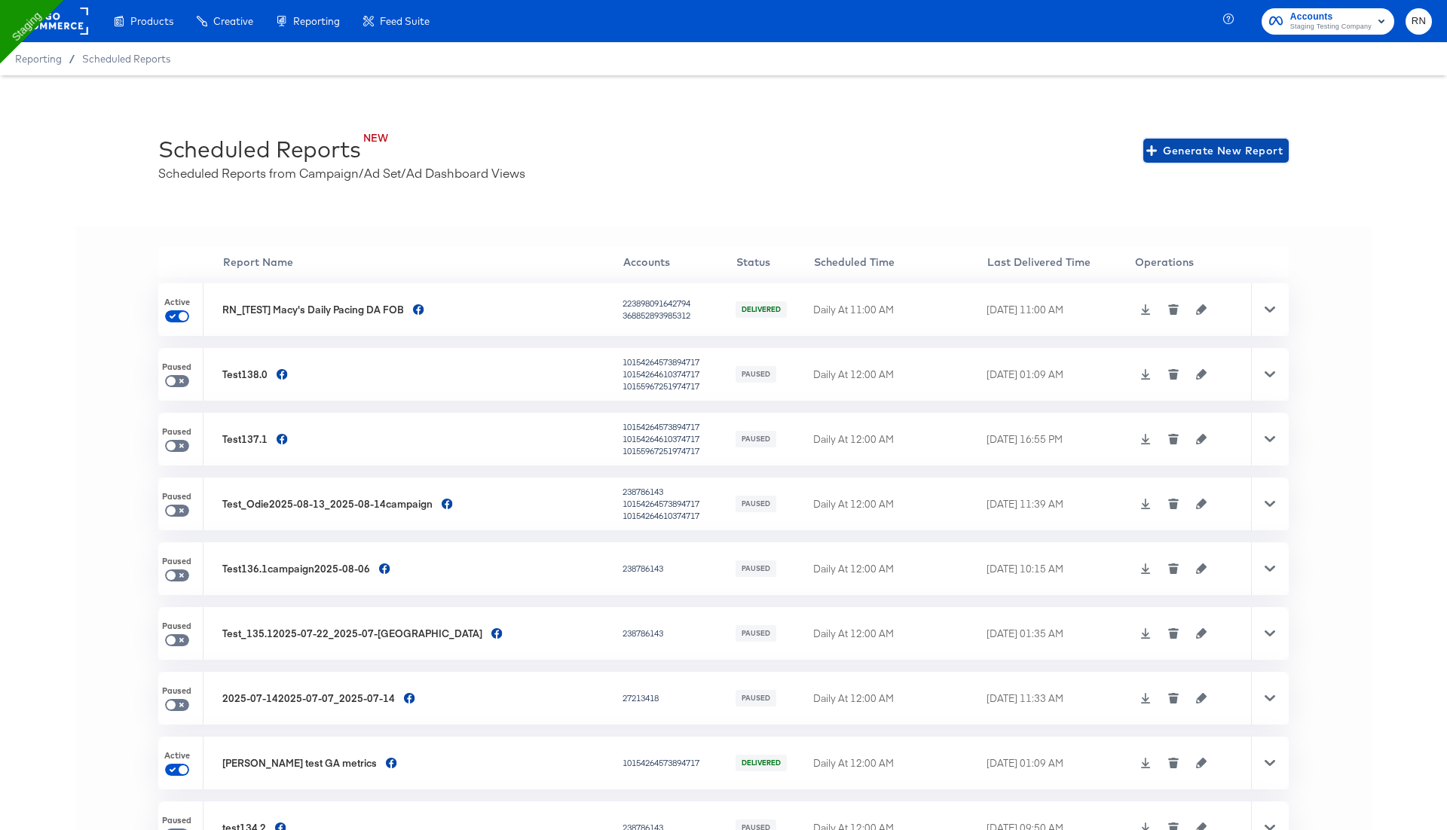
click at [1200, 148] on span "Generate New Report" at bounding box center [1215, 151] width 133 height 19
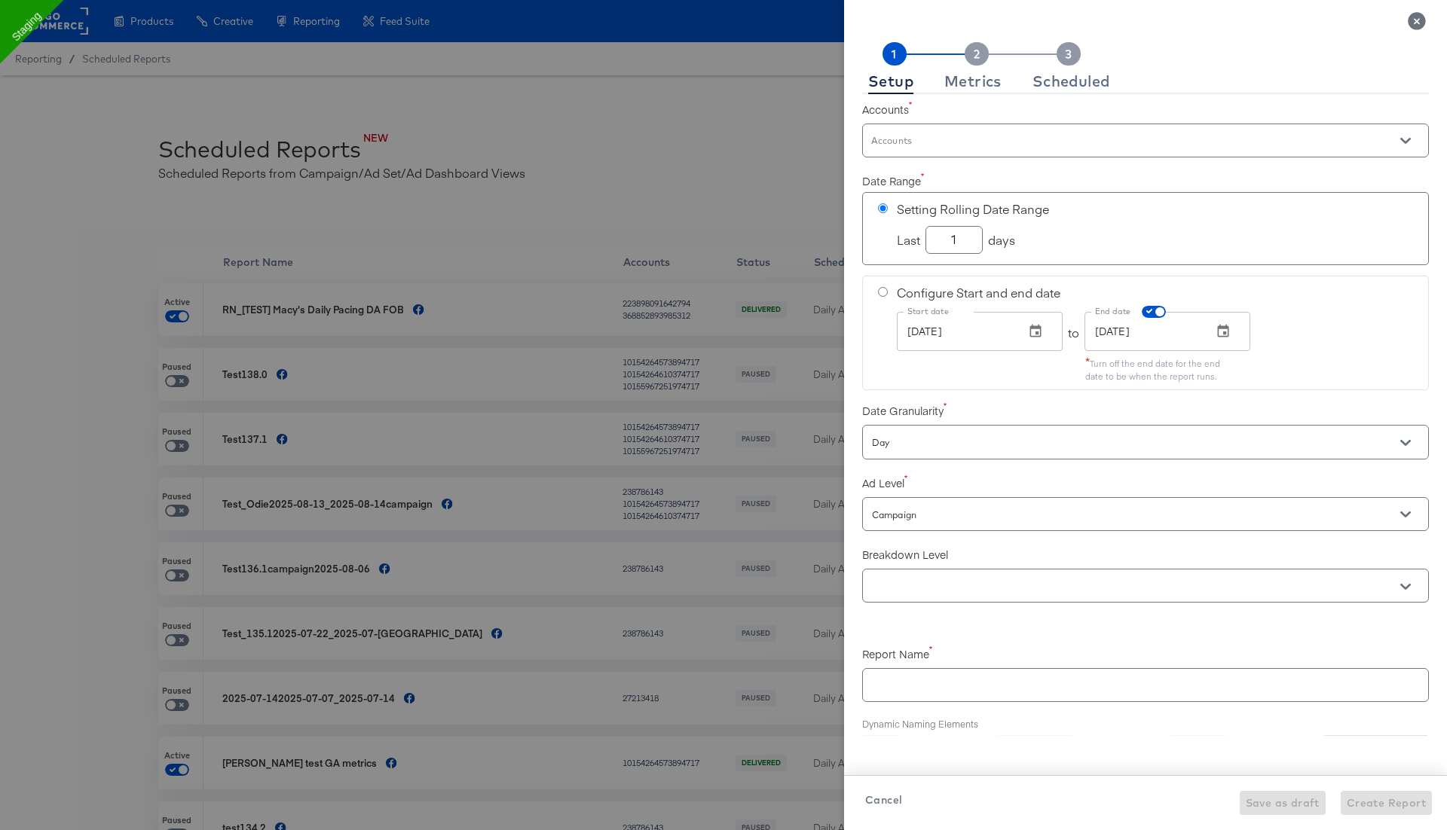
click at [984, 145] on input "Accounts" at bounding box center [1124, 147] width 510 height 17
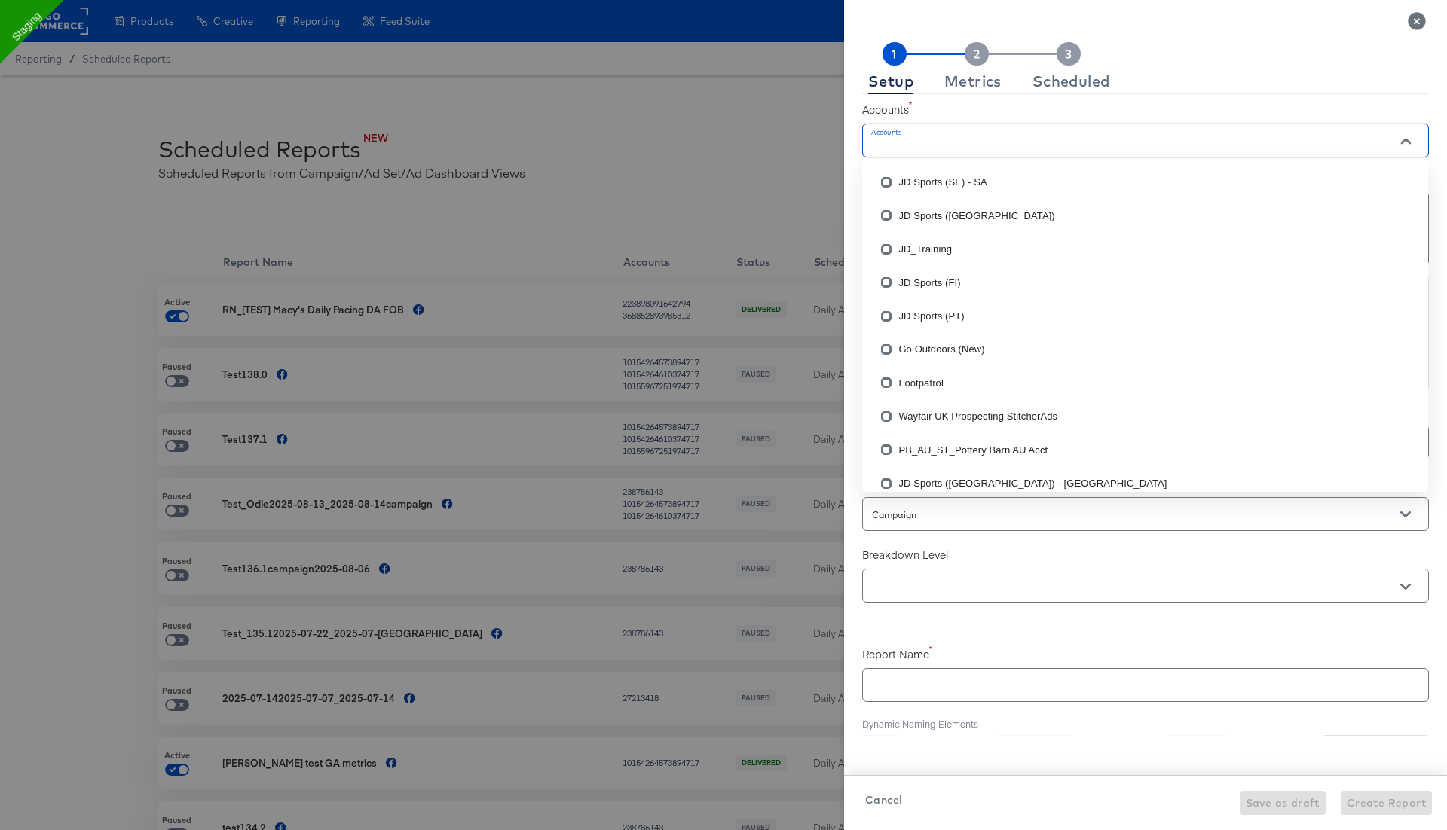
checkbox input "true"
paste input "1409800726433554"
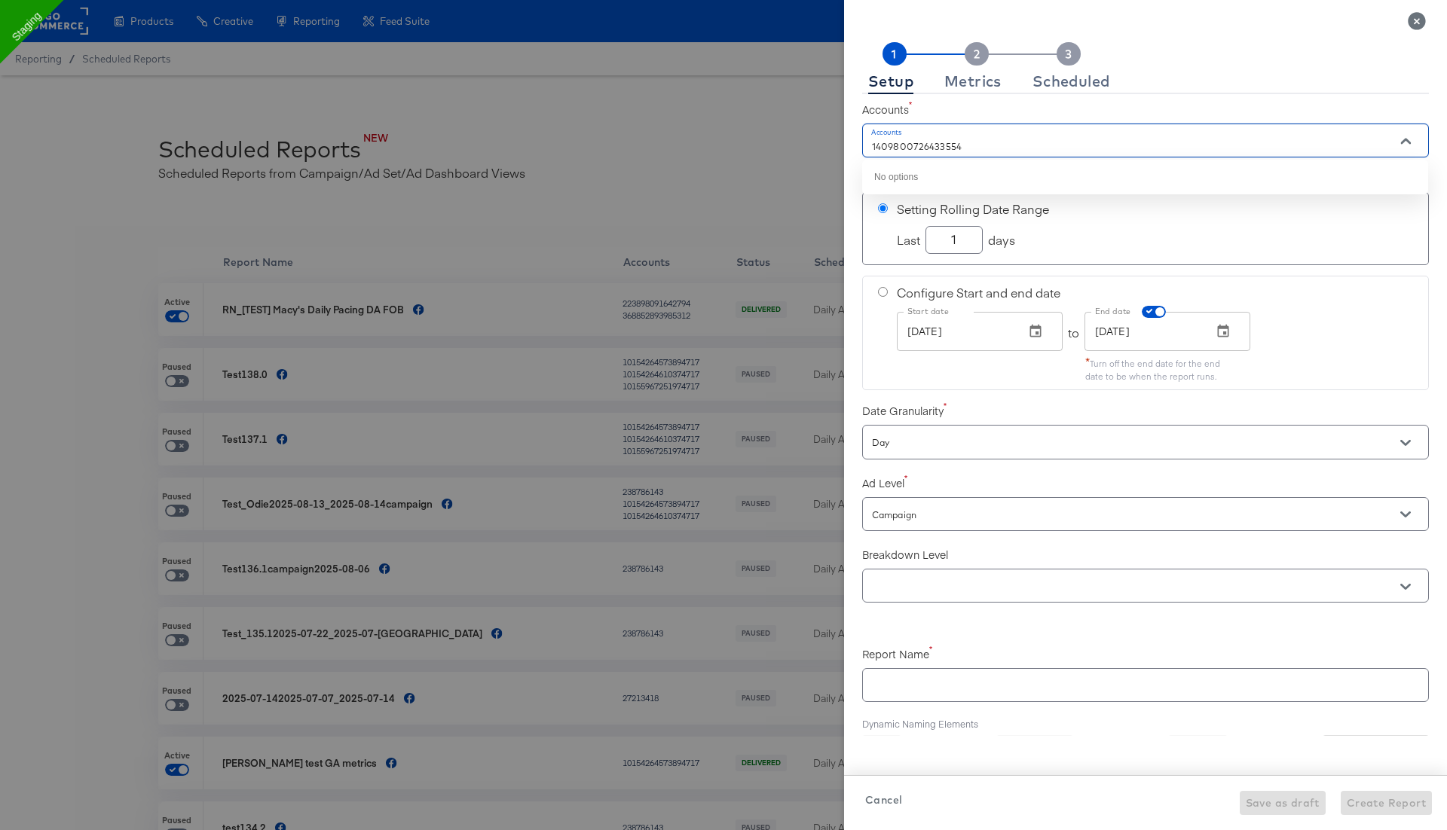
type input "1409800726433554"
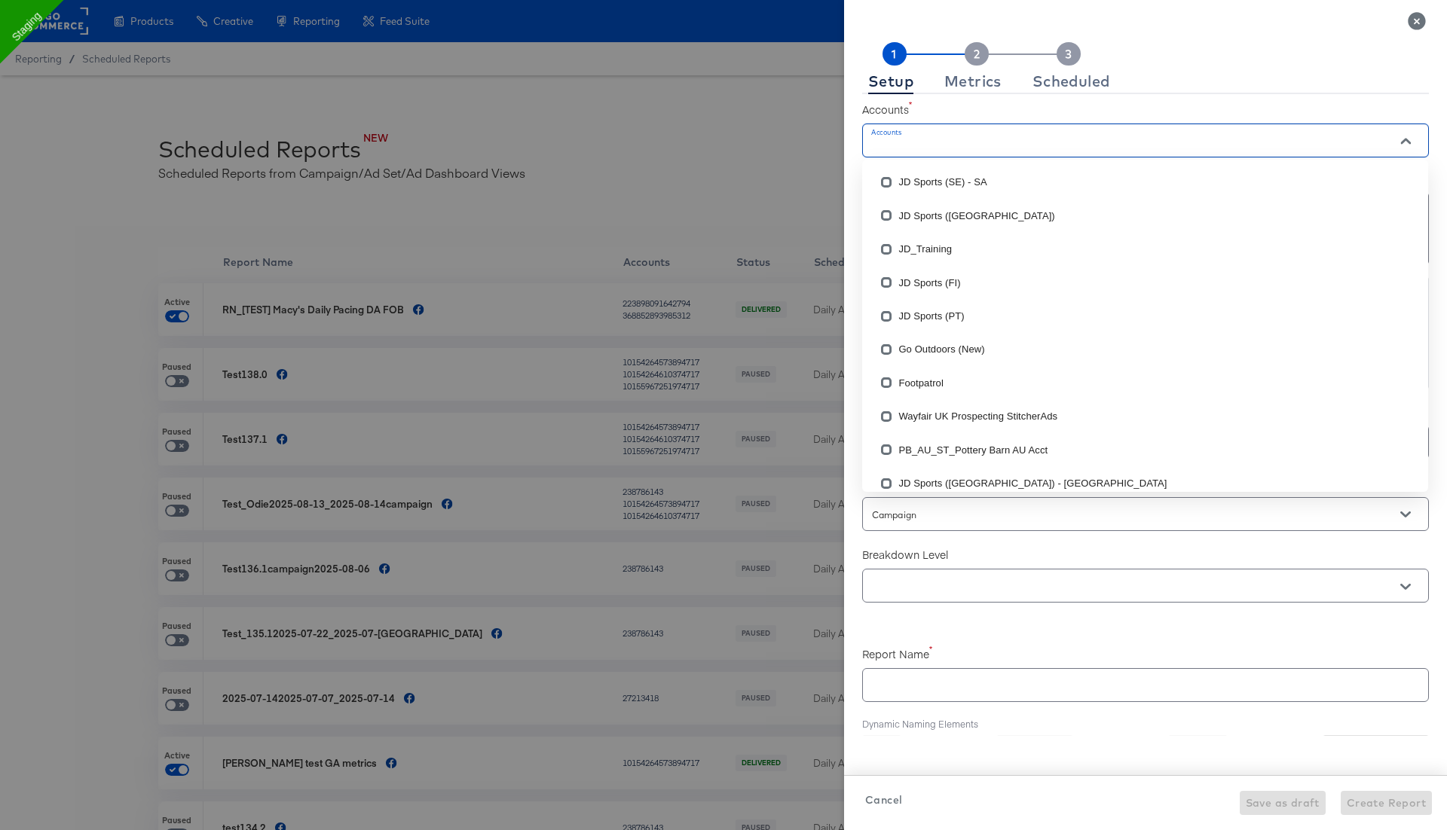
click at [934, 141] on input "Accounts" at bounding box center [1124, 147] width 510 height 17
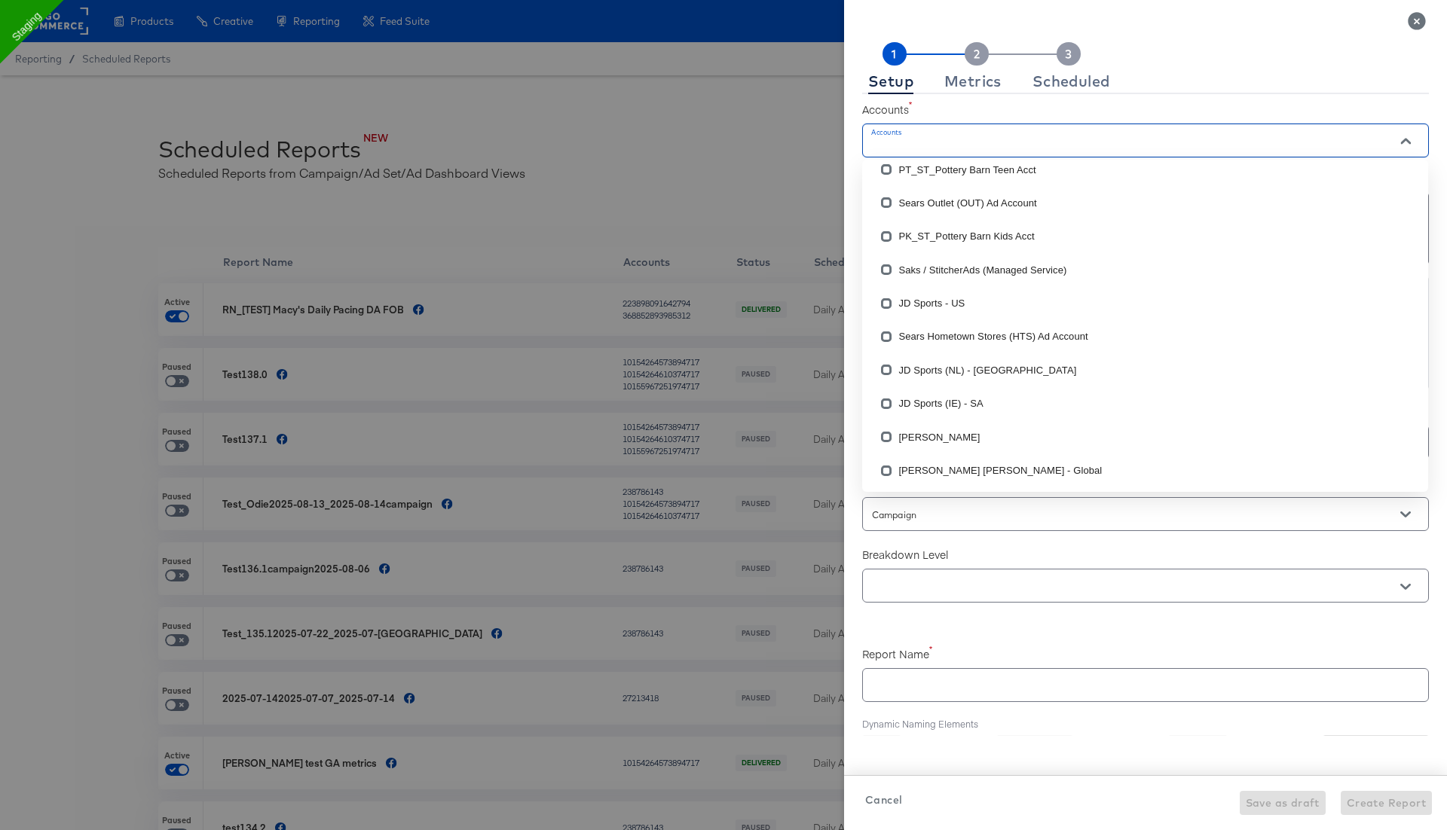
scroll to position [454, 0]
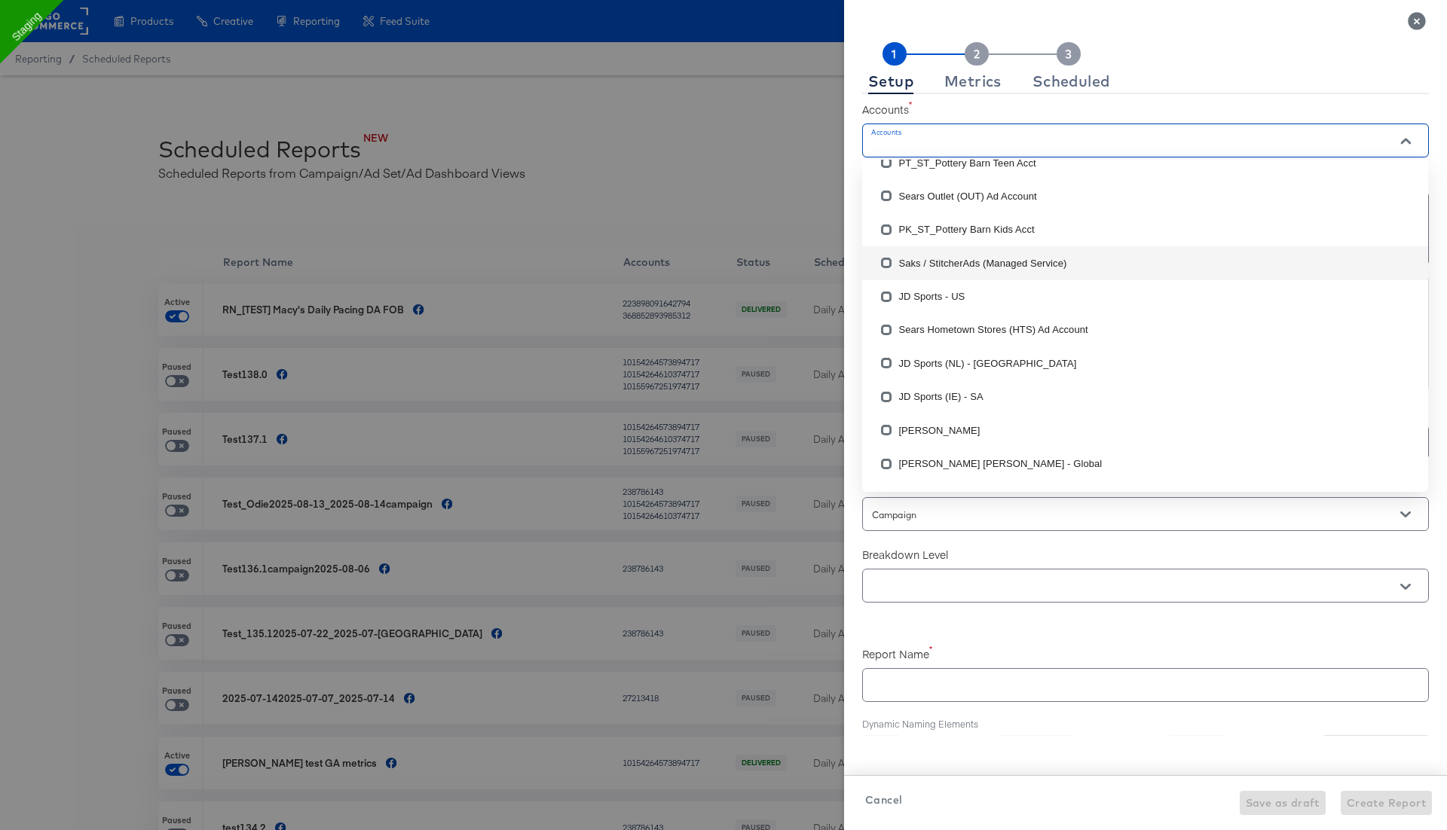
checkbox input "true"
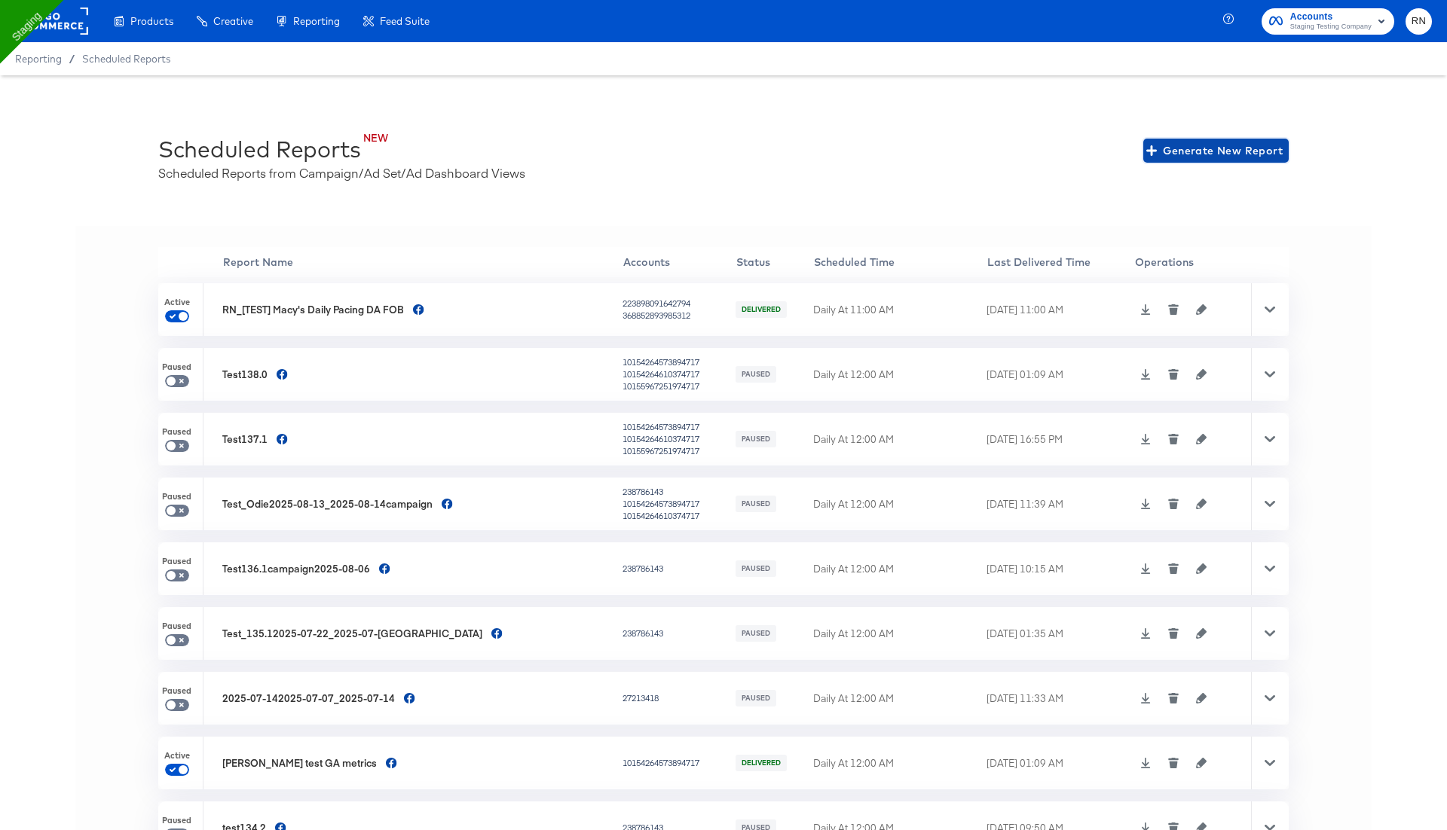
click at [1211, 147] on span "Generate New Report" at bounding box center [1215, 151] width 133 height 19
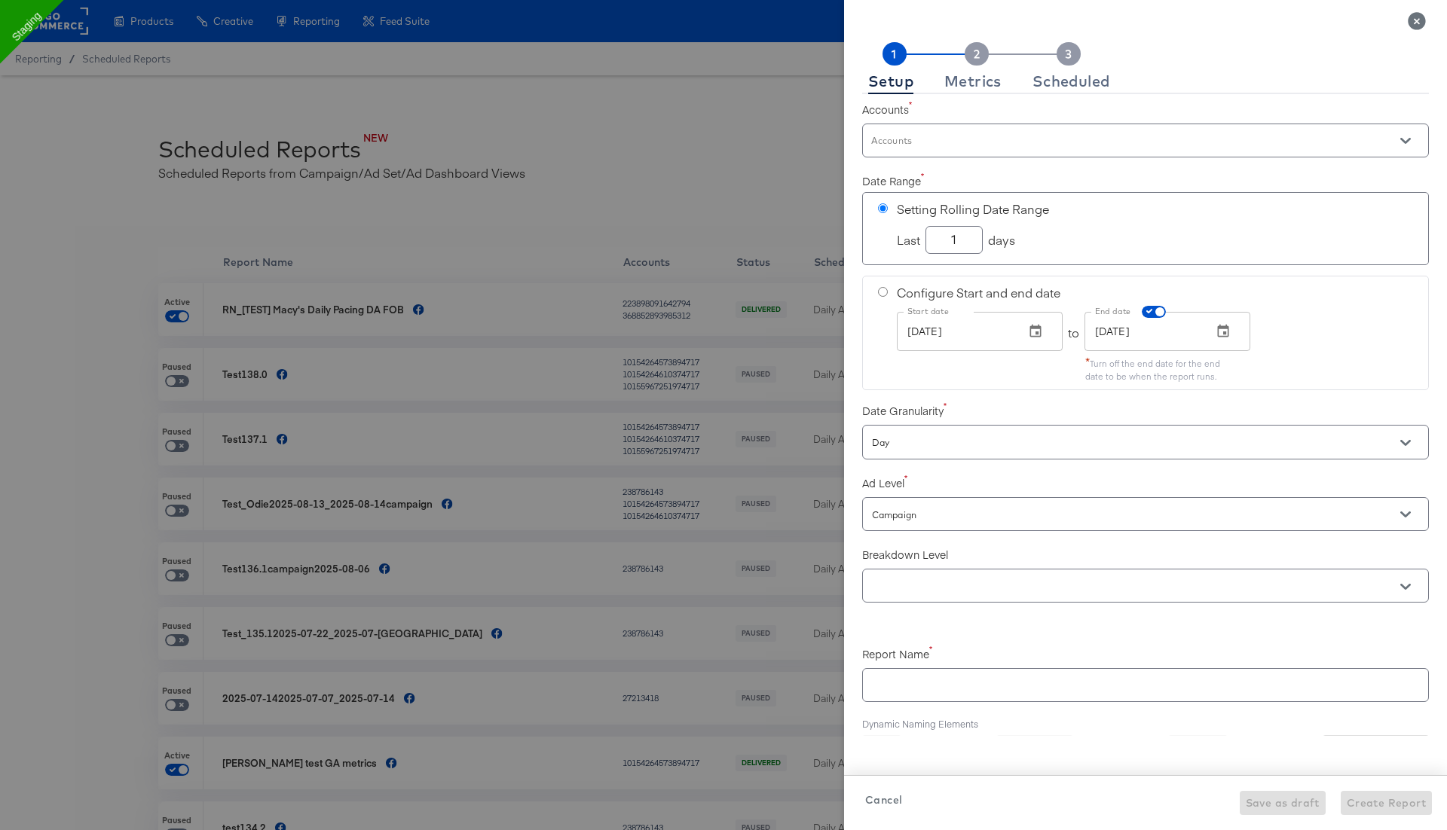
click at [1023, 132] on div at bounding box center [1145, 141] width 567 height 34
type input "d"
checkbox input "true"
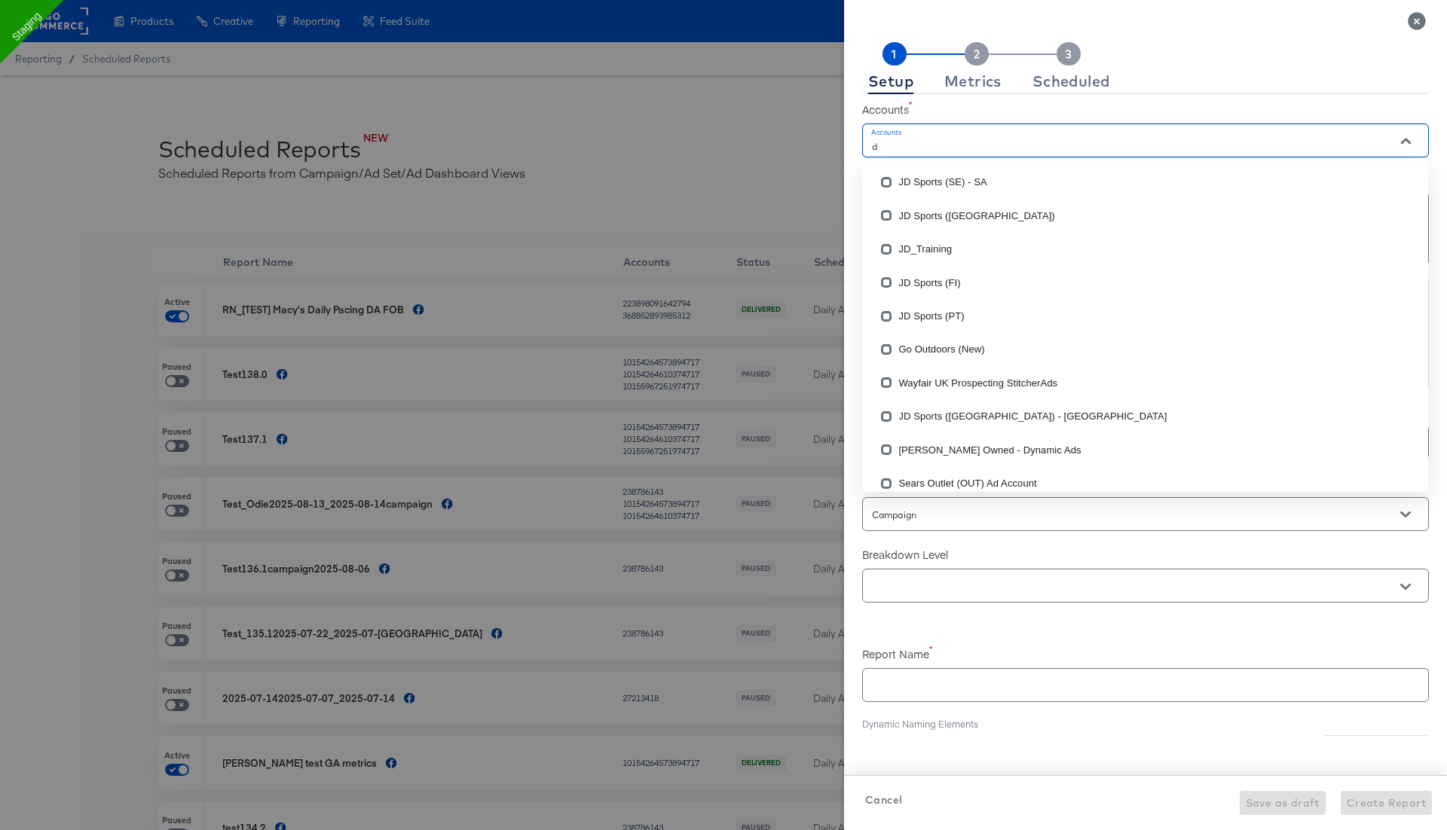
type input "di"
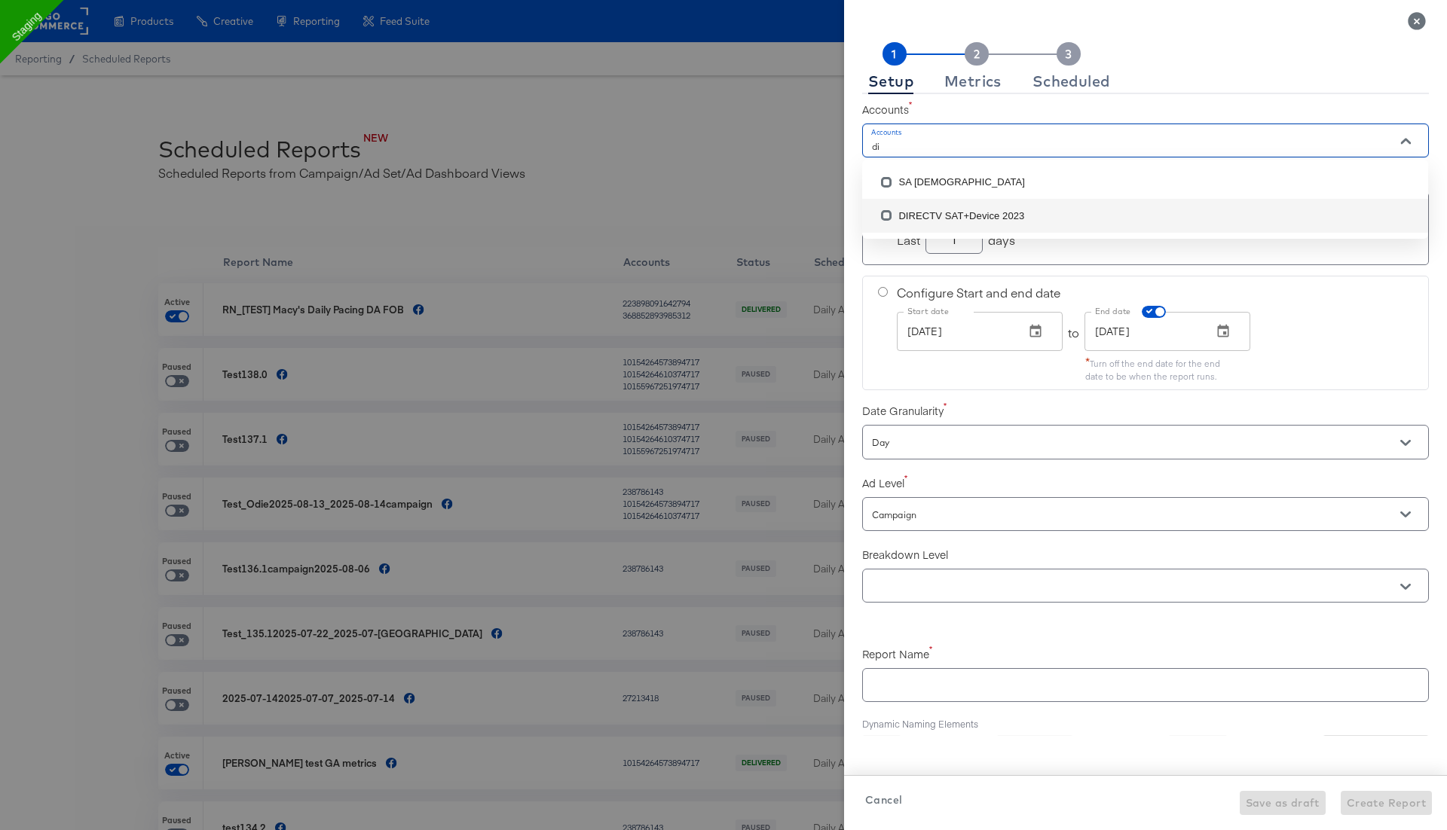
click at [997, 217] on li "DIRECTV SAT+Device 2023" at bounding box center [1145, 215] width 566 height 33
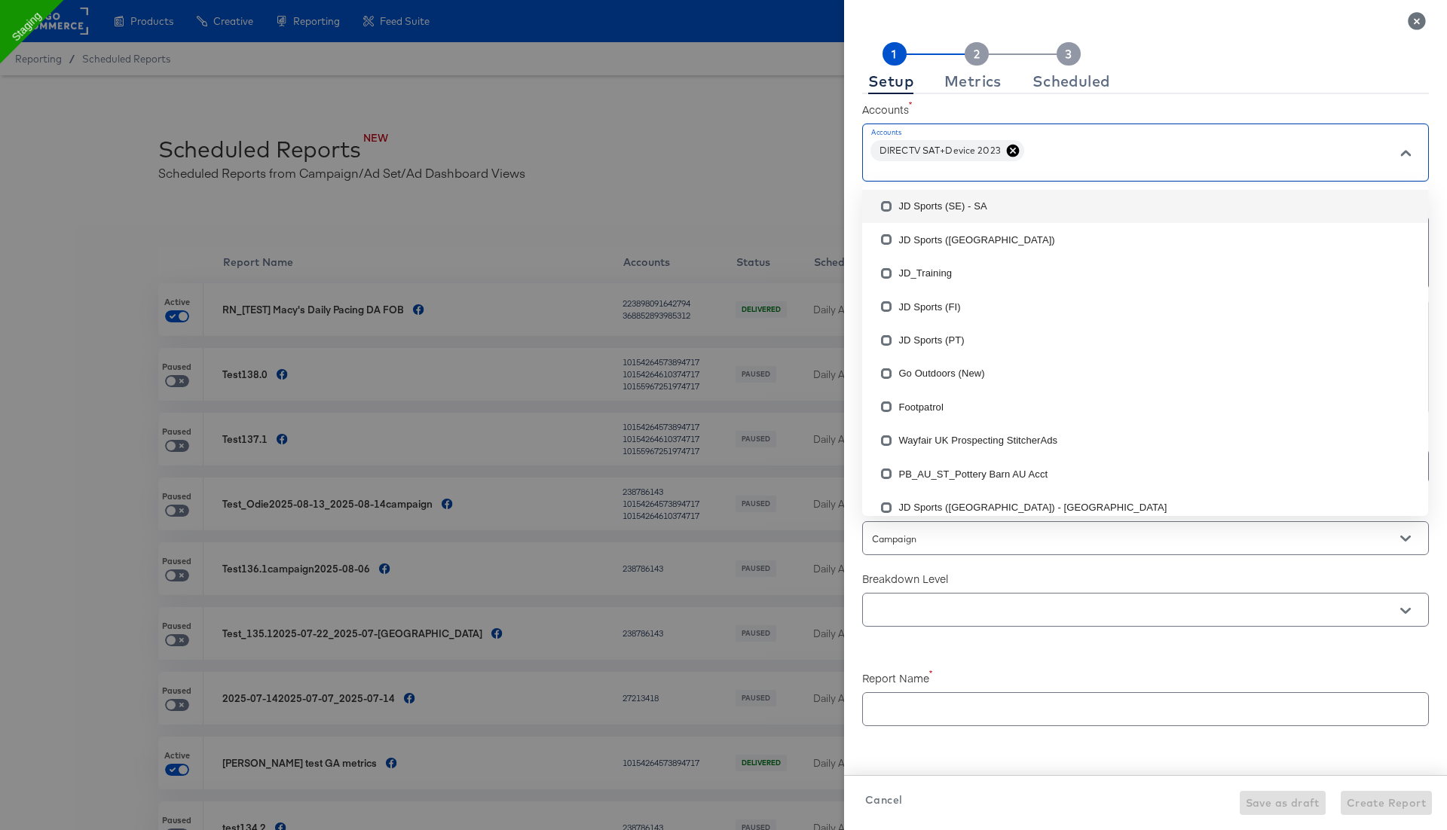
click at [1090, 107] on label "Accounts" at bounding box center [1145, 109] width 567 height 15
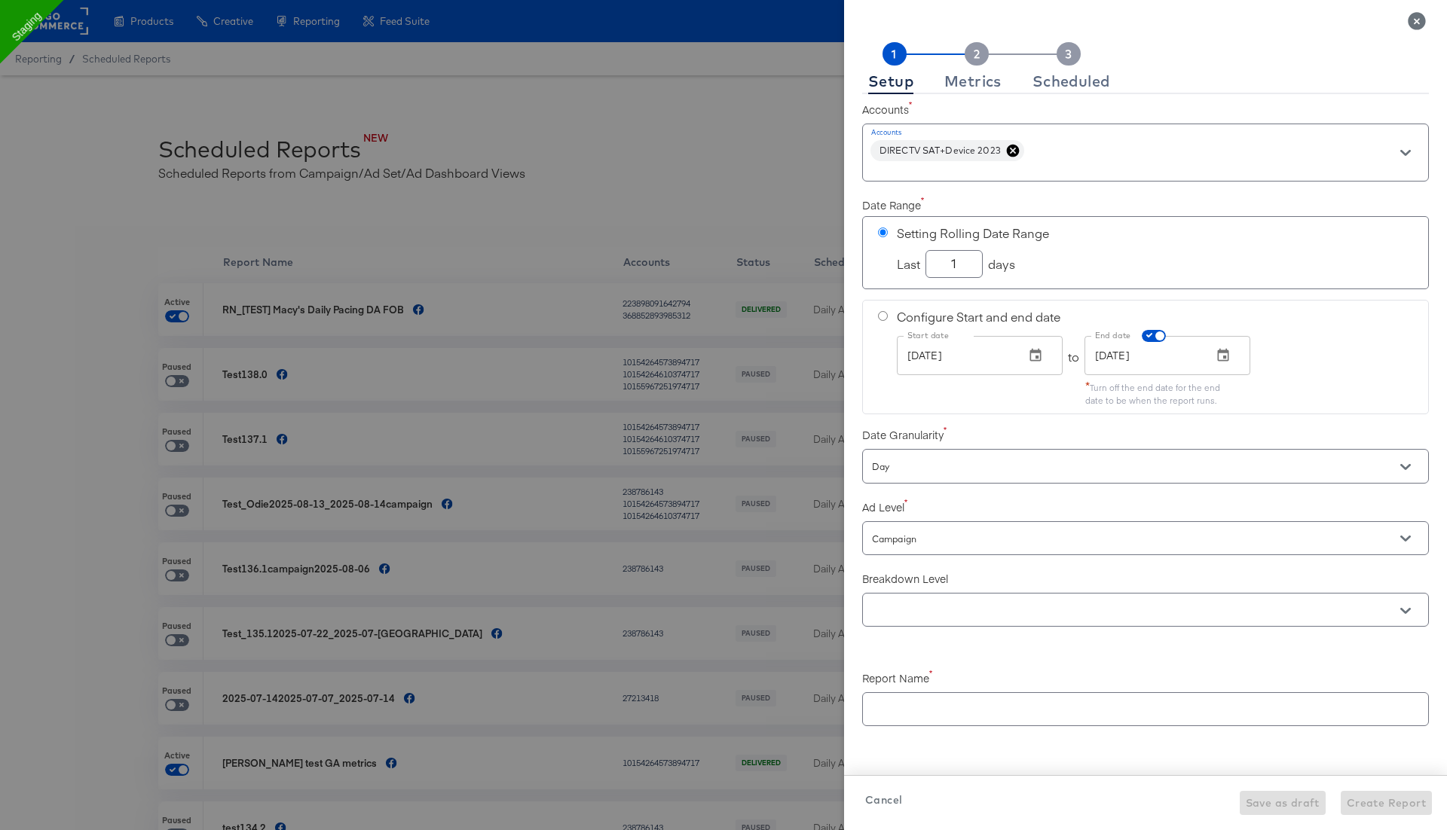
click at [961, 260] on input "1" at bounding box center [954, 258] width 56 height 26
checkbox input "true"
type input "15"
checkbox input "true"
type input "15"
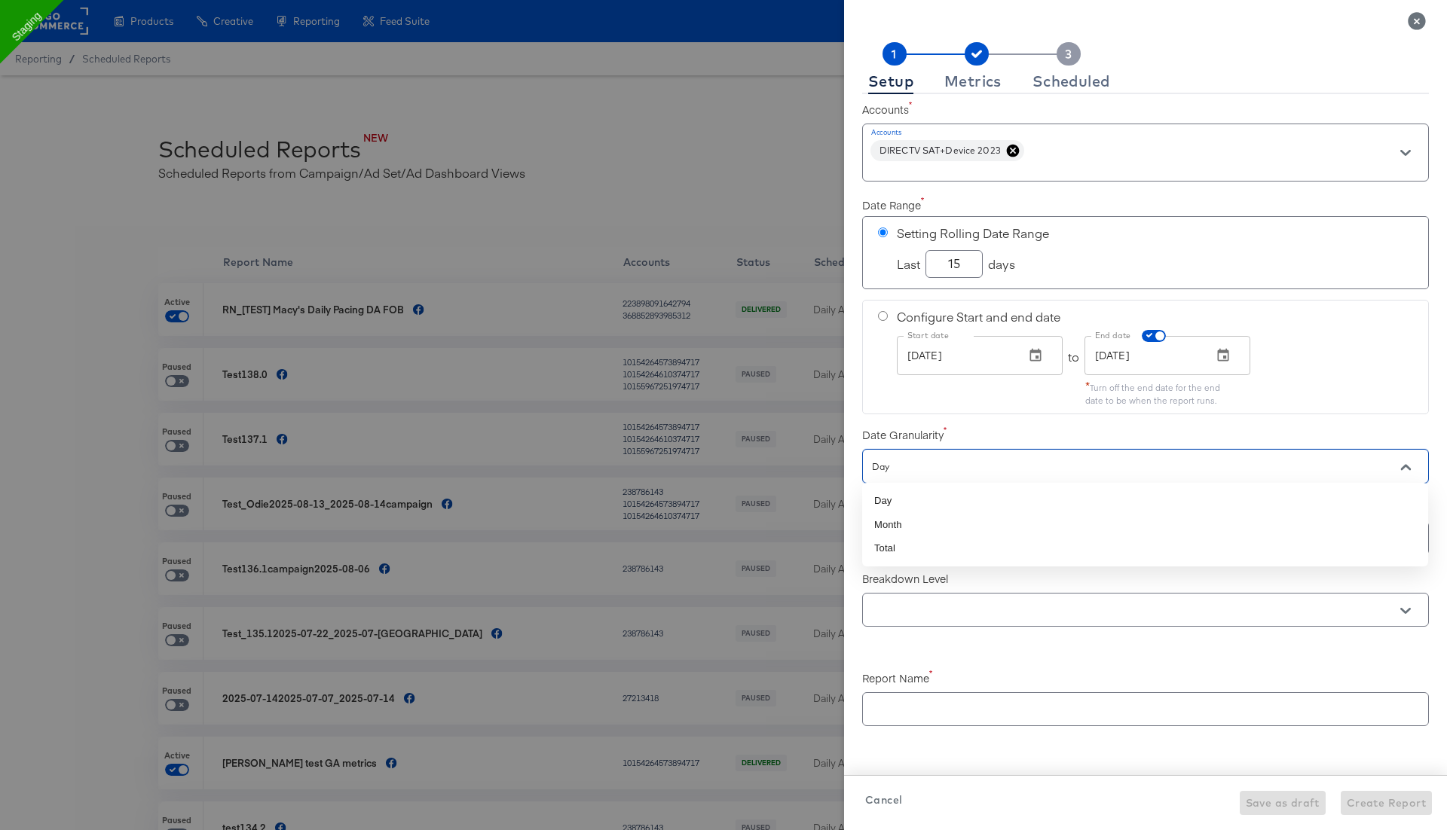
click at [910, 460] on input "Day" at bounding box center [1124, 466] width 510 height 17
click at [907, 554] on li "Total" at bounding box center [1145, 549] width 566 height 24
checkbox input "true"
type input "Total"
click at [928, 536] on input "Campaign" at bounding box center [1124, 539] width 510 height 17
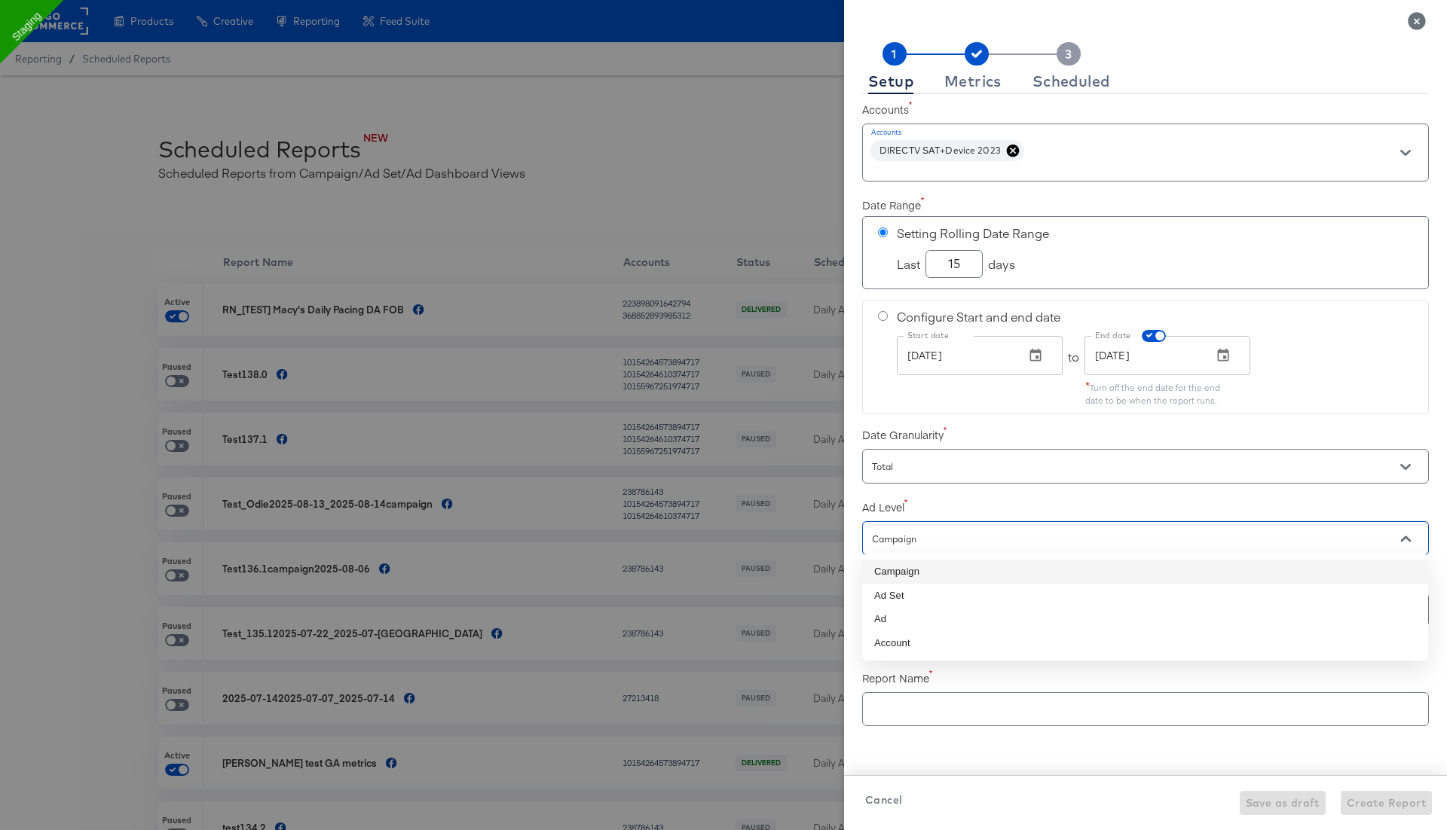
click at [1001, 449] on div "Total" at bounding box center [1145, 466] width 567 height 34
click at [917, 610] on input "text" at bounding box center [1124, 610] width 510 height 17
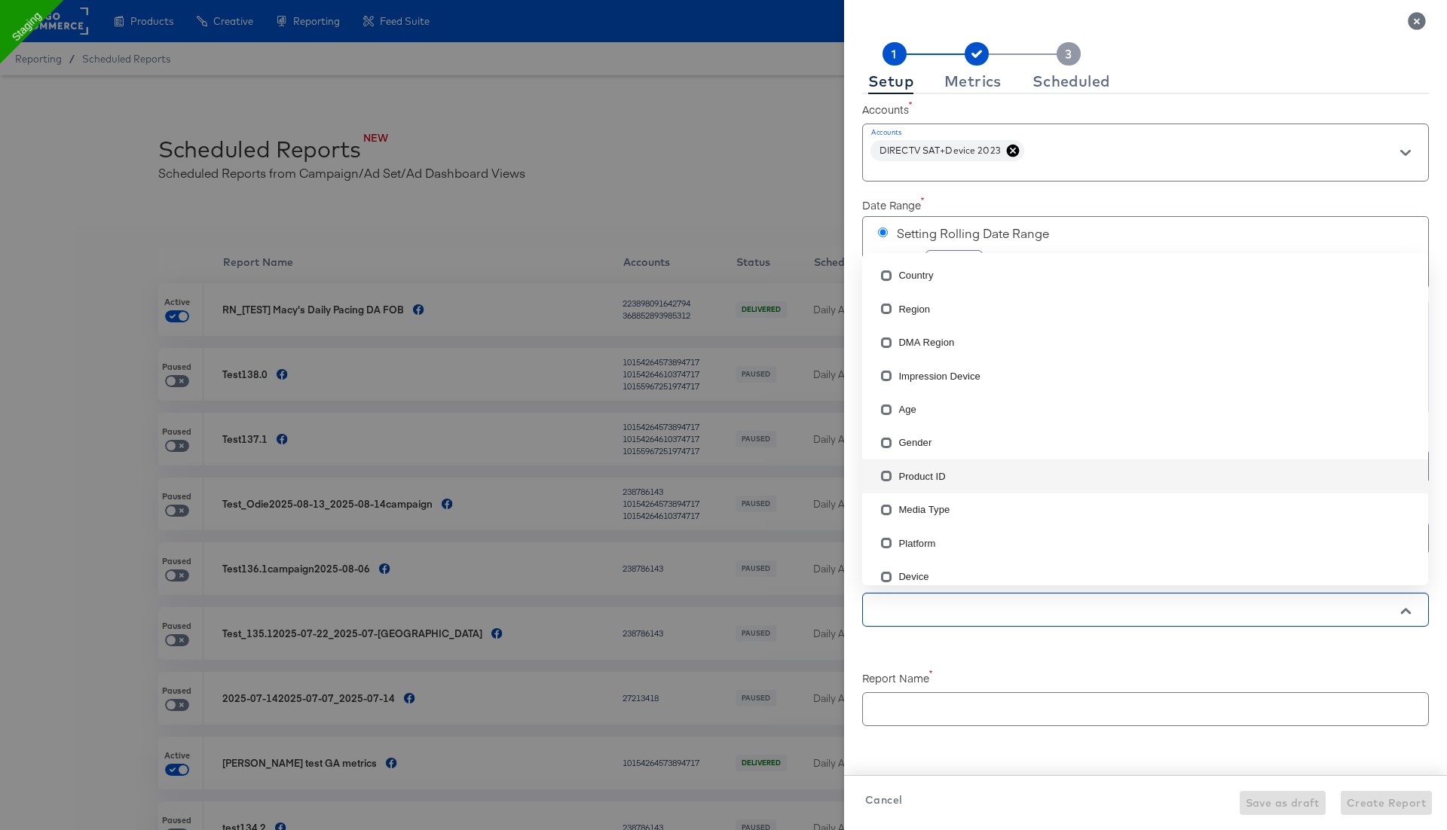
click at [912, 480] on li "Product ID" at bounding box center [1145, 476] width 566 height 33
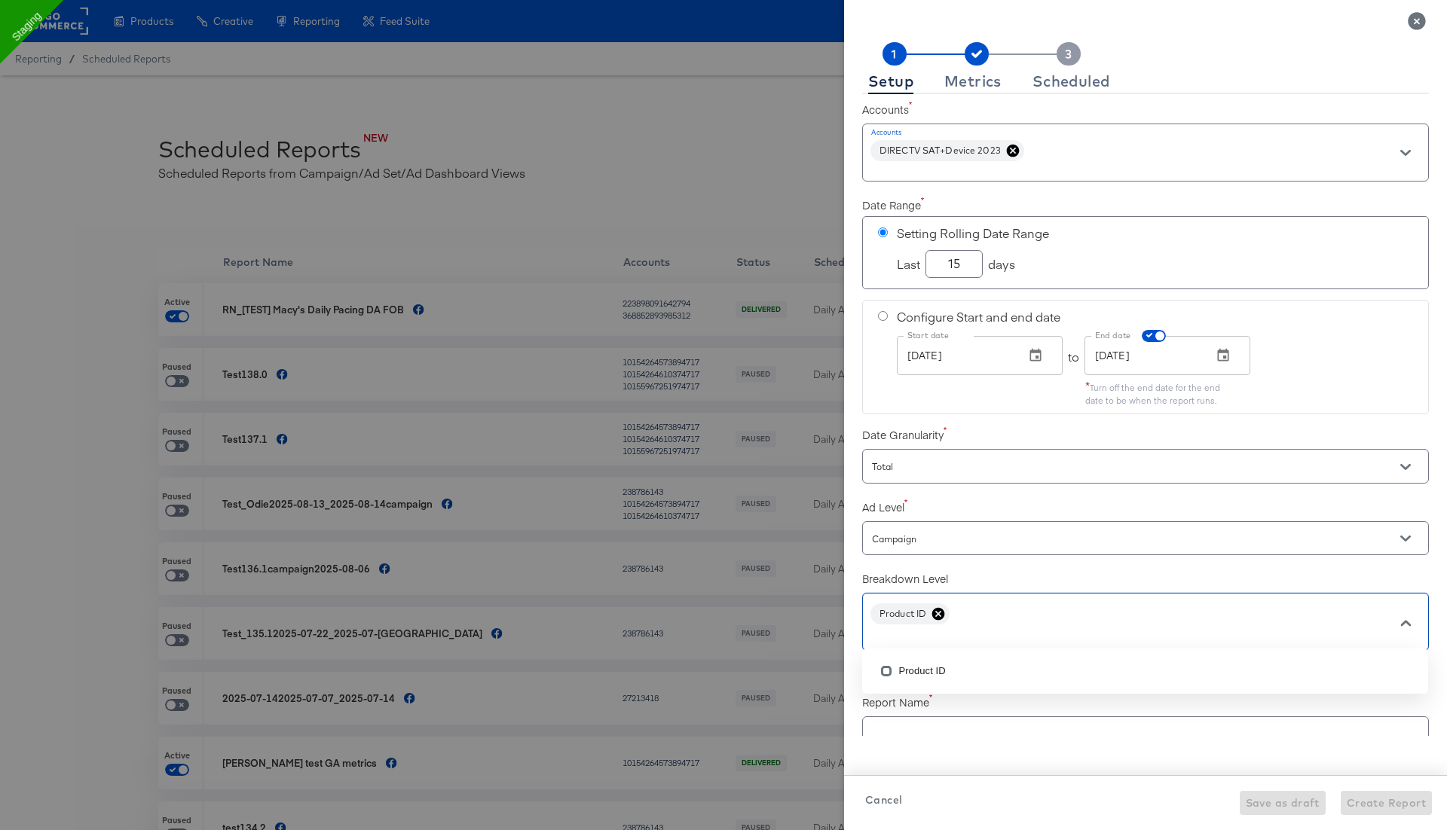
click at [963, 413] on div "Accounts Accounts DIRECTV SAT+Device 2023 Date Range Setting Rolling Date Range…" at bounding box center [1145, 415] width 567 height 642
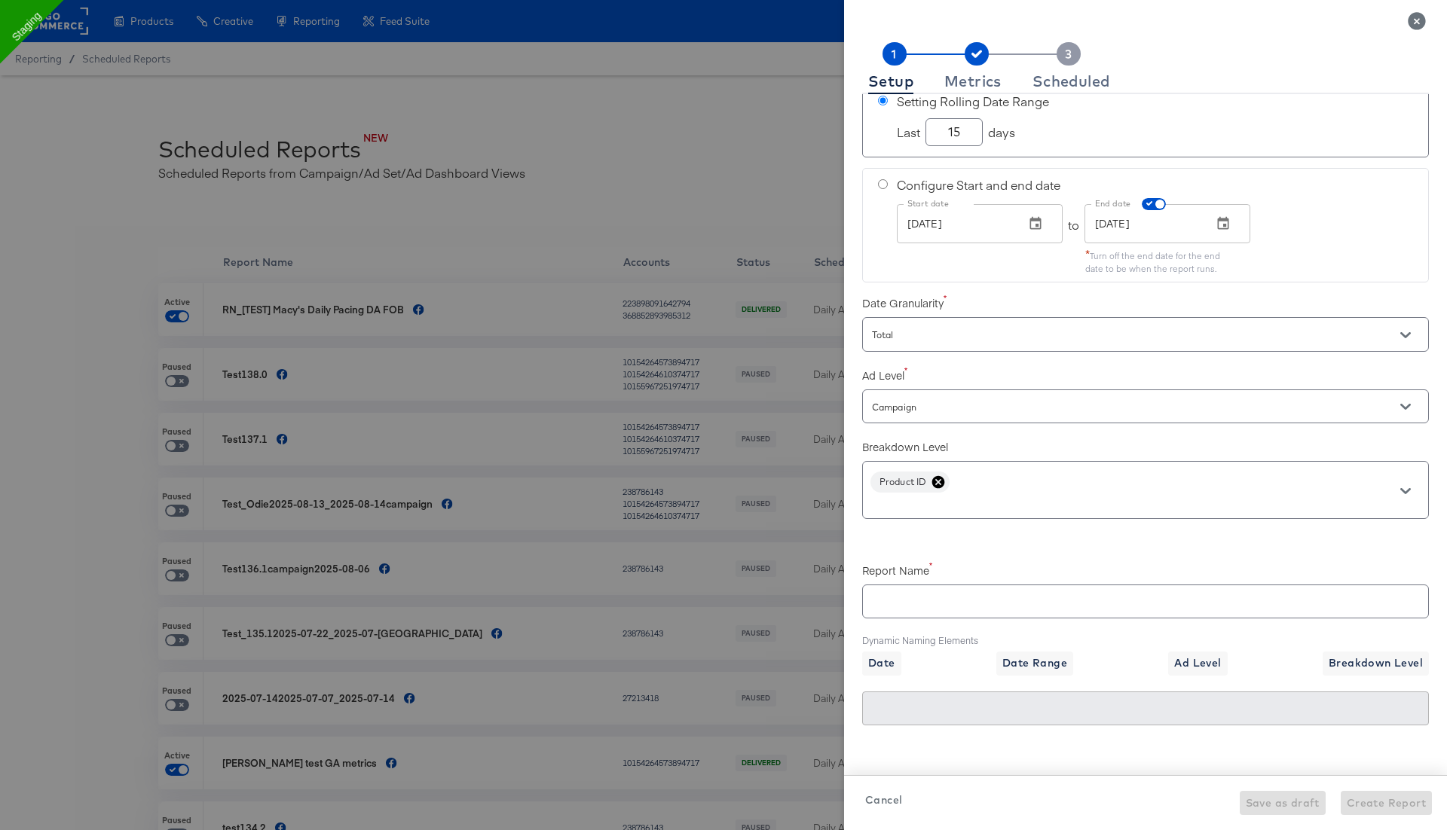
scroll to position [136, 0]
click at [888, 589] on input "text" at bounding box center [1145, 592] width 565 height 32
checkbox input "true"
type input "R"
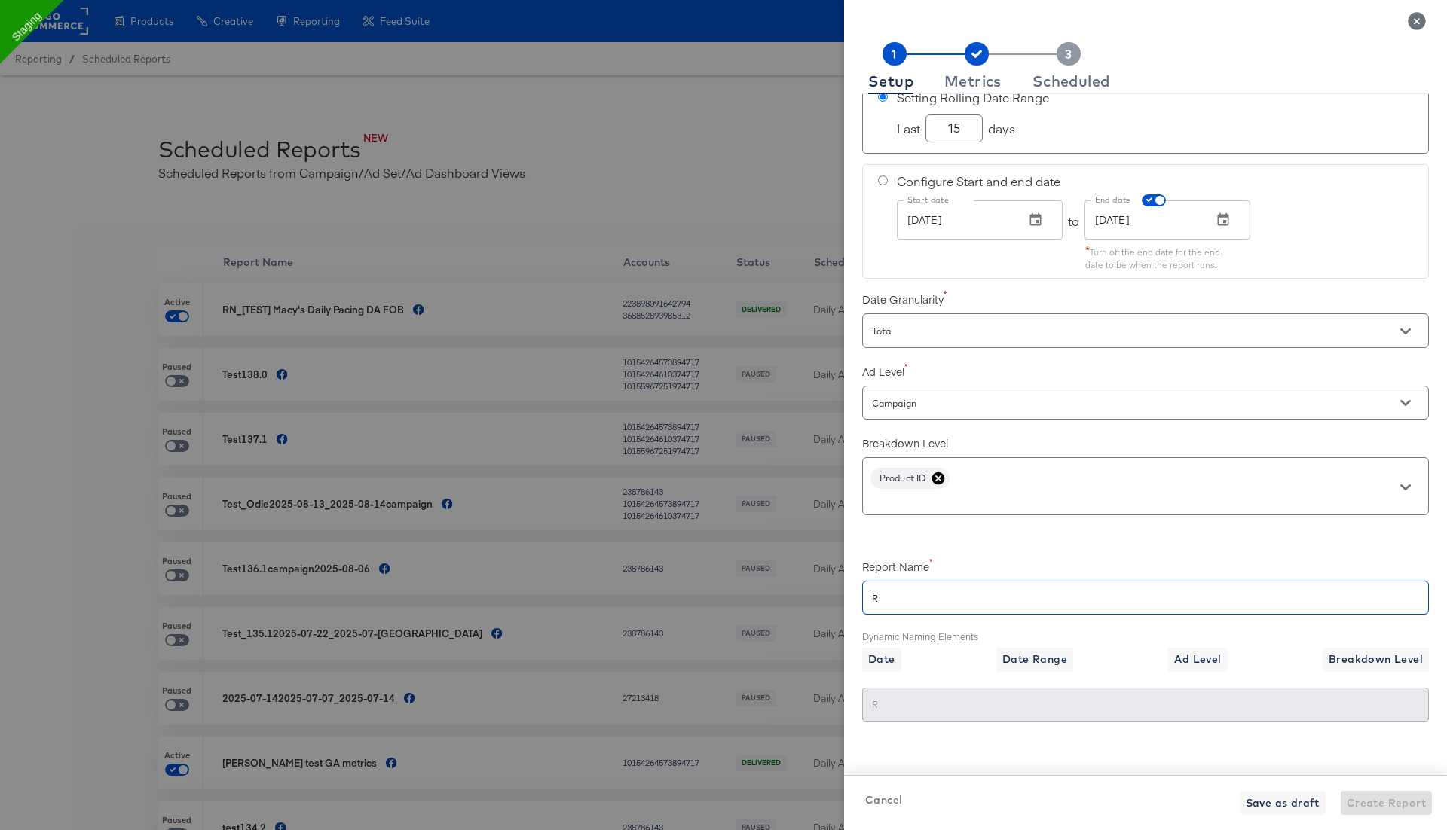
checkbox input "true"
type input "RN"
checkbox input "true"
type input "RN_"
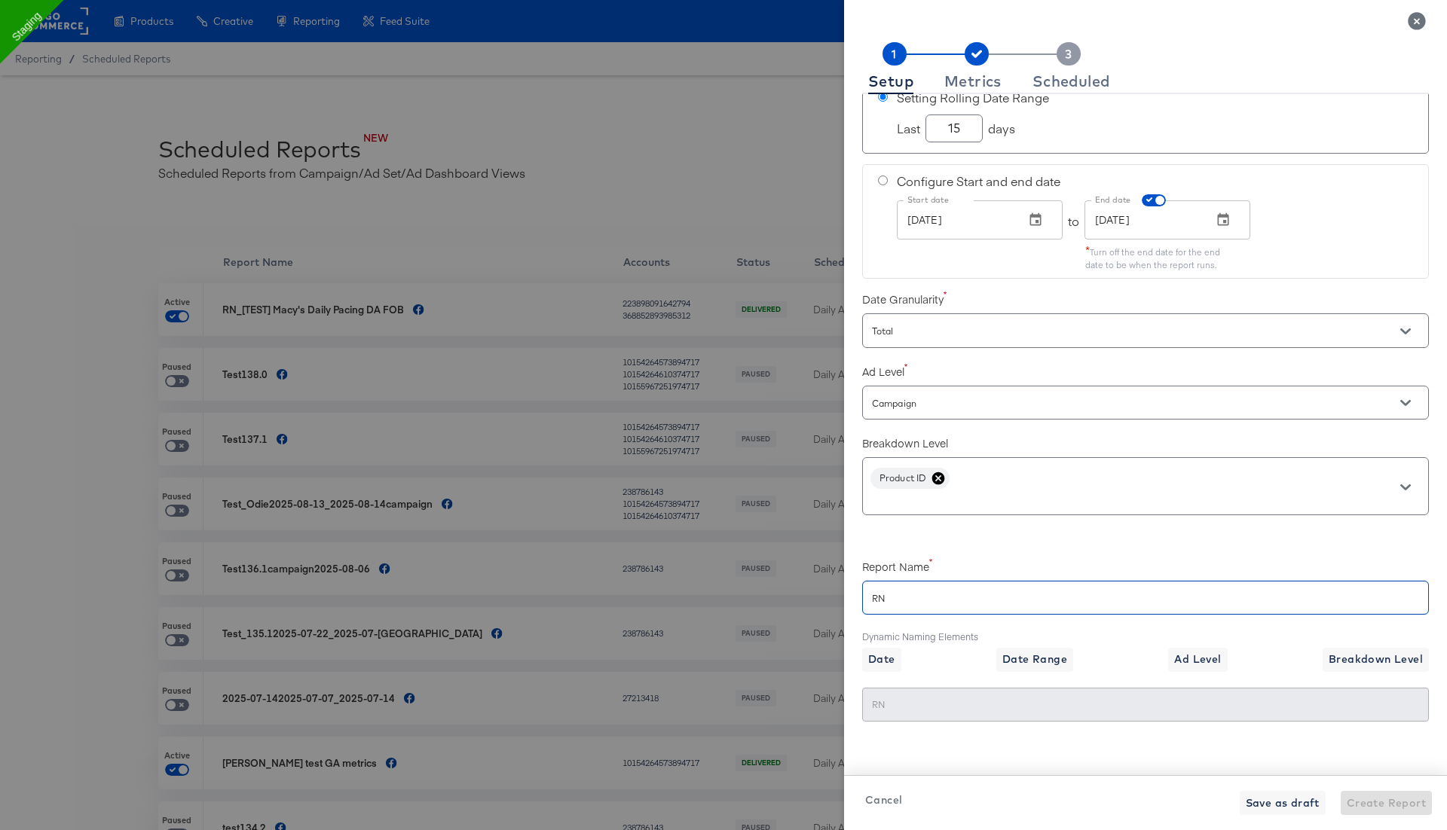
type input "RN_"
paste input "DirecTV Product Level Report"
checkbox input "true"
type input "RN_ DirecTV Product Level Report"
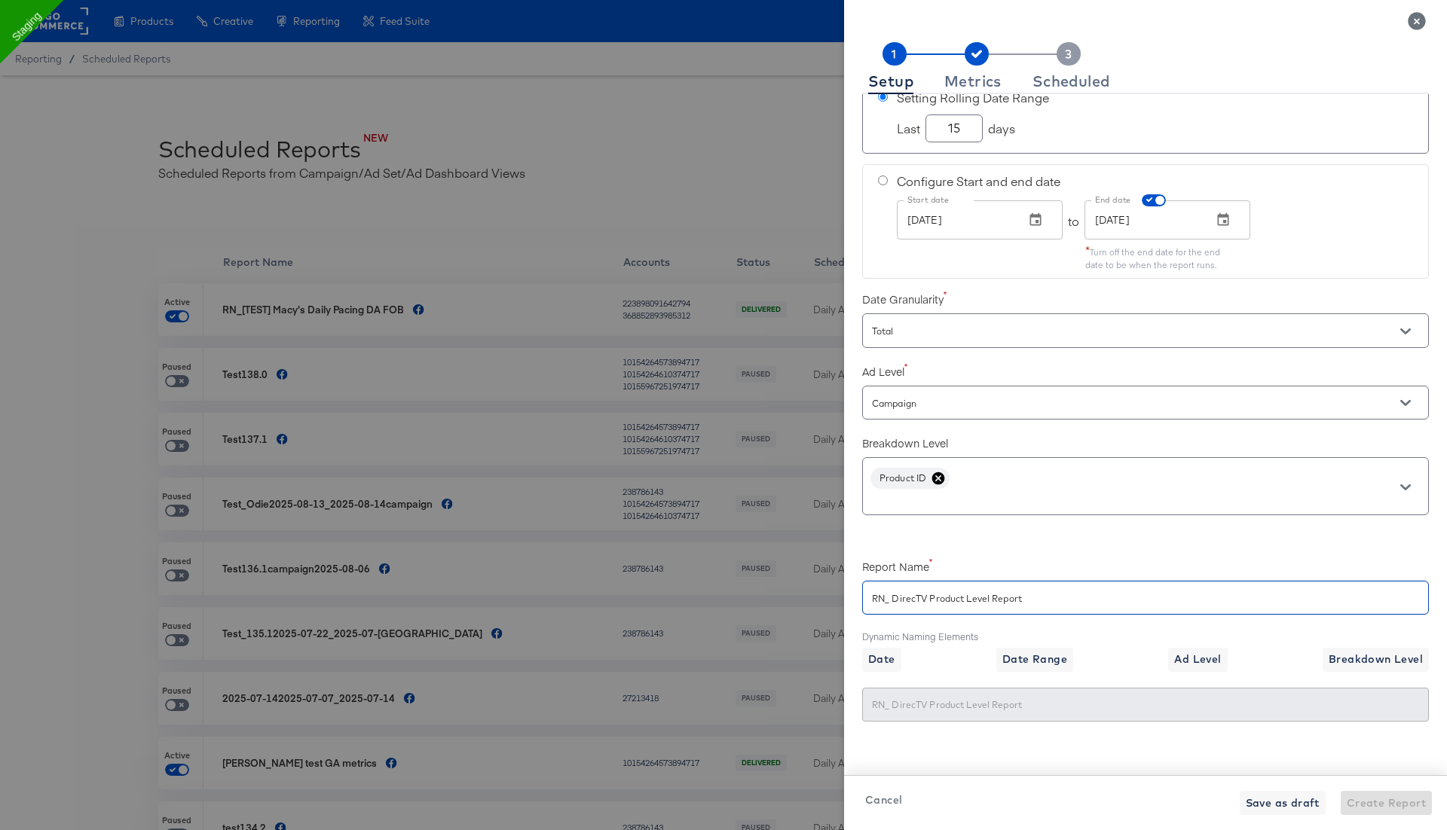
checkbox input "true"
type input "RN_ DirecTV Product Level Report"
checkbox input "true"
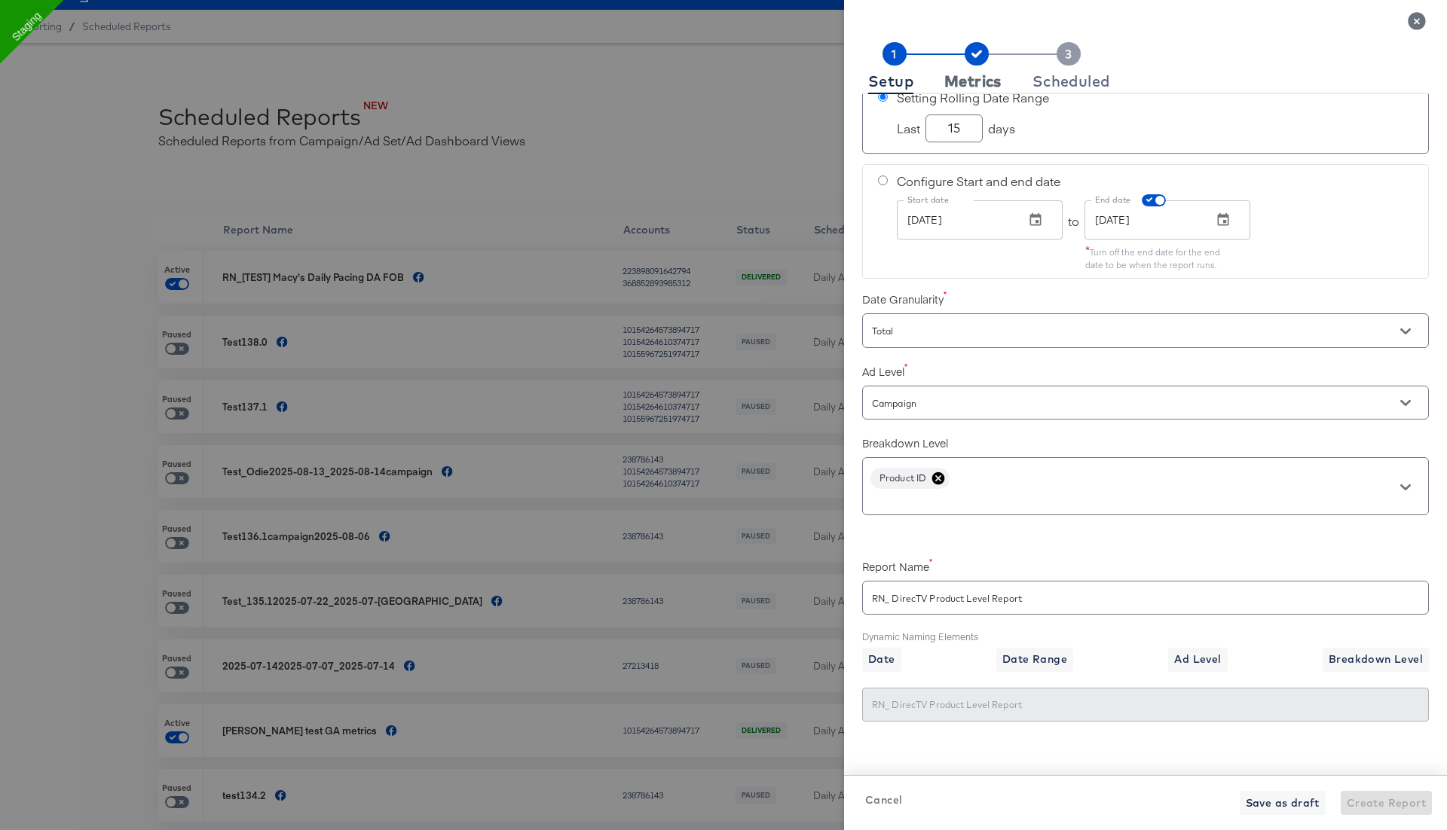
click at [989, 78] on div "Metrics" at bounding box center [972, 81] width 57 height 12
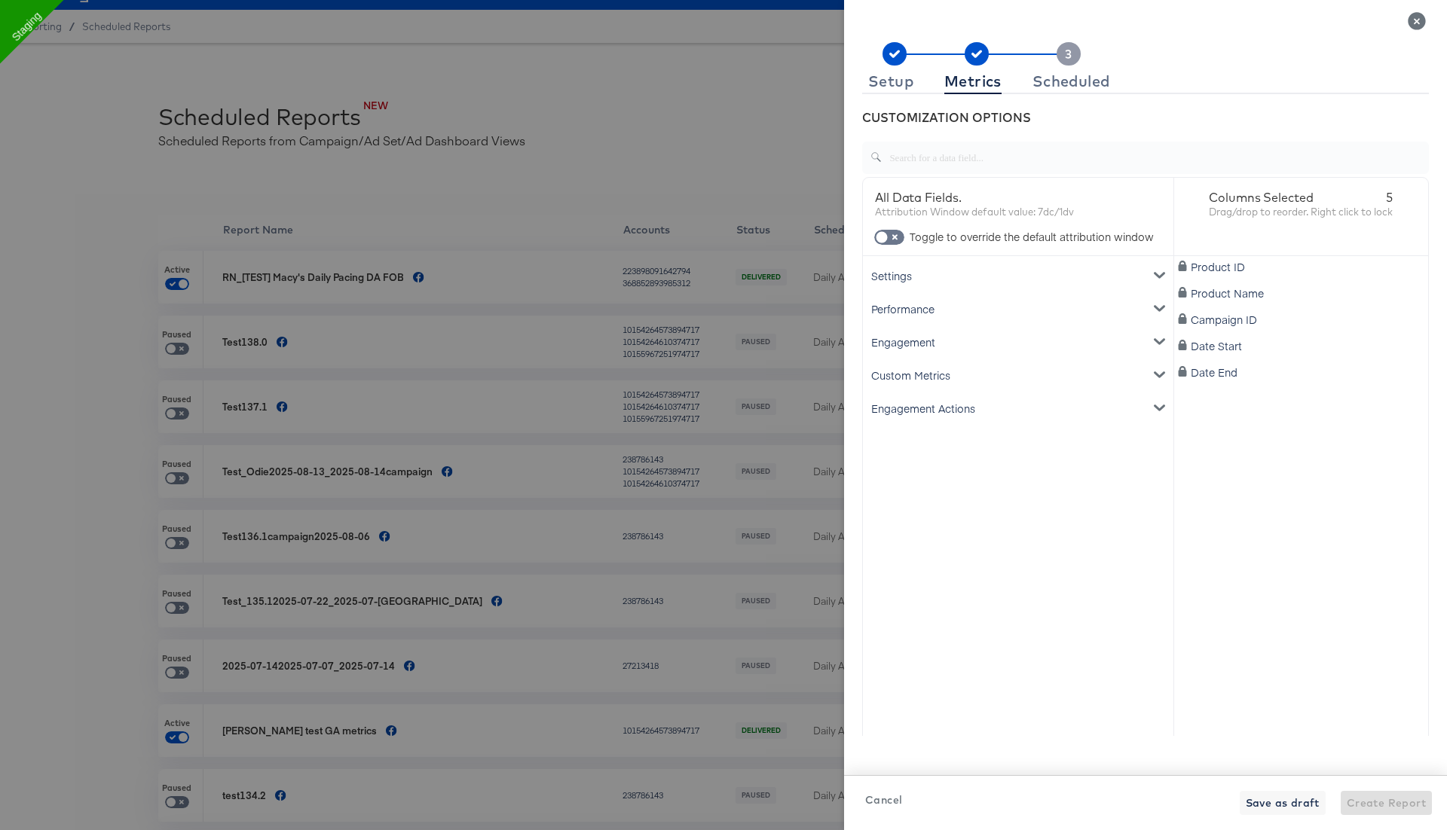
click at [956, 276] on div "Settings" at bounding box center [1018, 275] width 304 height 33
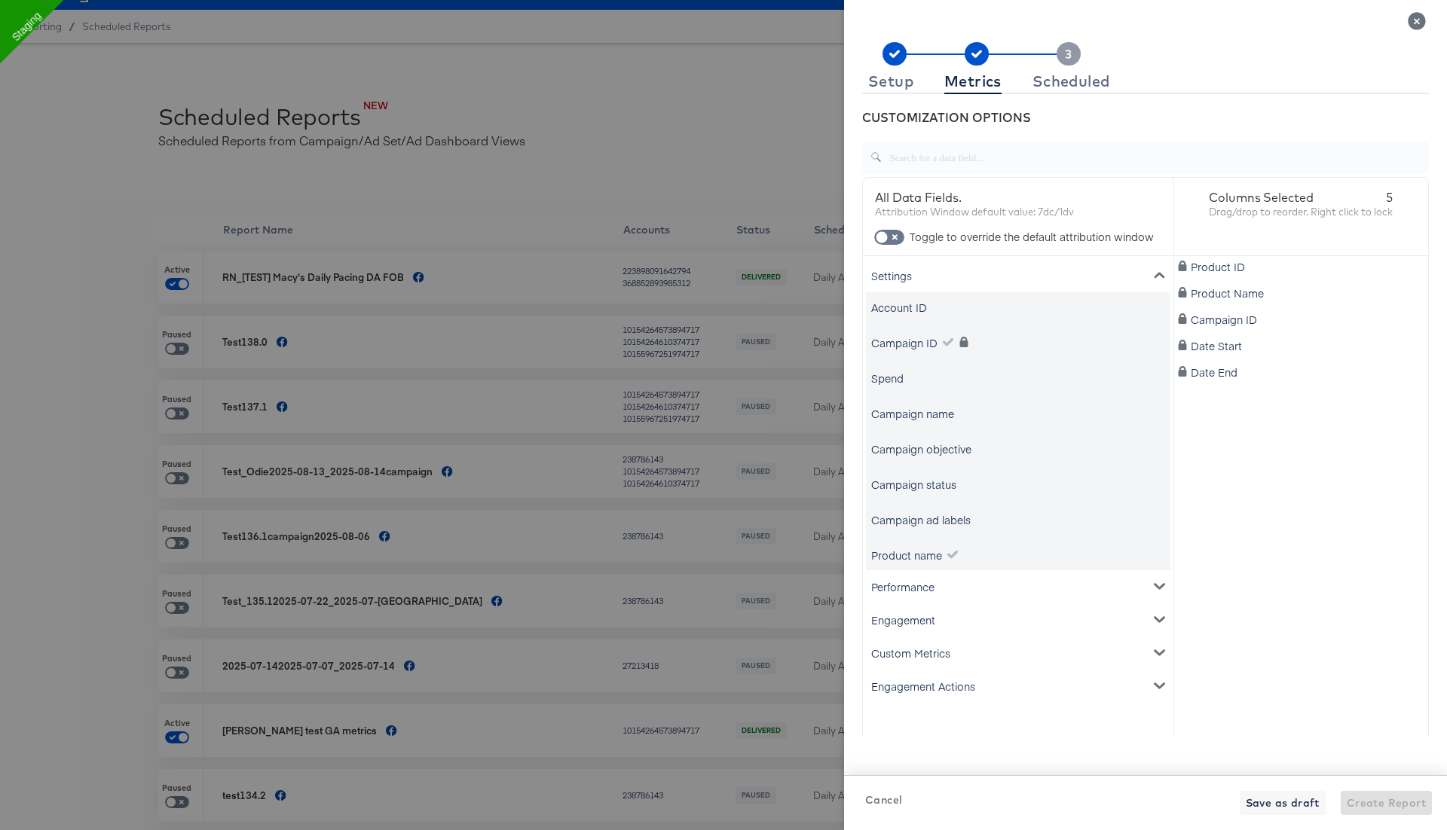
click at [956, 276] on div "Settings" at bounding box center [1018, 275] width 304 height 33
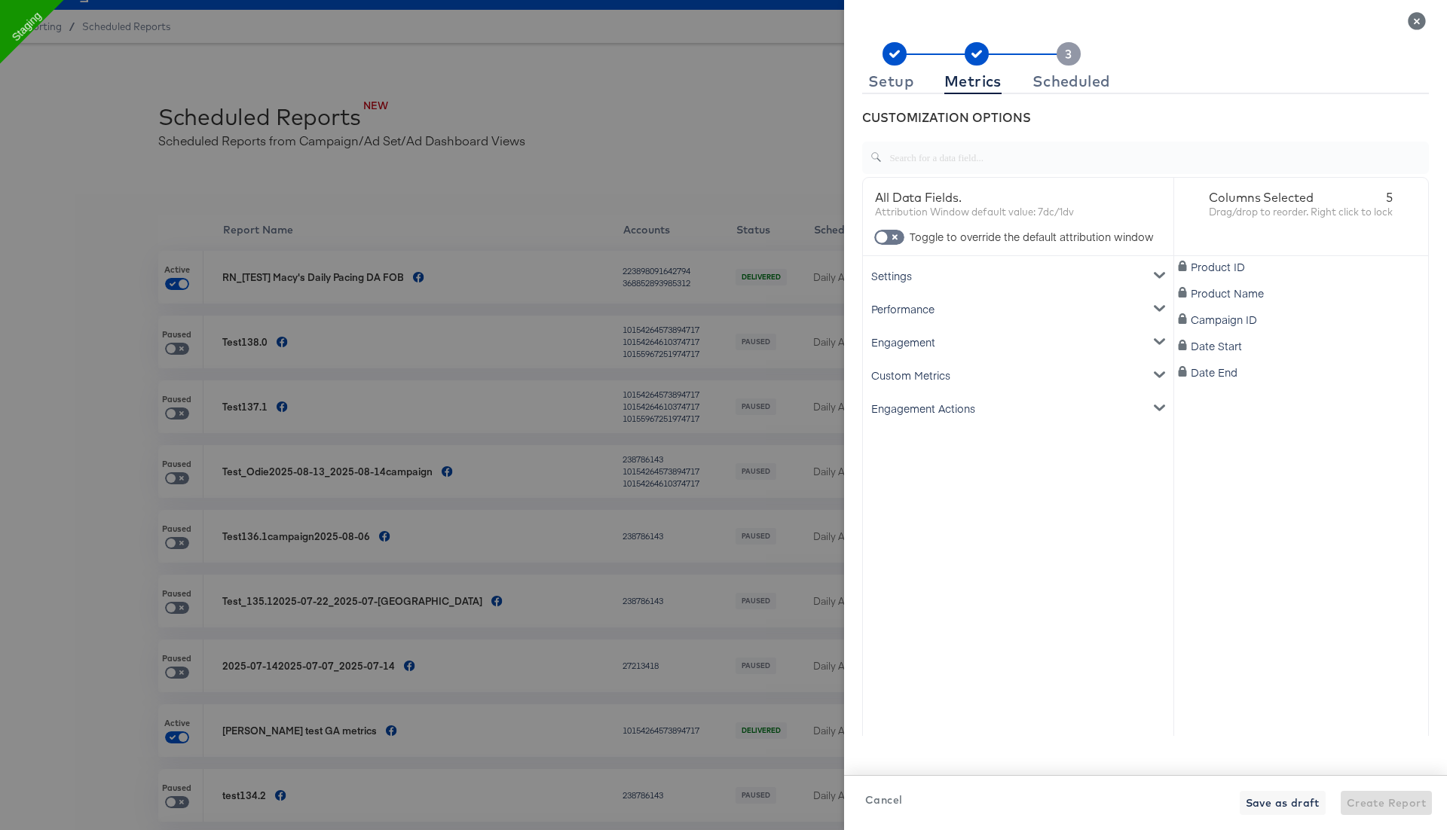
click at [956, 276] on div "Settings" at bounding box center [1018, 275] width 304 height 33
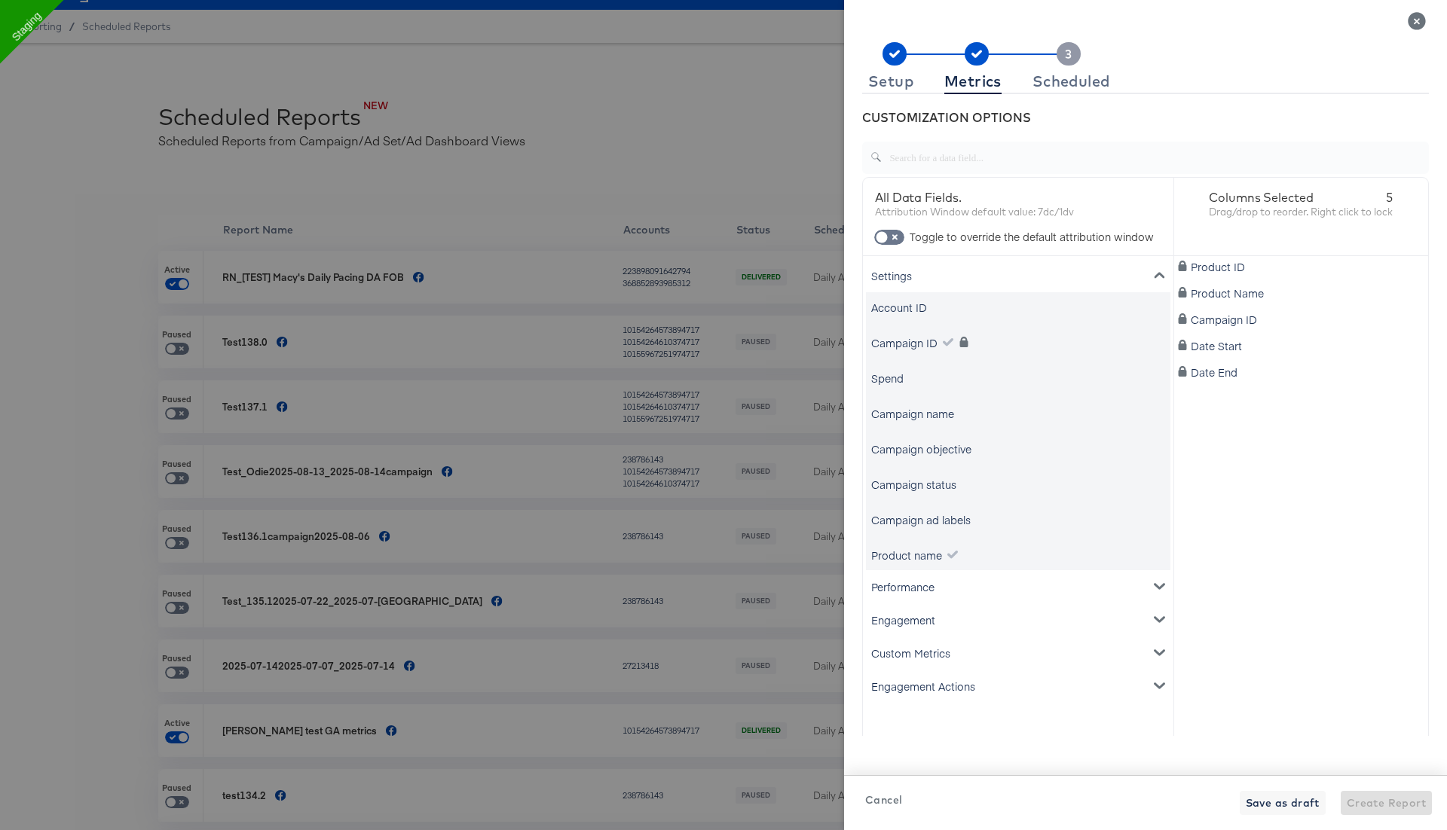
click at [956, 276] on div "Settings" at bounding box center [1018, 275] width 304 height 33
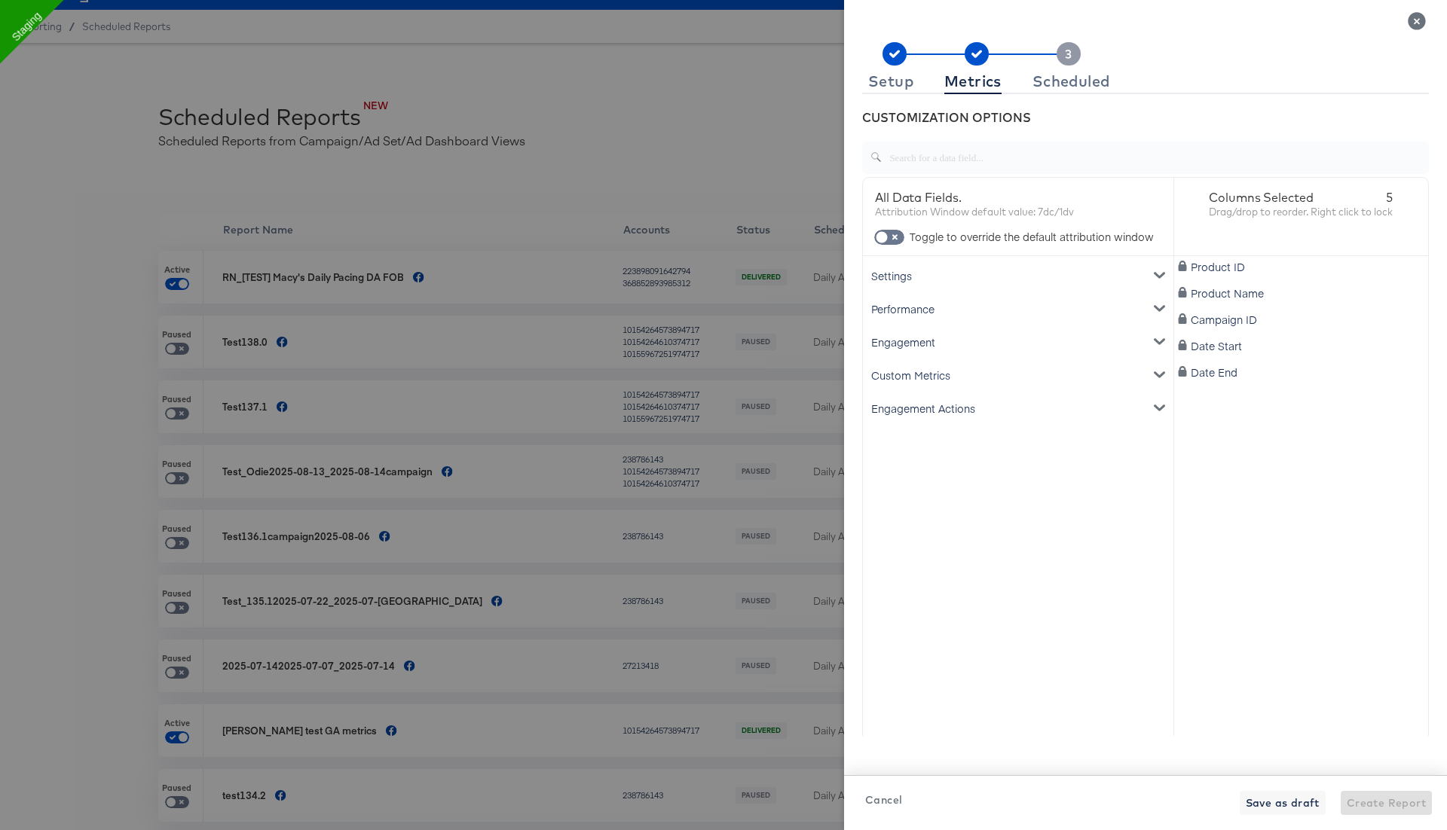
click at [935, 309] on div "Performance" at bounding box center [1018, 308] width 304 height 33
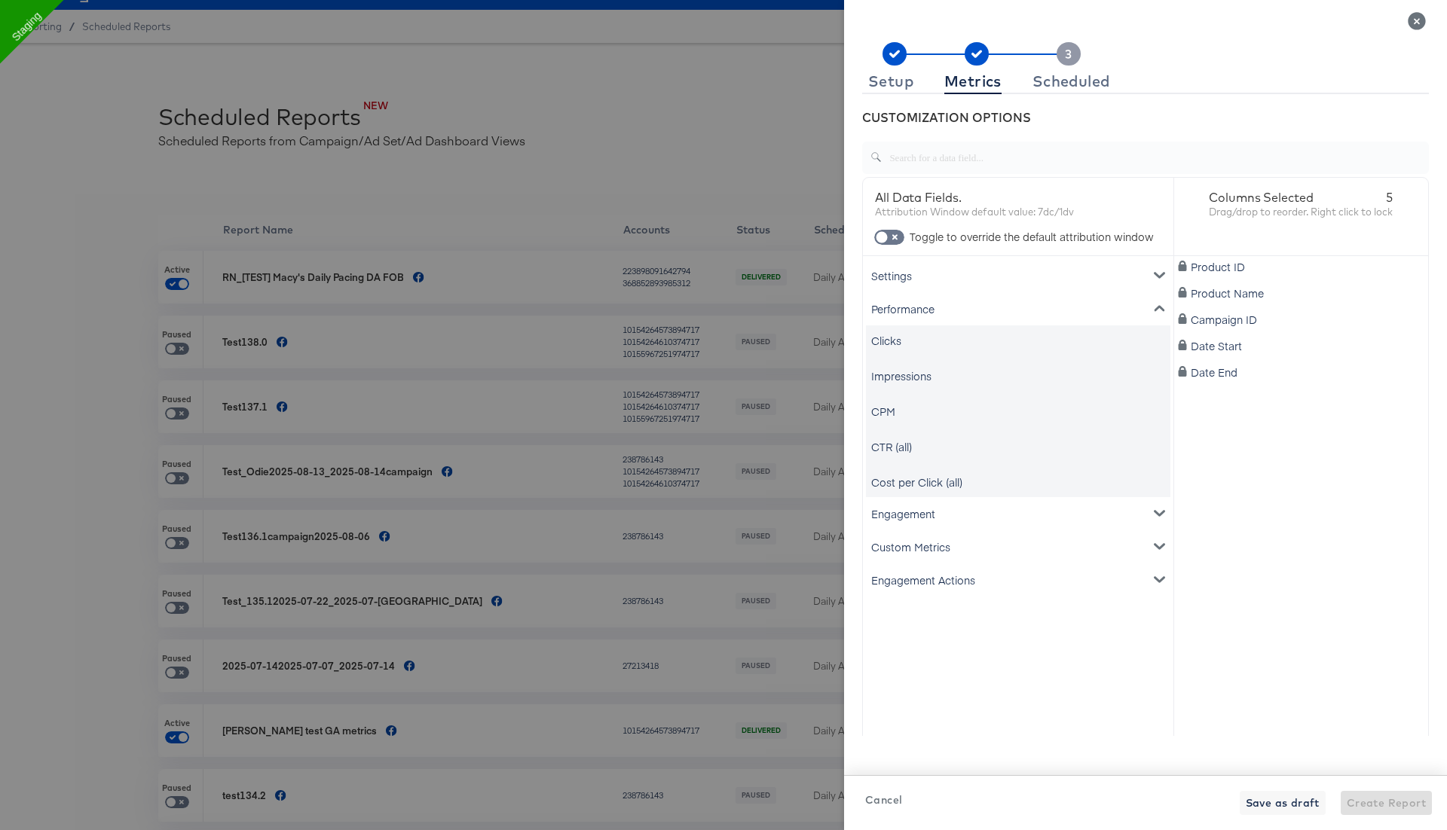
click at [904, 375] on div "Impressions" at bounding box center [901, 376] width 60 height 15
click at [924, 307] on div "Performance" at bounding box center [1018, 308] width 304 height 33
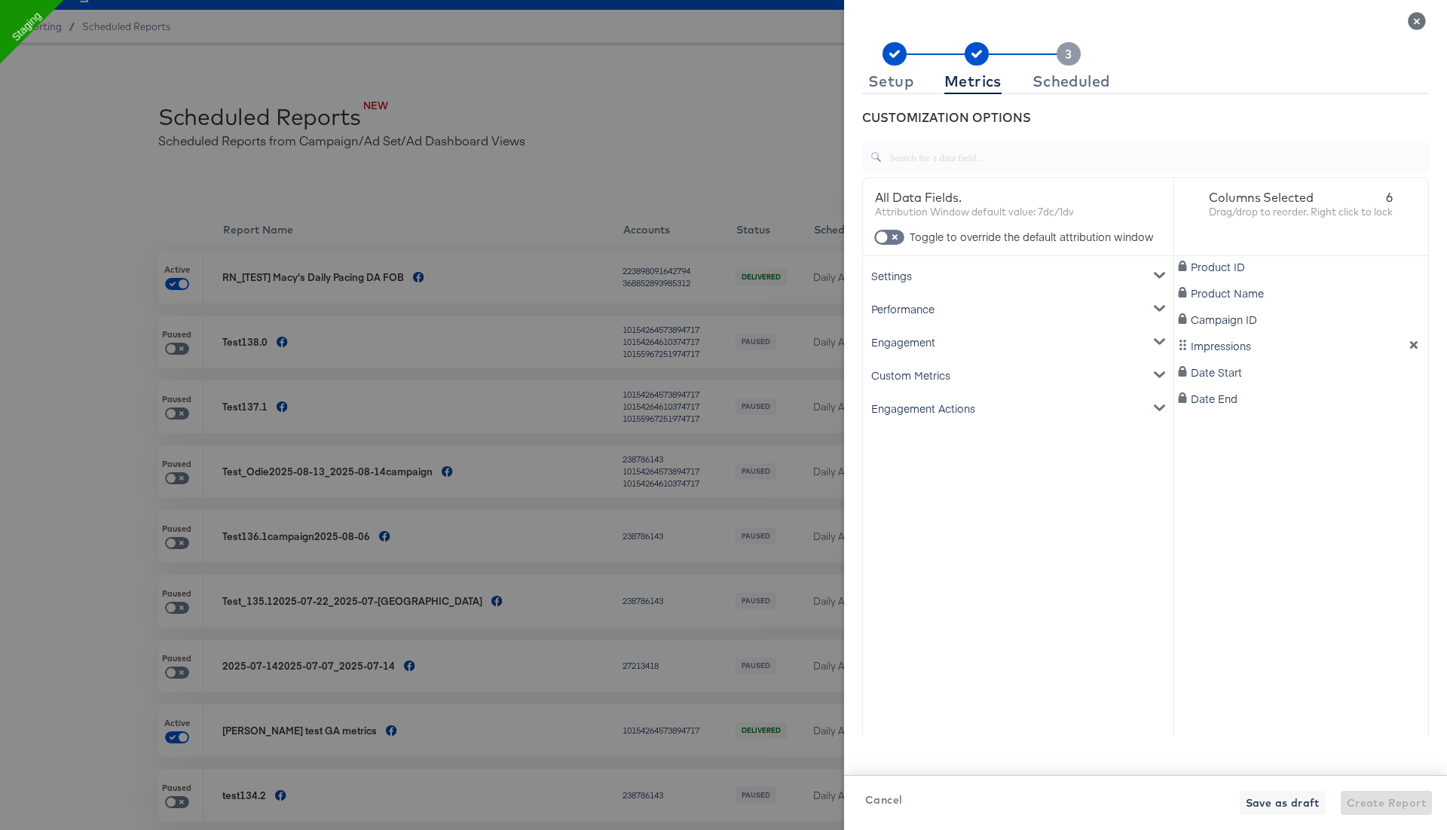
click at [922, 273] on div "Settings" at bounding box center [1018, 275] width 304 height 33
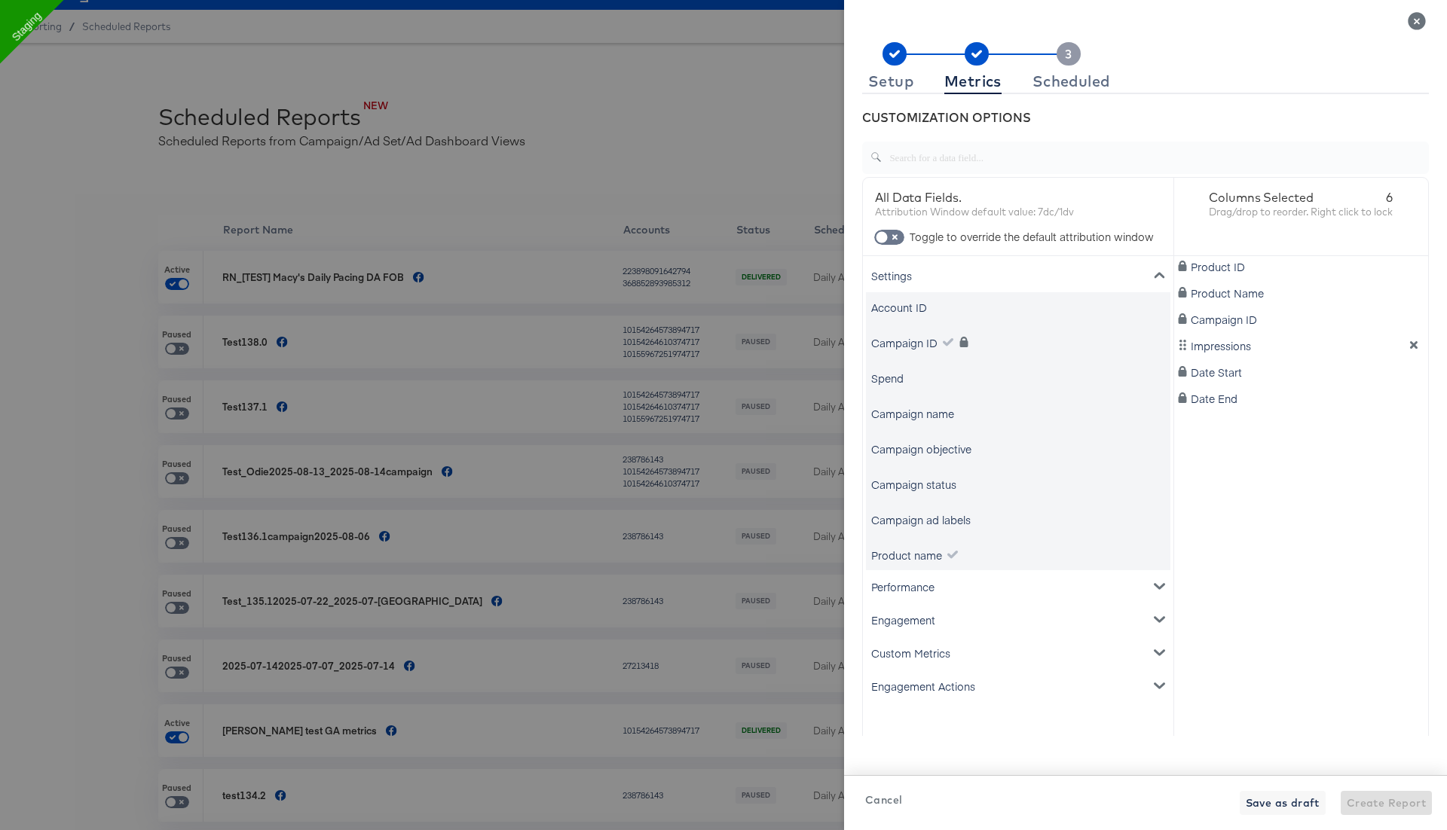
click at [894, 384] on div "Spend" at bounding box center [887, 378] width 32 height 15
click at [929, 274] on div "Settings" at bounding box center [1018, 275] width 304 height 33
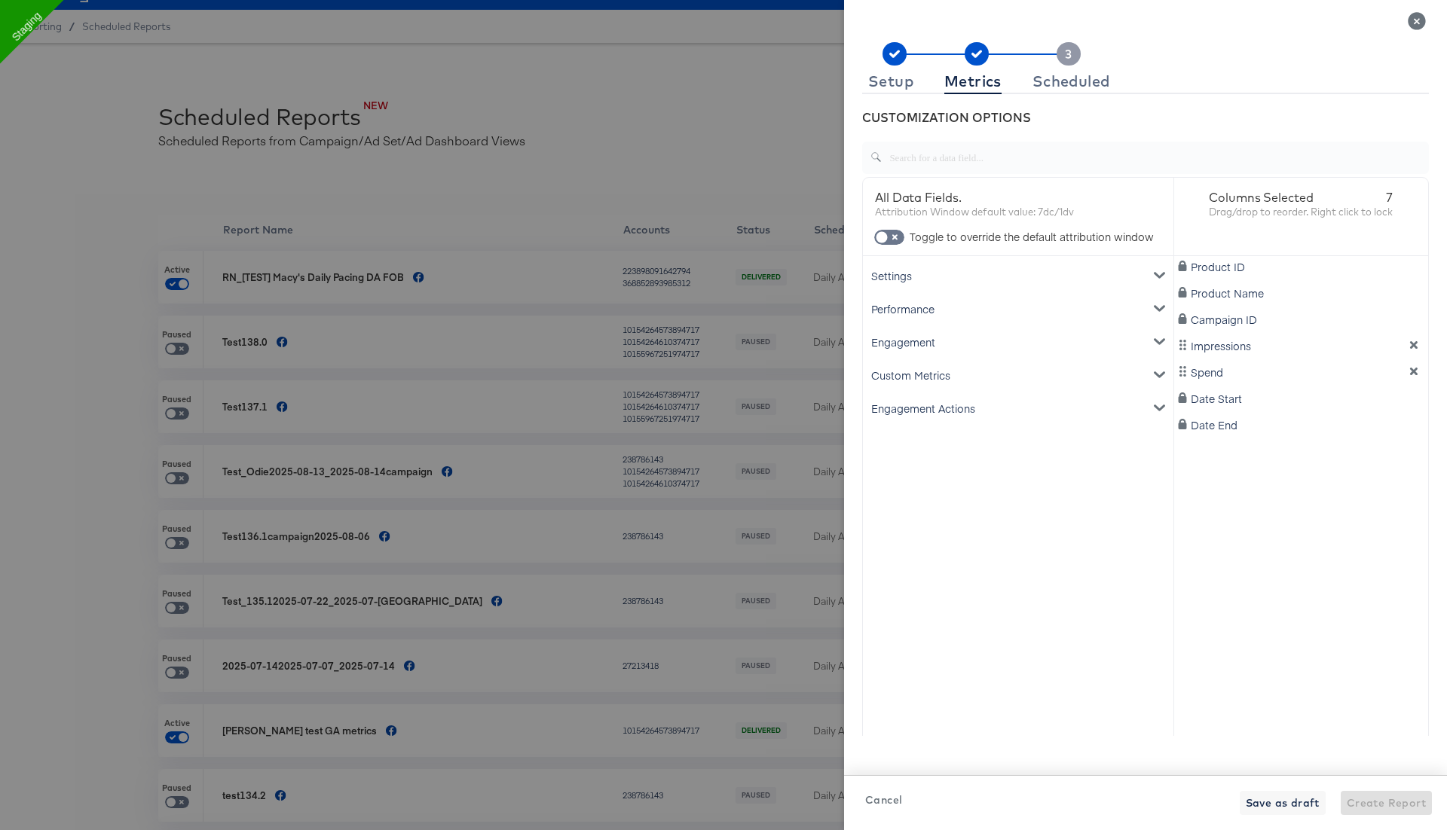
click at [925, 310] on div "Performance" at bounding box center [1018, 308] width 304 height 33
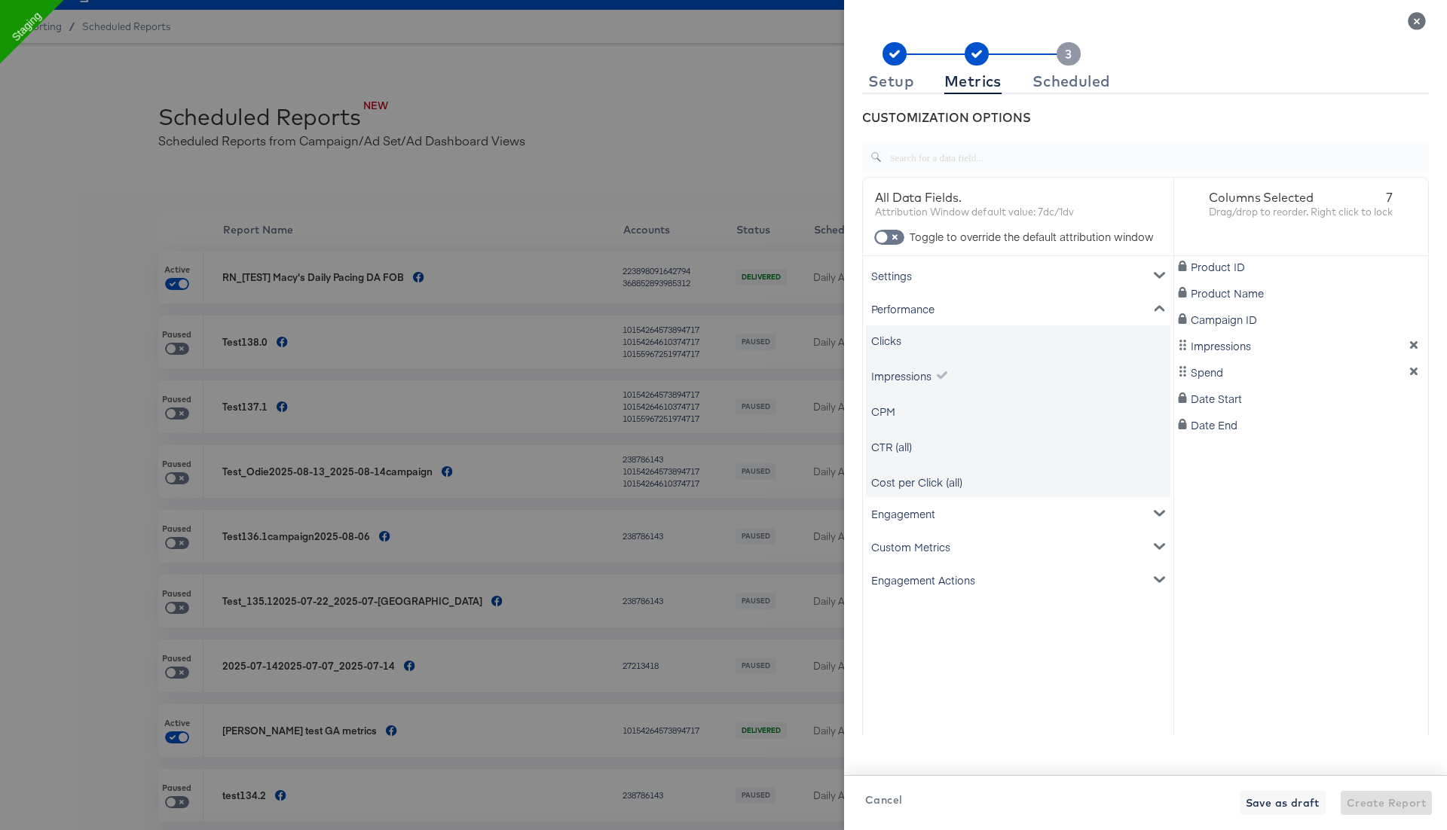
click at [925, 310] on div "Performance" at bounding box center [1018, 308] width 304 height 33
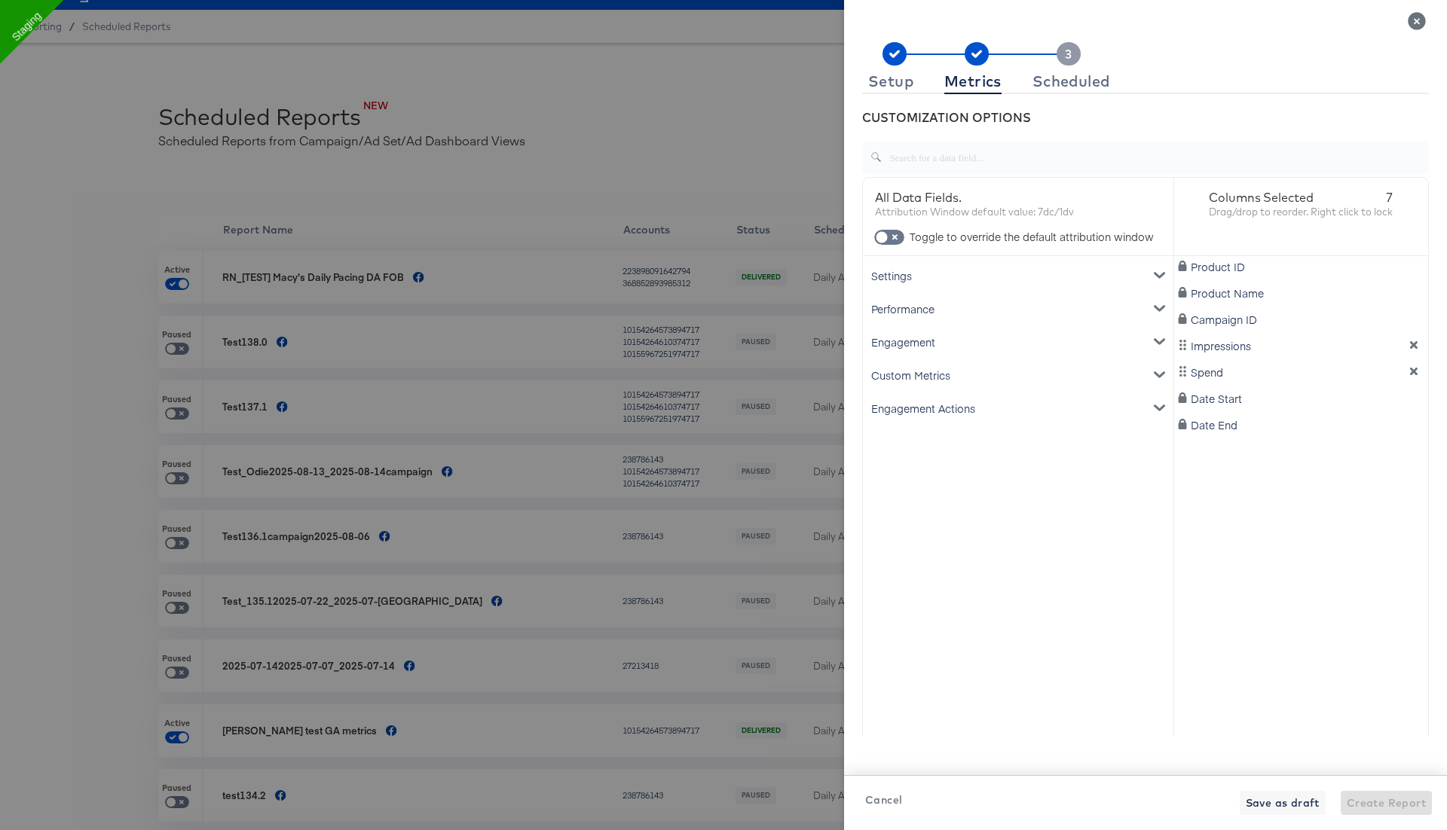
click at [925, 310] on div "Performance" at bounding box center [1018, 308] width 304 height 33
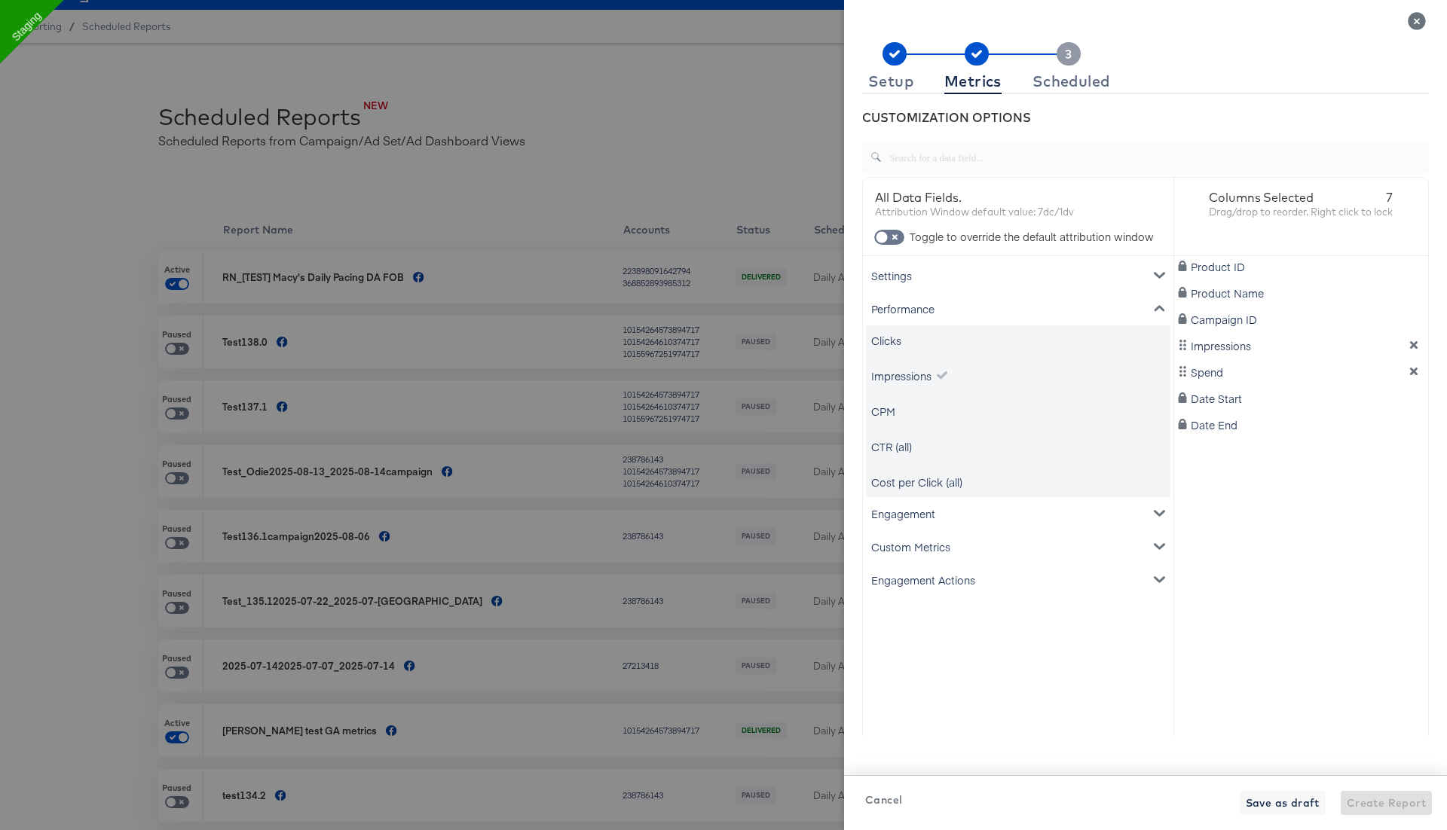
click at [925, 310] on div "Performance" at bounding box center [1018, 308] width 304 height 33
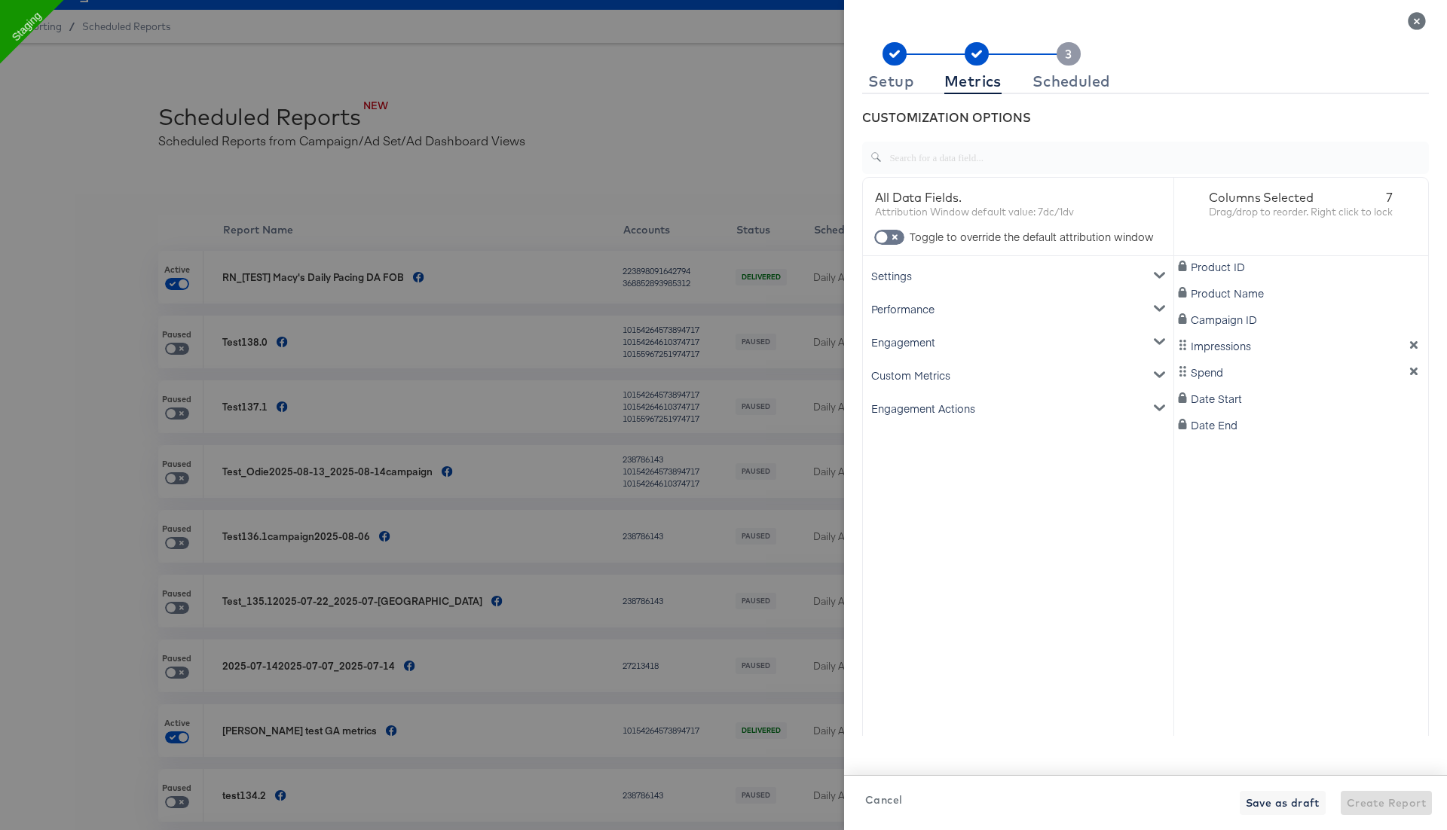
click at [922, 343] on div "Engagement" at bounding box center [1018, 342] width 304 height 33
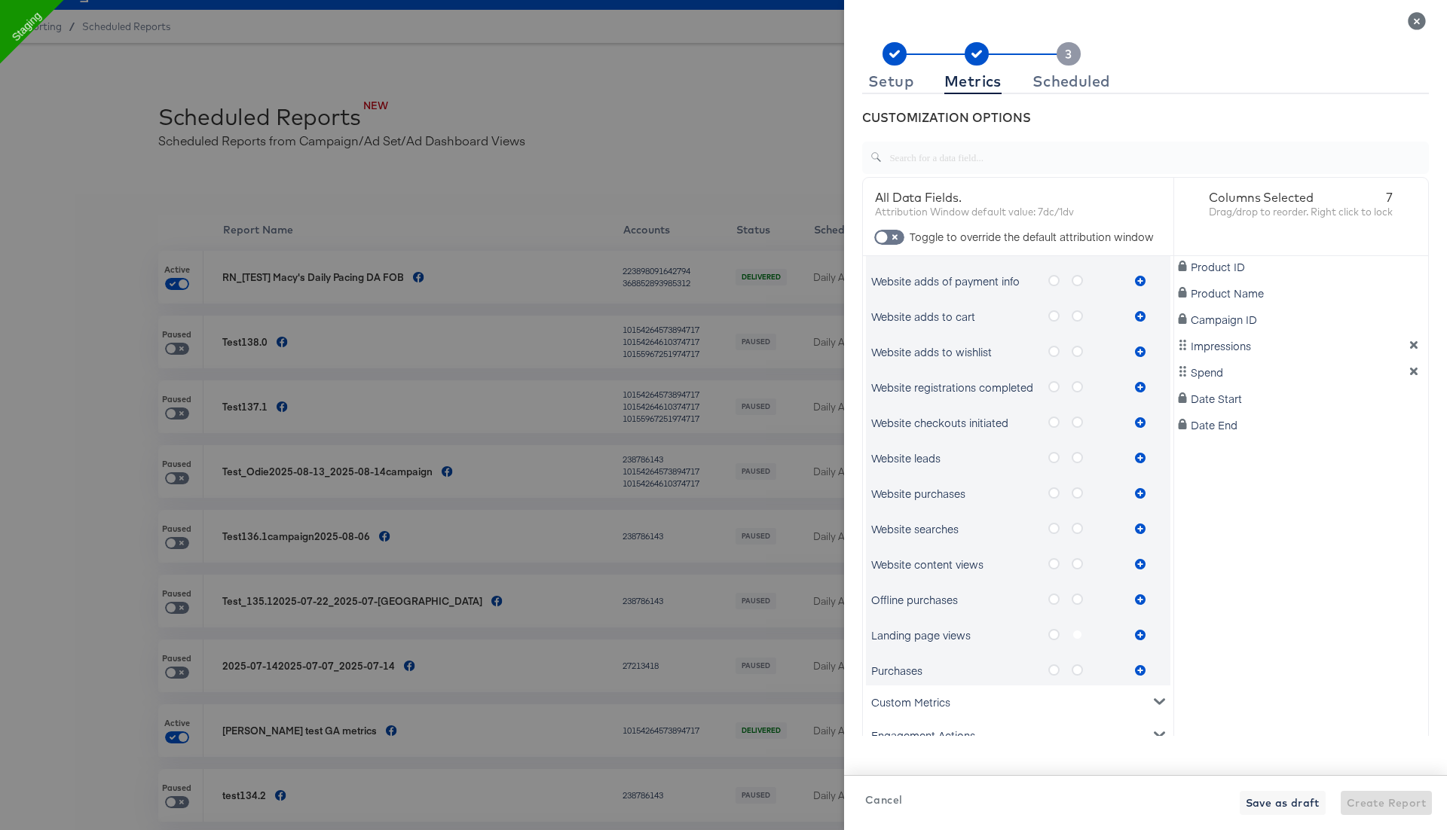
scroll to position [23, 0]
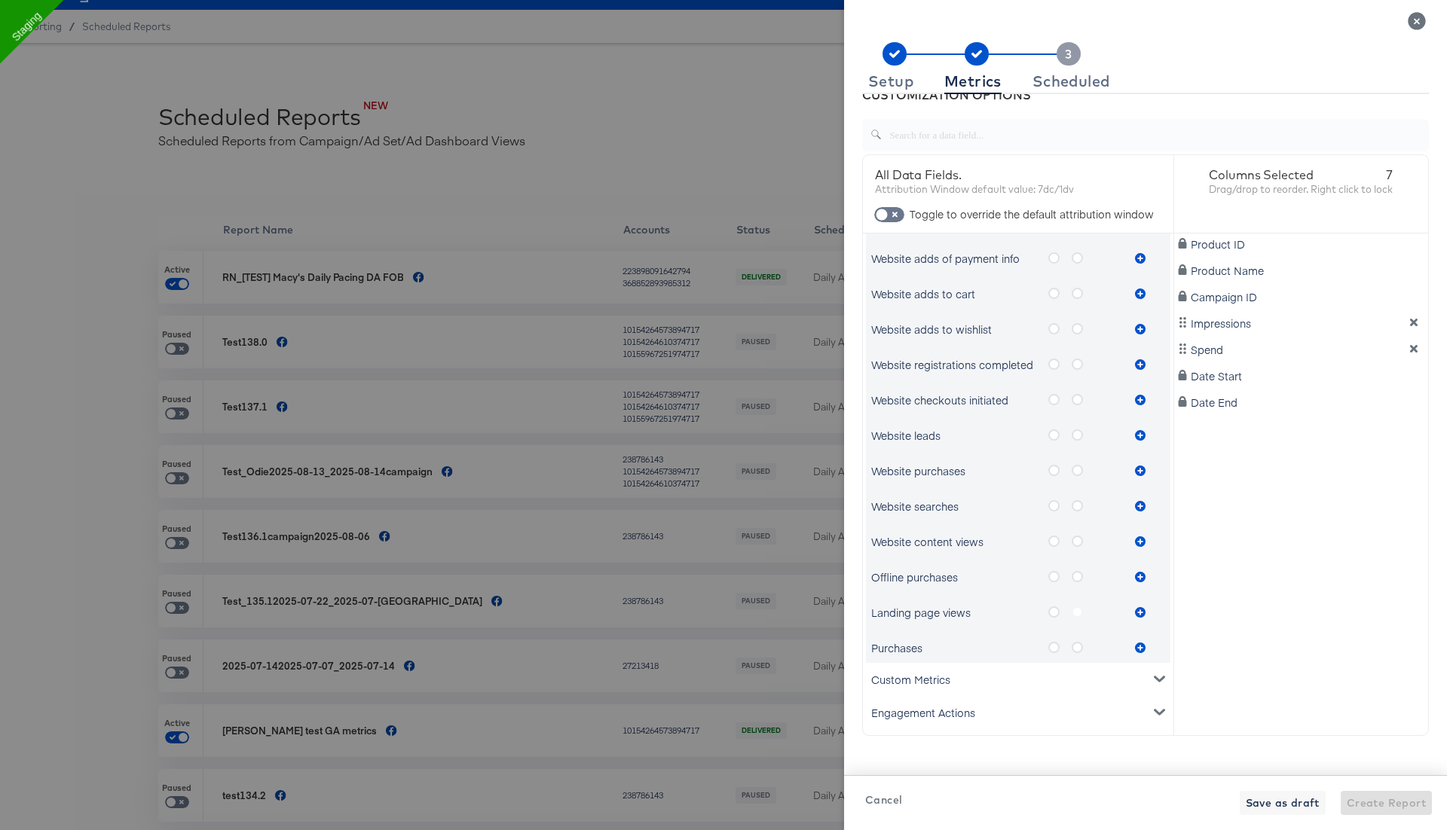
click at [942, 708] on div "Engagement Actions" at bounding box center [1018, 712] width 304 height 33
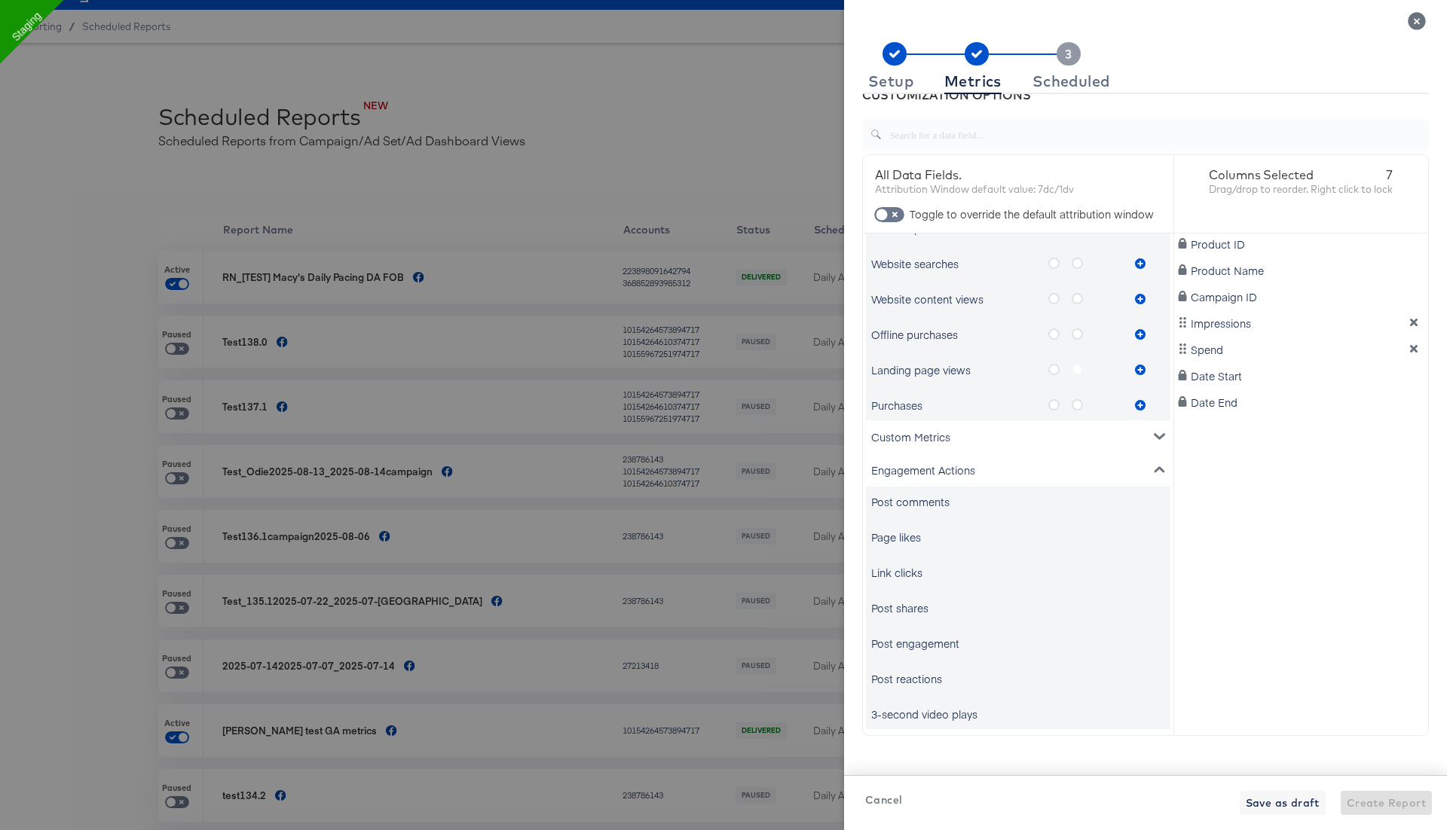
click at [910, 570] on div "Link clicks" at bounding box center [896, 572] width 51 height 15
click at [895, 208] on span at bounding box center [889, 214] width 30 height 15
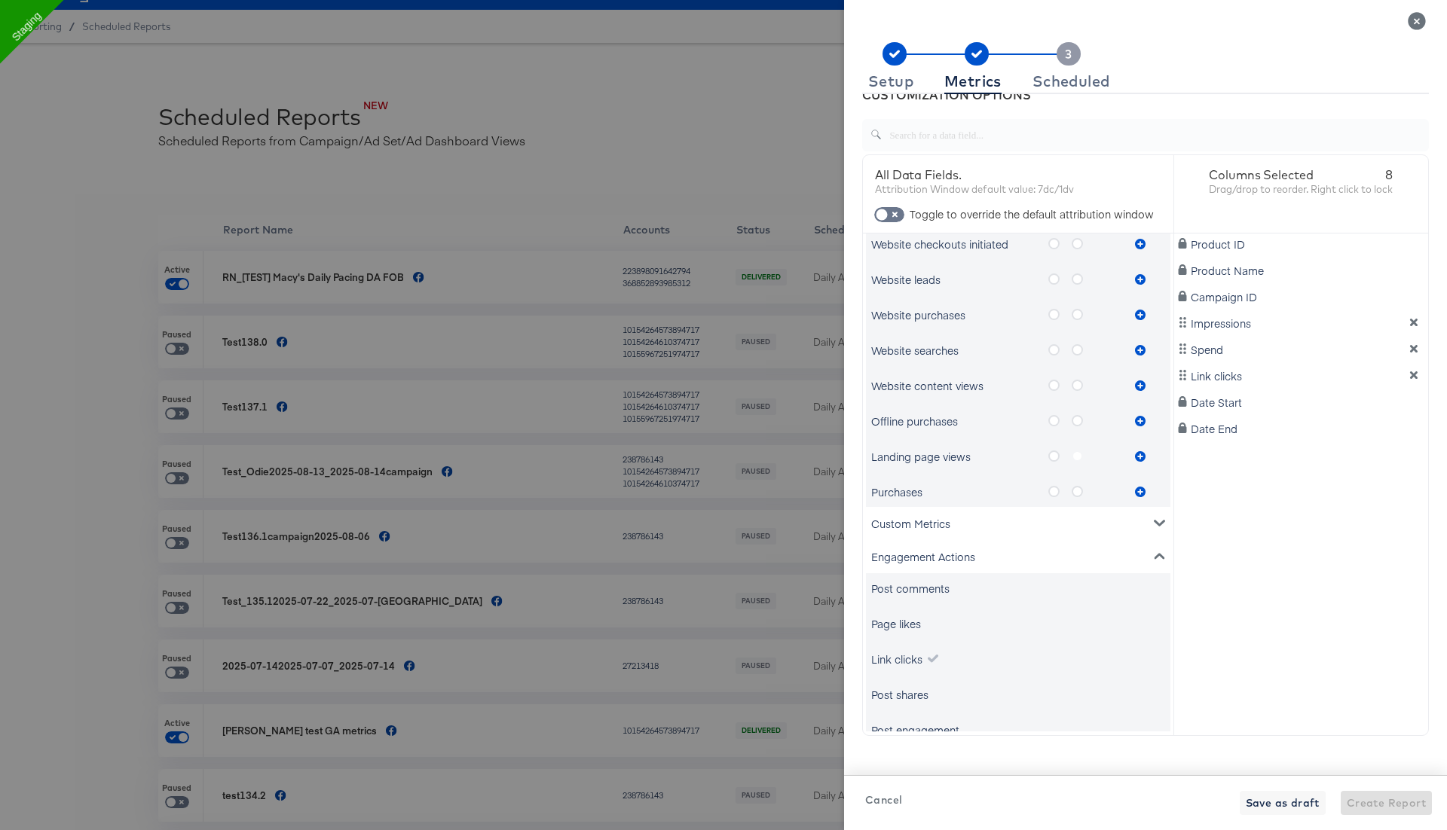
scroll to position [865, 0]
click at [1057, 321] on icon "metrics-list" at bounding box center [1053, 320] width 11 height 11
click at [0, 0] on input "metrics-list" at bounding box center [0, 0] width 0 height 0
click at [1142, 323] on icon "metrics-list" at bounding box center [1140, 321] width 11 height 11
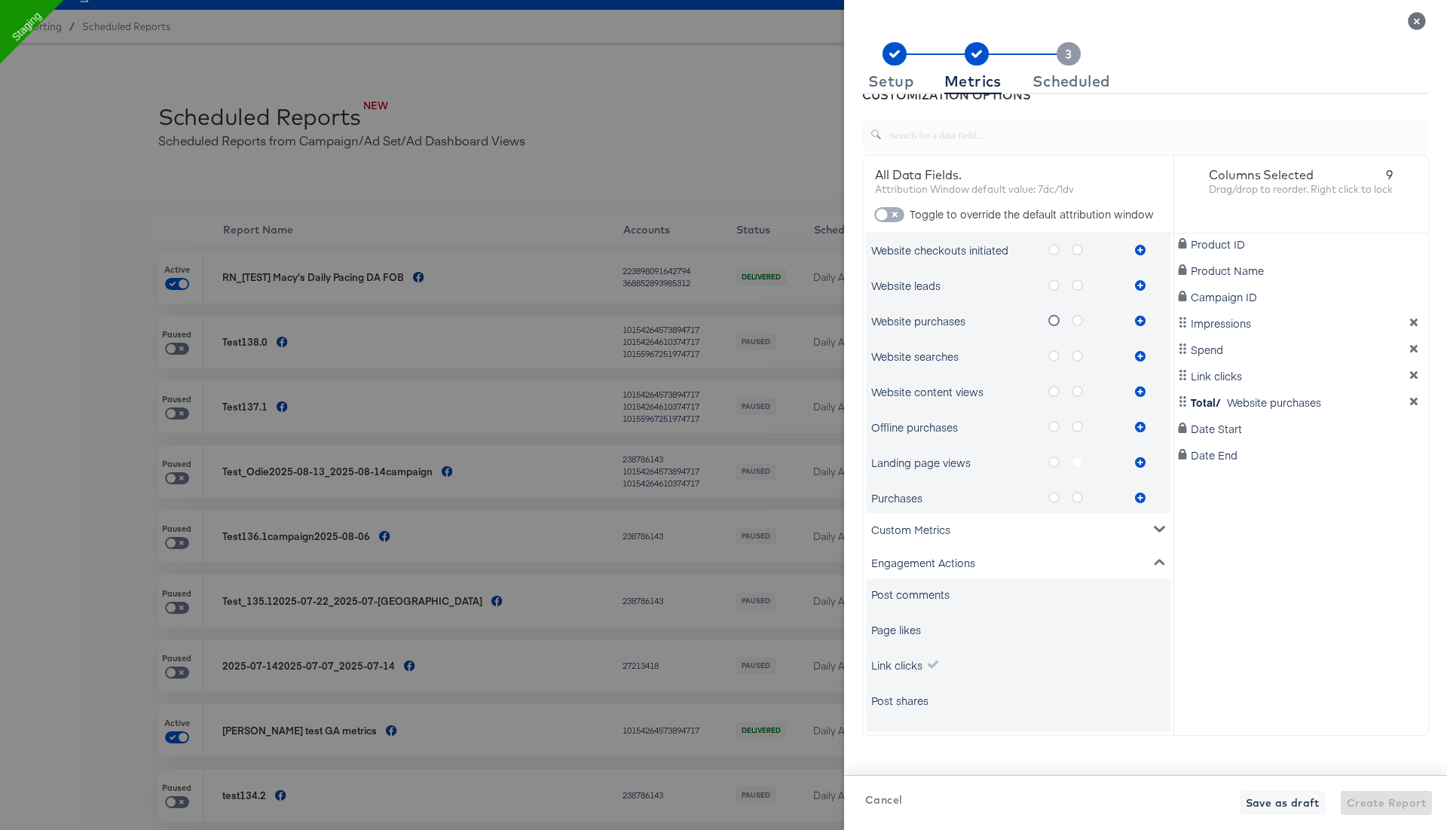
click at [890, 211] on input "checkbox" at bounding box center [881, 218] width 45 height 15
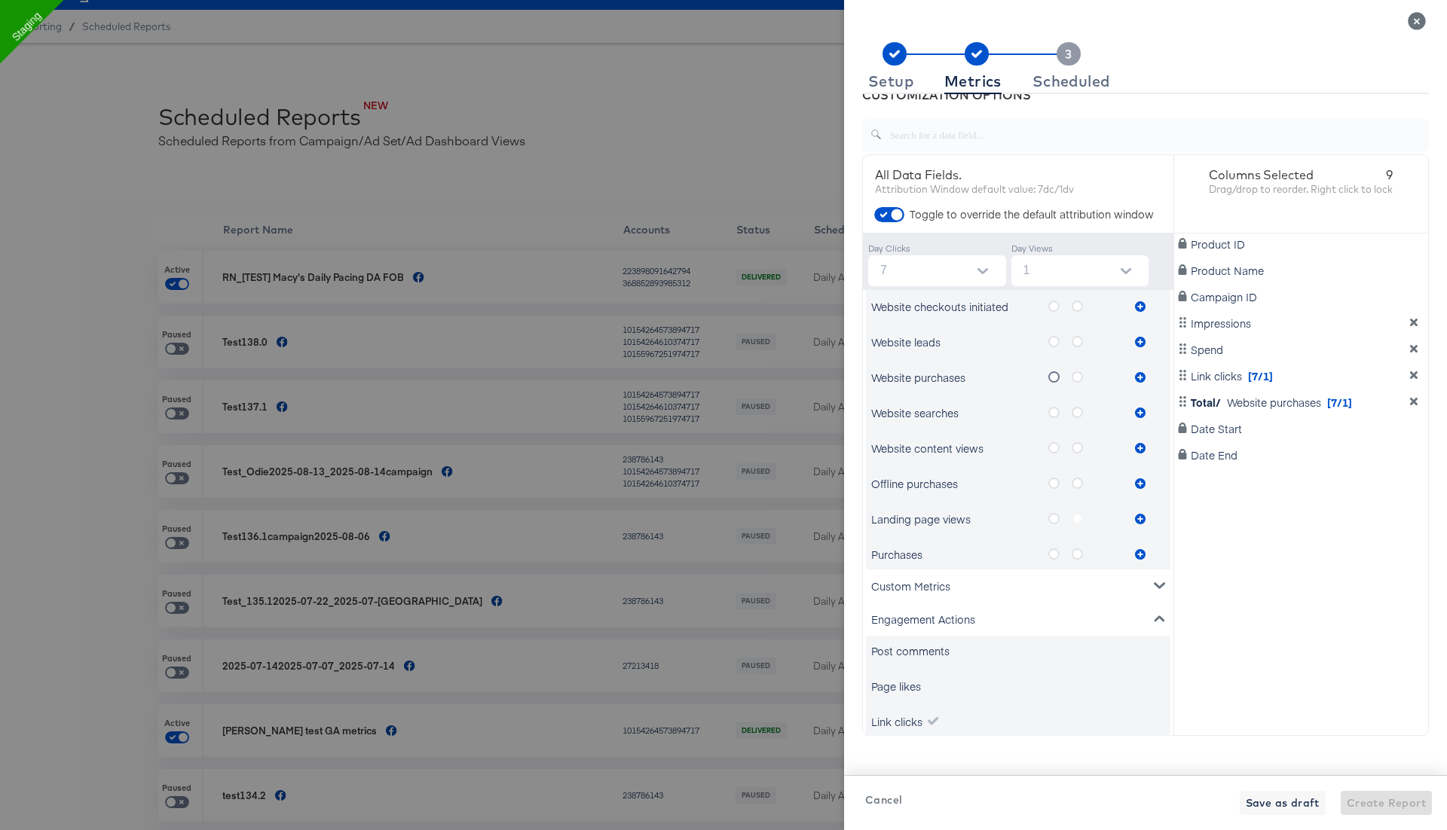
click at [1414, 399] on icon "dimension-list" at bounding box center [1413, 401] width 11 height 11
click at [892, 218] on input "checkbox" at bounding box center [896, 218] width 45 height 15
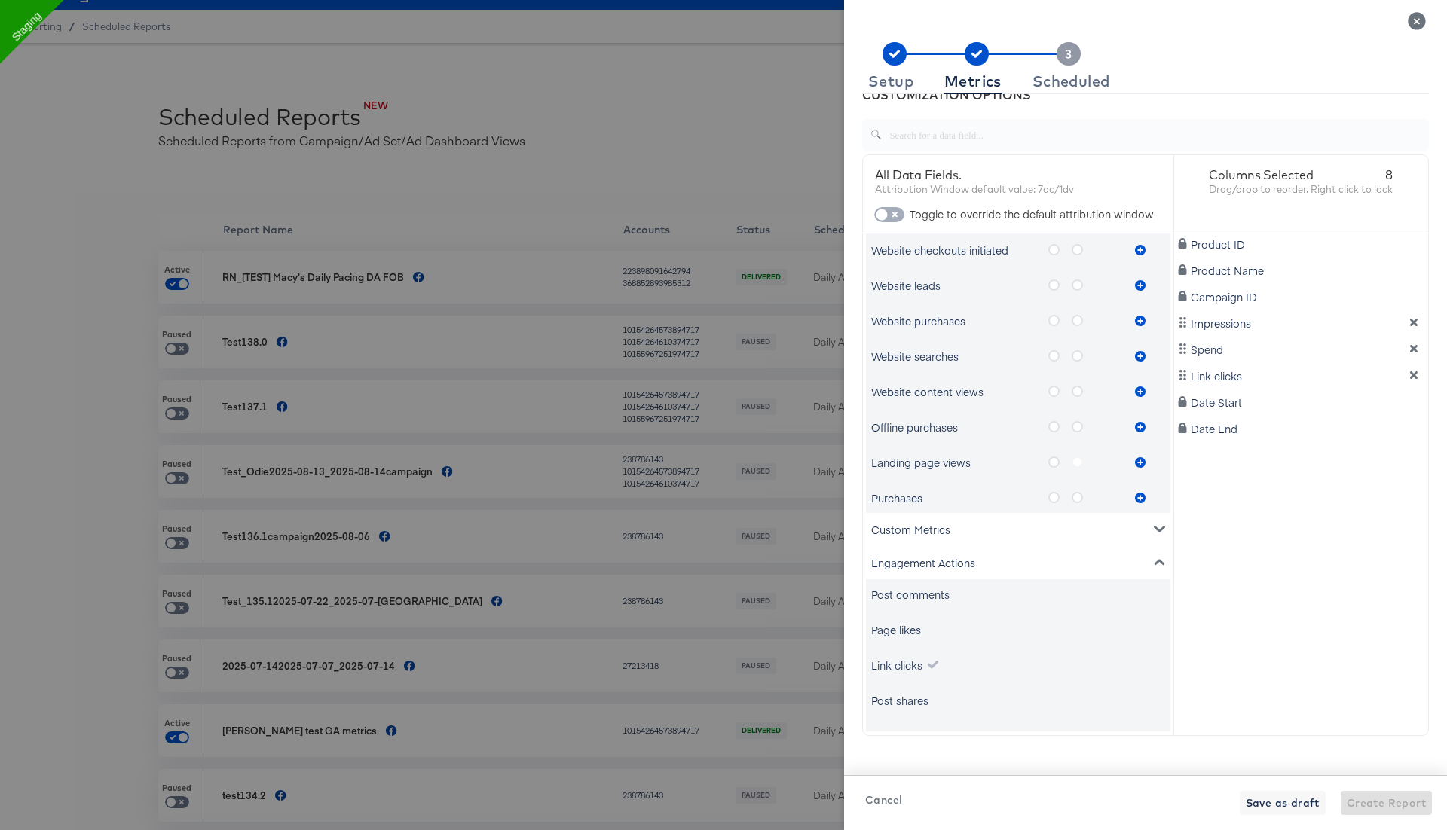
click at [892, 218] on input "checkbox" at bounding box center [881, 218] width 45 height 15
checkbox input "true"
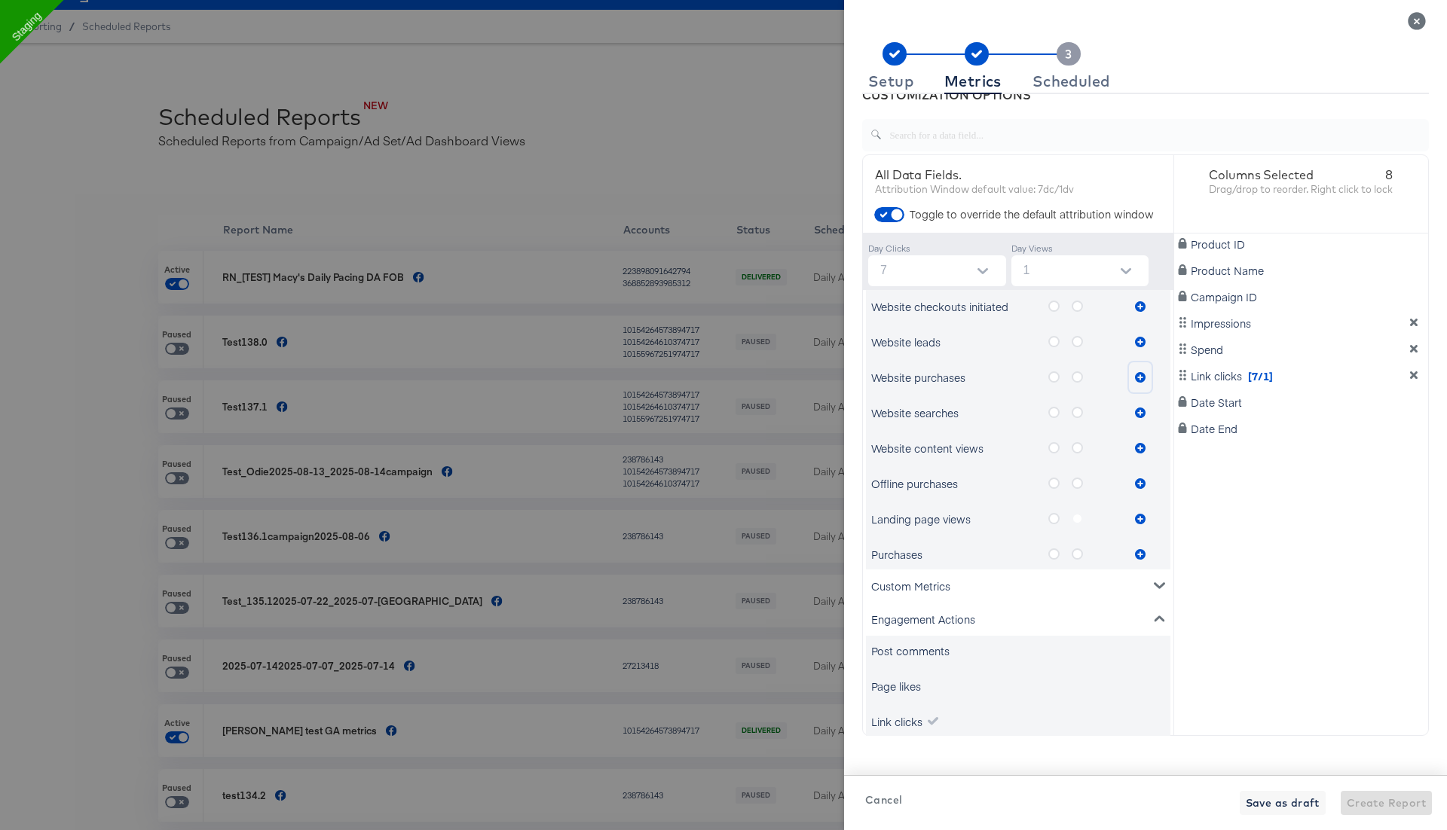
click at [1141, 377] on icon "metrics-list" at bounding box center [1140, 377] width 11 height 11
click at [905, 681] on div "Page likes" at bounding box center [896, 686] width 50 height 15
click at [922, 680] on div "Page likes" at bounding box center [1018, 686] width 304 height 30
click at [914, 684] on div "Page likes" at bounding box center [896, 686] width 50 height 15
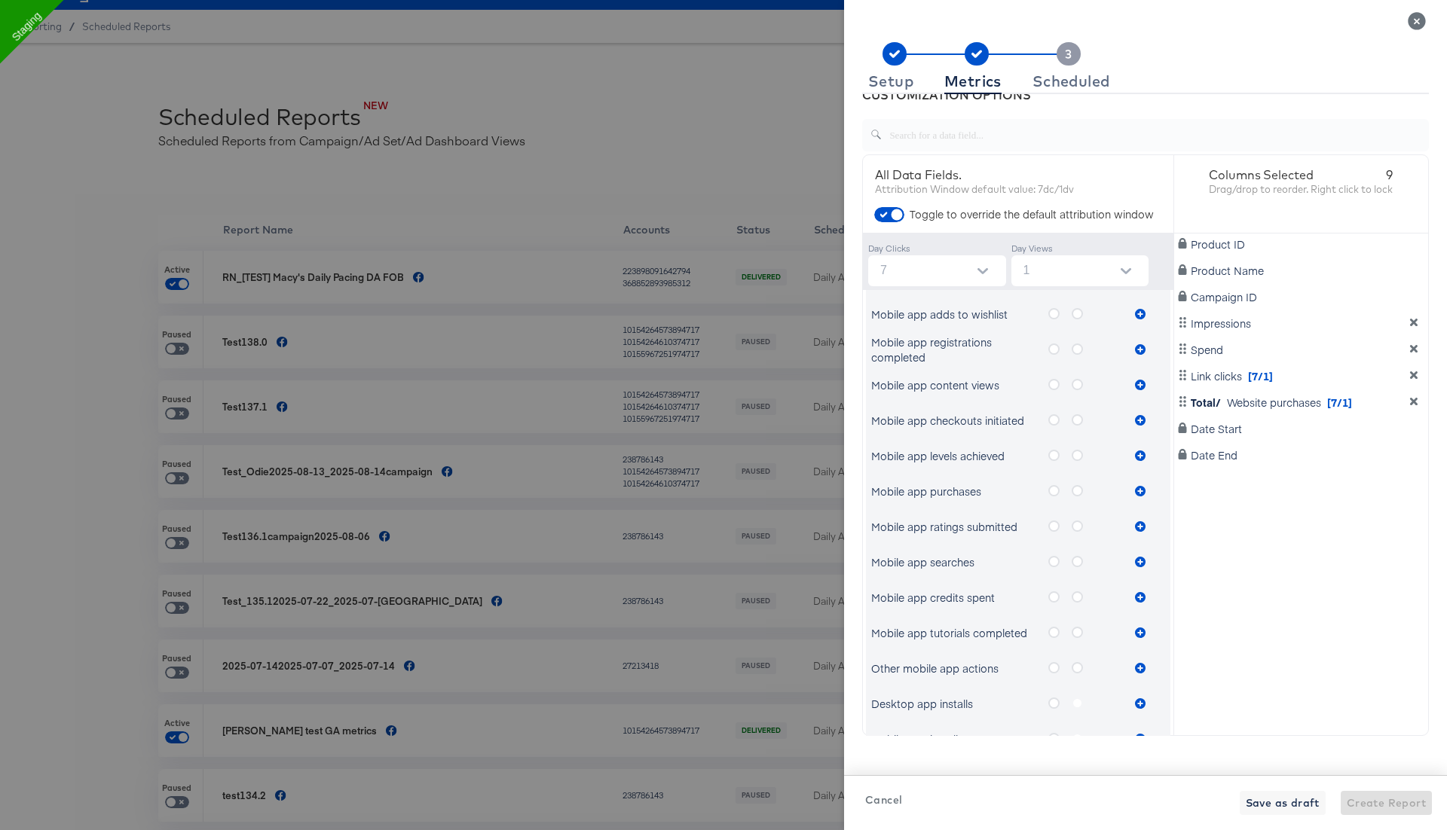
scroll to position [0, 0]
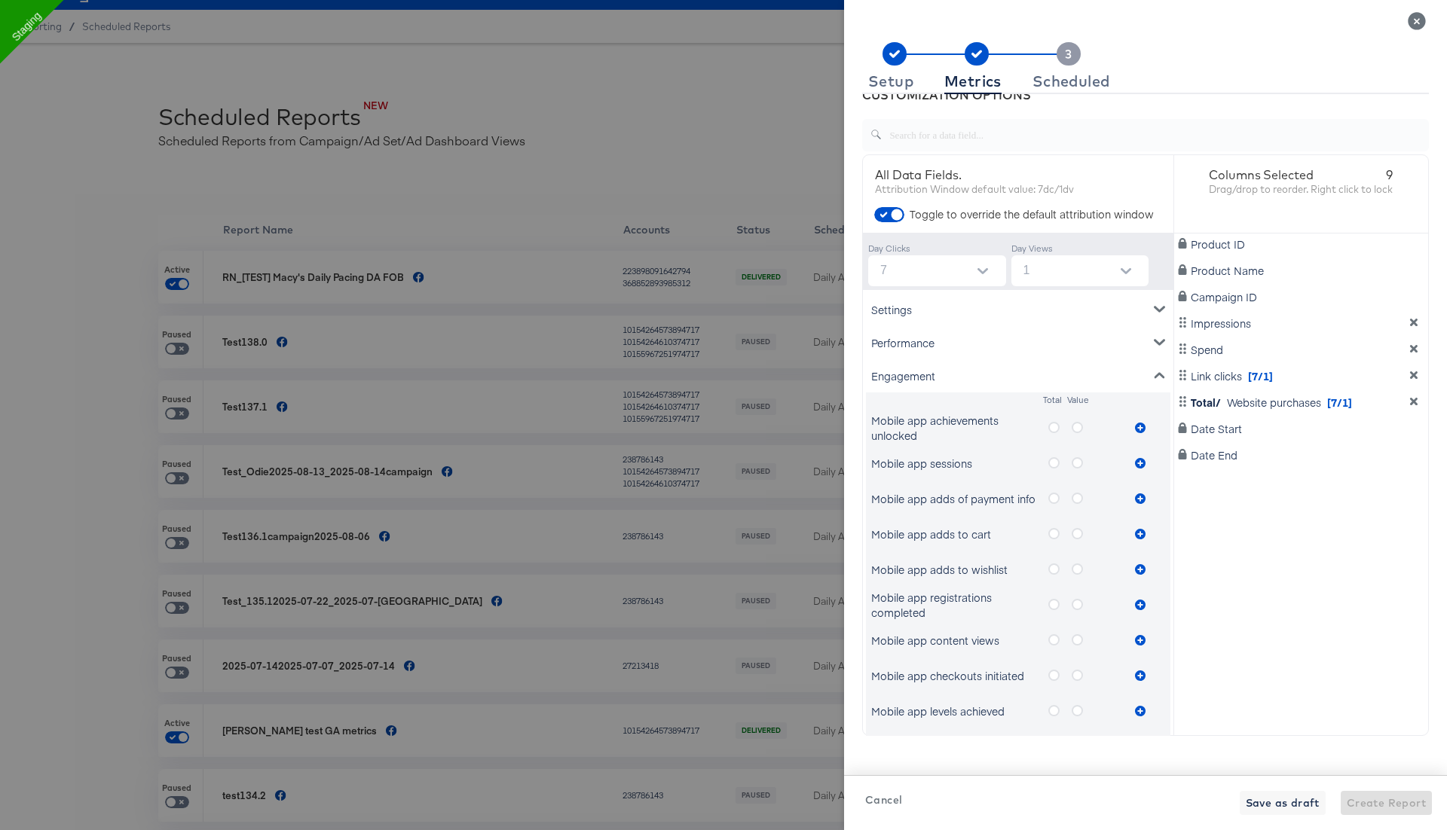
click at [933, 340] on div "Performance" at bounding box center [1018, 342] width 304 height 33
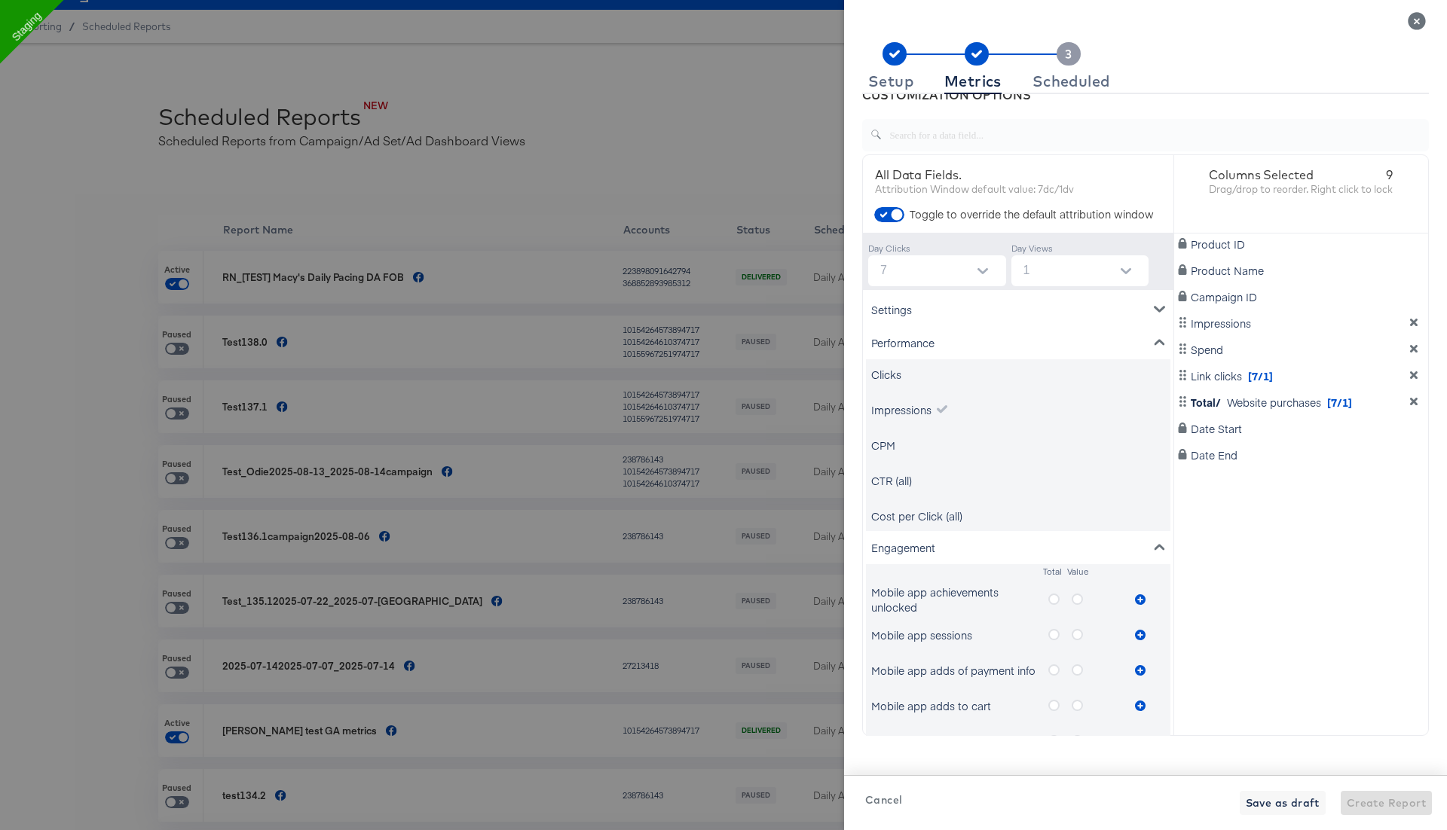
click at [886, 447] on div "CPM" at bounding box center [883, 445] width 24 height 15
click at [889, 375] on div "Clicks" at bounding box center [886, 374] width 30 height 15
click at [893, 480] on div "CTR (all)" at bounding box center [891, 480] width 41 height 15
click at [902, 519] on div "Cost per Click (all)" at bounding box center [916, 516] width 91 height 15
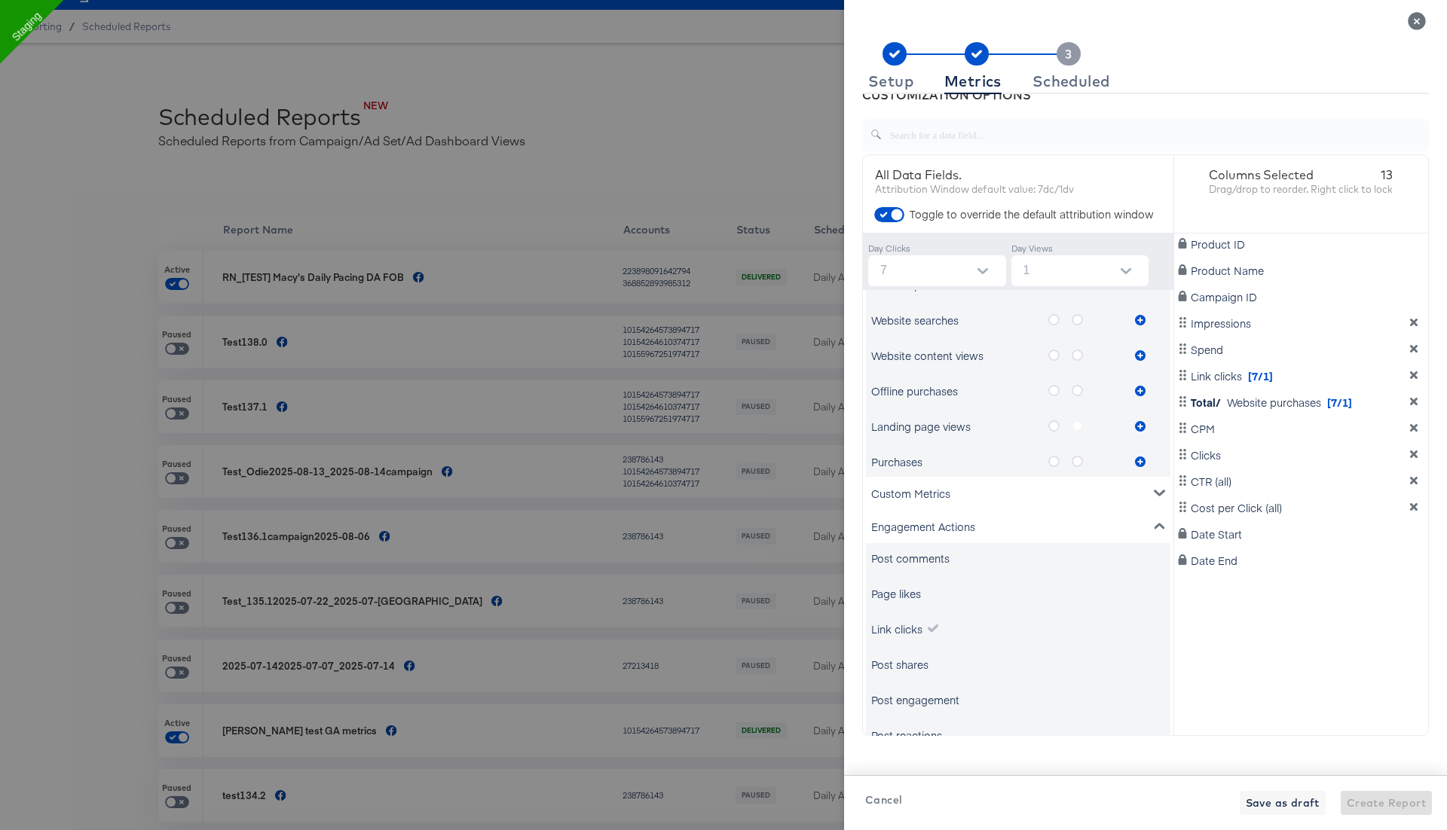
scroll to position [74, 0]
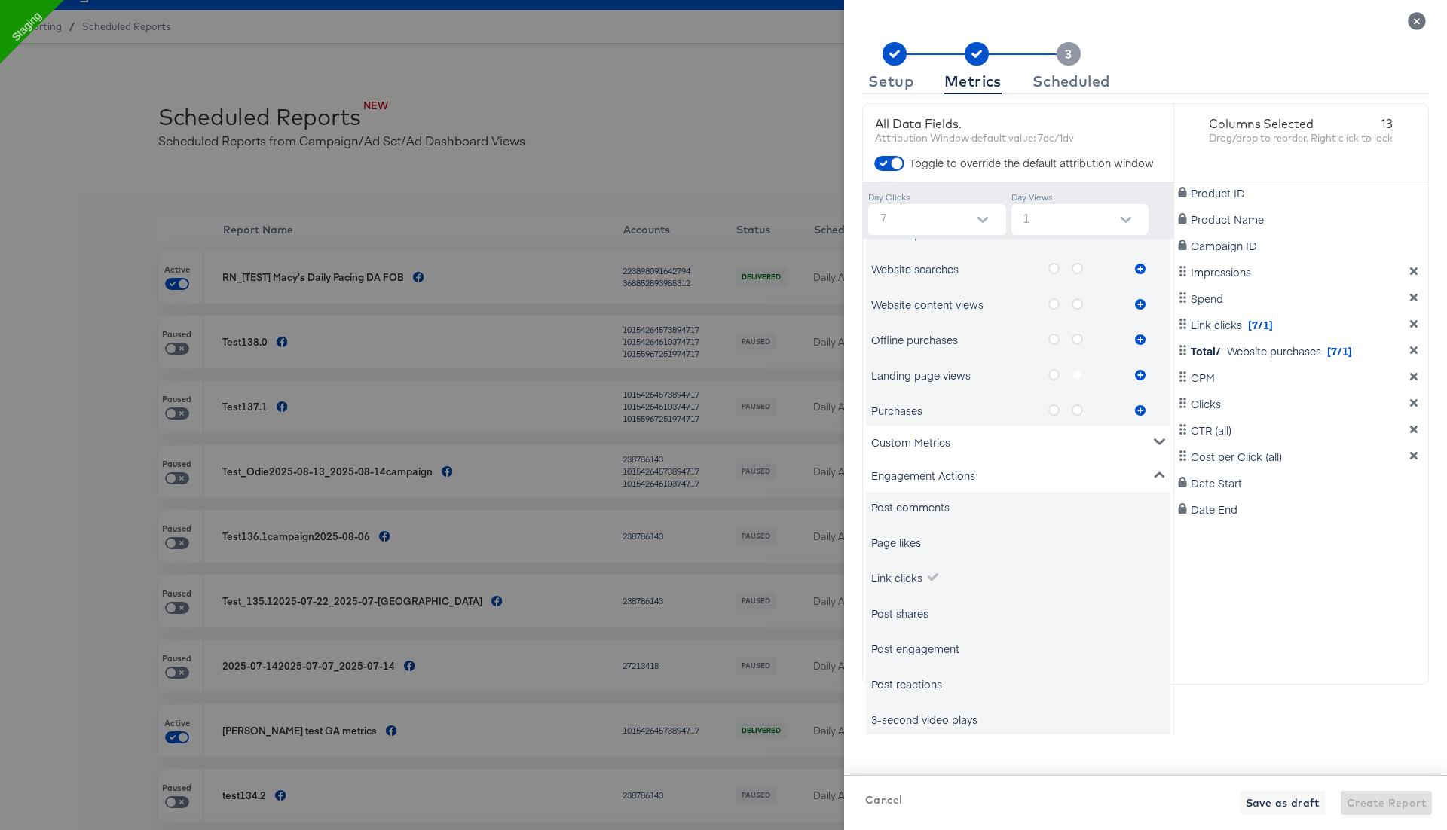
click at [927, 717] on div "3-second video plays" at bounding box center [924, 719] width 106 height 15
click at [1084, 84] on div "Scheduled" at bounding box center [1071, 81] width 78 height 12
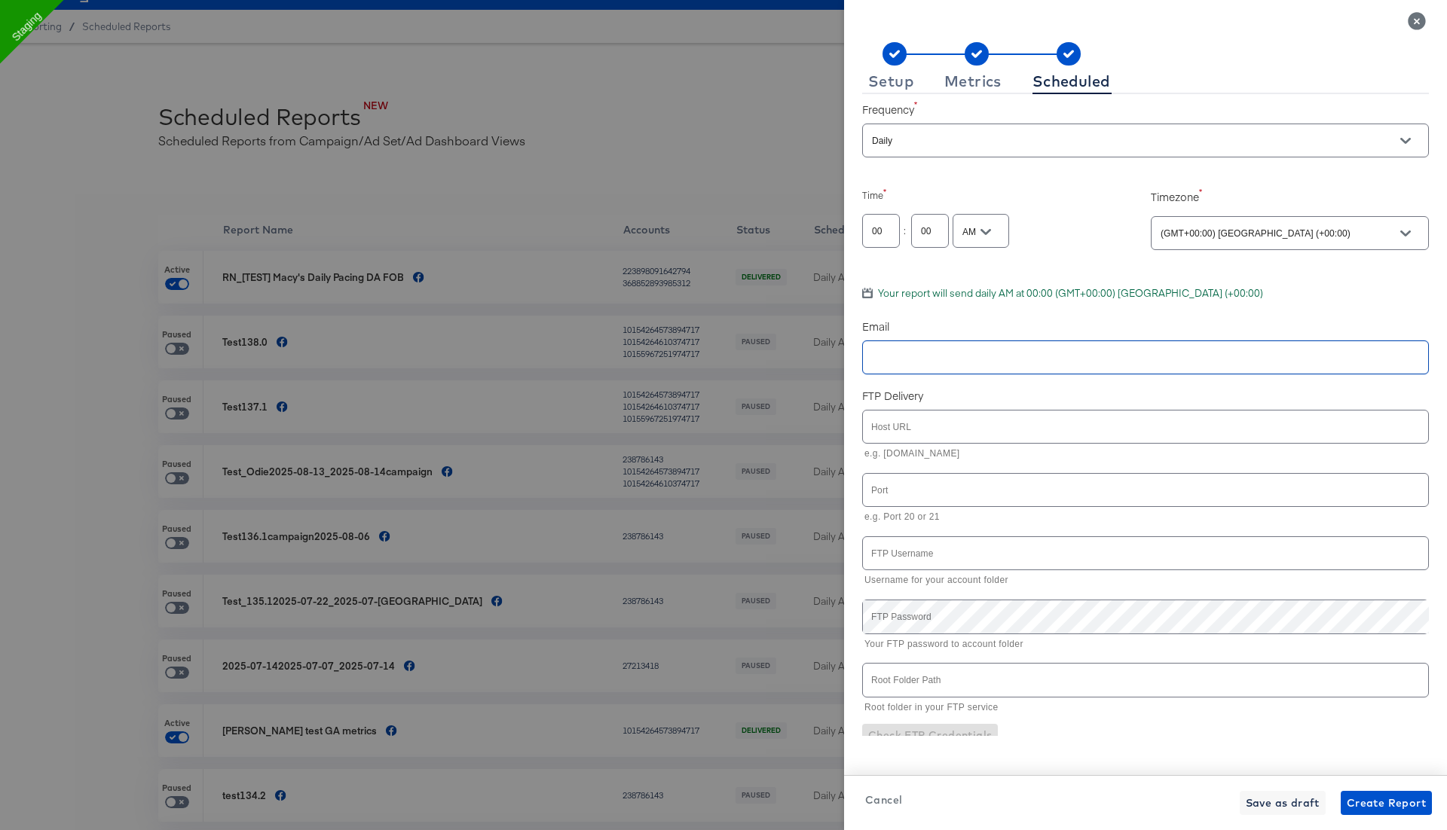
click at [898, 361] on input "text" at bounding box center [1124, 358] width 510 height 17
type input "rupali.narkhede@kargo.com"
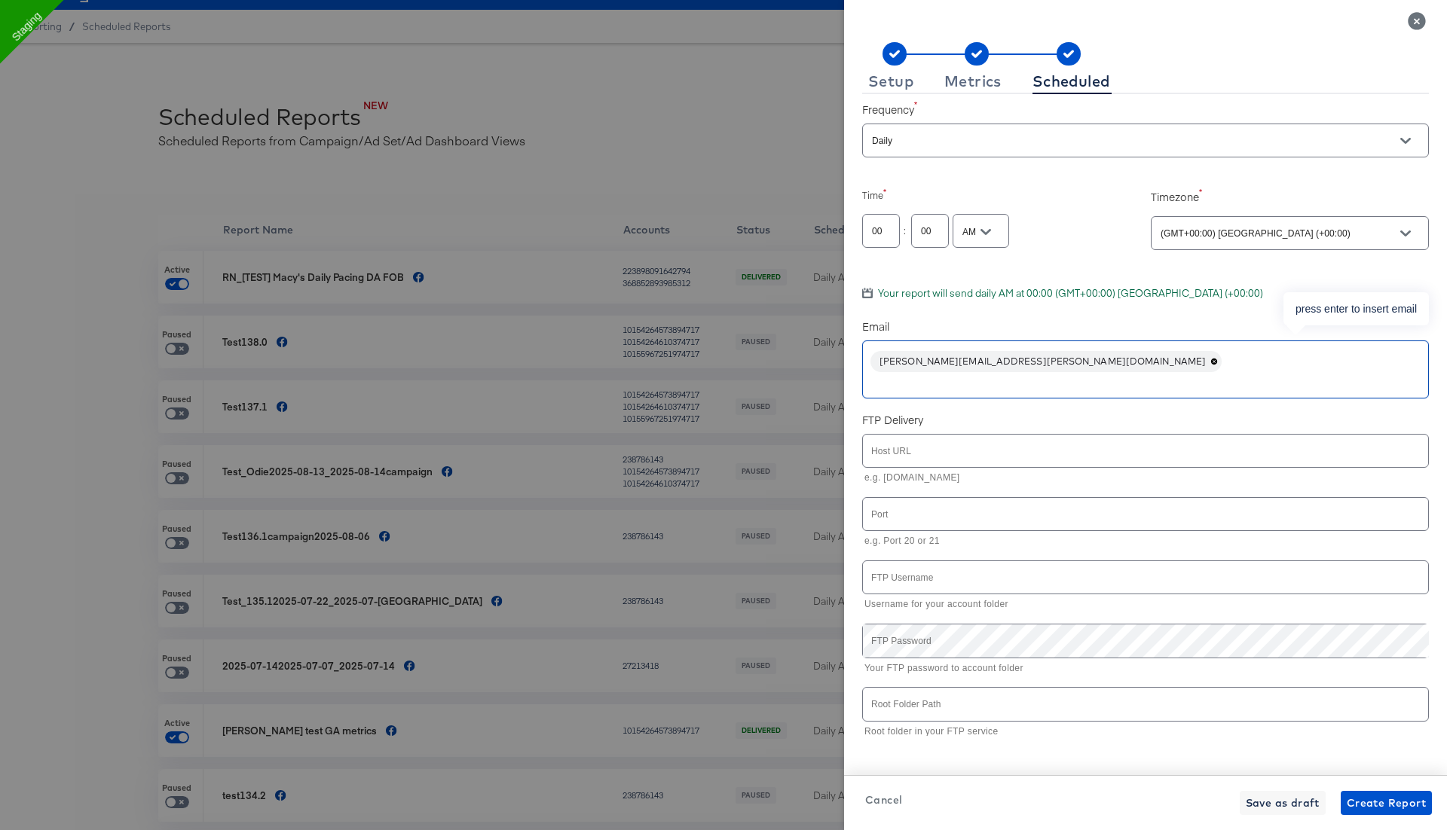
scroll to position [47, 0]
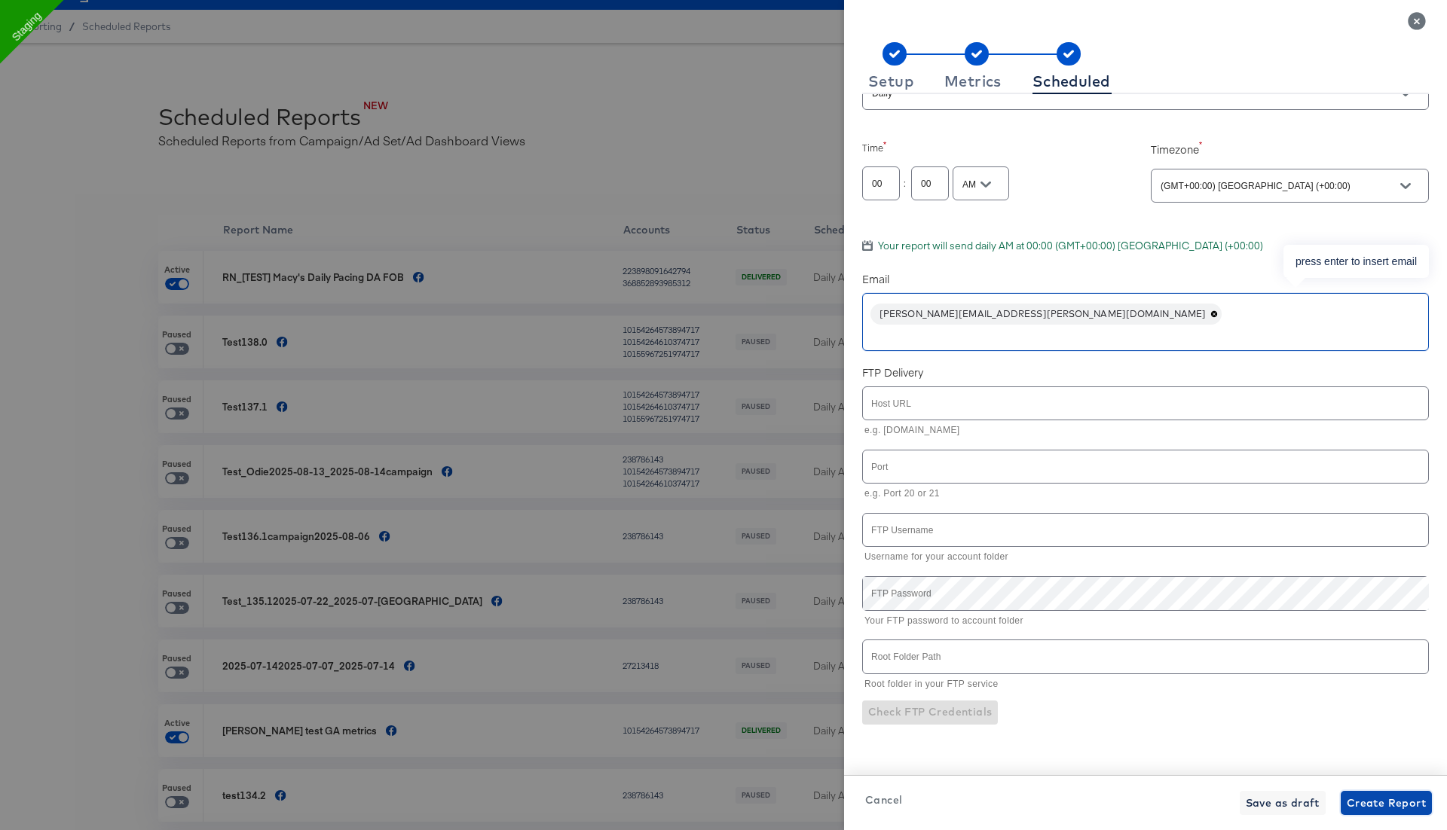
click at [1364, 807] on span "Create Report" at bounding box center [1386, 803] width 79 height 19
checkbox input "true"
checkbox input "false"
checkbox input "true"
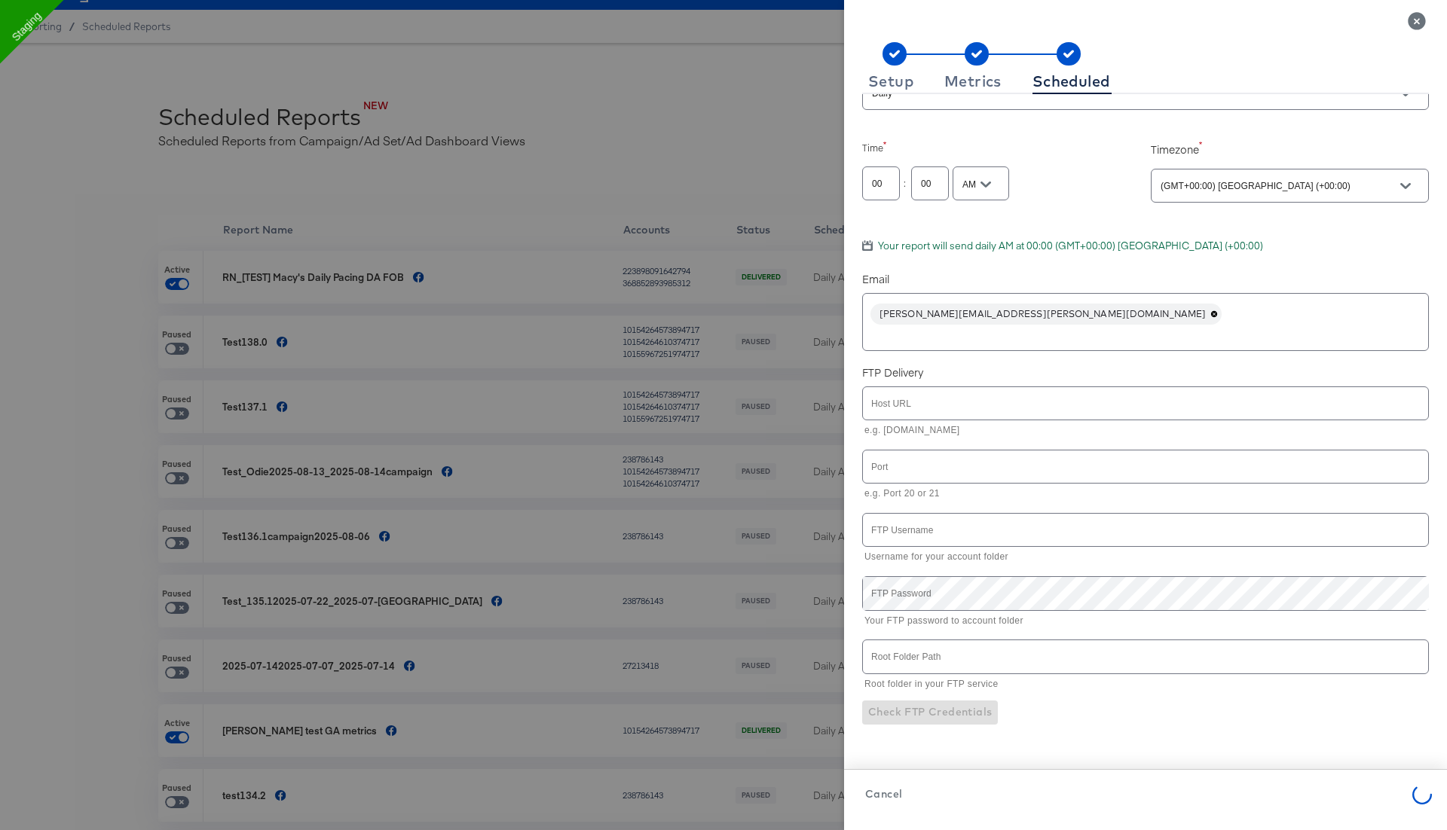
checkbox input "false"
checkbox input "true"
checkbox input "false"
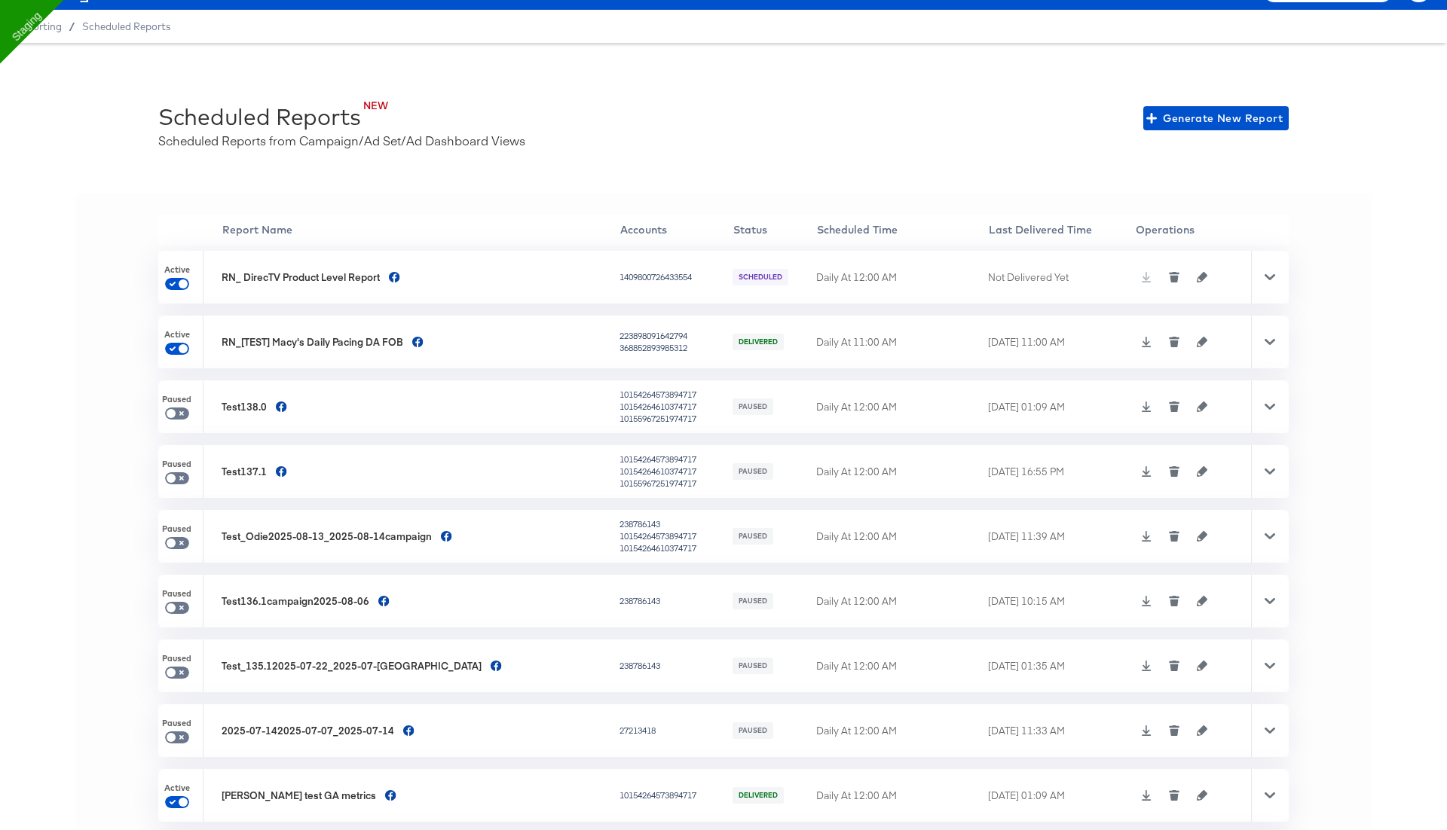
click at [1272, 272] on icon at bounding box center [1270, 277] width 11 height 11
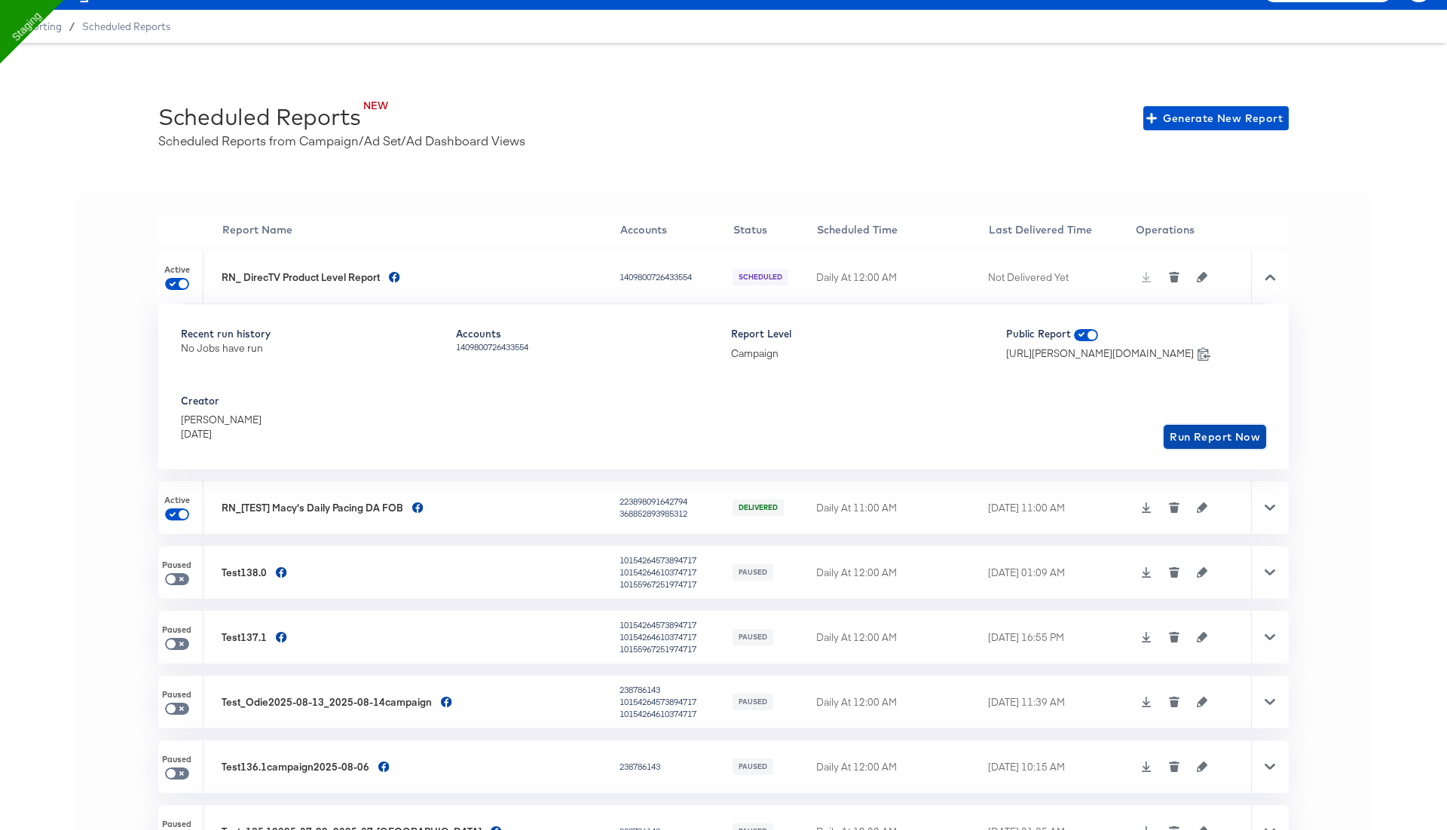
click at [1225, 436] on span "Run Report Now" at bounding box center [1215, 437] width 90 height 19
click at [1183, 436] on span "Run Report Now" at bounding box center [1215, 437] width 90 height 19
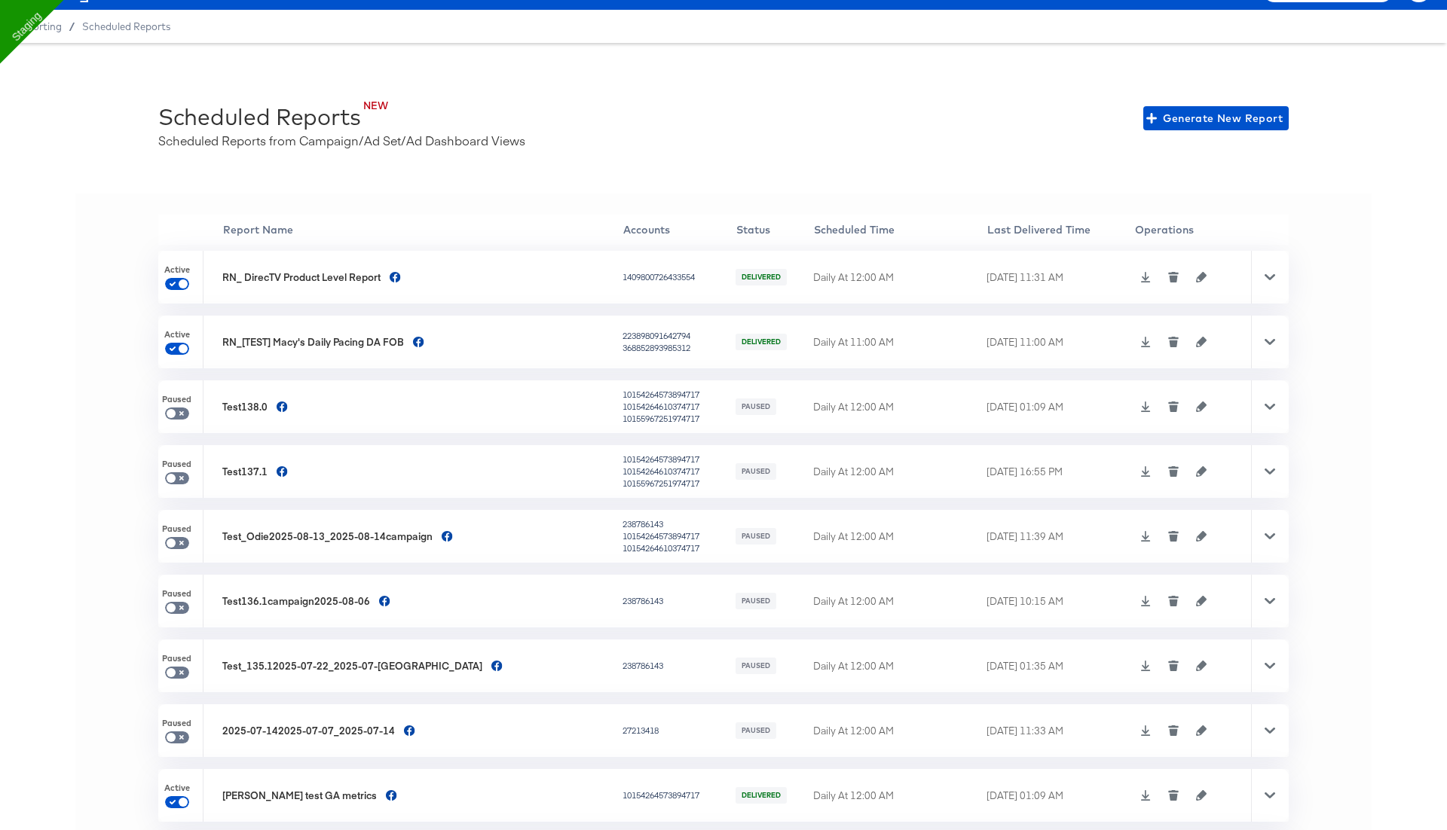
click at [622, 275] on div "1409800726433554" at bounding box center [677, 277] width 110 height 12
click at [1140, 272] on icon at bounding box center [1145, 277] width 11 height 11
click at [1197, 276] on icon "button" at bounding box center [1202, 277] width 11 height 11
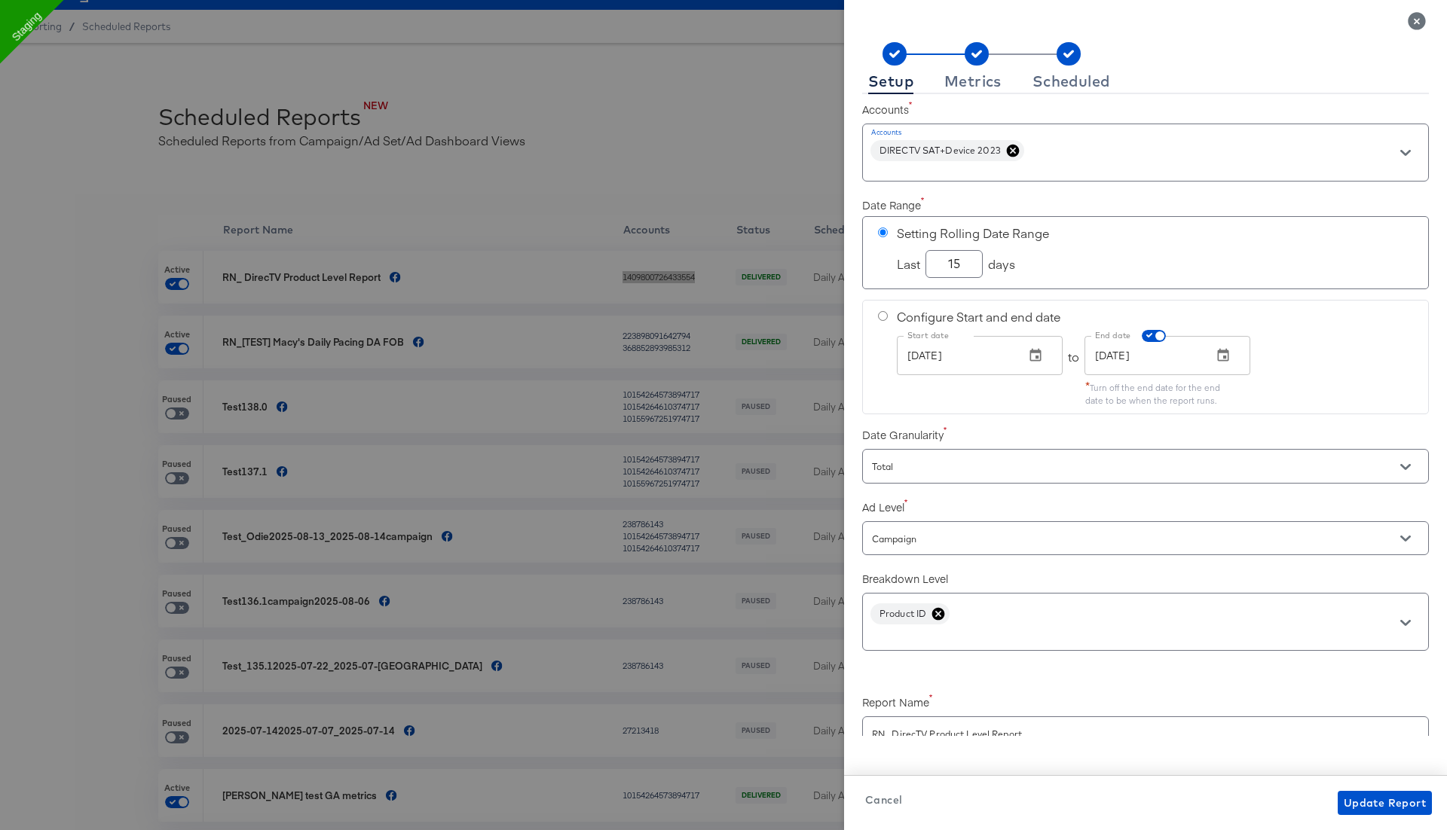
checkbox input "true"
